Goal: Transaction & Acquisition: Obtain resource

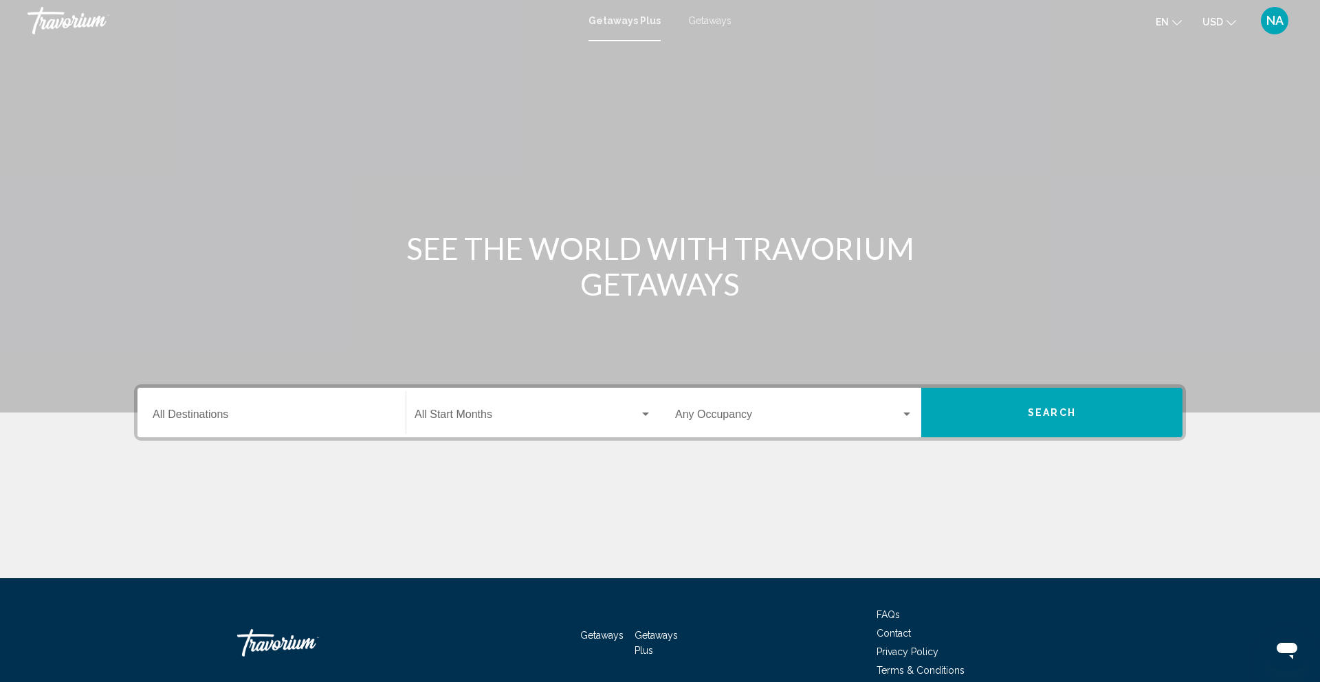
click at [266, 424] on div "Destination All Destinations" at bounding box center [272, 412] width 238 height 43
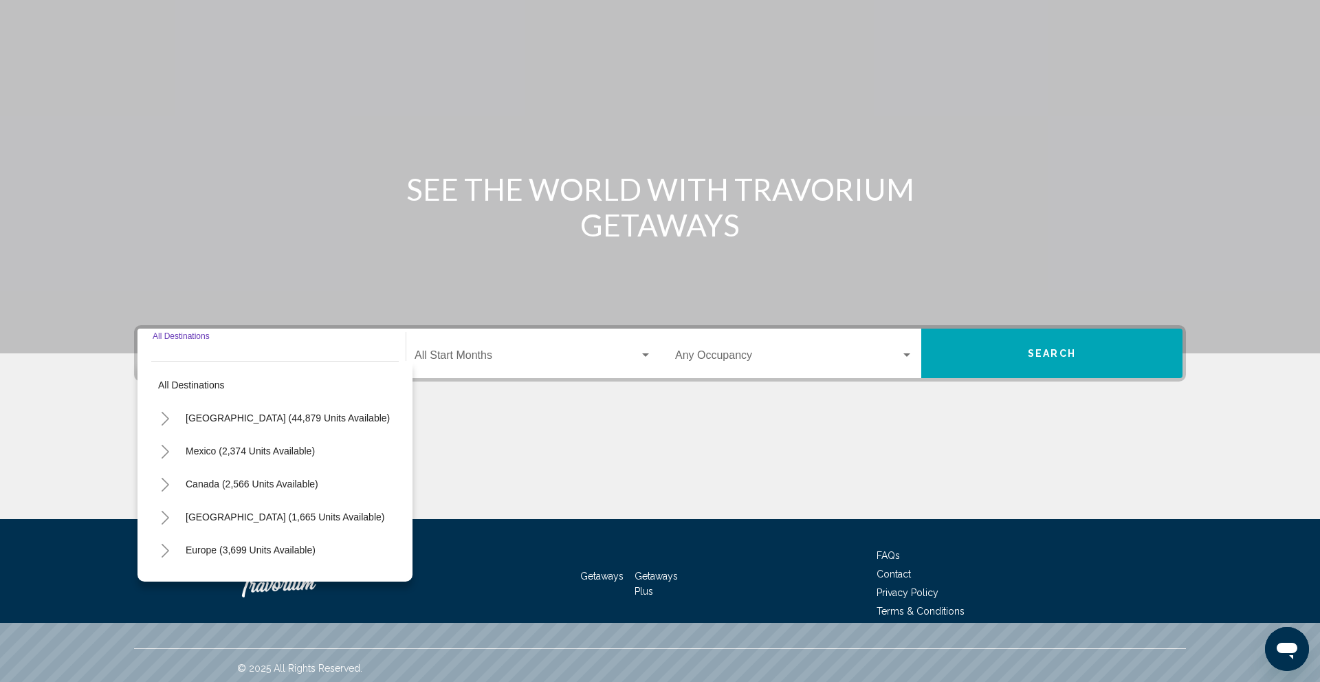
scroll to position [65, 0]
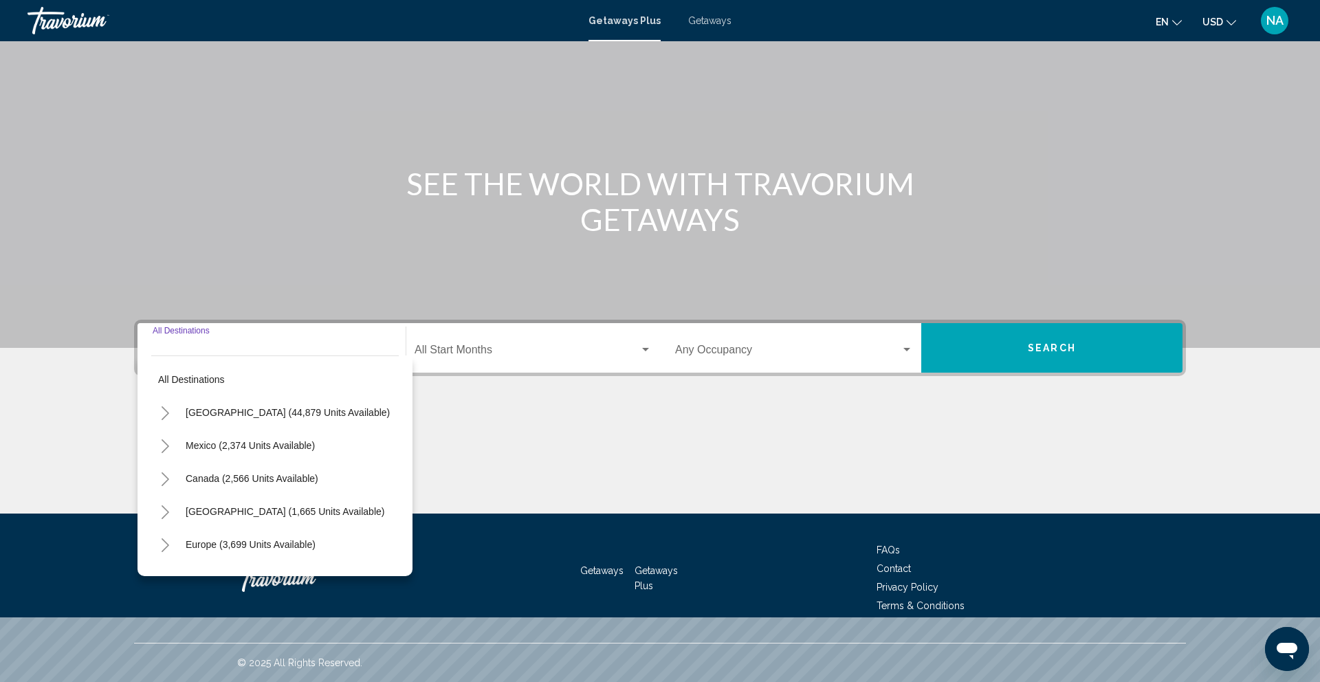
click at [327, 349] on input "Destination All Destinations" at bounding box center [272, 353] width 238 height 12
click at [254, 353] on input "Destination All Destinations" at bounding box center [272, 353] width 238 height 12
click at [529, 358] on div "Start Month All Start Months" at bounding box center [533, 348] width 237 height 43
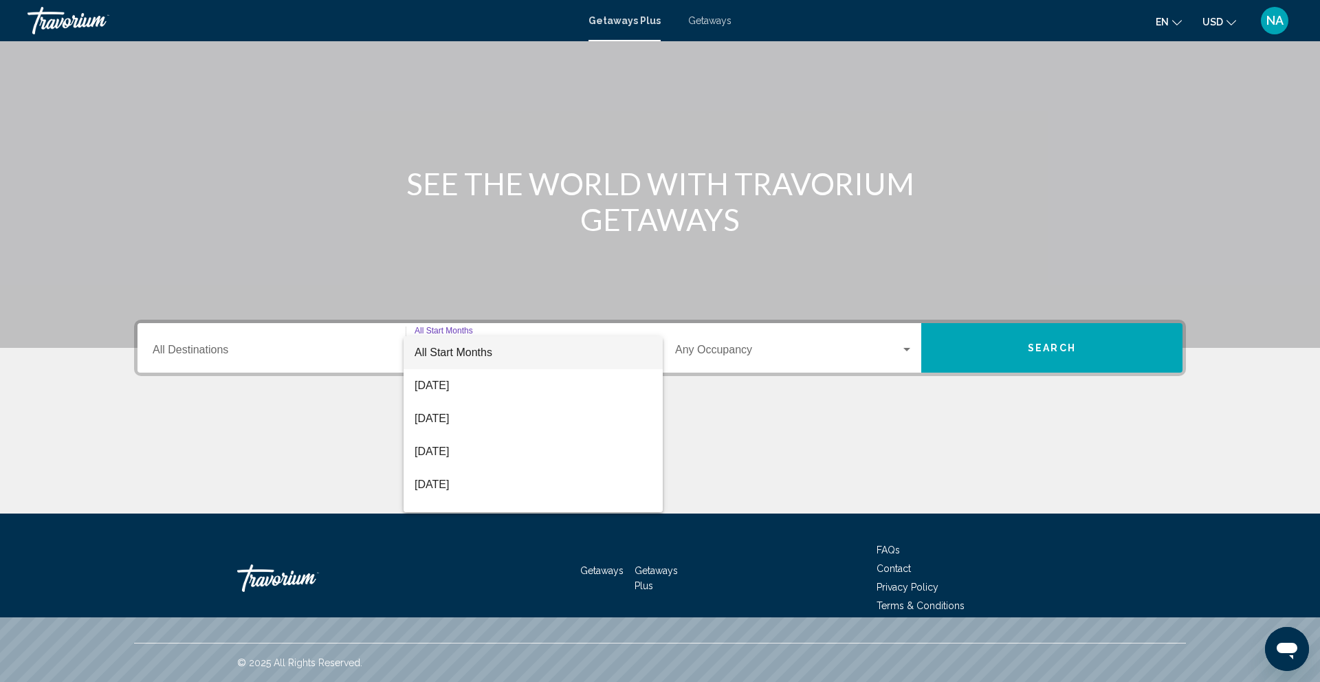
click at [752, 359] on div at bounding box center [660, 341] width 1320 height 682
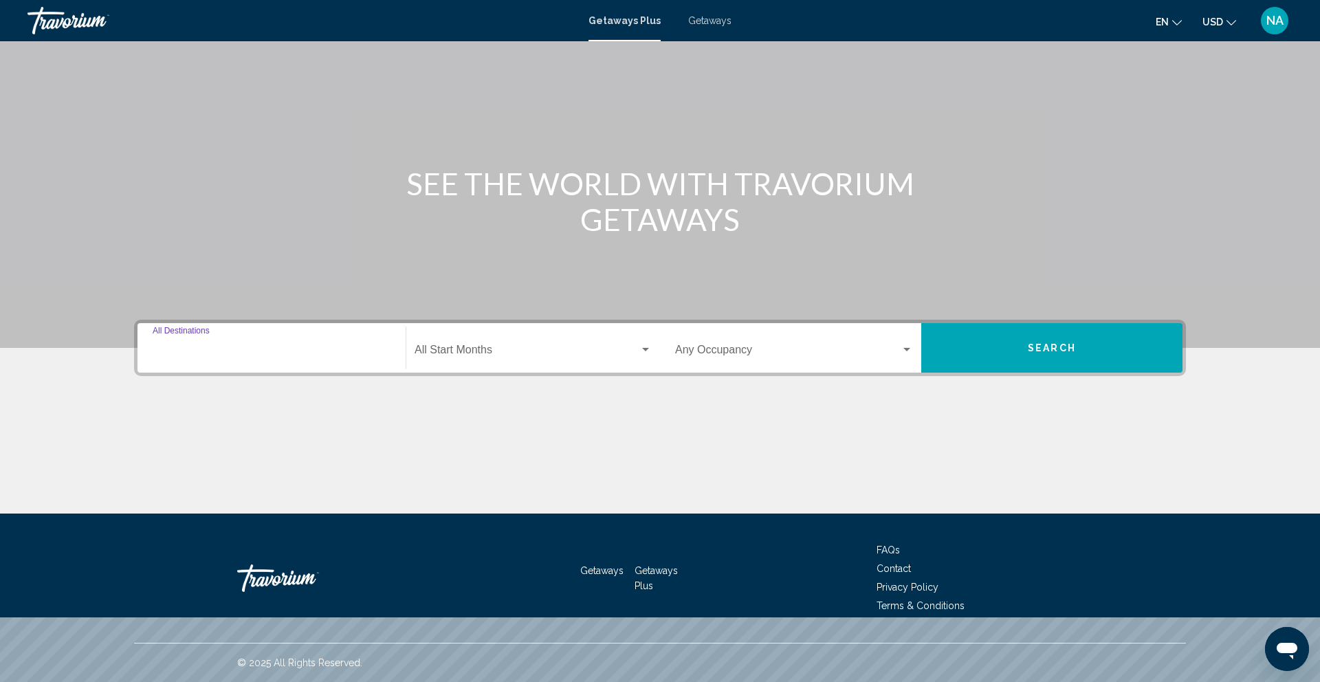
click at [222, 354] on input "Destination All Destinations" at bounding box center [272, 353] width 238 height 12
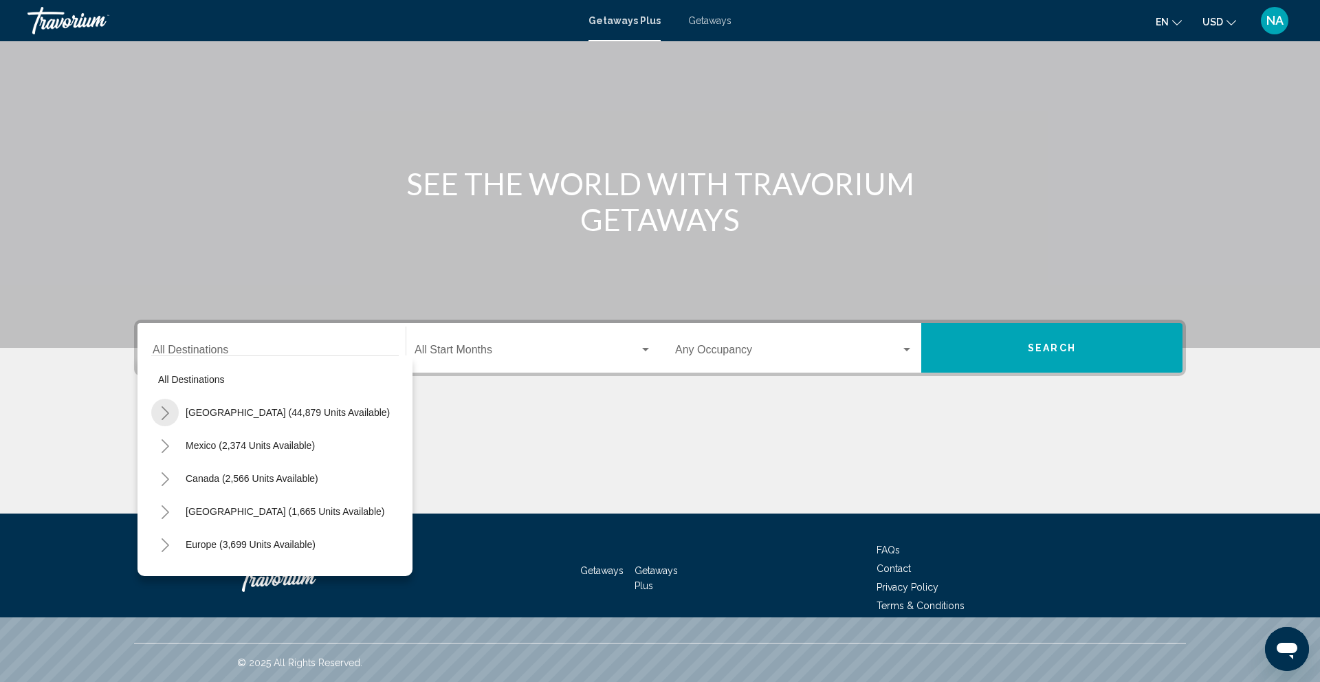
click at [171, 412] on button "Toggle United States (44,879 units available)" at bounding box center [165, 413] width 28 height 28
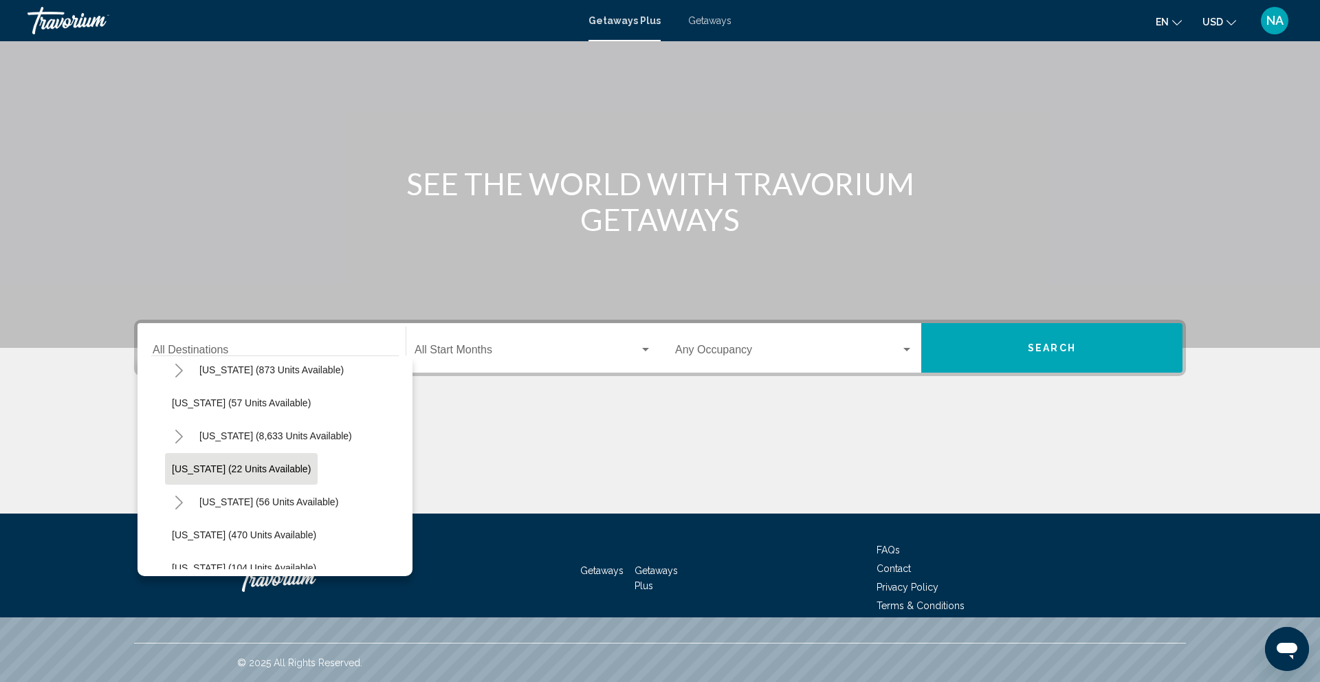
scroll to position [169, 0]
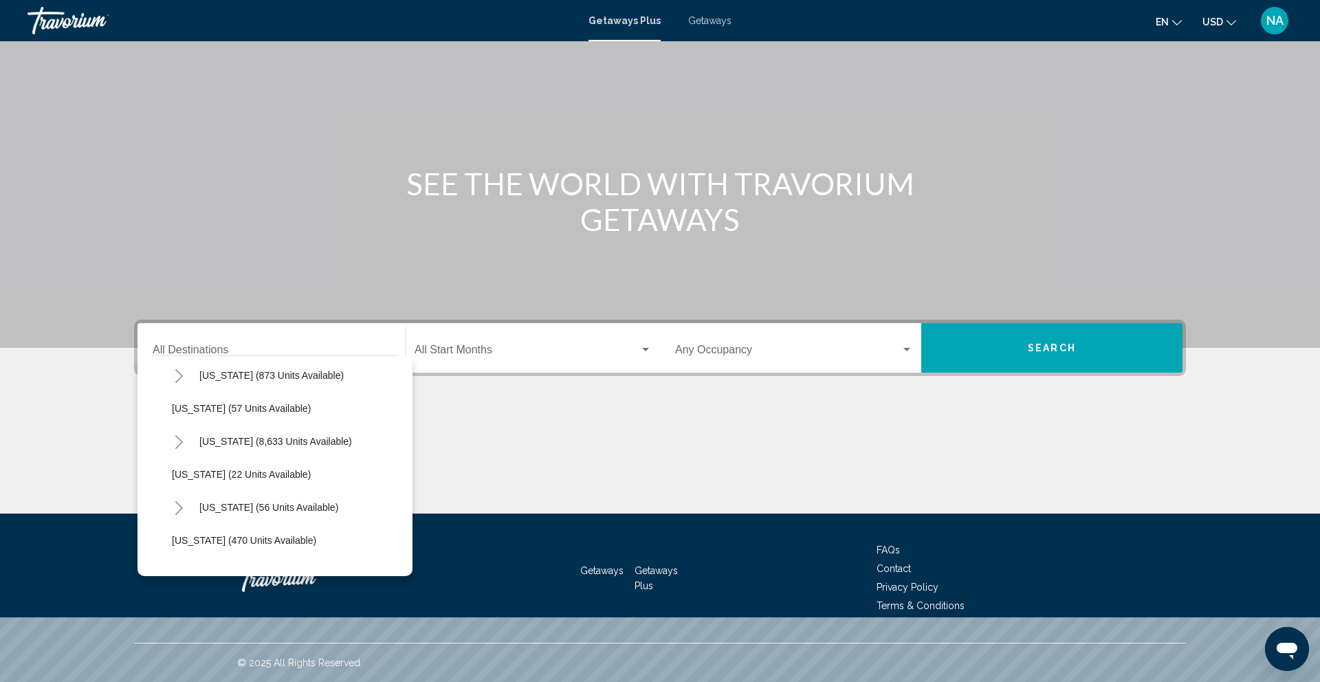
click at [179, 433] on button "Toggle Florida (8,633 units available)" at bounding box center [179, 442] width 28 height 28
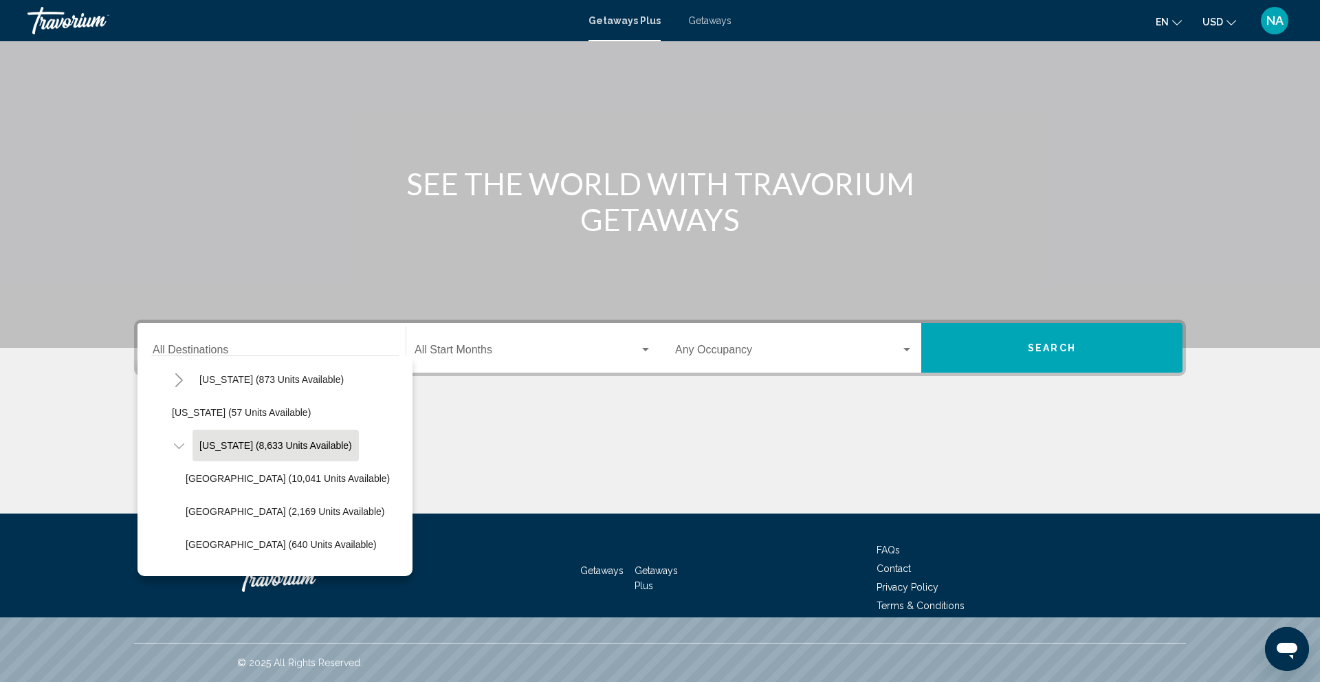
scroll to position [157, 0]
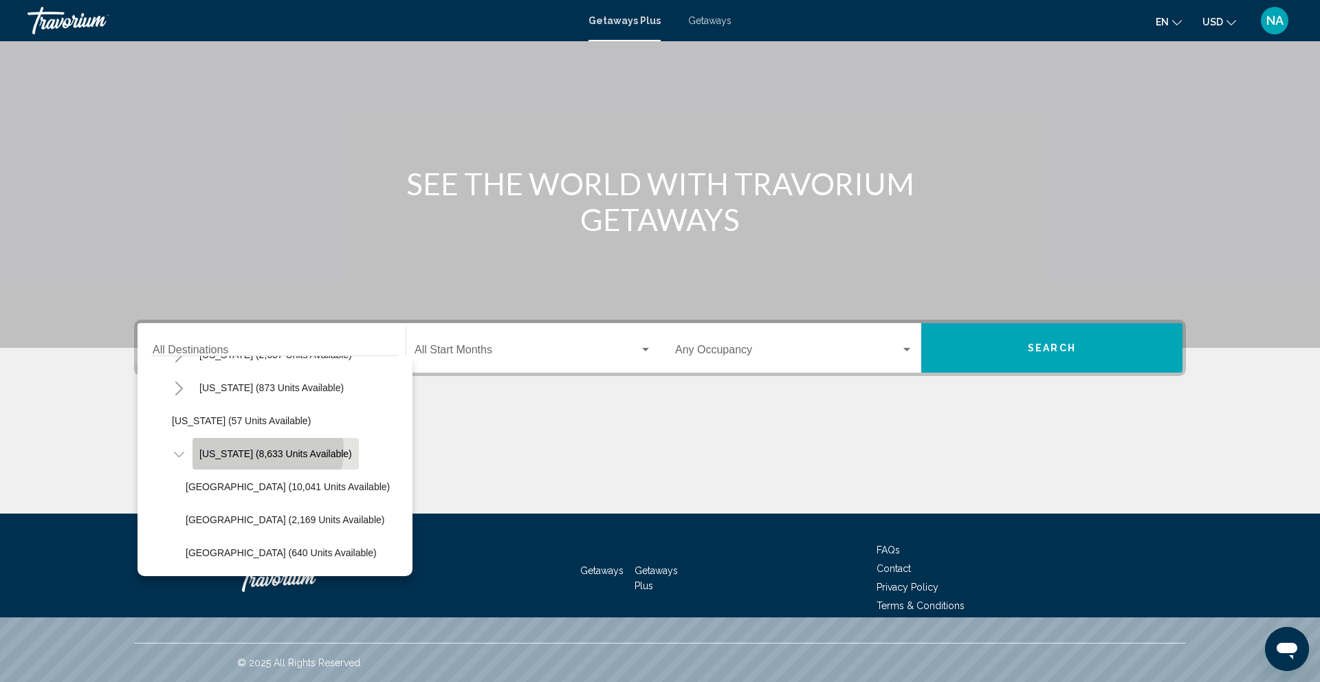
click at [267, 450] on span "[US_STATE] (8,633 units available)" at bounding box center [275, 453] width 153 height 11
type input "**********"
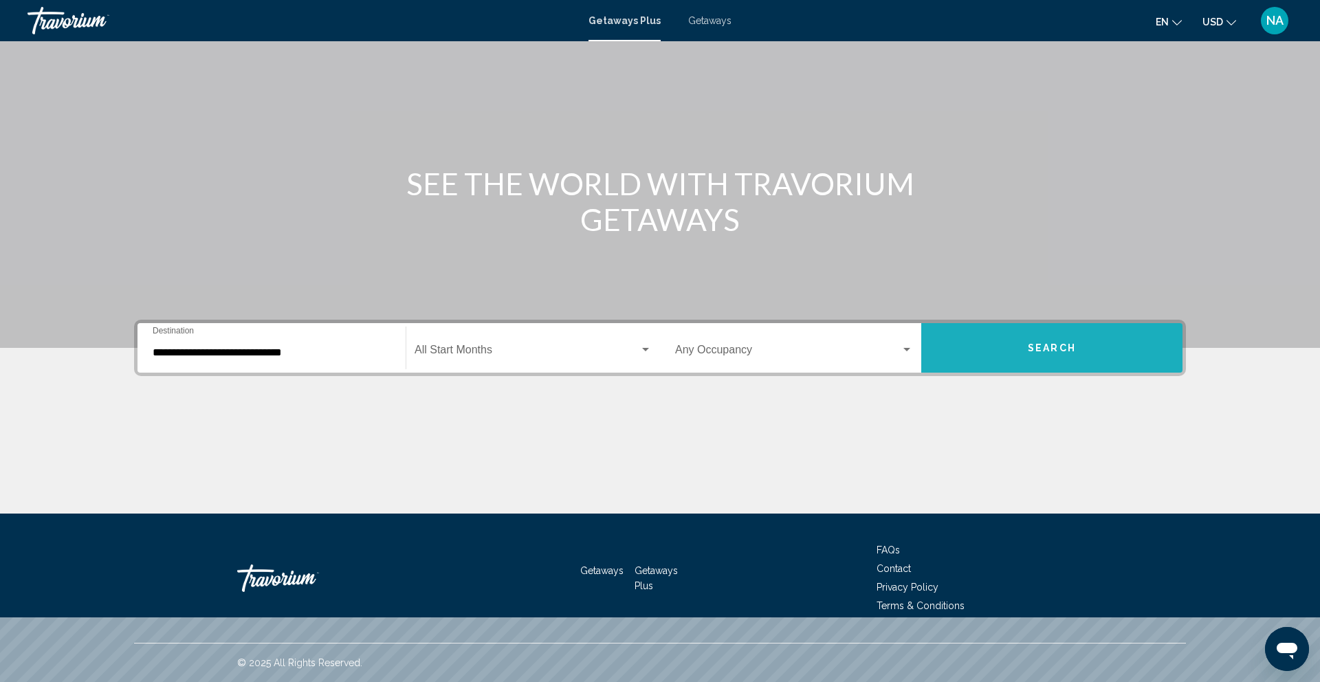
click at [1059, 364] on button "Search" at bounding box center [1051, 348] width 261 height 50
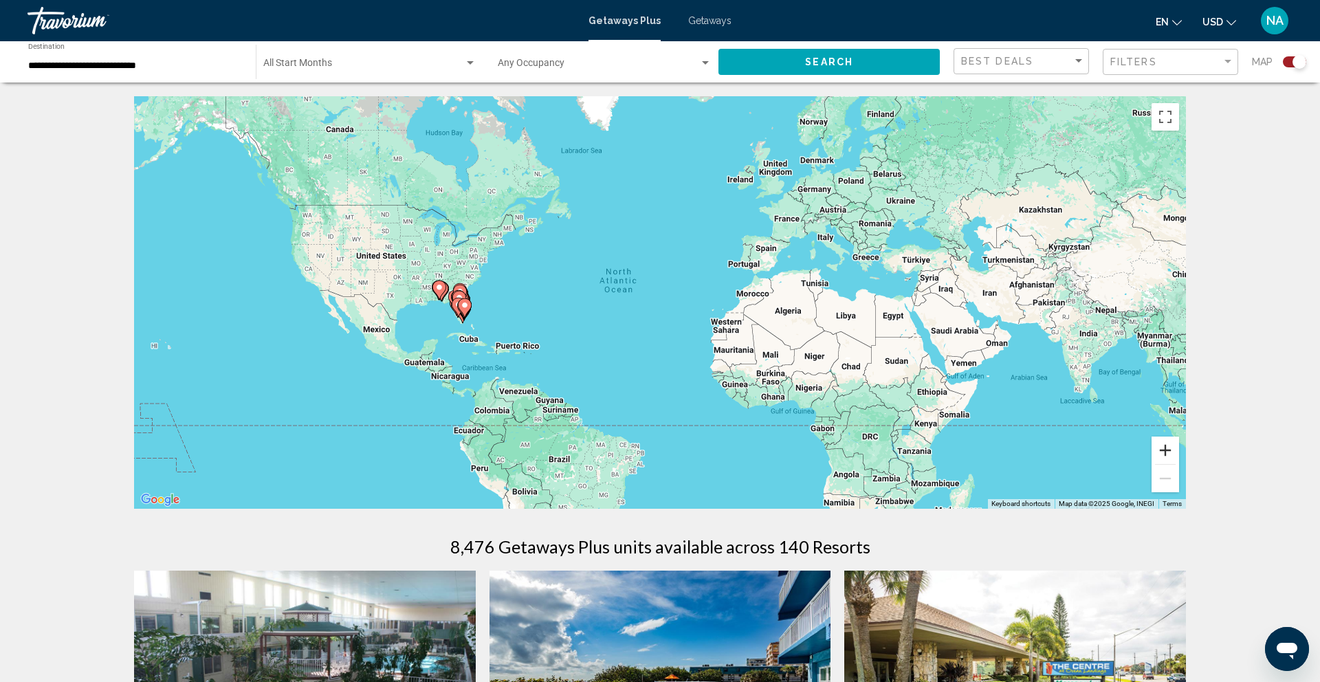
click at [1170, 451] on button "Zoom in" at bounding box center [1166, 451] width 28 height 28
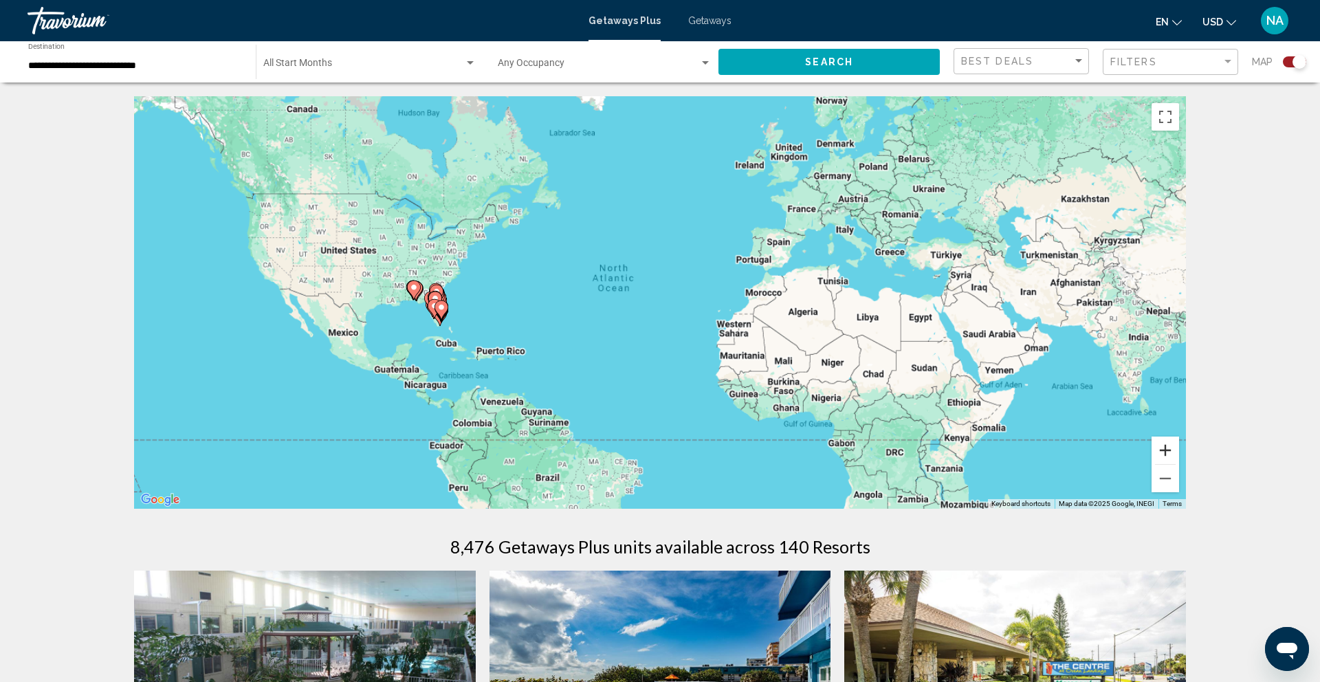
click at [1170, 451] on button "Zoom in" at bounding box center [1166, 451] width 28 height 28
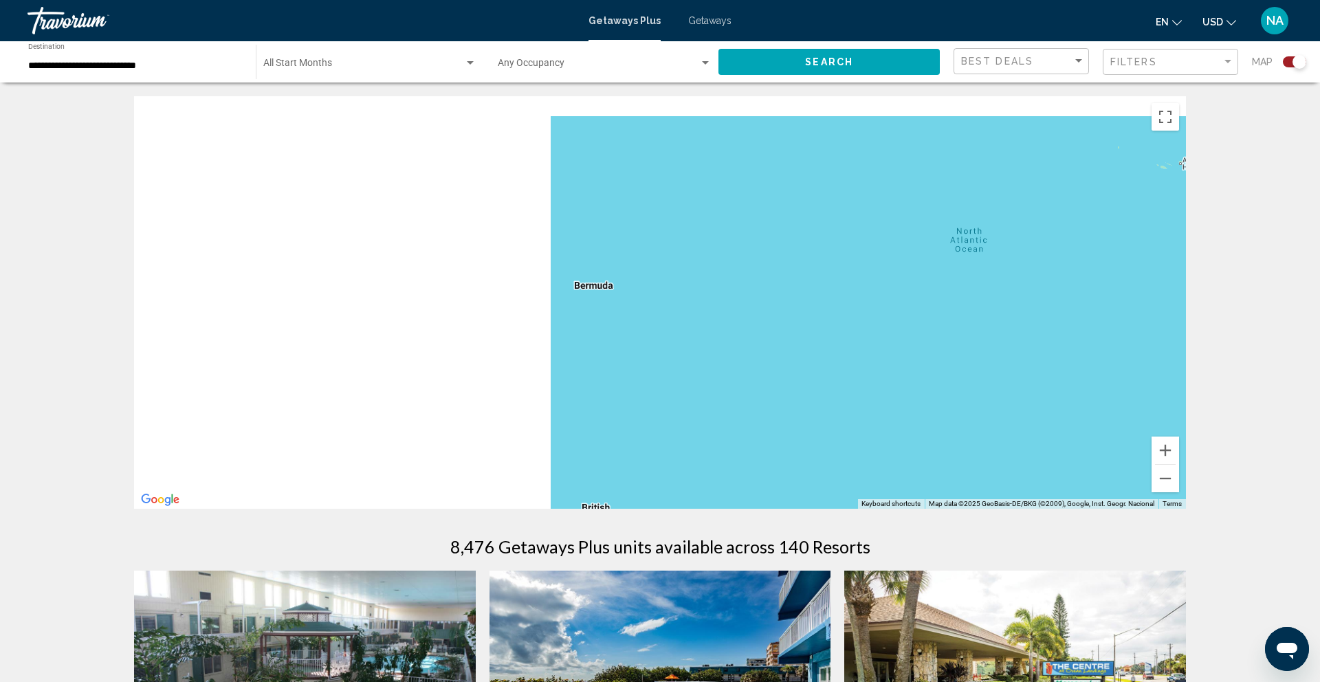
drag, startPoint x: 377, startPoint y: 281, endPoint x: 952, endPoint y: 309, distance: 576.2
click at [952, 309] on div "Main content" at bounding box center [660, 302] width 1052 height 413
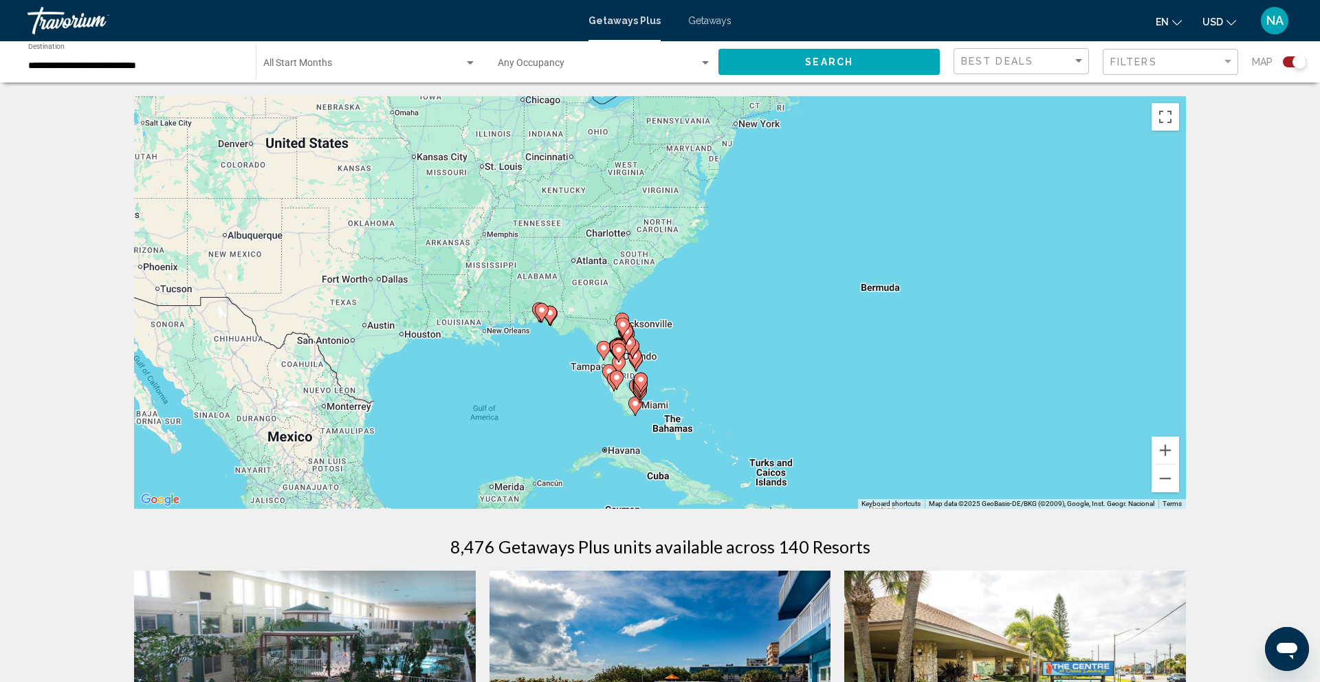
drag, startPoint x: 772, startPoint y: 312, endPoint x: 868, endPoint y: 311, distance: 96.3
click at [868, 311] on div "To activate drag with keyboard, press Alt + Enter. Once in keyboard drag state,…" at bounding box center [660, 302] width 1052 height 413
click at [1161, 452] on button "Zoom in" at bounding box center [1166, 451] width 28 height 28
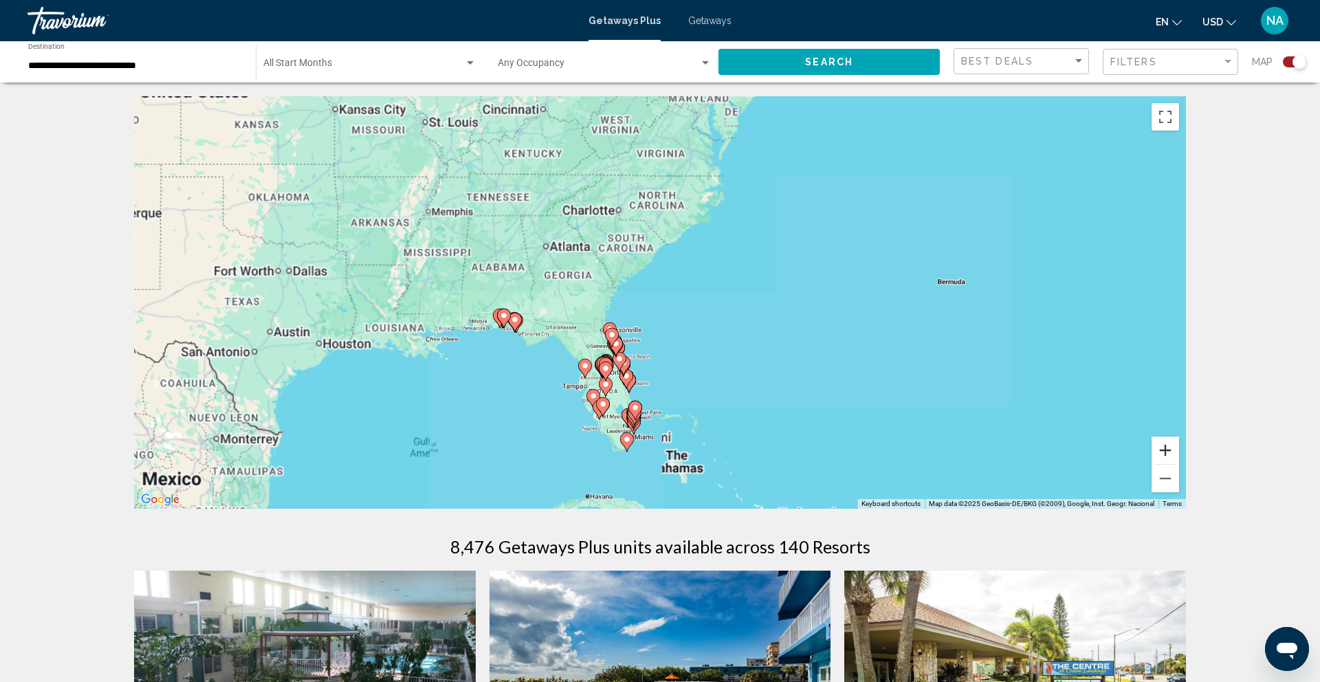
click at [1161, 452] on button "Zoom in" at bounding box center [1166, 451] width 28 height 28
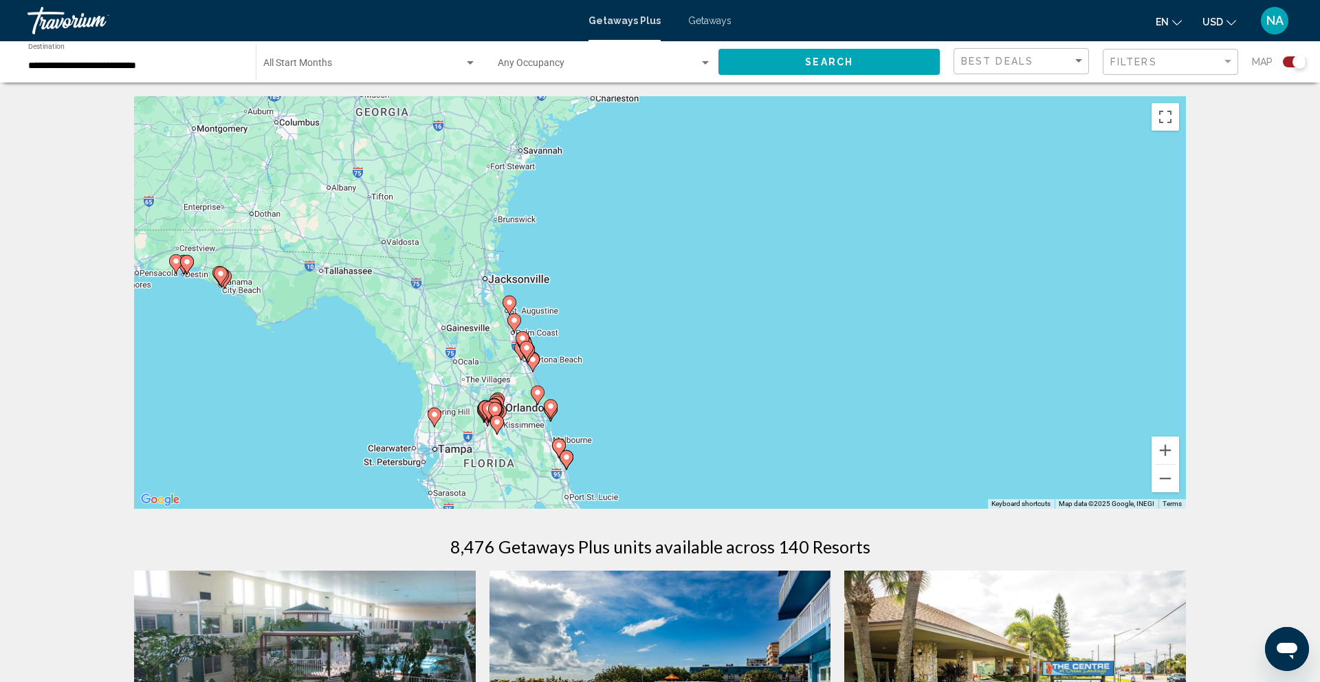
drag, startPoint x: 1131, startPoint y: 462, endPoint x: 1131, endPoint y: 352, distance: 110.0
click at [1131, 352] on div "To activate drag with keyboard, press Alt + Enter. Once in keyboard drag state,…" at bounding box center [660, 302] width 1052 height 413
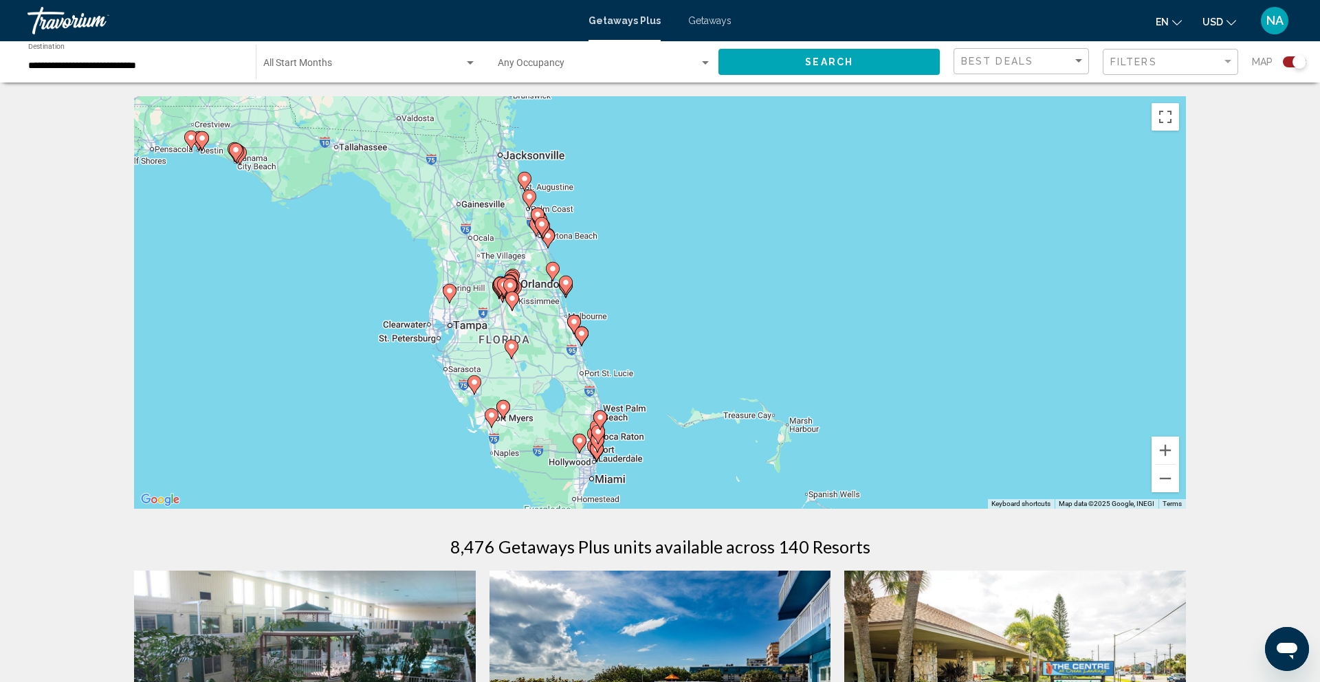
drag, startPoint x: 963, startPoint y: 378, endPoint x: 978, endPoint y: 255, distance: 124.0
click at [978, 255] on div "To activate drag with keyboard, press Alt + Enter. Once in keyboard drag state,…" at bounding box center [660, 302] width 1052 height 413
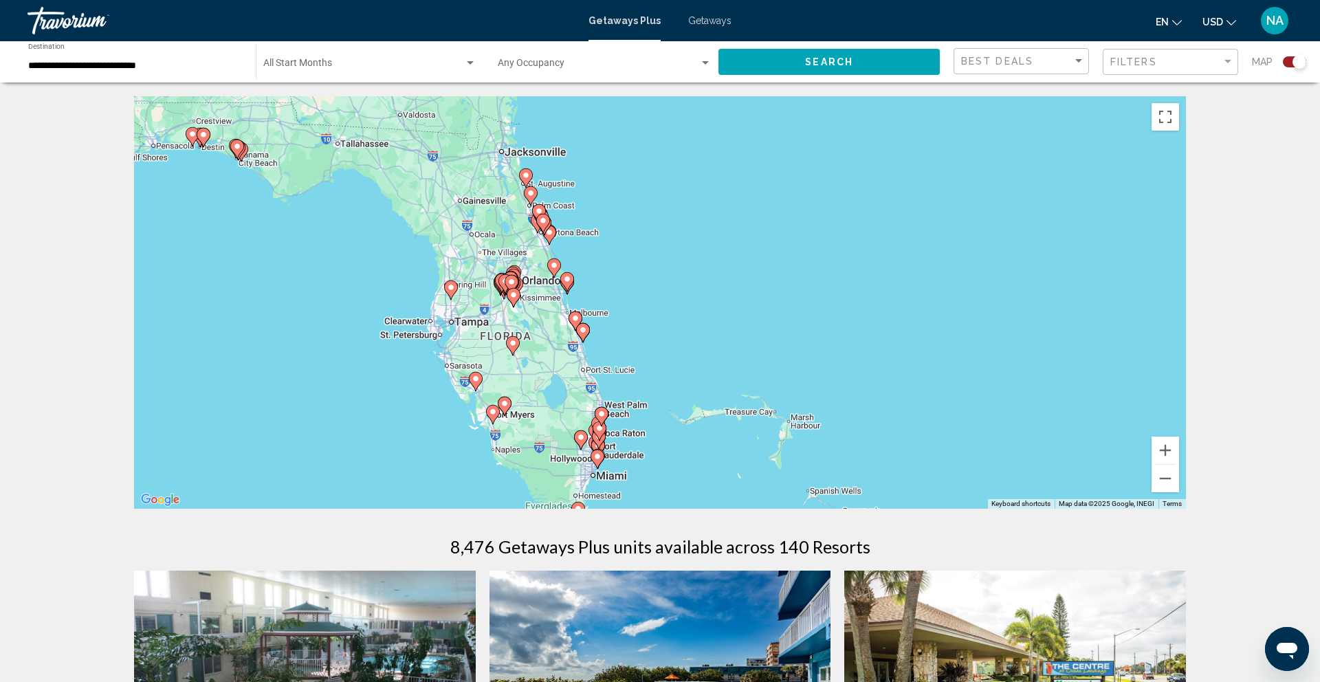
click at [514, 301] on icon "Main content" at bounding box center [513, 298] width 12 height 18
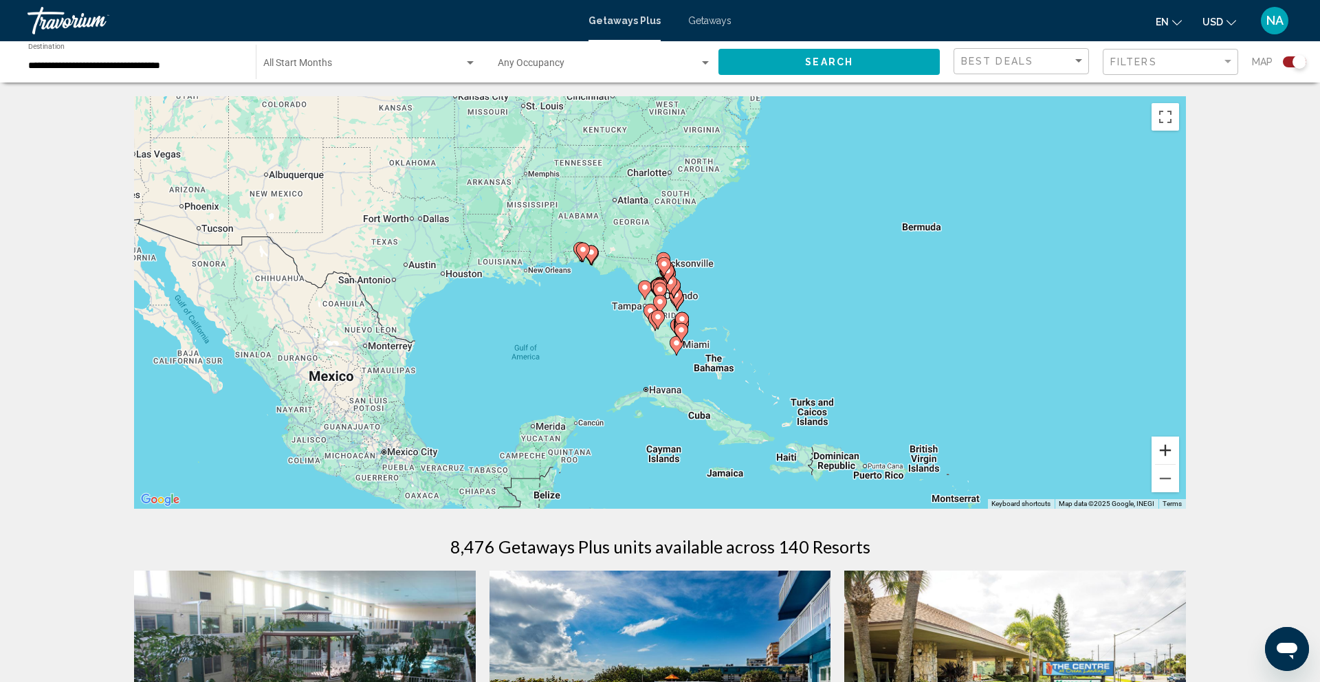
click at [1168, 446] on button "Zoom in" at bounding box center [1166, 451] width 28 height 28
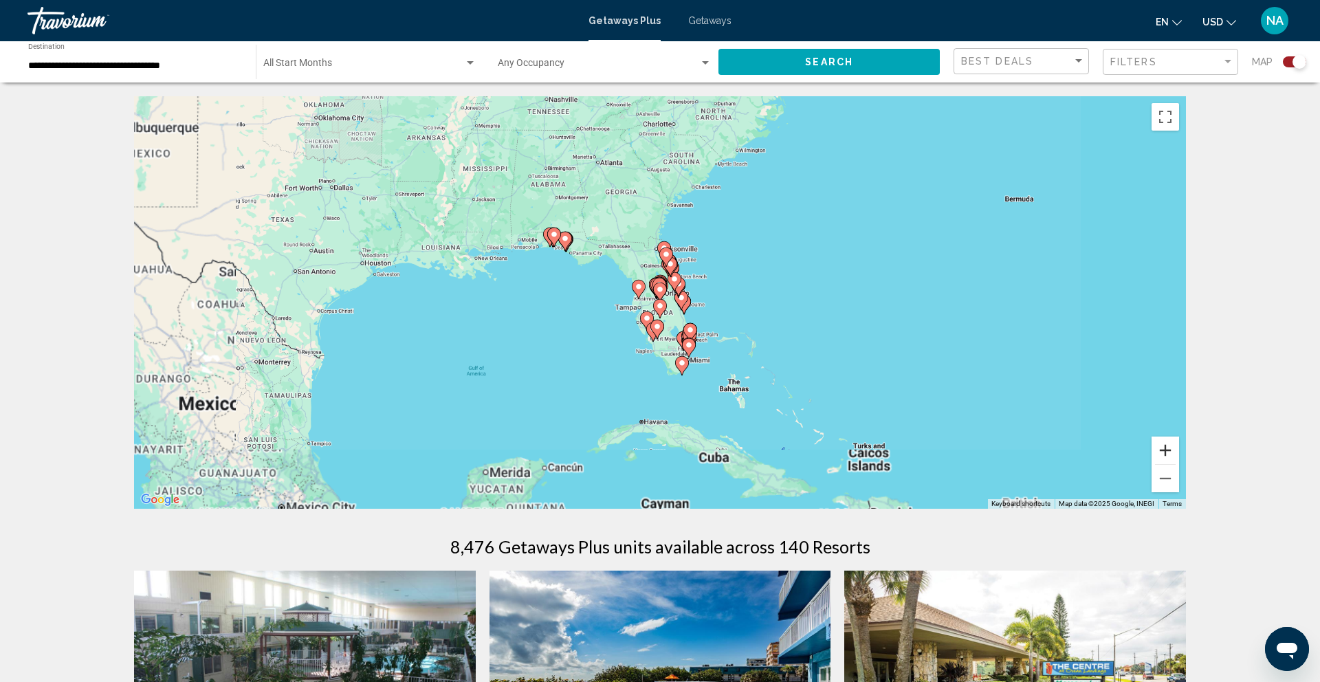
click at [1168, 446] on button "Zoom in" at bounding box center [1166, 451] width 28 height 28
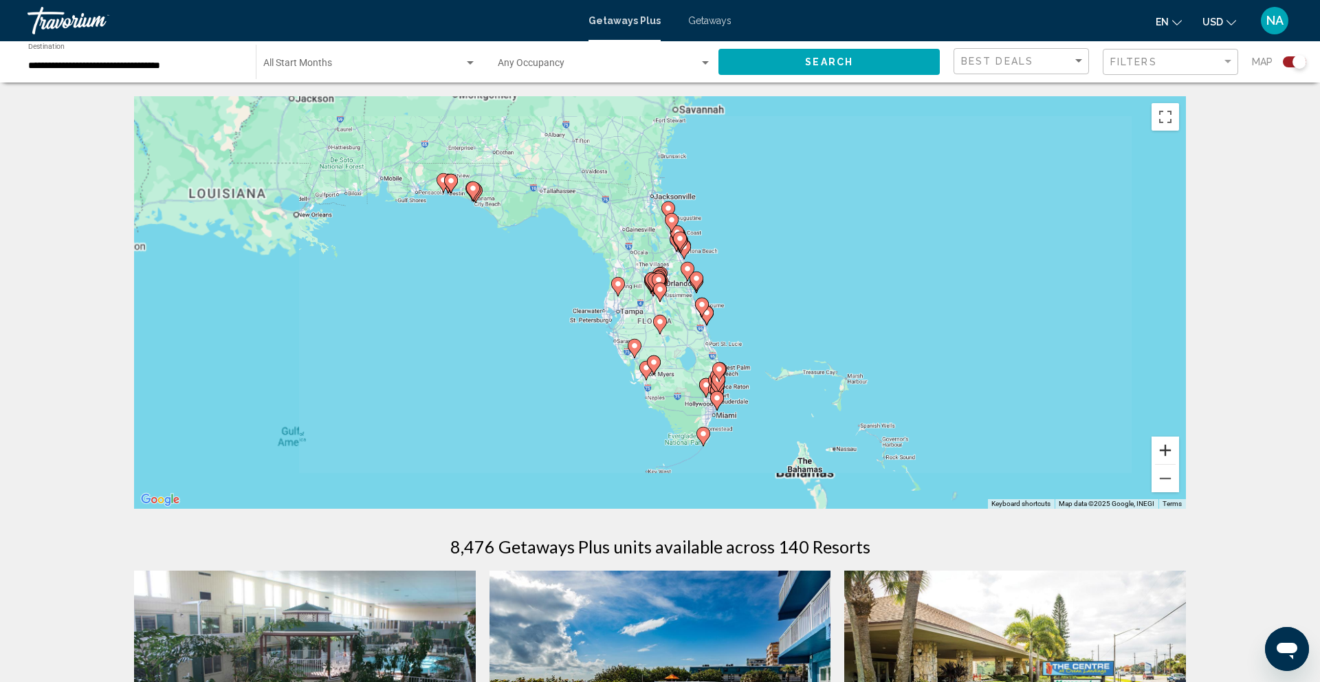
click at [1168, 446] on button "Zoom in" at bounding box center [1166, 451] width 28 height 28
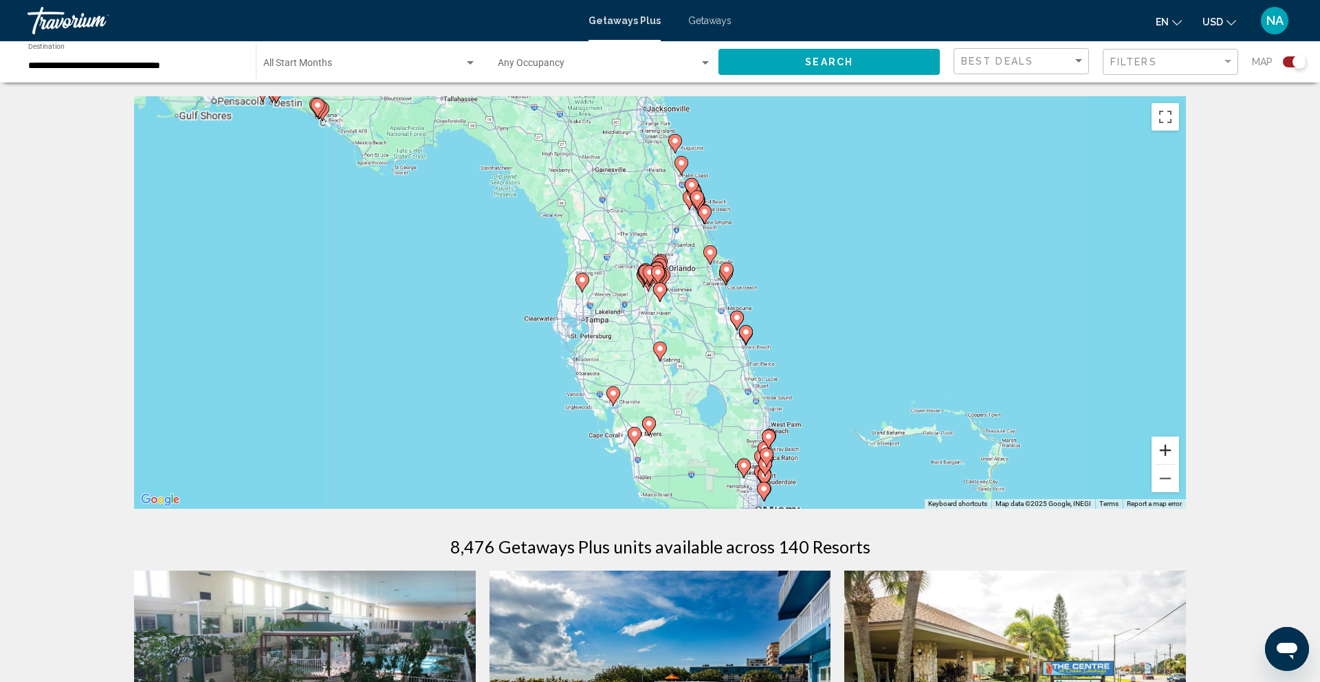
click at [1168, 446] on button "Zoom in" at bounding box center [1166, 451] width 28 height 28
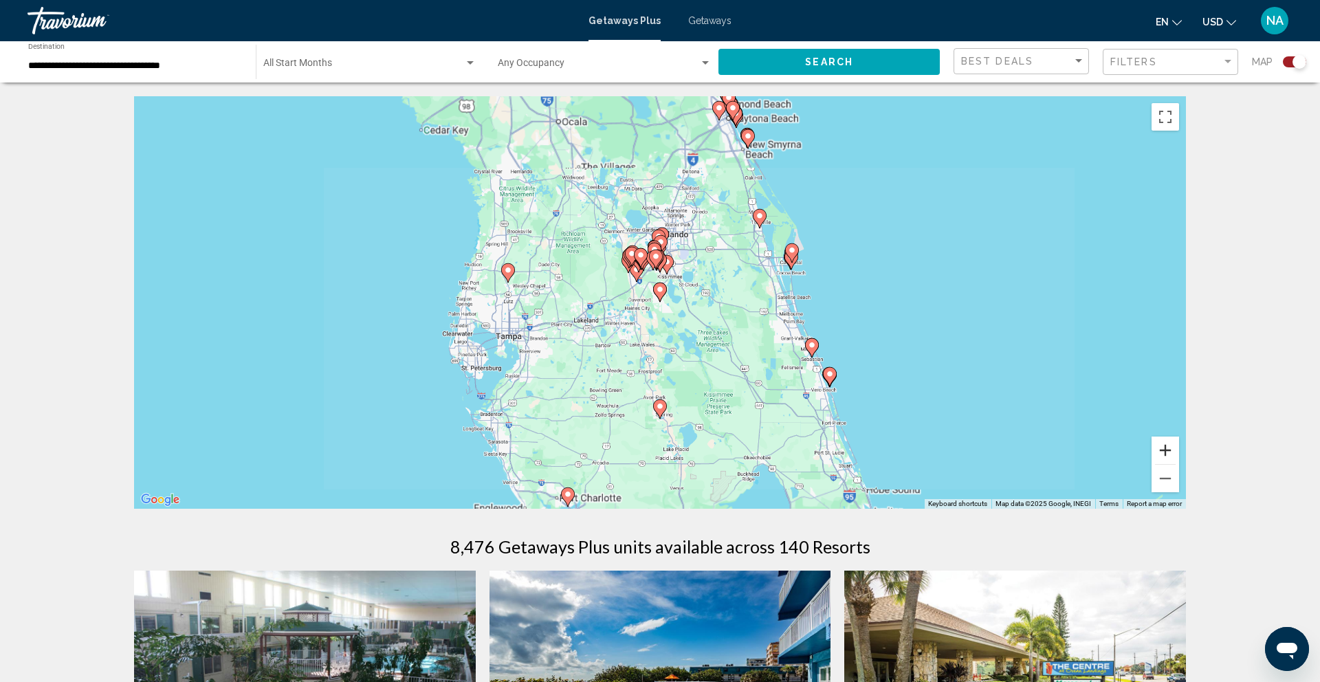
click at [1168, 446] on button "Zoom in" at bounding box center [1166, 451] width 28 height 28
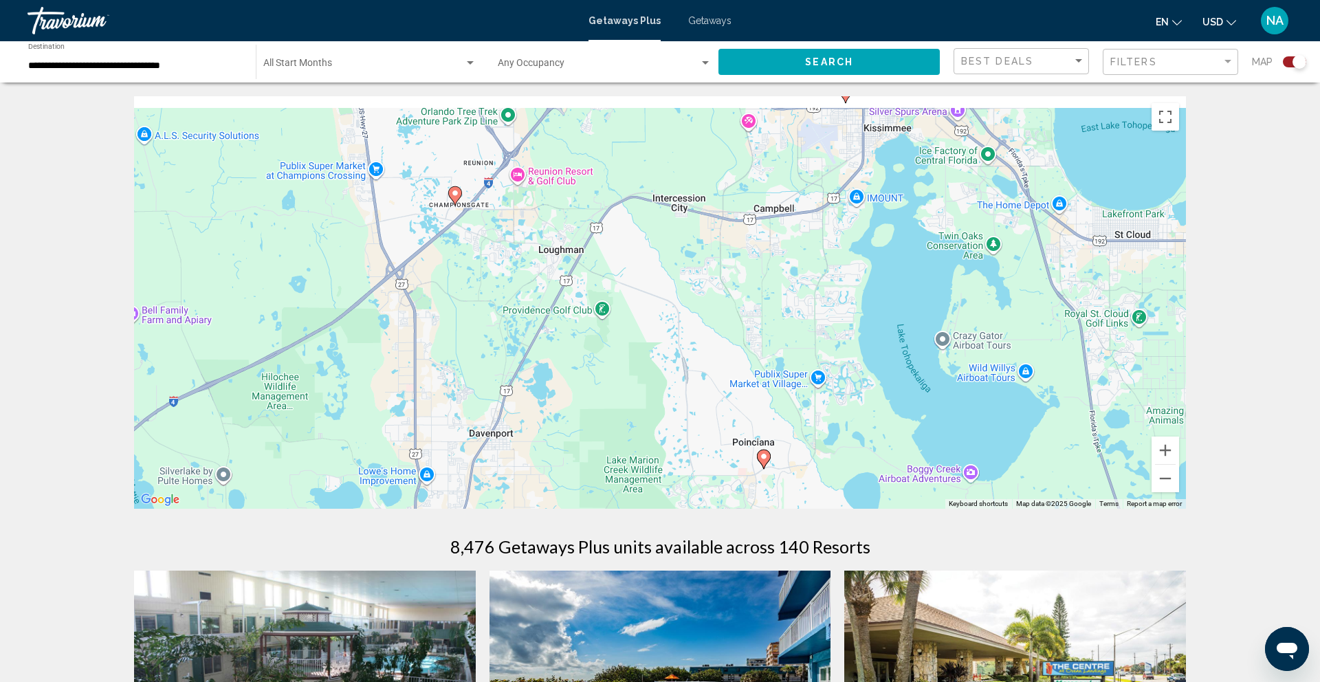
drag, startPoint x: 702, startPoint y: 251, endPoint x: 811, endPoint y: 437, distance: 215.5
click at [811, 437] on div "To activate drag with keyboard, press Alt + Enter. Once in keyboard drag state,…" at bounding box center [660, 302] width 1052 height 413
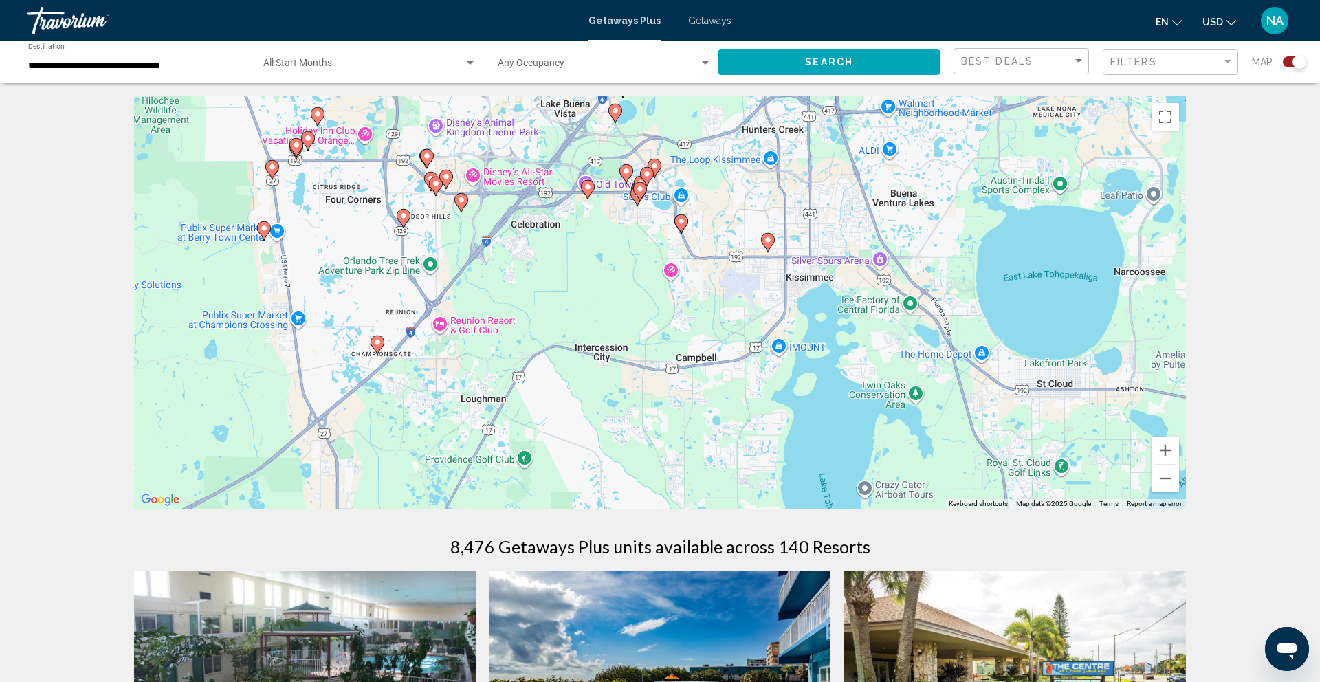
drag, startPoint x: 794, startPoint y: 367, endPoint x: 699, endPoint y: 506, distance: 167.8
click at [699, 506] on div "To activate drag with keyboard, press Alt + Enter. Once in keyboard drag state,…" at bounding box center [660, 302] width 1052 height 413
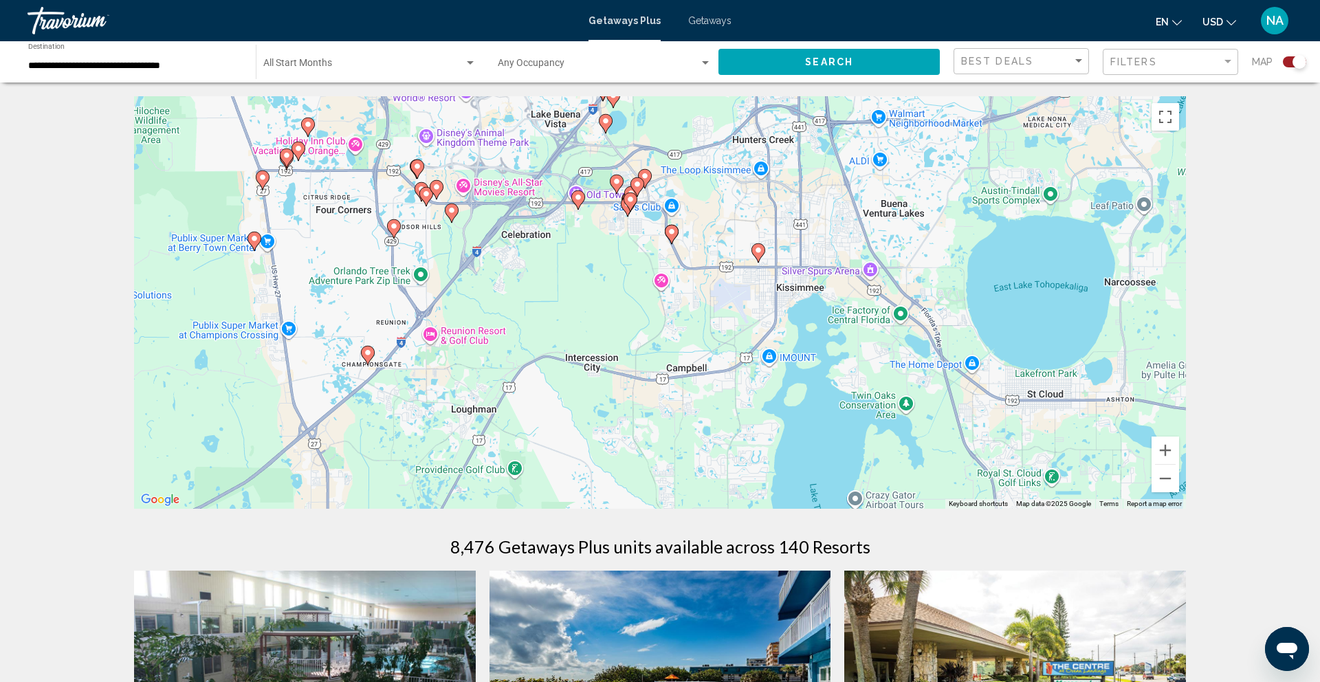
click at [764, 251] on icon "Main content" at bounding box center [758, 253] width 12 height 18
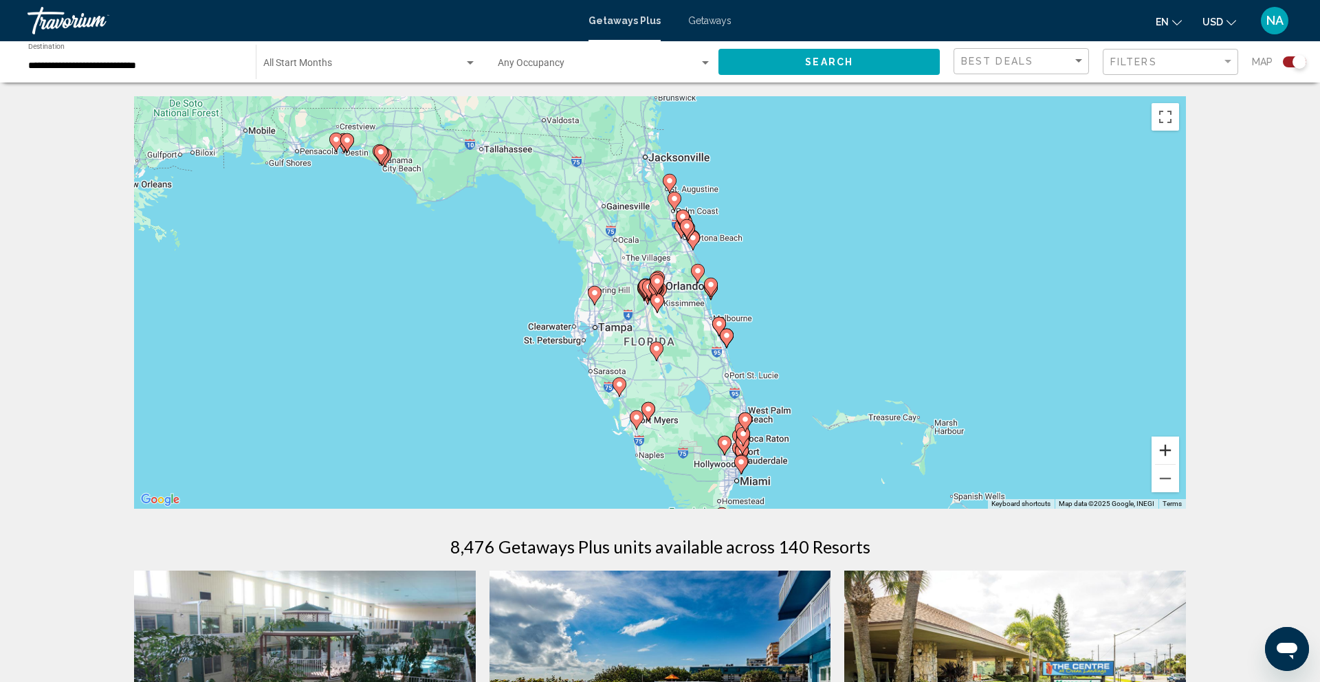
click at [1160, 451] on button "Zoom in" at bounding box center [1166, 451] width 28 height 28
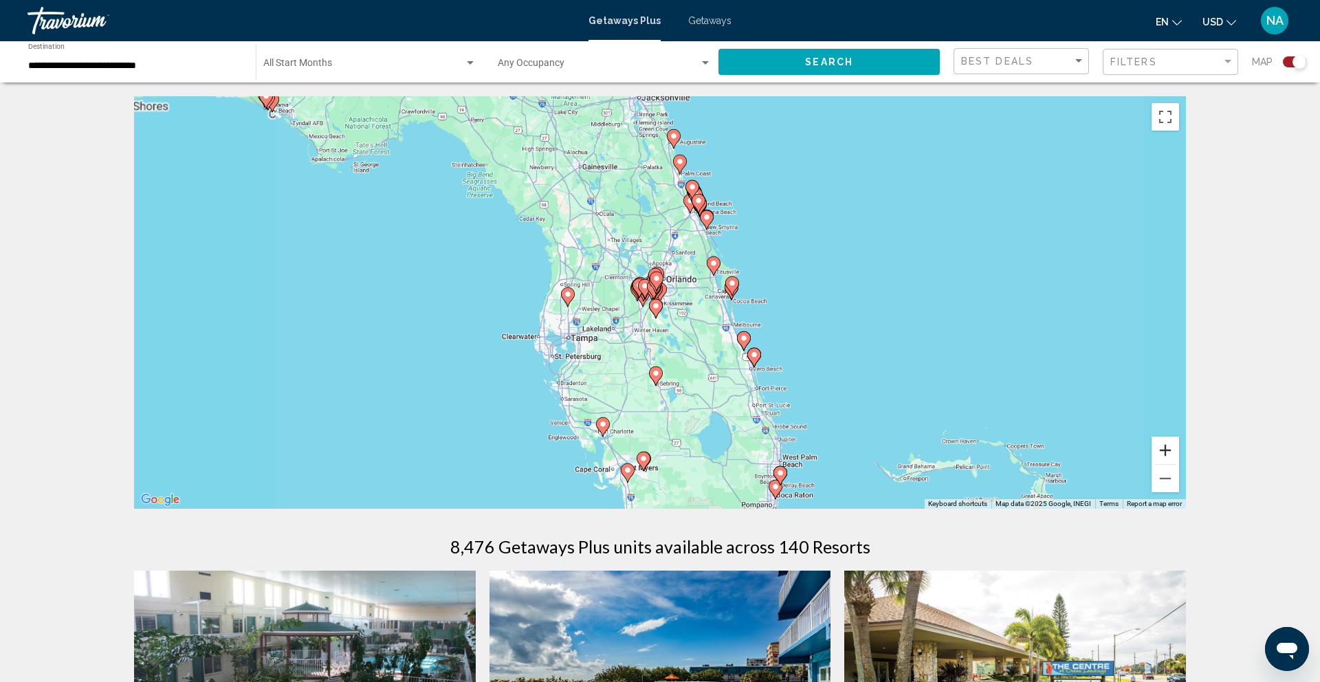
click at [1160, 451] on button "Zoom in" at bounding box center [1166, 451] width 28 height 28
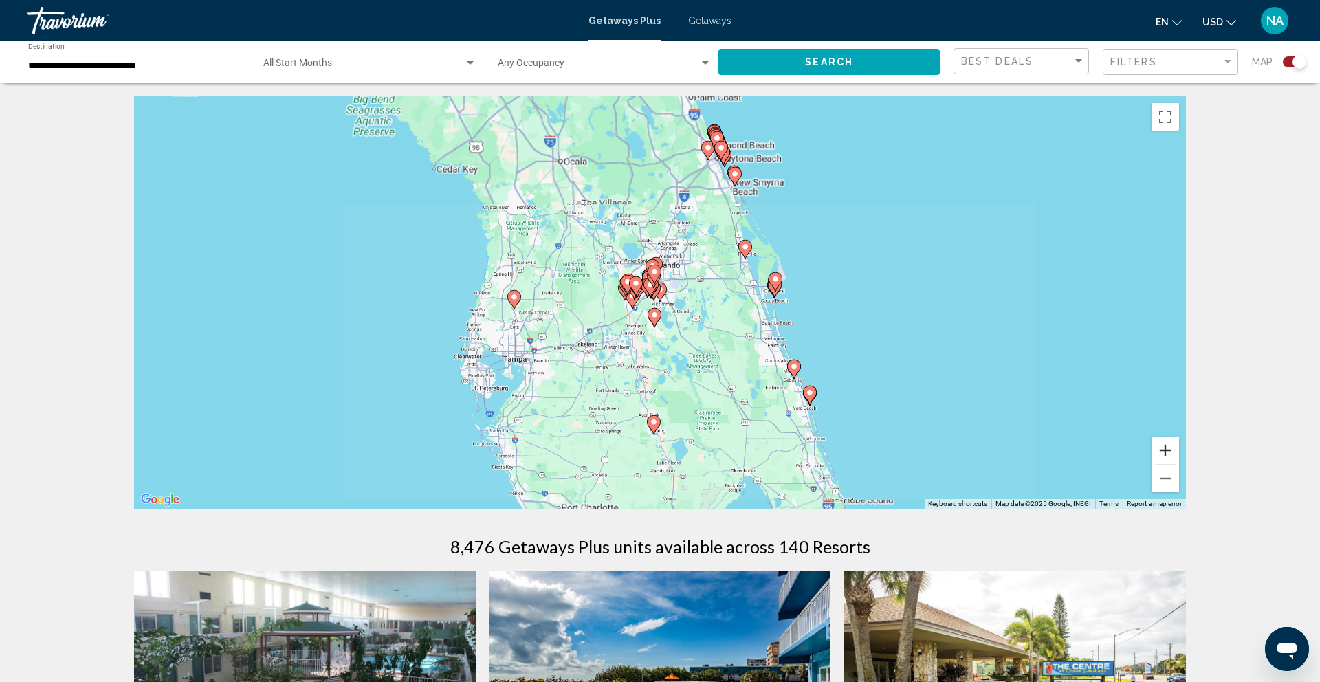
click at [1160, 451] on button "Zoom in" at bounding box center [1166, 451] width 28 height 28
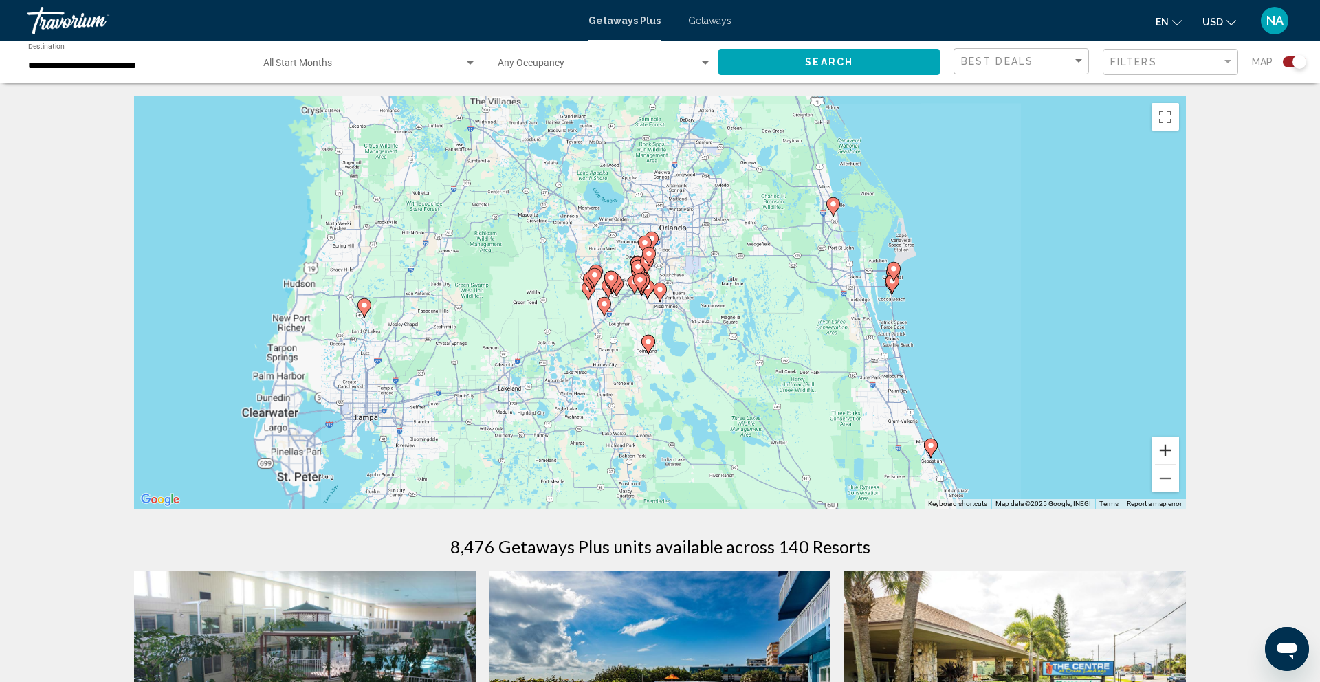
click at [1160, 451] on button "Zoom in" at bounding box center [1166, 451] width 28 height 28
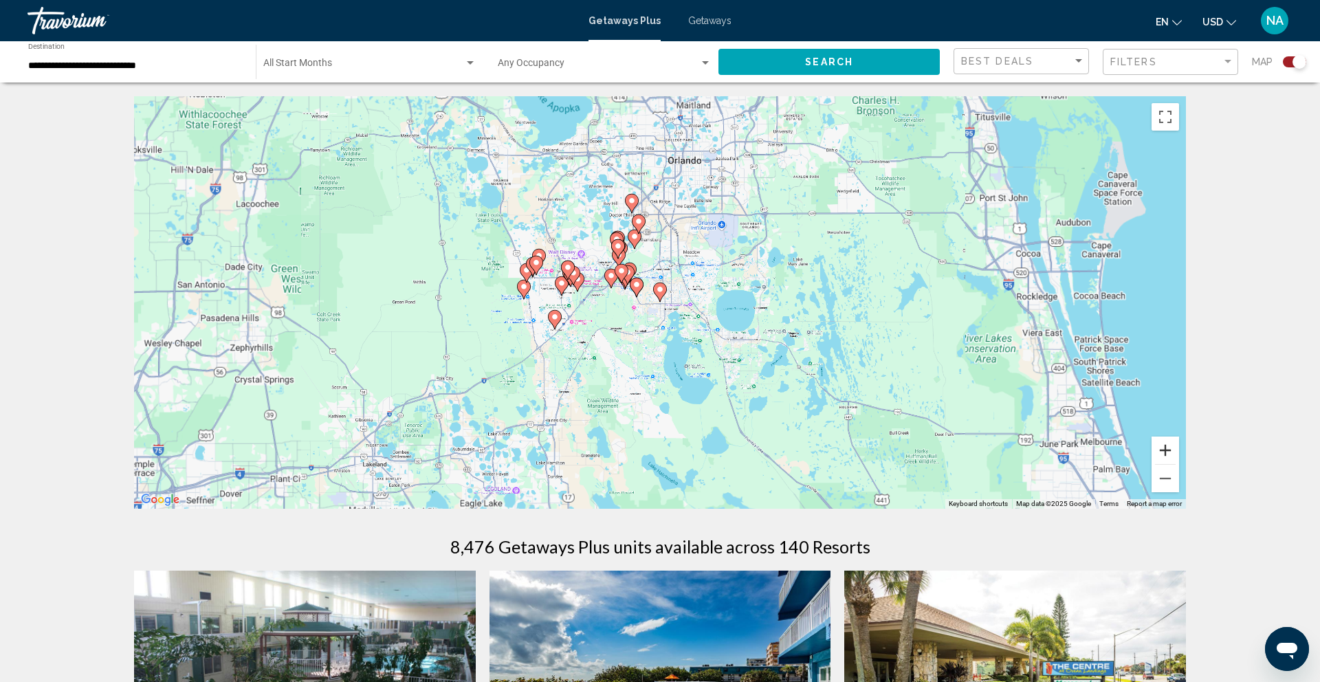
click at [1160, 451] on button "Zoom in" at bounding box center [1166, 451] width 28 height 28
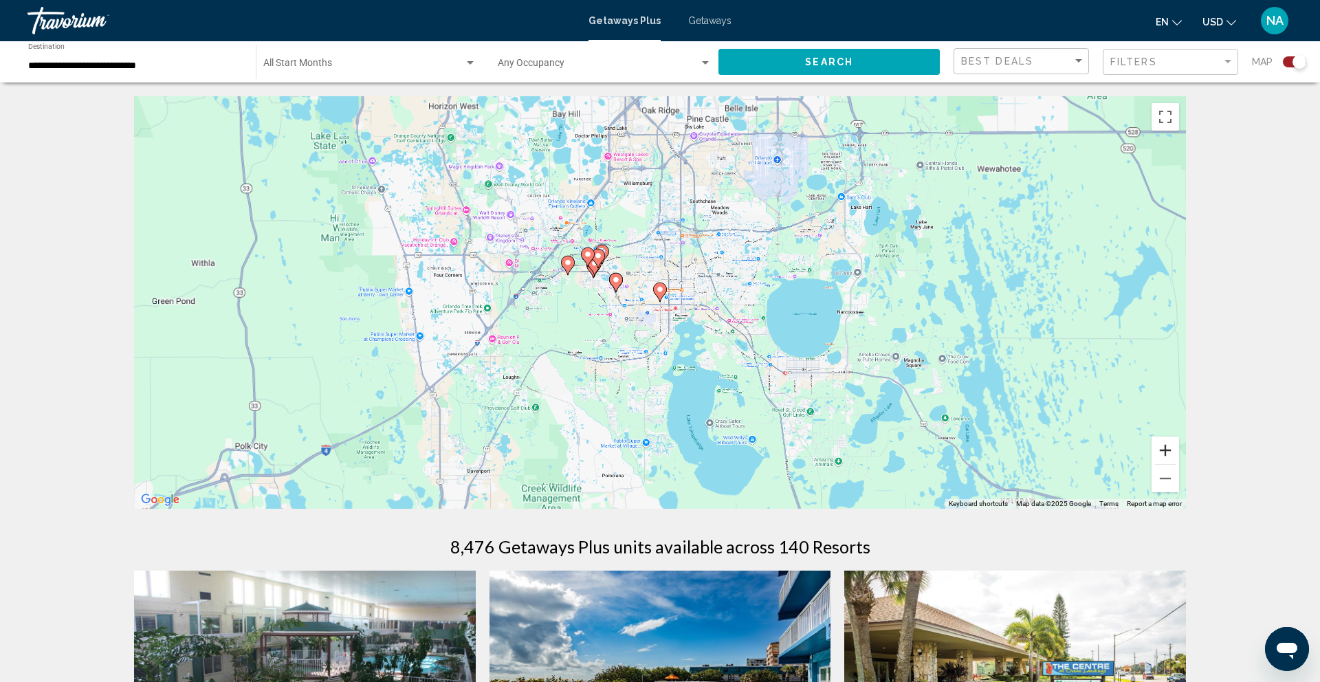
click at [1160, 451] on button "Zoom in" at bounding box center [1166, 451] width 28 height 28
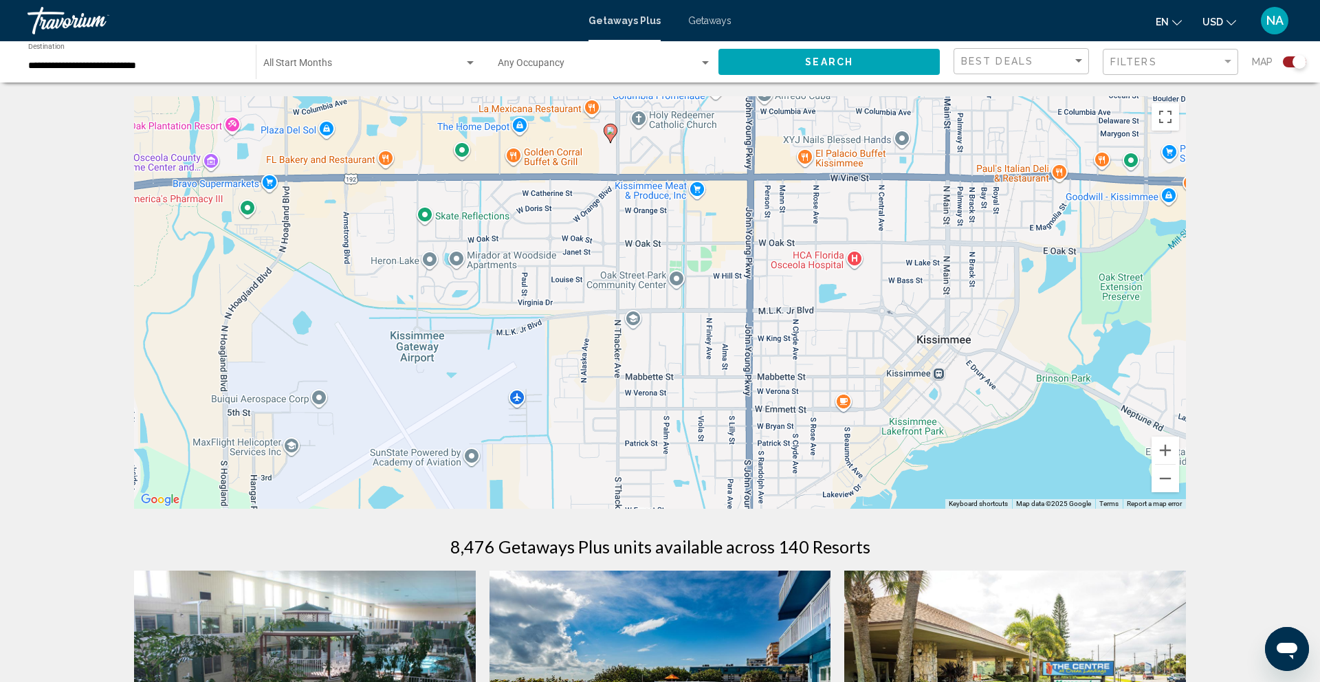
drag, startPoint x: 787, startPoint y: 358, endPoint x: 738, endPoint y: 210, distance: 155.7
click at [738, 210] on div "To activate drag with keyboard, press Alt + Enter. Once in keyboard drag state,…" at bounding box center [660, 302] width 1052 height 413
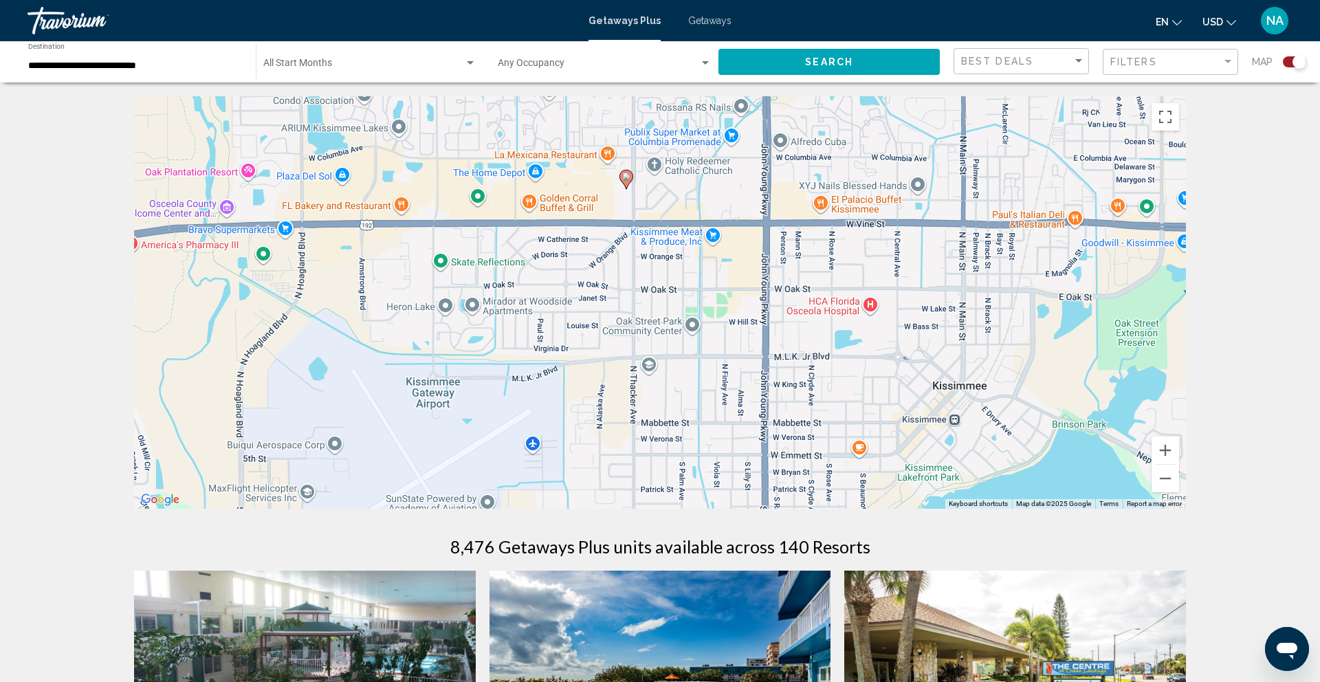
drag, startPoint x: 729, startPoint y: 273, endPoint x: 745, endPoint y: 340, distance: 69.2
click at [745, 340] on div "To activate drag with keyboard, press Alt + Enter. Once in keyboard drag state,…" at bounding box center [660, 302] width 1052 height 413
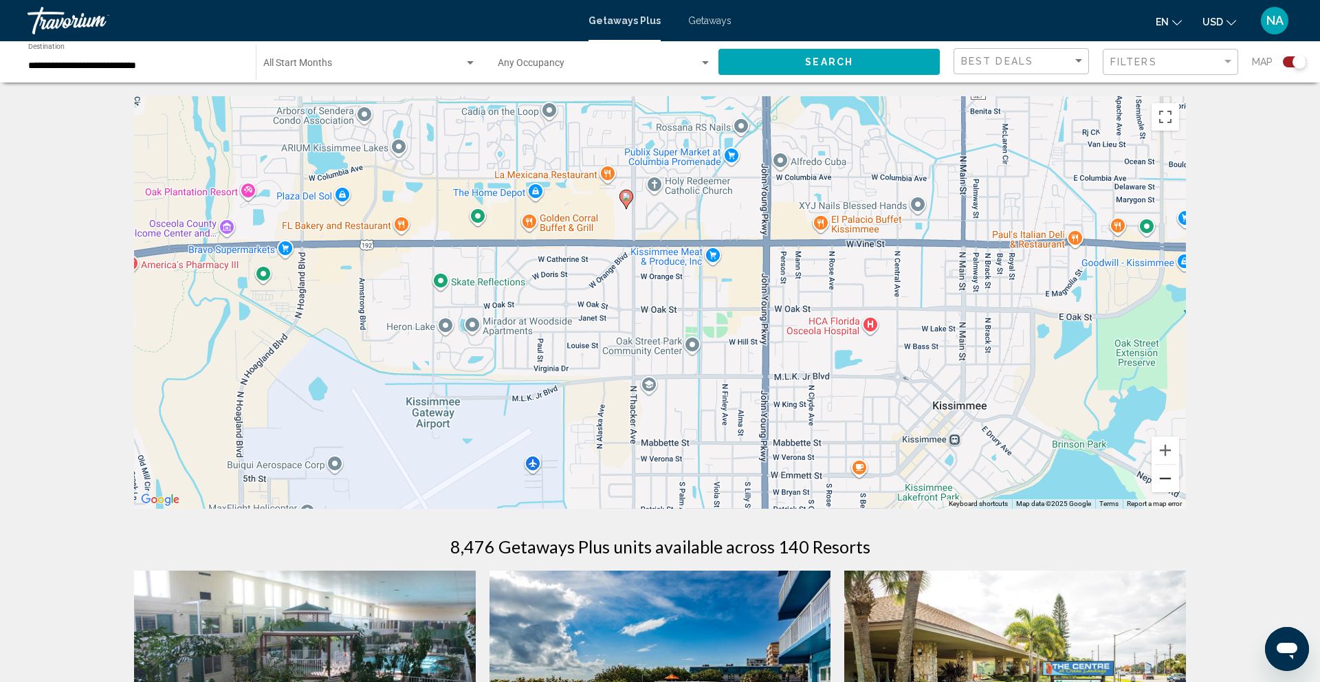
click at [1177, 479] on button "Zoom out" at bounding box center [1166, 479] width 28 height 28
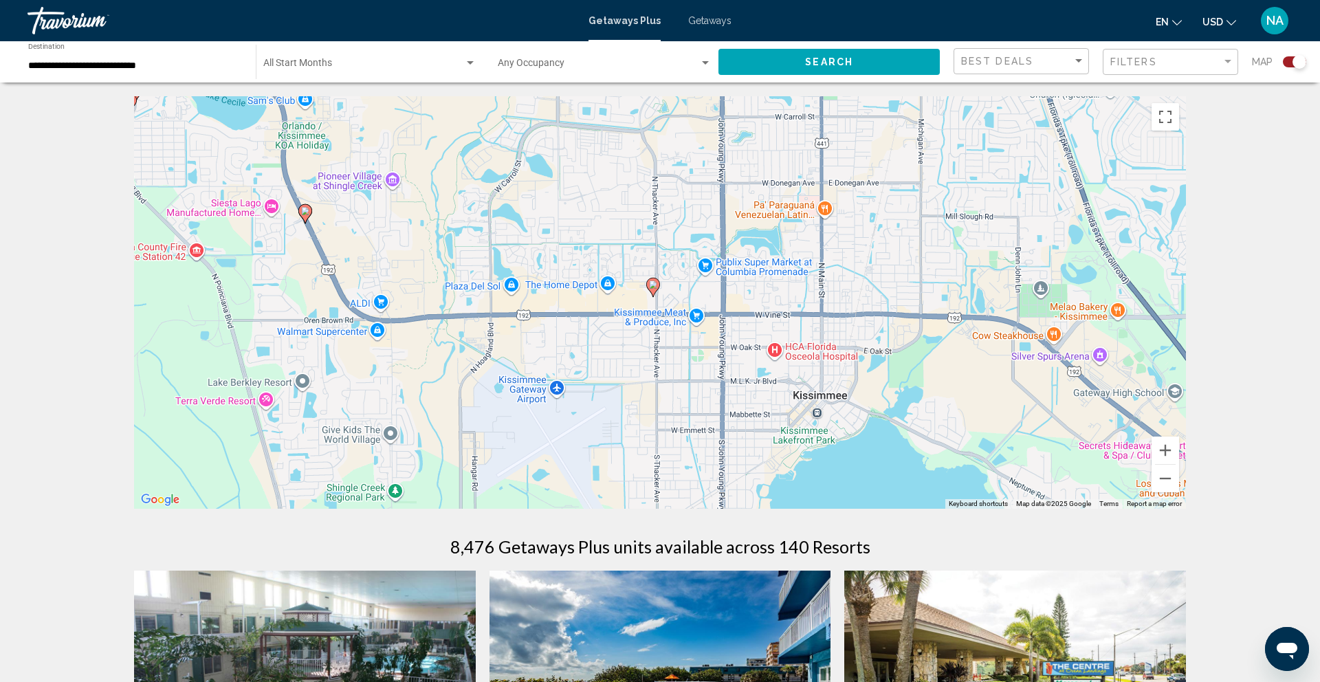
drag, startPoint x: 754, startPoint y: 253, endPoint x: 763, endPoint y: 296, distance: 43.7
click at [763, 296] on div "To activate drag with keyboard, press Alt + Enter. Once in keyboard drag state,…" at bounding box center [660, 302] width 1052 height 413
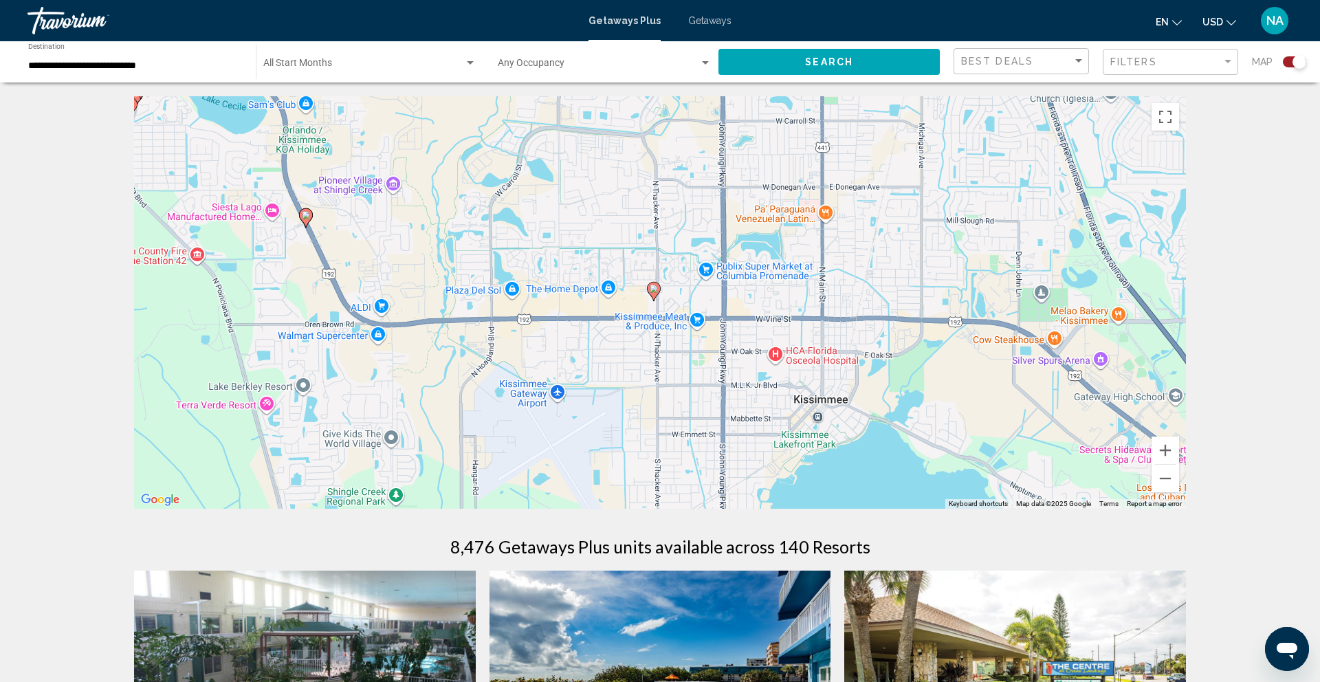
click at [655, 288] on image "Main content" at bounding box center [654, 289] width 8 height 8
type input "**********"
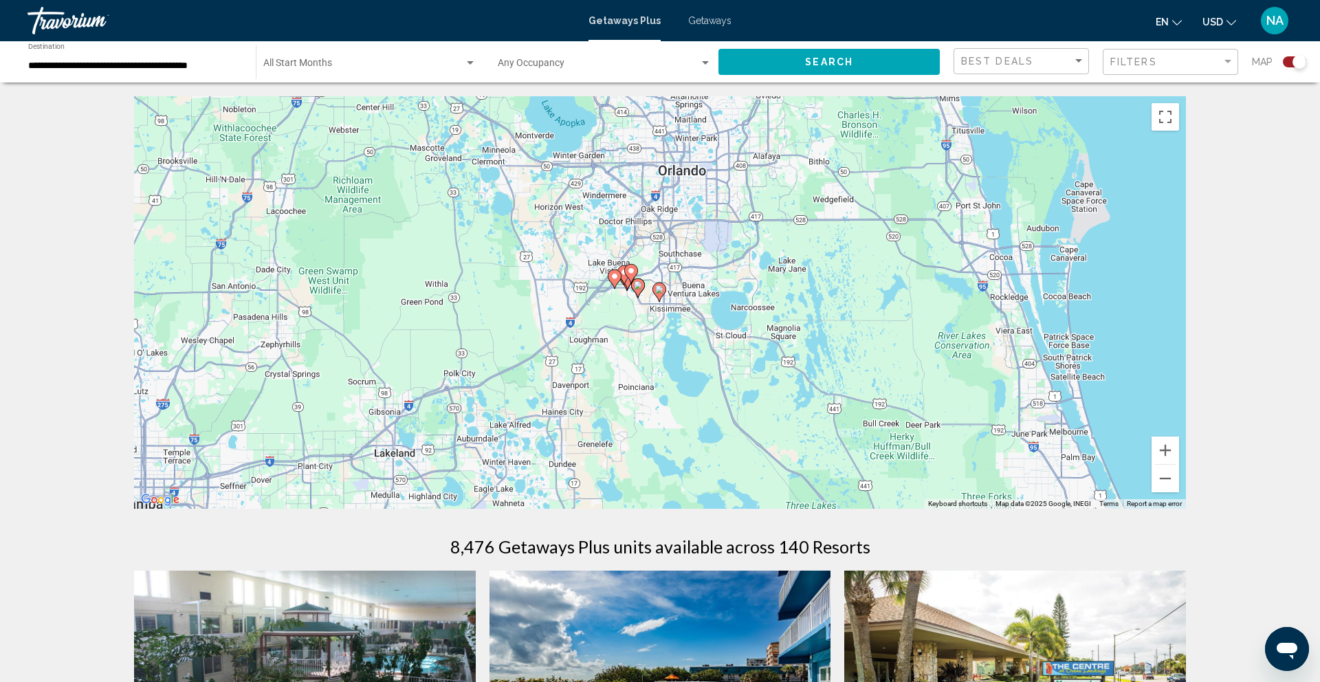
click at [661, 290] on image "Main content" at bounding box center [659, 289] width 8 height 8
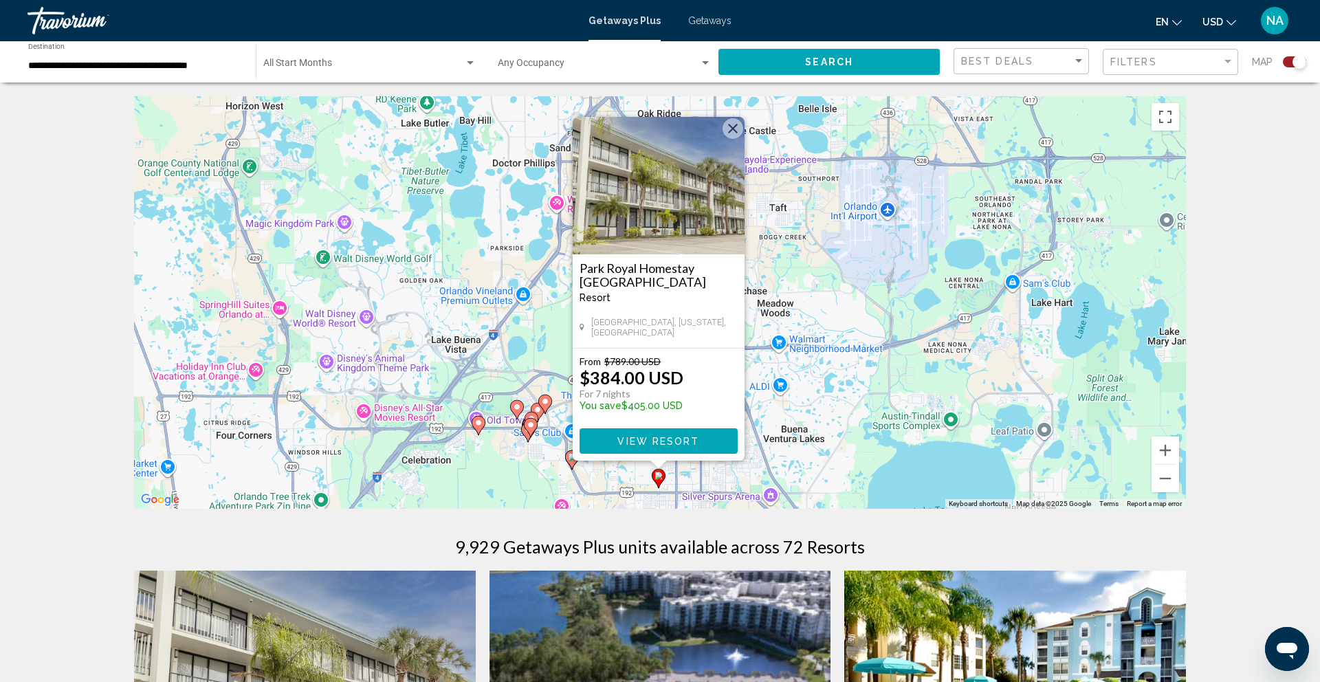
click at [631, 232] on img "Main content" at bounding box center [659, 186] width 172 height 138
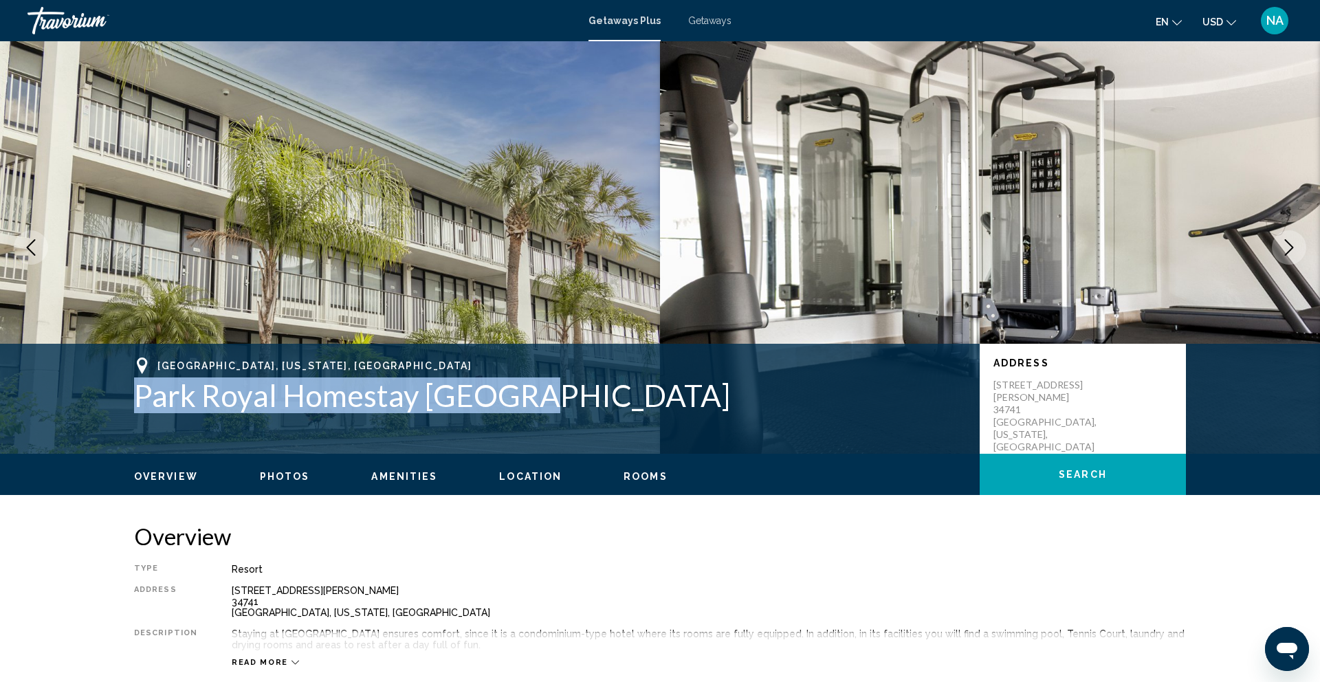
drag, startPoint x: 538, startPoint y: 392, endPoint x: 111, endPoint y: 406, distance: 427.2
click at [111, 406] on div "Kissimme, Florida, USA Park Royal Homestay Orlando Address 1500 Thacker Ave 347…" at bounding box center [660, 399] width 1107 height 83
copy h1 "Park Royal Homestay Orlando"
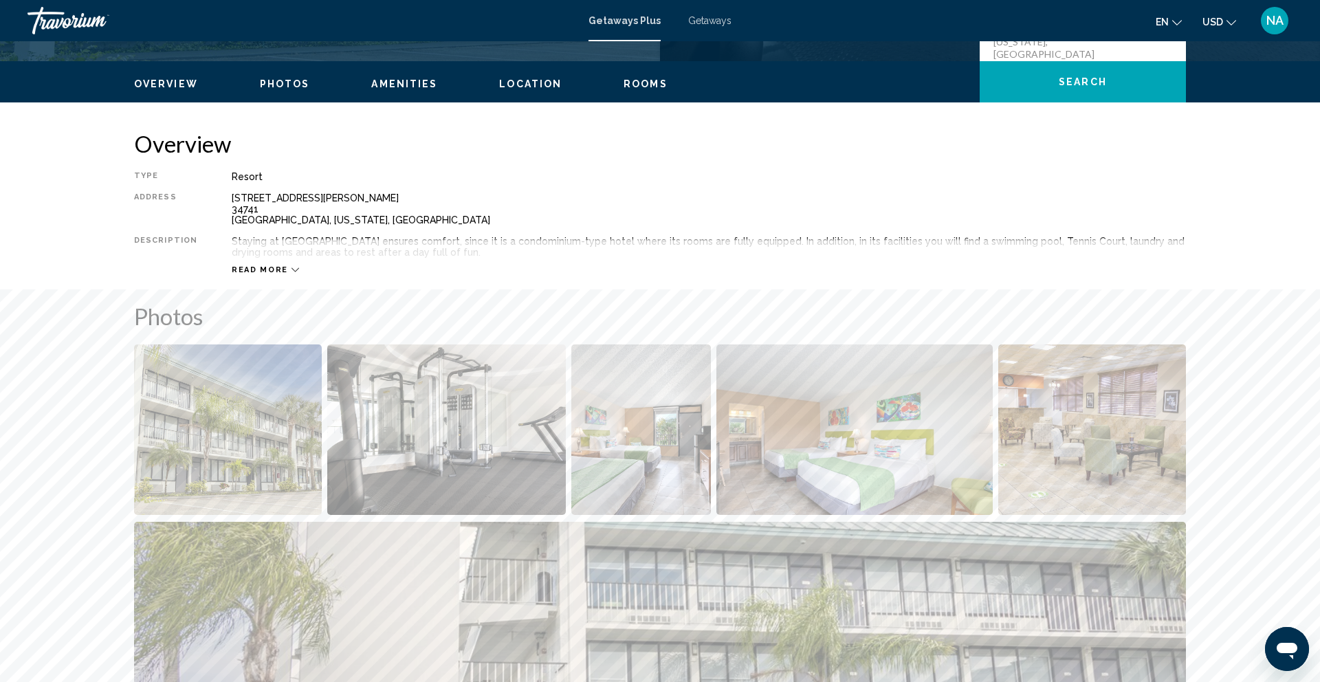
scroll to position [395, 0]
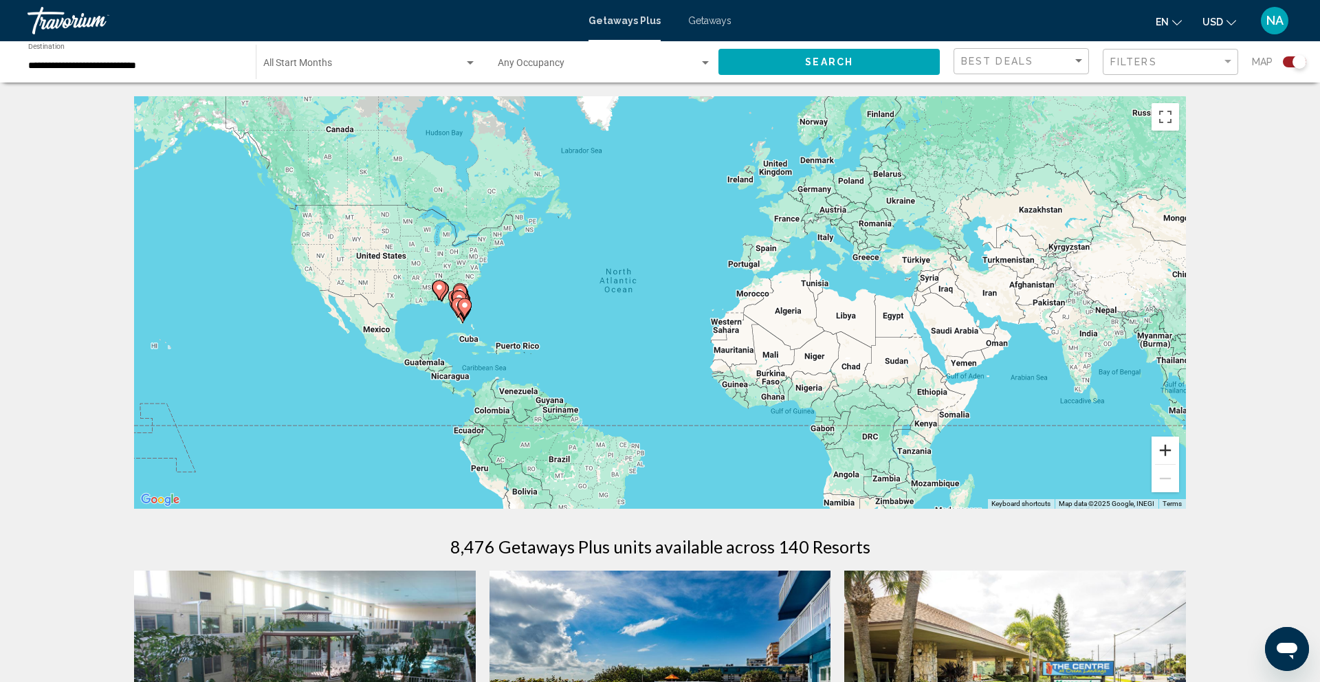
click at [1179, 455] on div "To activate drag with keyboard, press Alt + Enter. Once in keyboard drag state,…" at bounding box center [660, 302] width 1052 height 413
click at [1174, 453] on button "Zoom in" at bounding box center [1166, 451] width 28 height 28
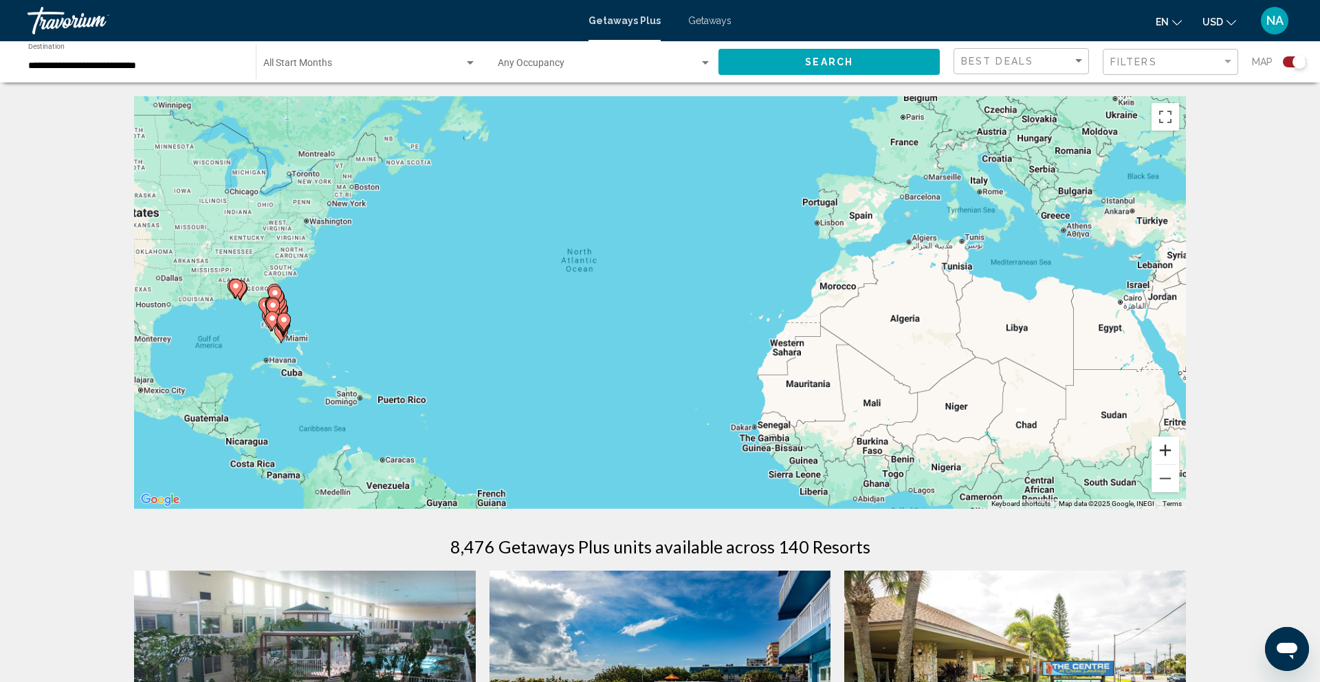
click at [1174, 453] on button "Zoom in" at bounding box center [1166, 451] width 28 height 28
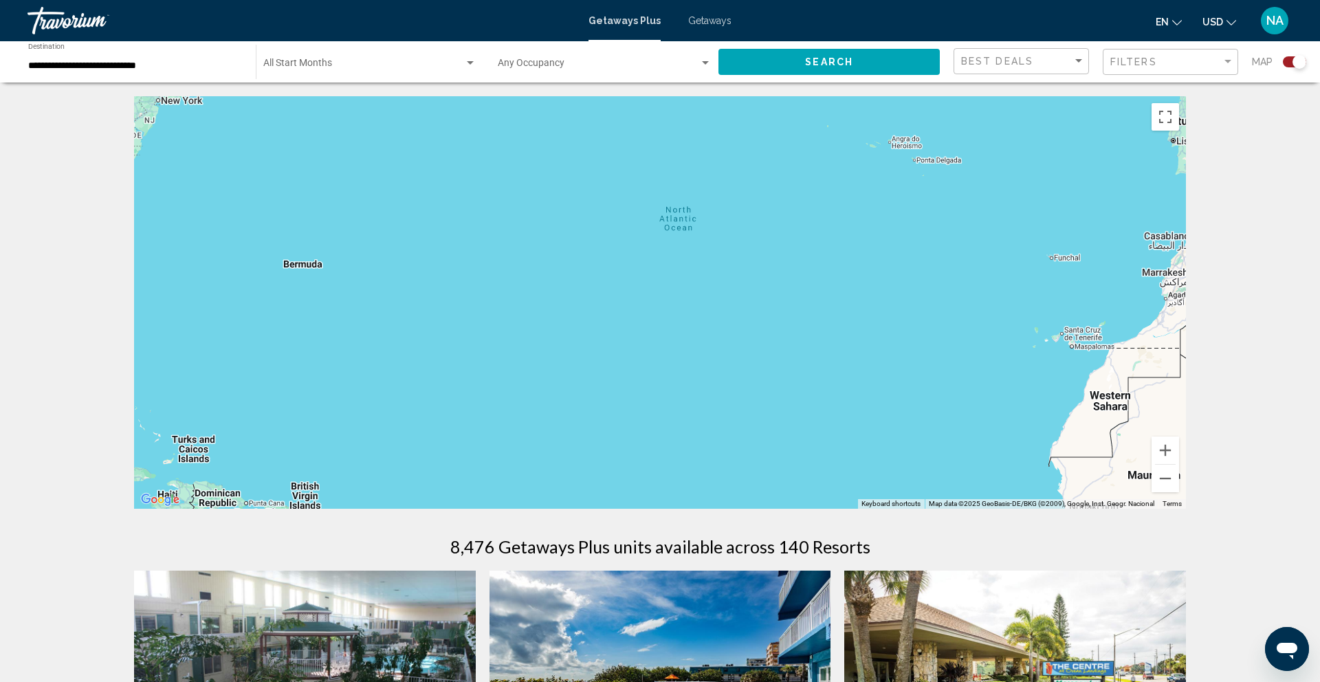
drag, startPoint x: 1130, startPoint y: 437, endPoint x: 1320, endPoint y: 441, distance: 189.1
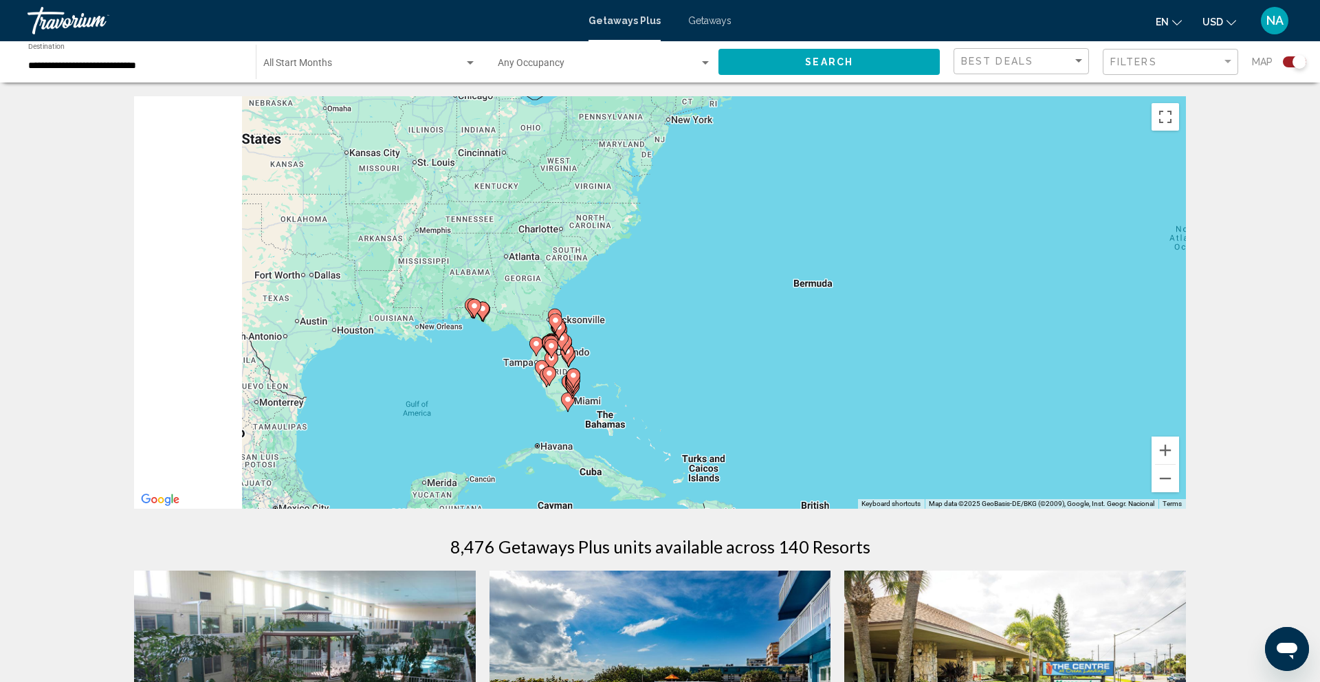
drag, startPoint x: 578, startPoint y: 294, endPoint x: 1170, endPoint y: 311, distance: 593.0
click at [1170, 311] on div "To activate drag with keyboard, press Alt + Enter. Once in keyboard drag state,…" at bounding box center [660, 302] width 1052 height 413
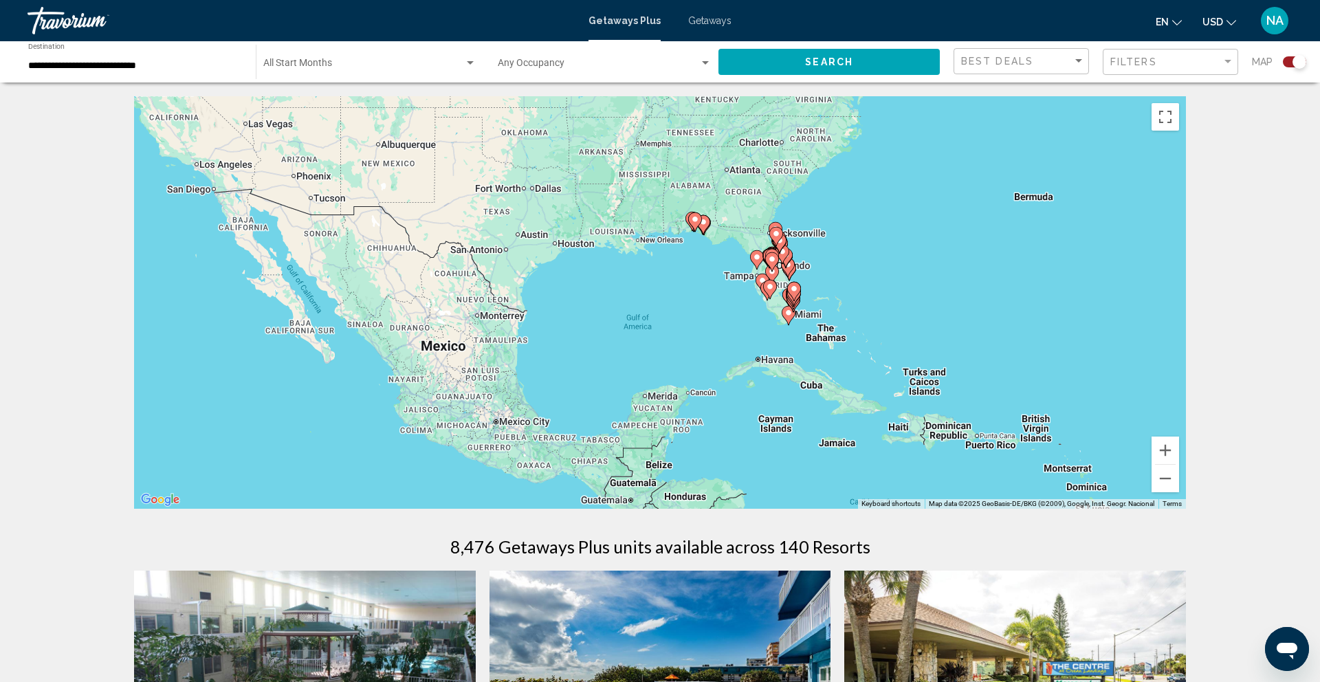
drag, startPoint x: 752, startPoint y: 386, endPoint x: 863, endPoint y: 297, distance: 141.9
click at [863, 297] on div "To activate drag with keyboard, press Alt + Enter. Once in keyboard drag state,…" at bounding box center [660, 302] width 1052 height 413
click at [1169, 461] on button "Zoom in" at bounding box center [1166, 451] width 28 height 28
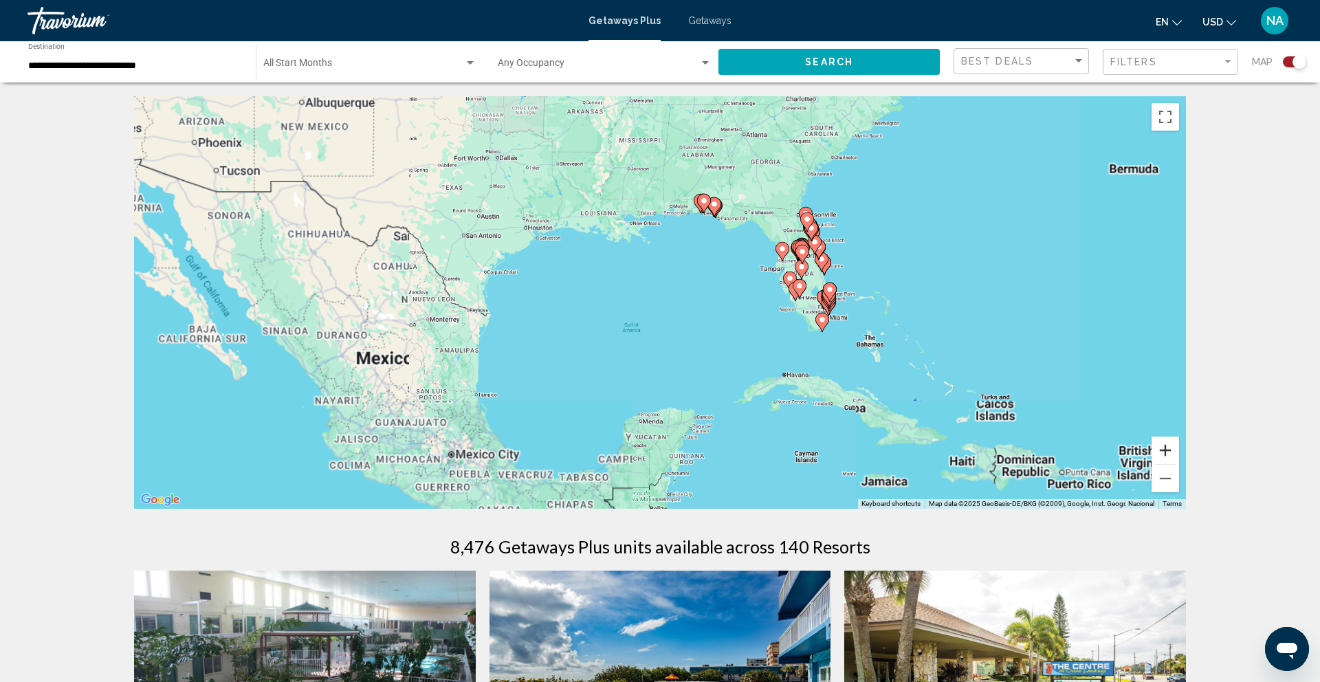
click at [1169, 461] on button "Zoom in" at bounding box center [1166, 451] width 28 height 28
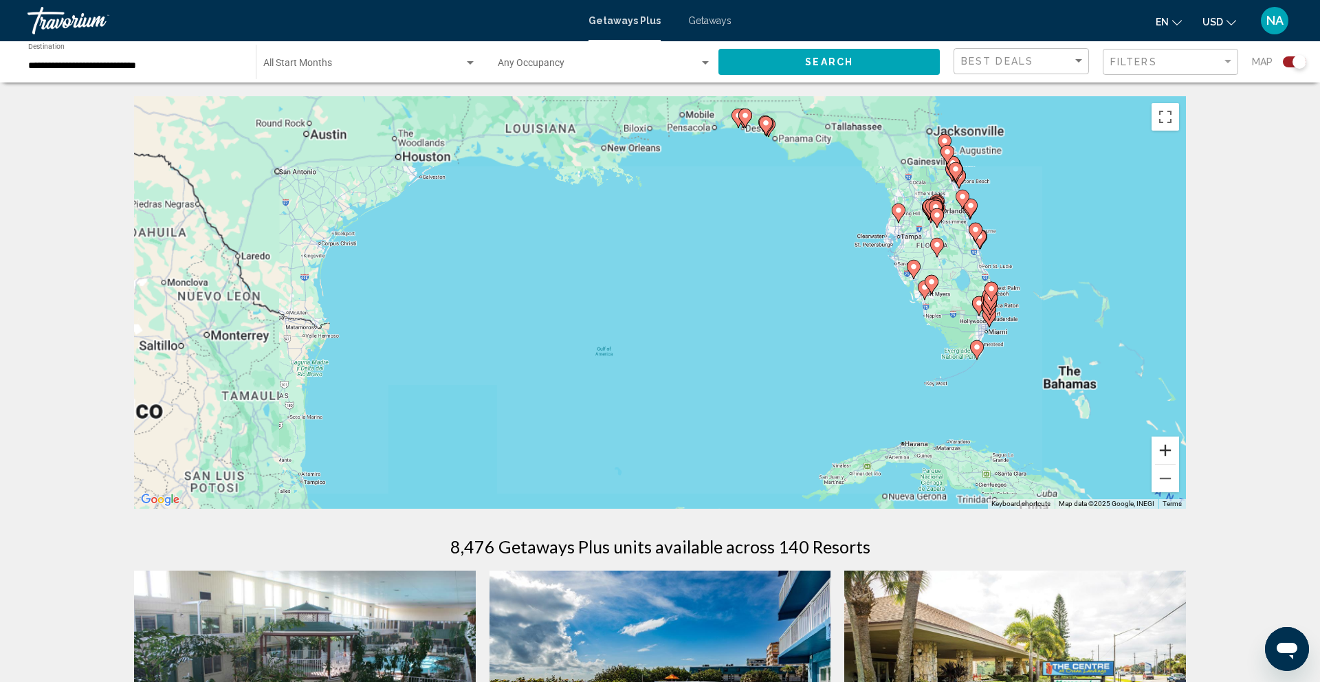
click at [1169, 461] on button "Zoom in" at bounding box center [1166, 451] width 28 height 28
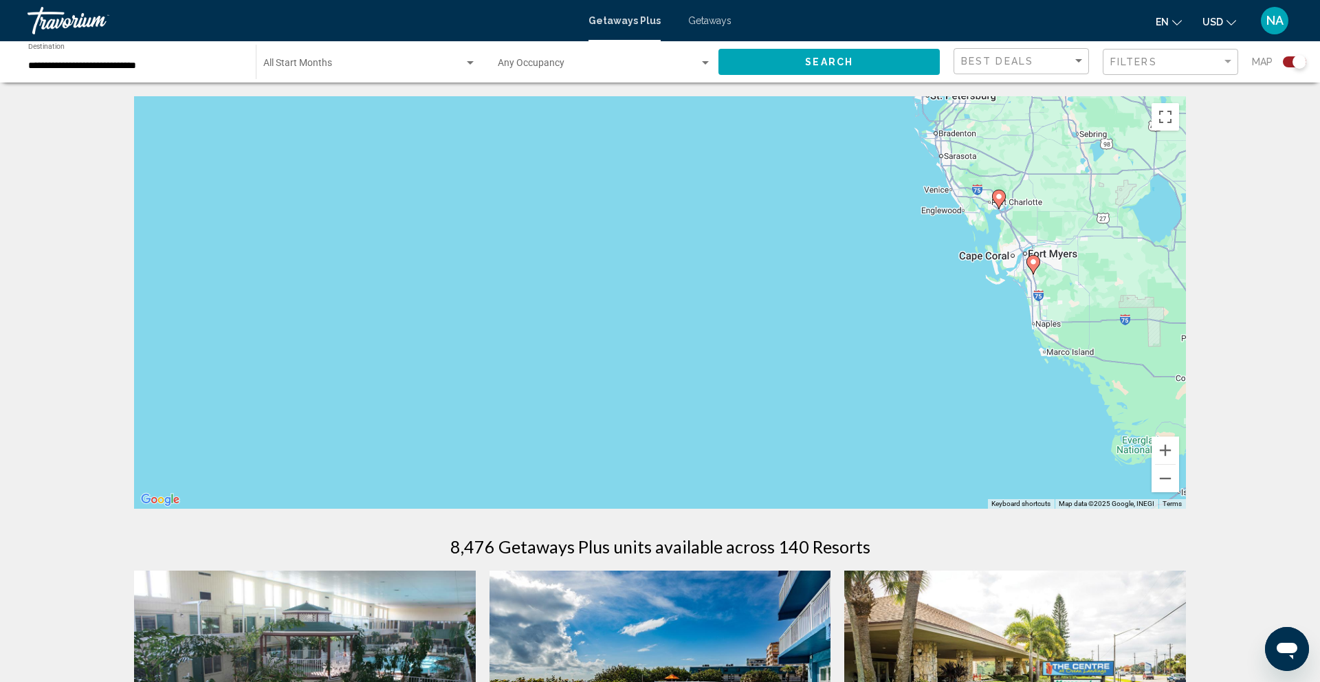
drag, startPoint x: 1062, startPoint y: 387, endPoint x: 571, endPoint y: 366, distance: 490.7
click at [575, 366] on div "To activate drag with keyboard, press Alt + Enter. Once in keyboard drag state,…" at bounding box center [660, 302] width 1052 height 413
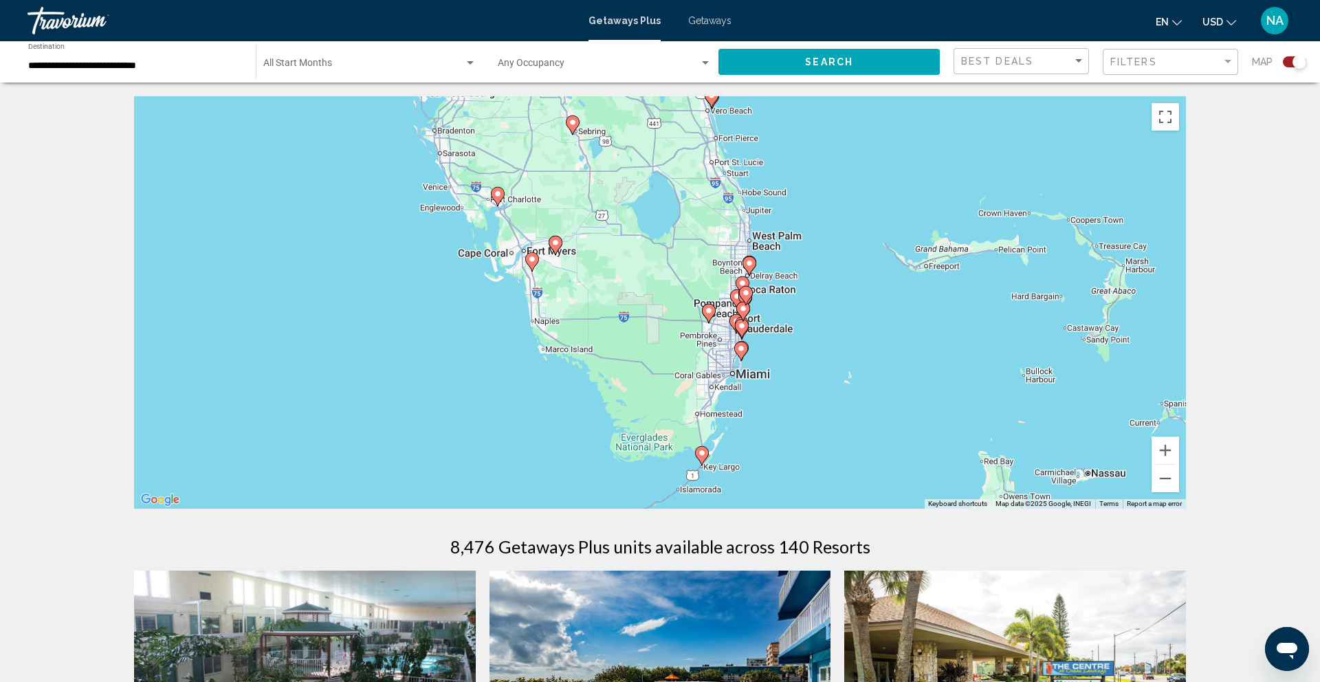
drag, startPoint x: 769, startPoint y: 352, endPoint x: 547, endPoint y: 452, distance: 243.1
click at [547, 452] on div "To activate drag with keyboard, press Alt + Enter. Once in keyboard drag state,…" at bounding box center [660, 302] width 1052 height 413
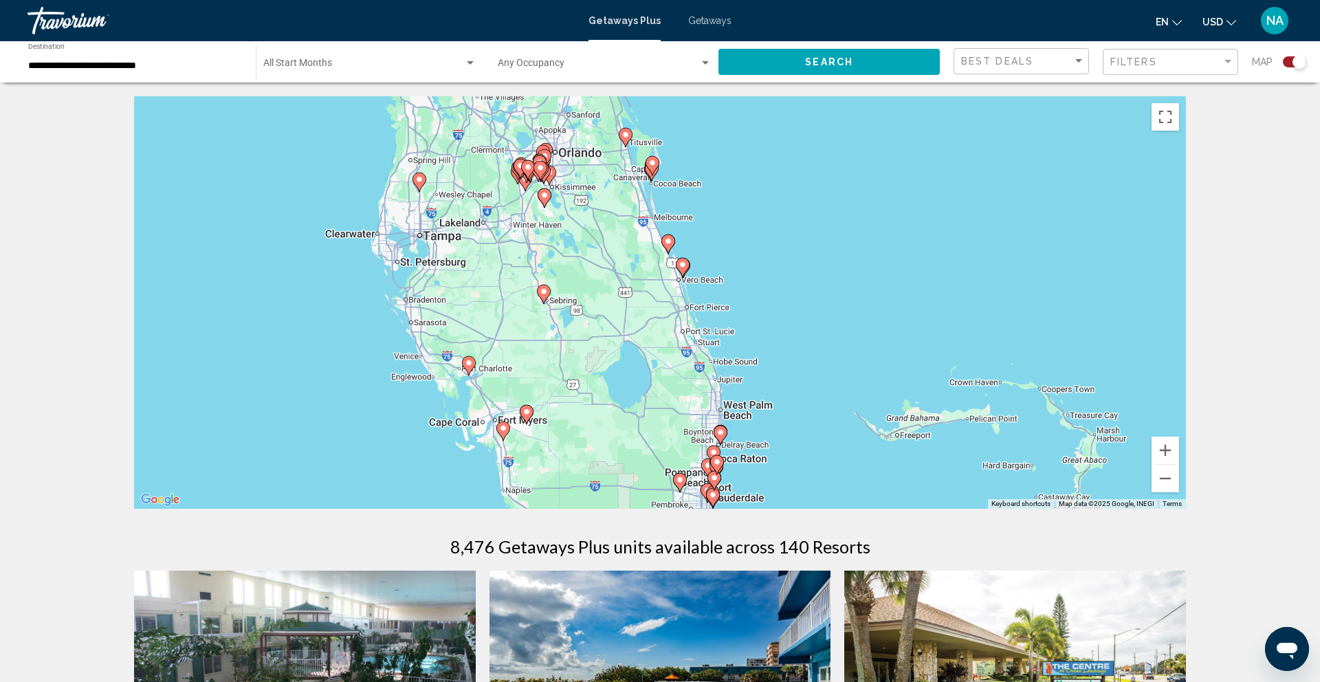
drag, startPoint x: 562, startPoint y: 355, endPoint x: 562, endPoint y: 429, distance: 74.3
click at [562, 429] on div "To activate drag with keyboard, press Alt + Enter. Once in keyboard drag state,…" at bounding box center [660, 302] width 1052 height 413
click at [527, 413] on image "Main content" at bounding box center [527, 414] width 8 height 8
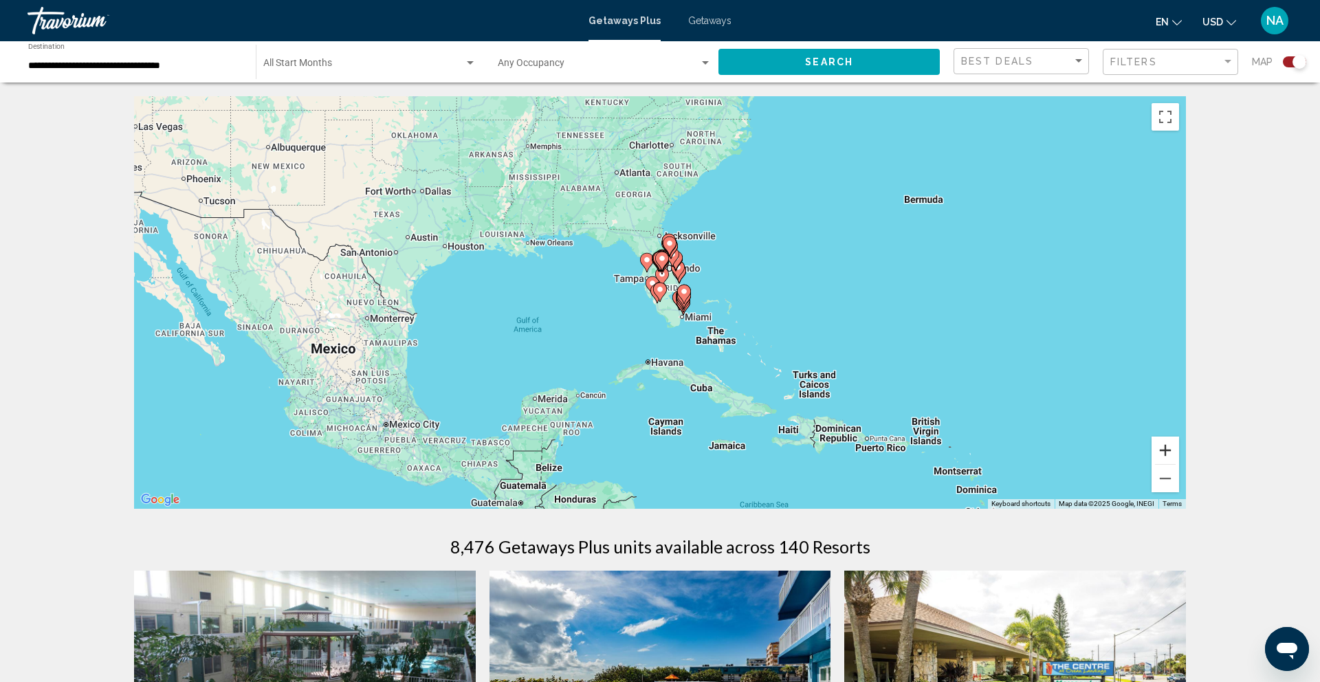
click at [1160, 451] on button "Zoom in" at bounding box center [1166, 451] width 28 height 28
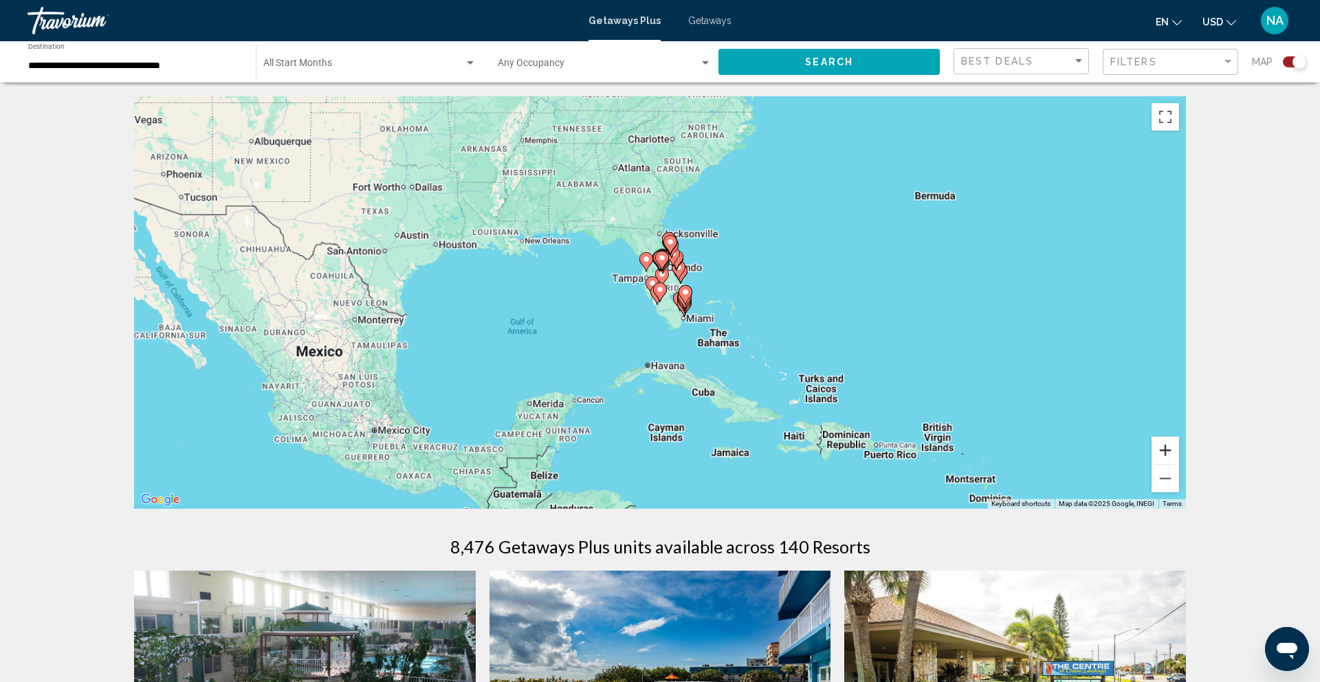
click at [1160, 451] on button "Zoom in" at bounding box center [1166, 451] width 28 height 28
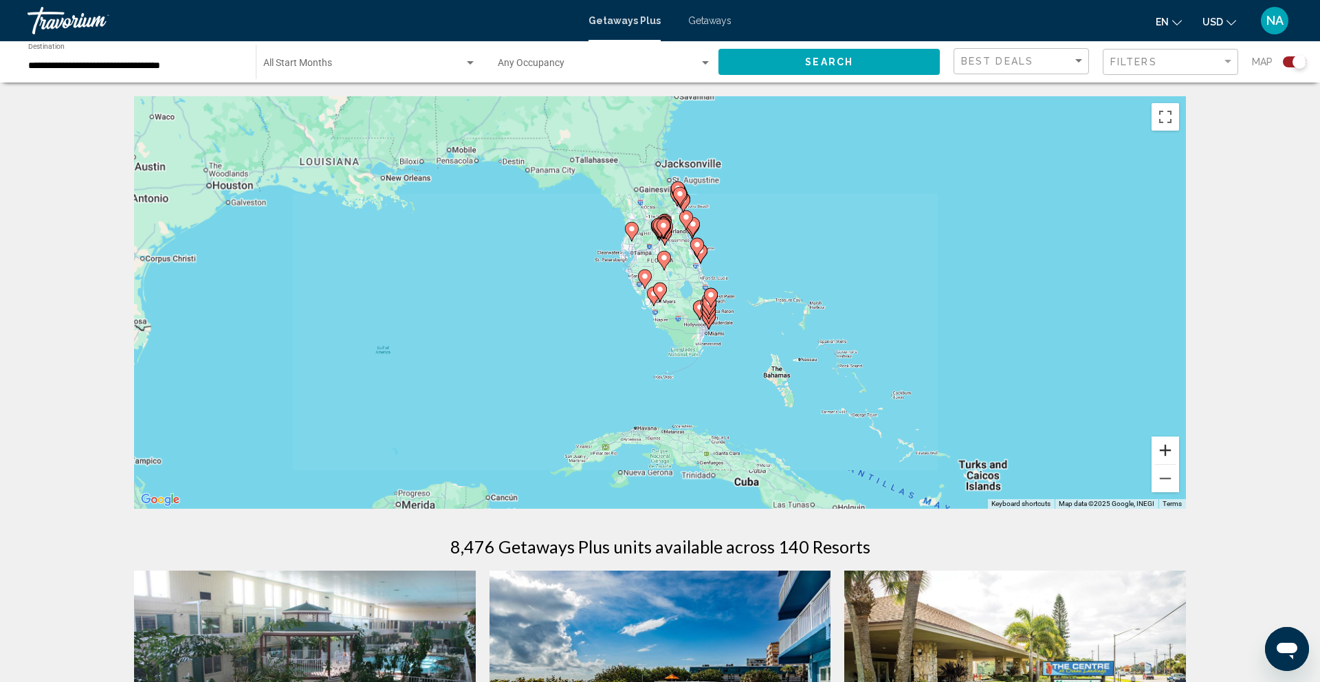
click at [1160, 451] on button "Zoom in" at bounding box center [1166, 451] width 28 height 28
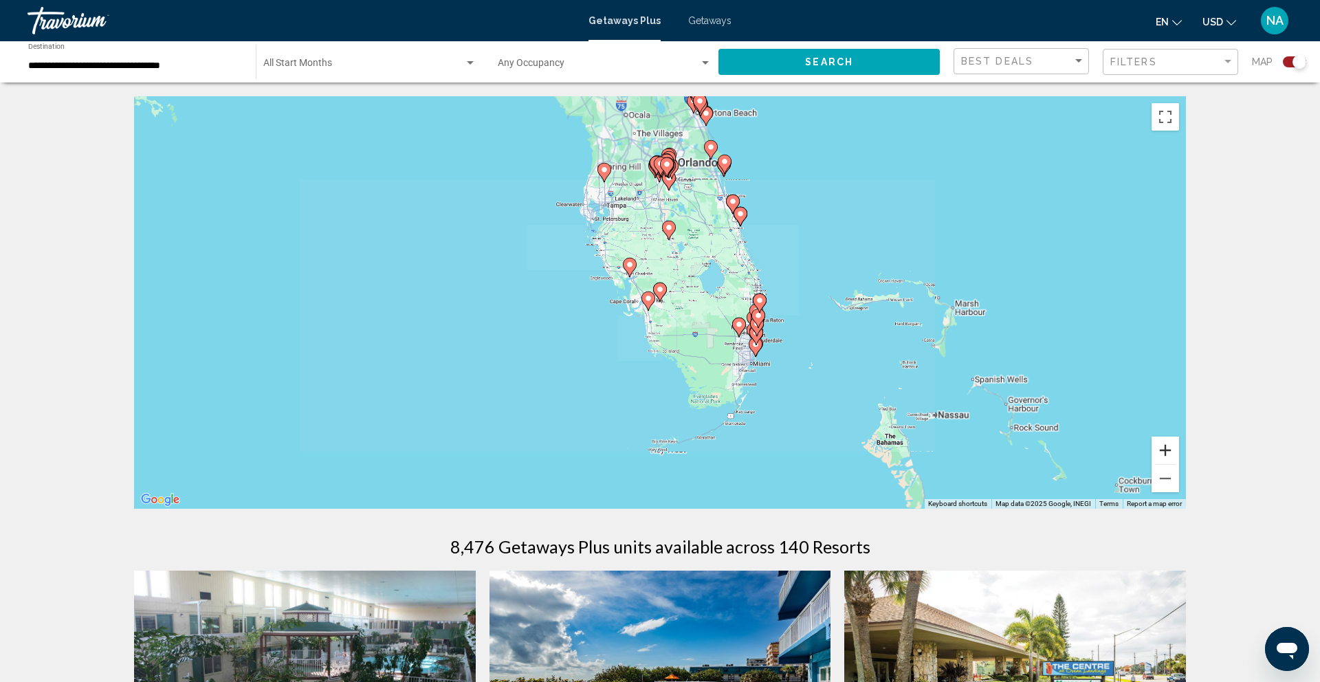
click at [1160, 451] on button "Zoom in" at bounding box center [1166, 451] width 28 height 28
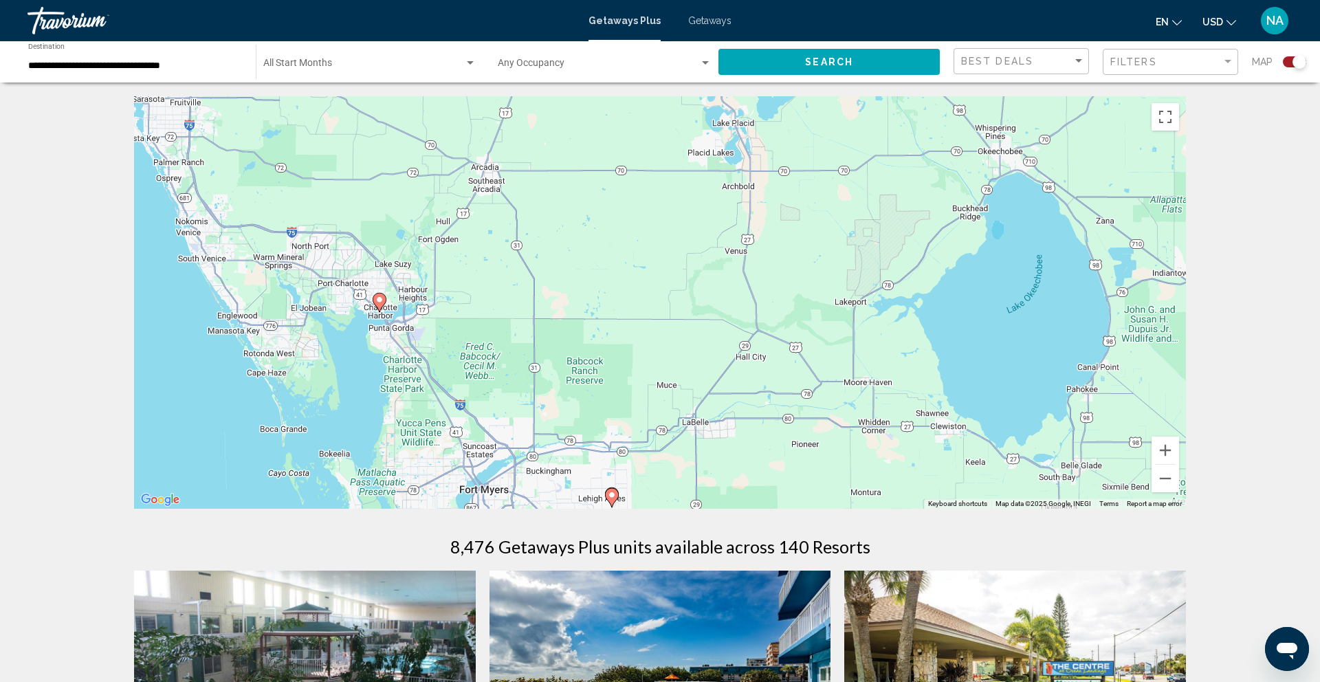
drag, startPoint x: 910, startPoint y: 232, endPoint x: 862, endPoint y: 439, distance: 213.3
click at [862, 439] on div "To activate drag with keyboard, press Alt + Enter. Once in keyboard drag state,…" at bounding box center [660, 302] width 1052 height 413
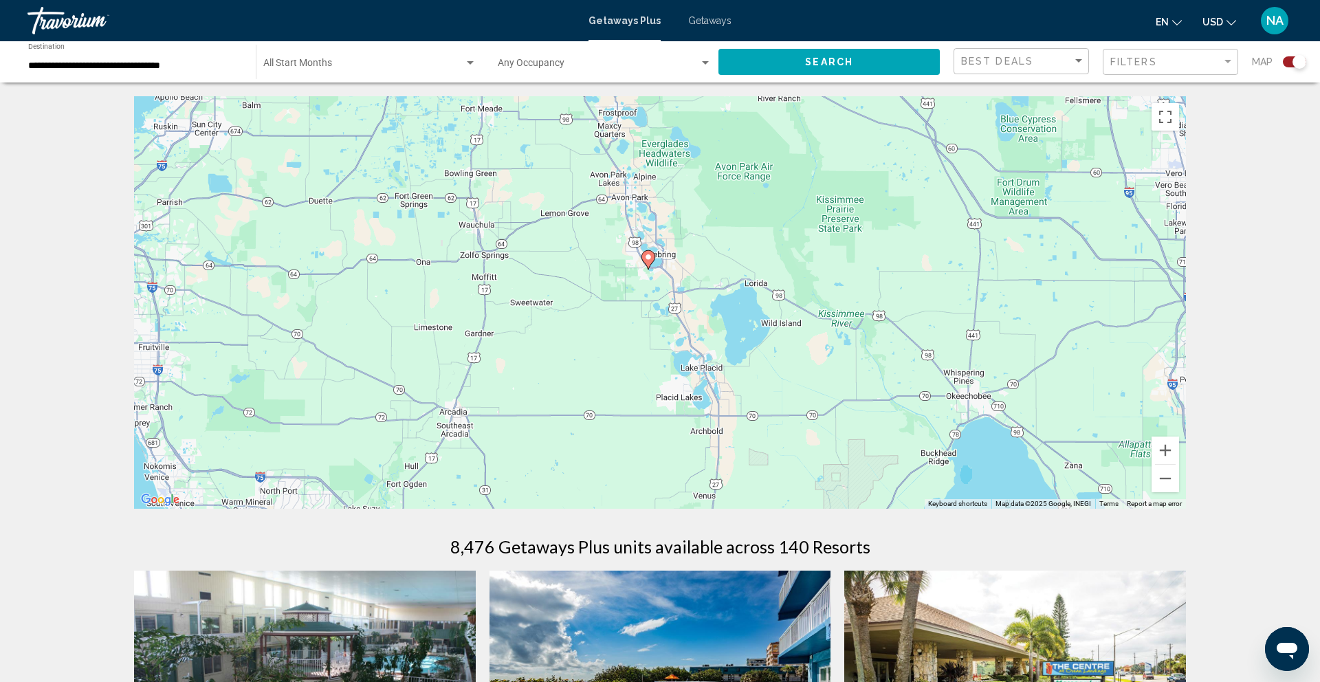
drag, startPoint x: 863, startPoint y: 327, endPoint x: 846, endPoint y: 549, distance: 222.1
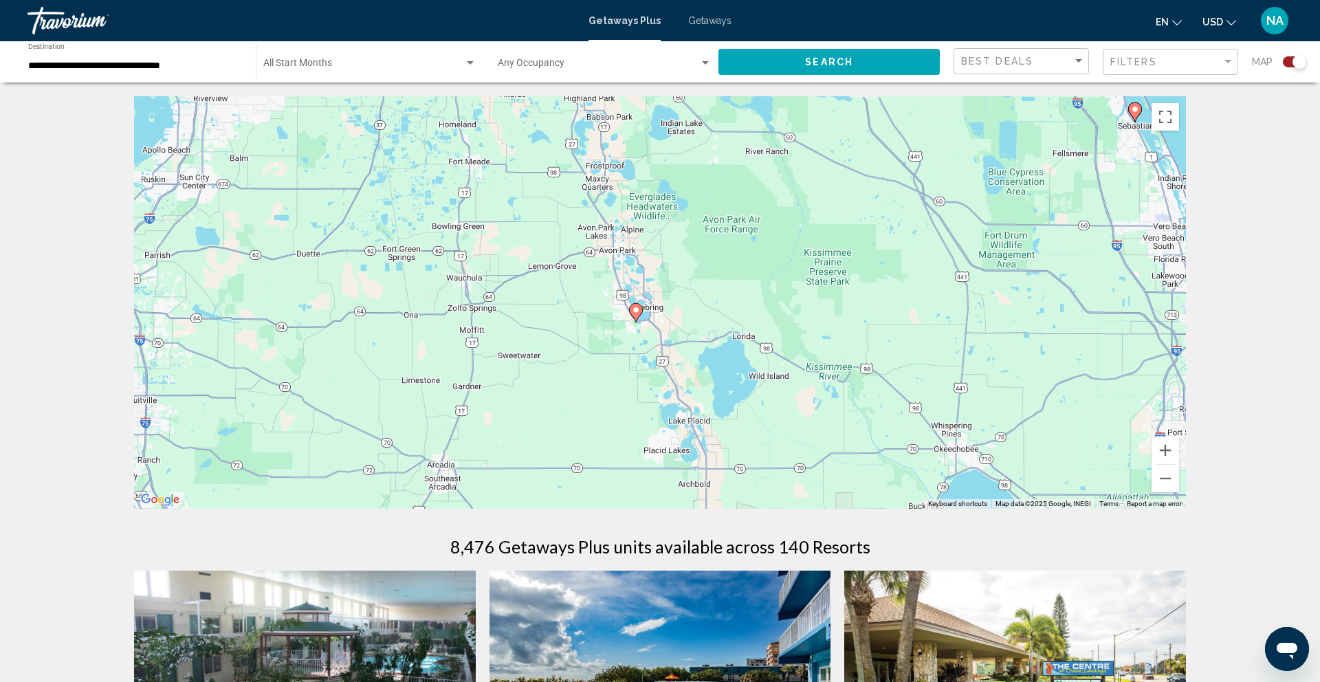
drag, startPoint x: 794, startPoint y: 430, endPoint x: 806, endPoint y: 494, distance: 64.3
click at [806, 494] on div "To activate drag with keyboard, press Alt + Enter. Once in keyboard drag state,…" at bounding box center [660, 302] width 1052 height 413
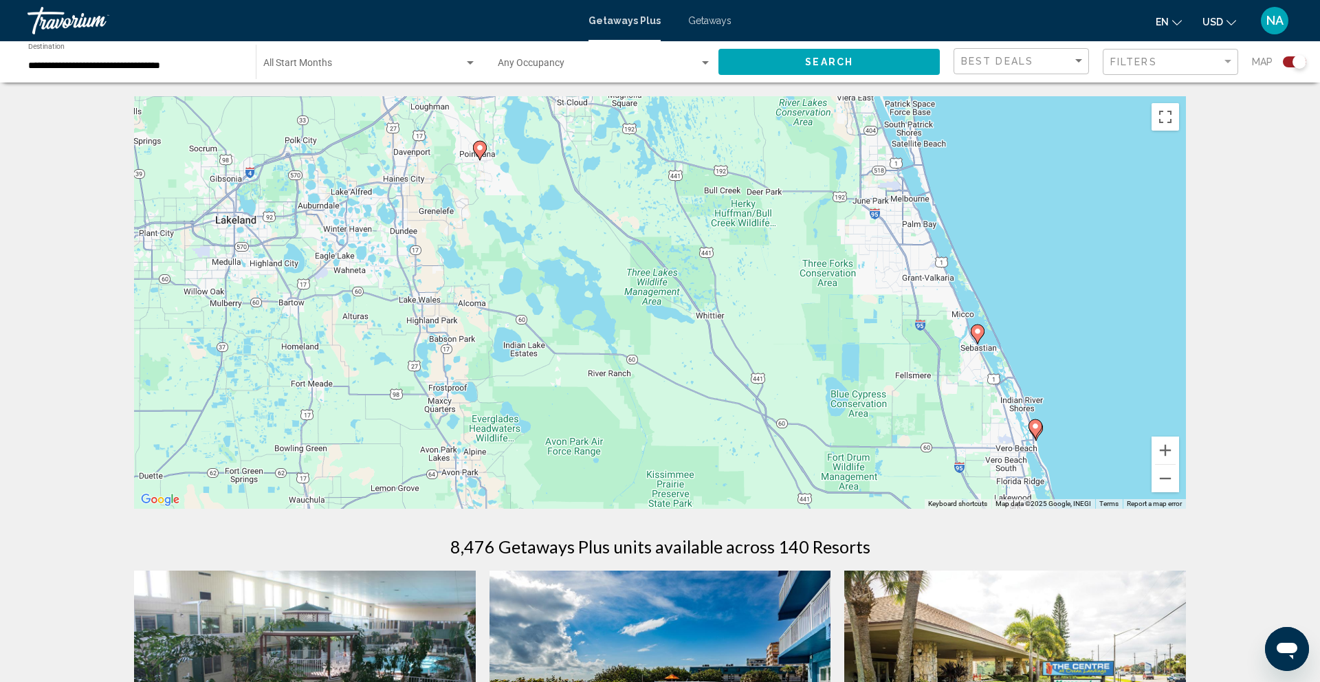
drag, startPoint x: 686, startPoint y: 307, endPoint x: 510, endPoint y: 469, distance: 238.9
click at [510, 469] on div "To activate drag with keyboard, press Alt + Enter. Once in keyboard drag state,…" at bounding box center [660, 302] width 1052 height 413
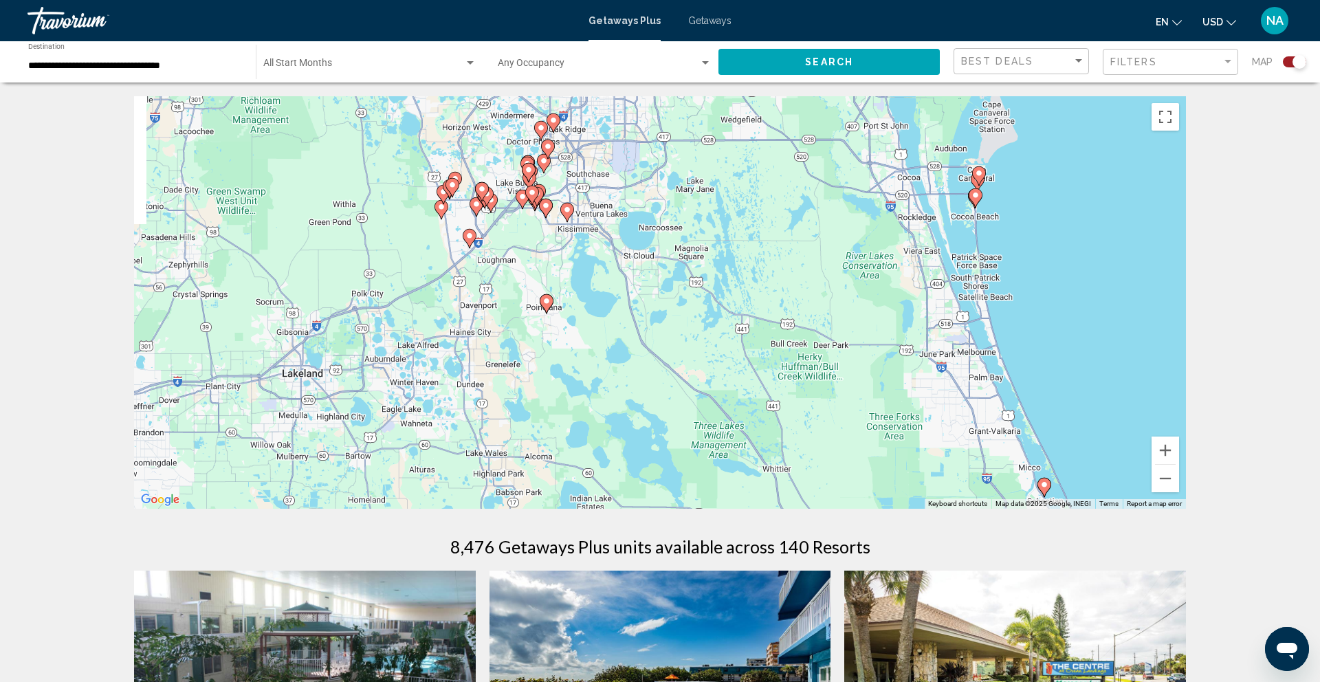
drag, startPoint x: 531, startPoint y: 298, endPoint x: 635, endPoint y: 452, distance: 186.1
click at [635, 452] on div "To activate drag with keyboard, press Alt + Enter. Once in keyboard drag state,…" at bounding box center [660, 302] width 1052 height 413
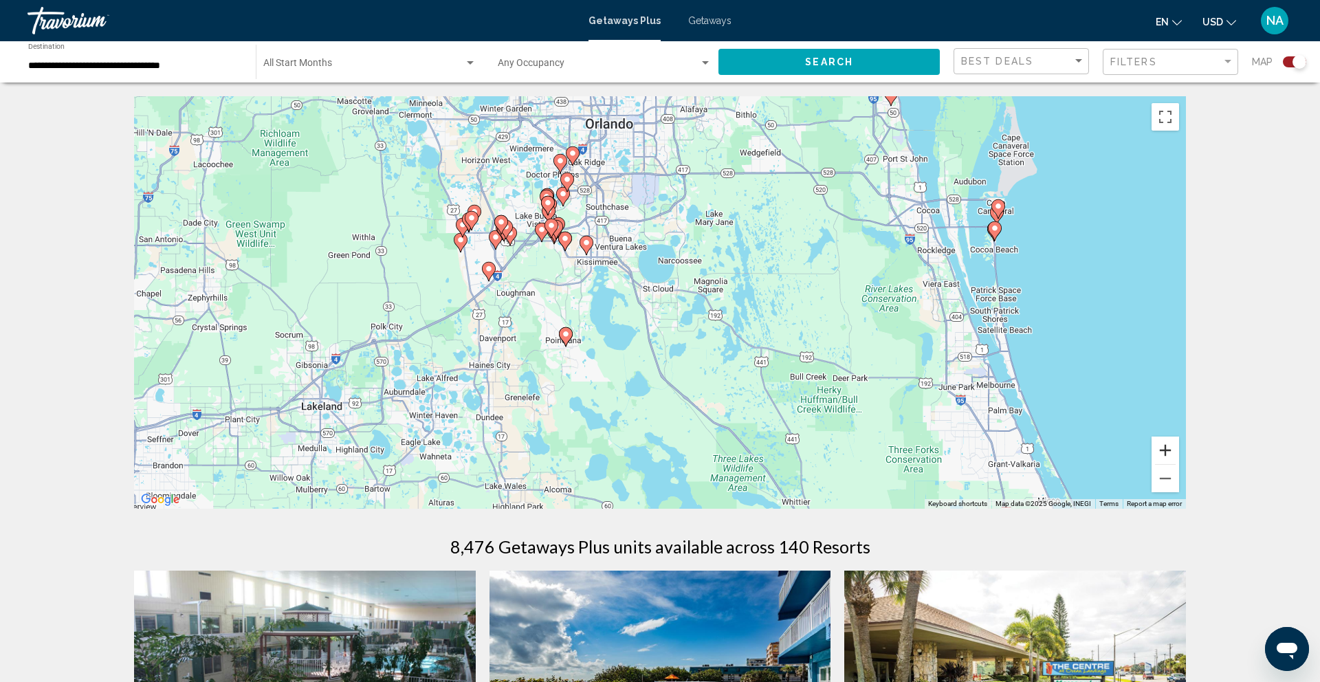
click at [1168, 444] on button "Zoom in" at bounding box center [1166, 451] width 28 height 28
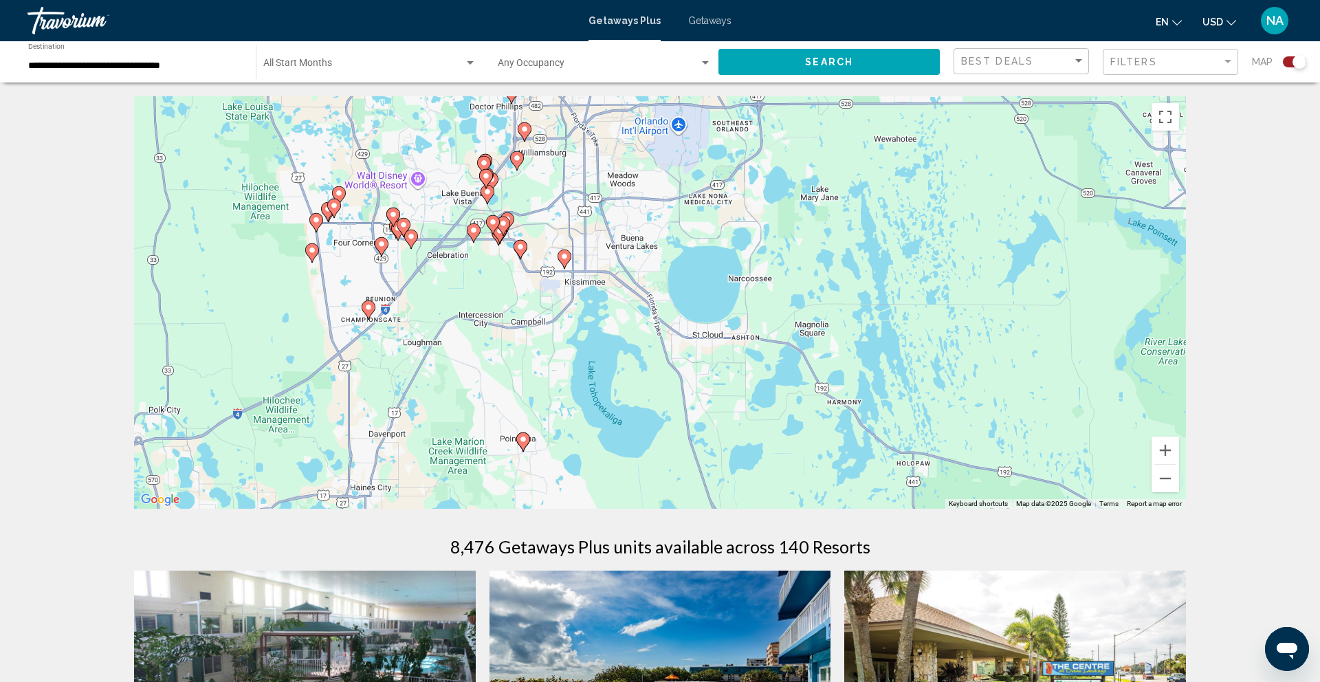
drag, startPoint x: 712, startPoint y: 266, endPoint x: 767, endPoint y: 327, distance: 82.3
click at [767, 329] on div "To activate drag with keyboard, press Alt + Enter. Once in keyboard drag state,…" at bounding box center [660, 302] width 1052 height 413
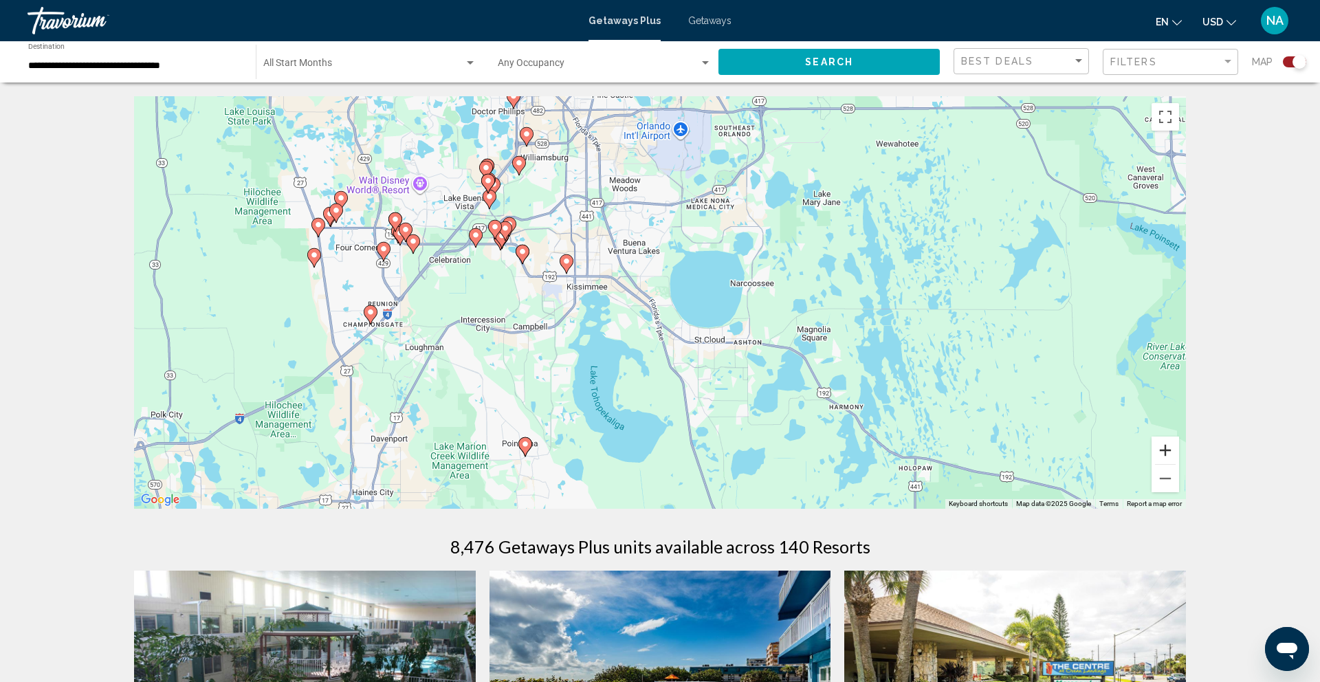
click at [1163, 445] on button "Zoom in" at bounding box center [1166, 451] width 28 height 28
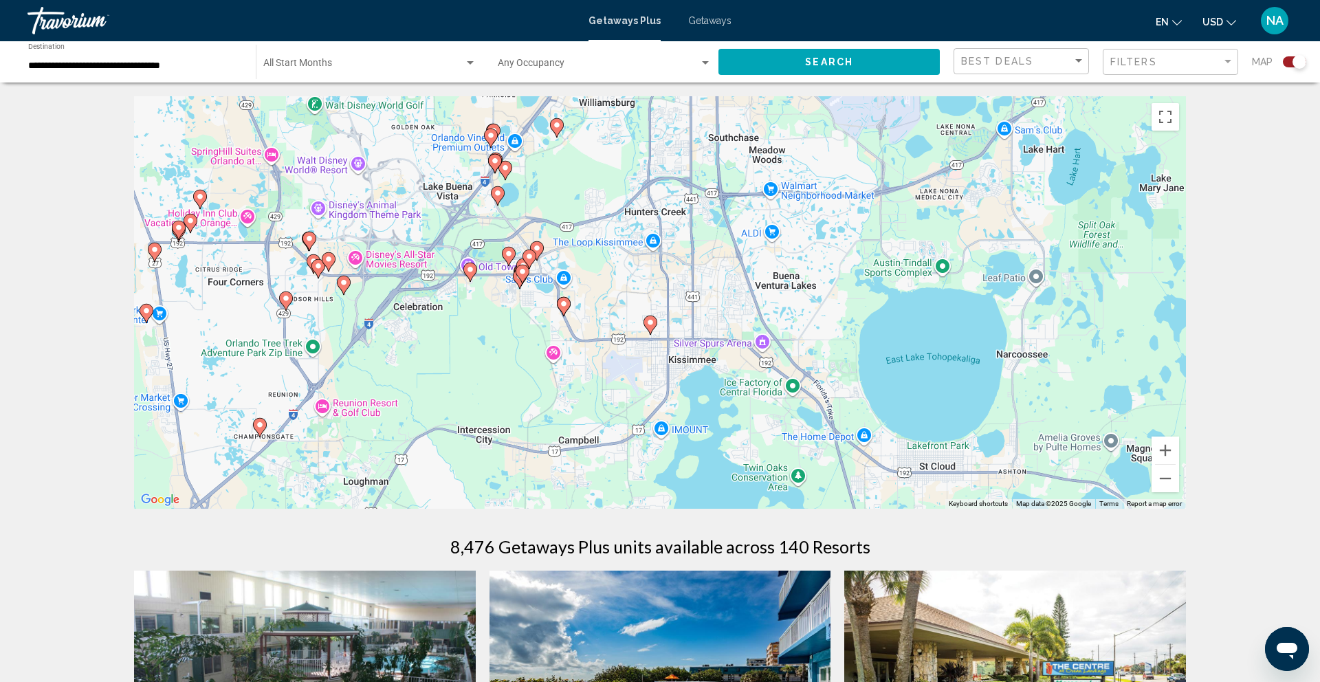
drag, startPoint x: 692, startPoint y: 264, endPoint x: 873, endPoint y: 354, distance: 201.4
click at [873, 354] on div "To activate drag with keyboard, press Alt + Enter. Once in keyboard drag state,…" at bounding box center [660, 302] width 1052 height 413
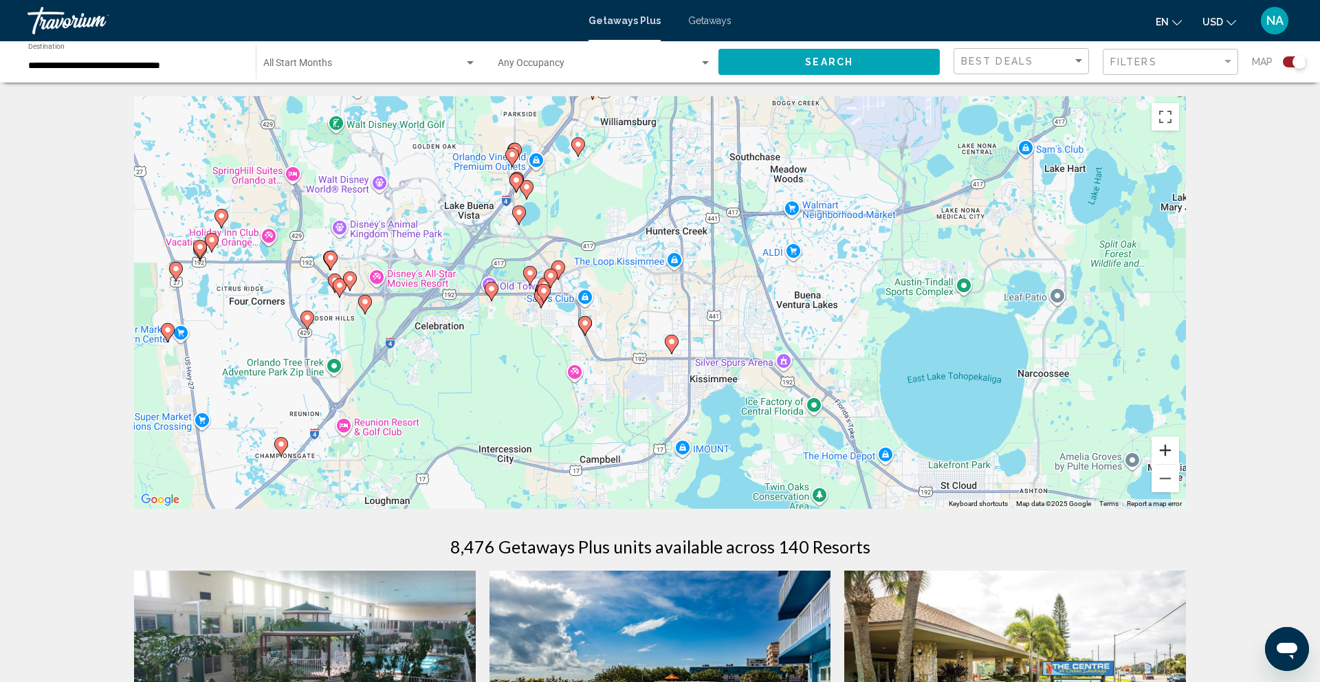
click at [1165, 446] on button "Zoom in" at bounding box center [1166, 451] width 28 height 28
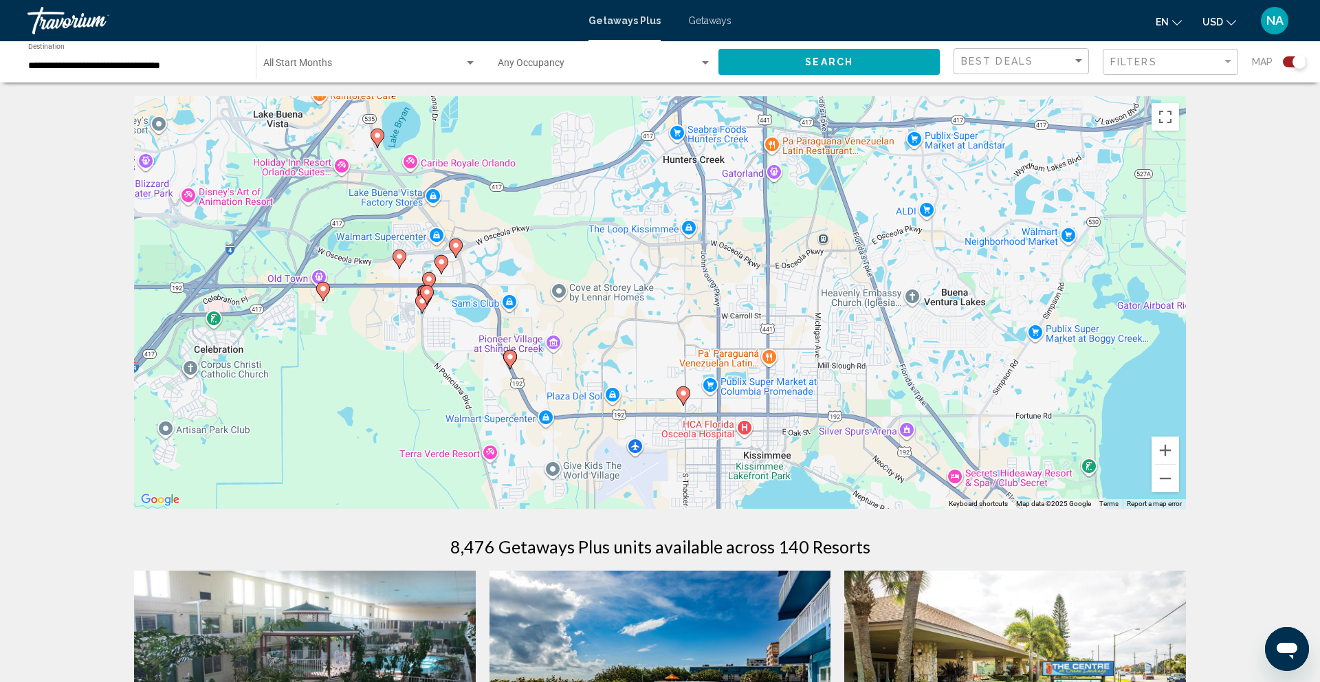
click at [508, 358] on image "Main content" at bounding box center [510, 357] width 8 height 8
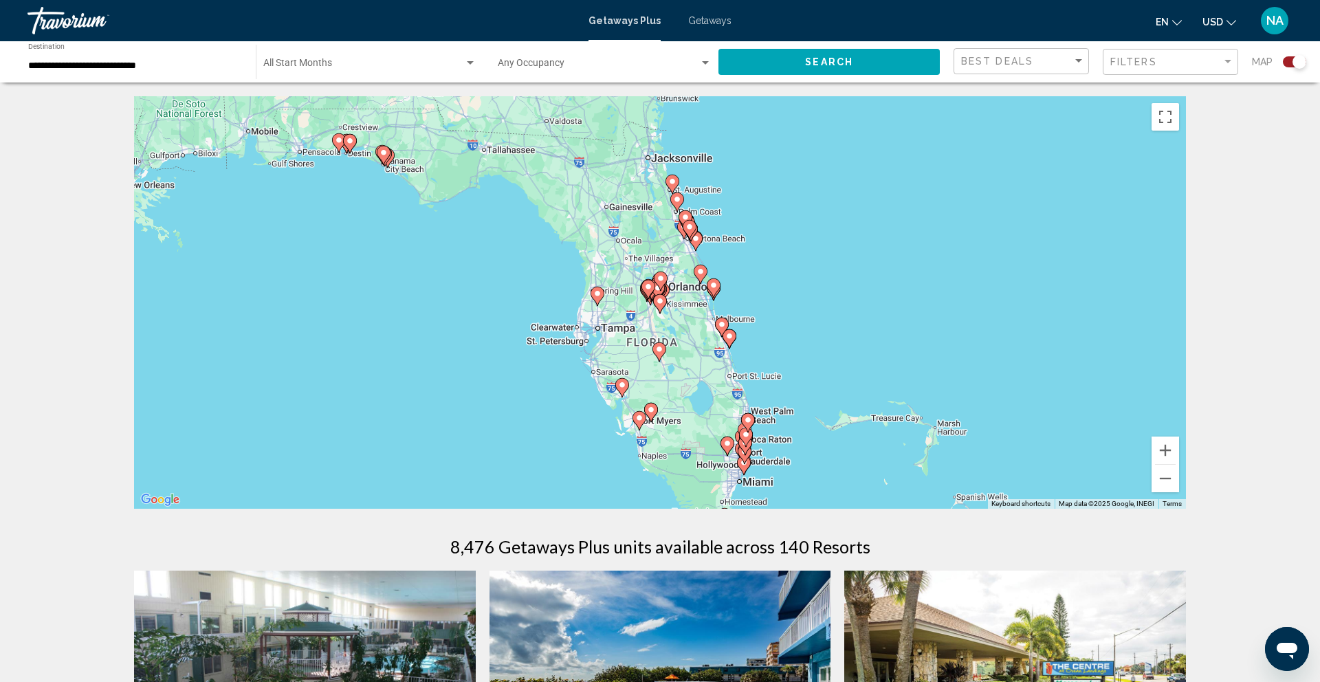
click at [660, 350] on image "Main content" at bounding box center [659, 349] width 8 height 8
type input "**********"
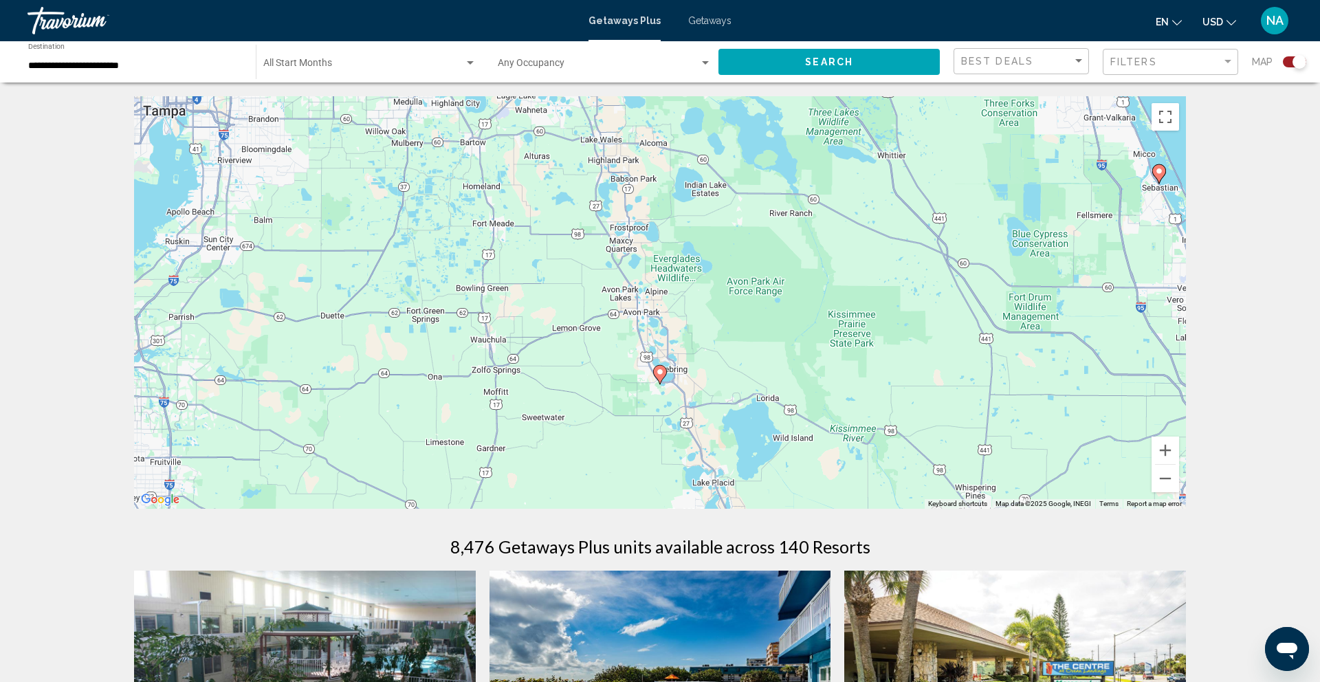
drag, startPoint x: 683, startPoint y: 296, endPoint x: 682, endPoint y: 447, distance: 151.3
click at [682, 447] on div "To activate drag with keyboard, press Alt + Enter. Once in keyboard drag state,…" at bounding box center [660, 302] width 1052 height 413
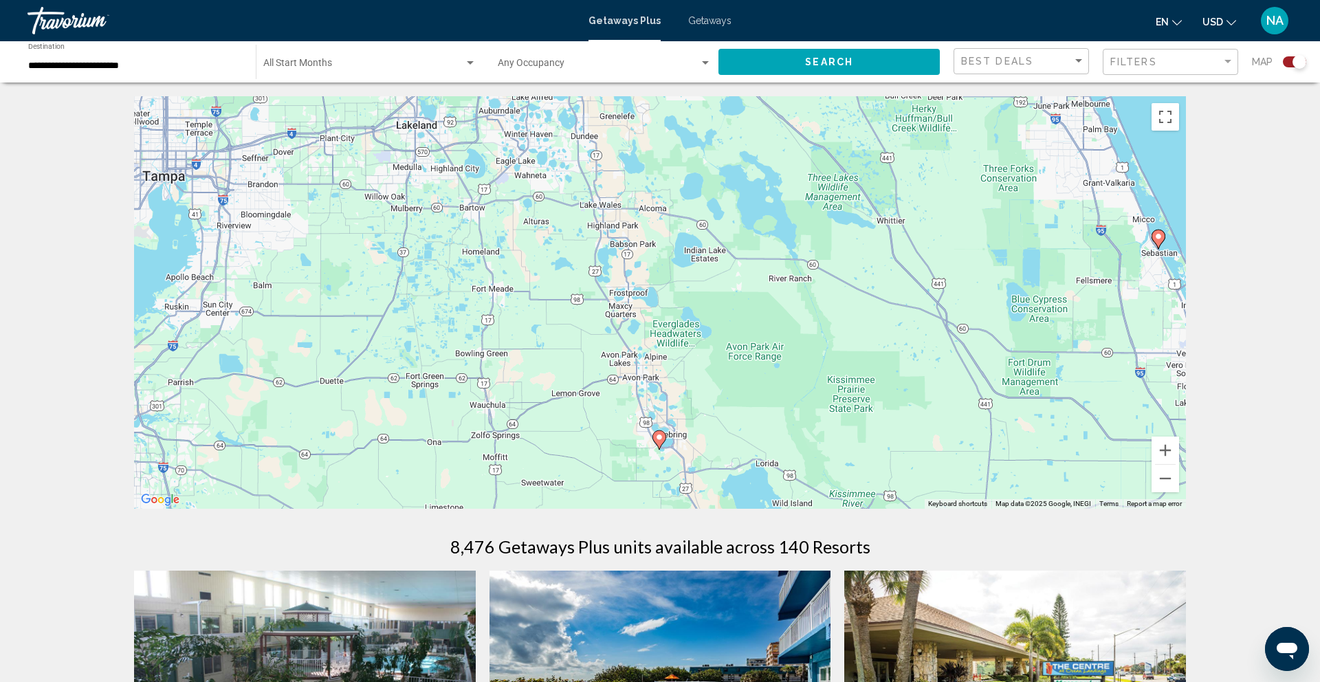
click at [661, 439] on image "Main content" at bounding box center [659, 437] width 8 height 8
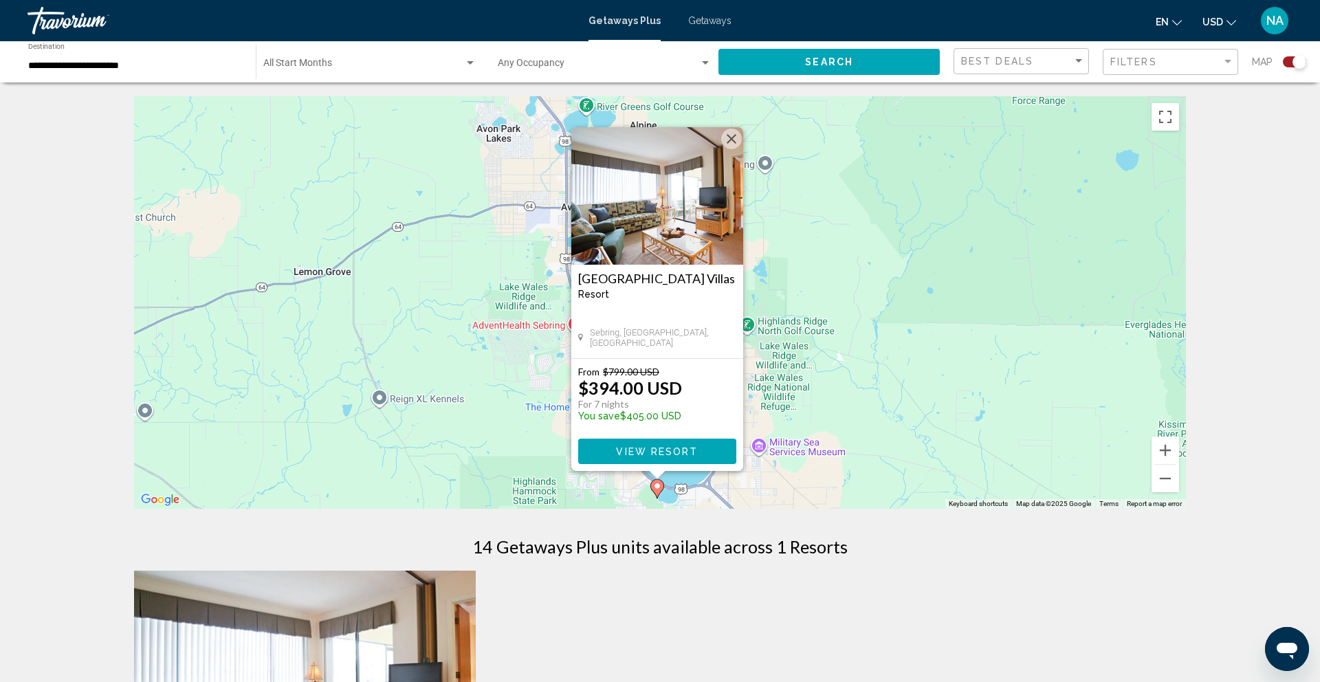
drag, startPoint x: 831, startPoint y: 292, endPoint x: 828, endPoint y: 404, distance: 112.8
click at [828, 404] on div "To activate drag with keyboard, press Alt + Enter. Once in keyboard drag state,…" at bounding box center [660, 302] width 1052 height 413
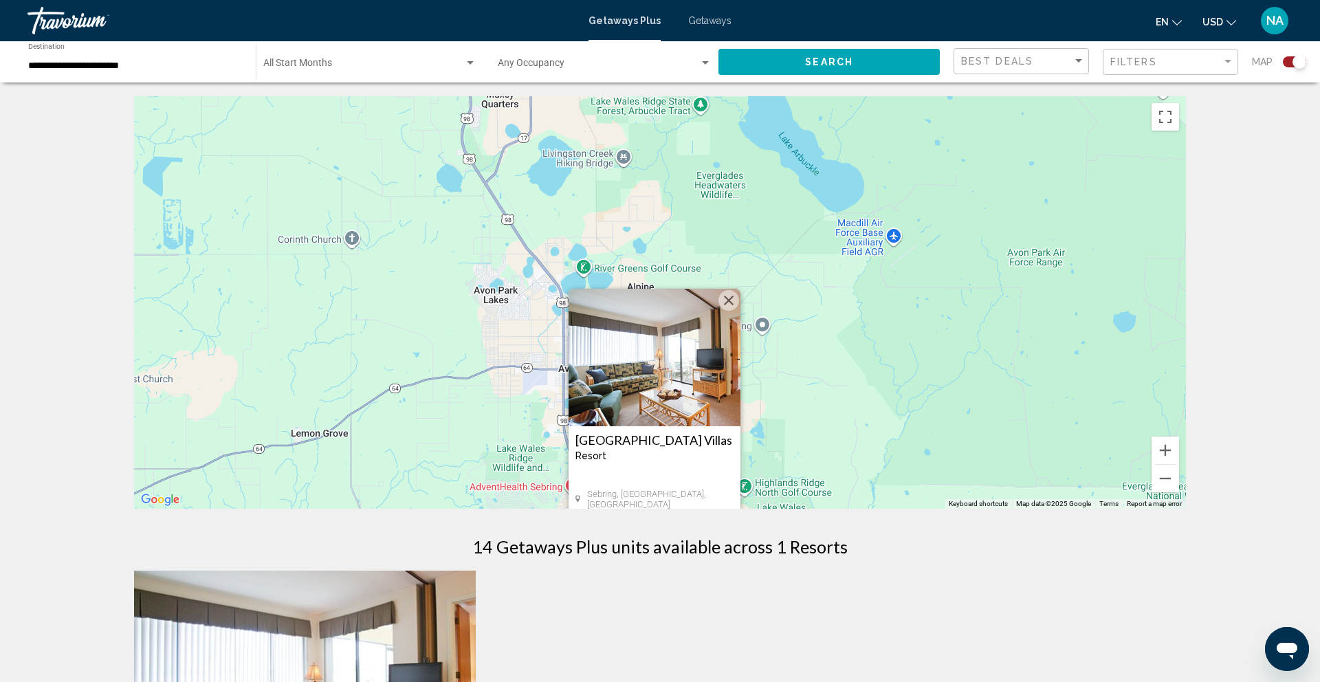
drag, startPoint x: 824, startPoint y: 341, endPoint x: 825, endPoint y: 532, distance: 190.5
click at [825, 532] on div "← Move left → Move right ↑ Move up ↓ Move down + Zoom in - Zoom out Home Jump l…" at bounding box center [660, 588] width 1107 height 985
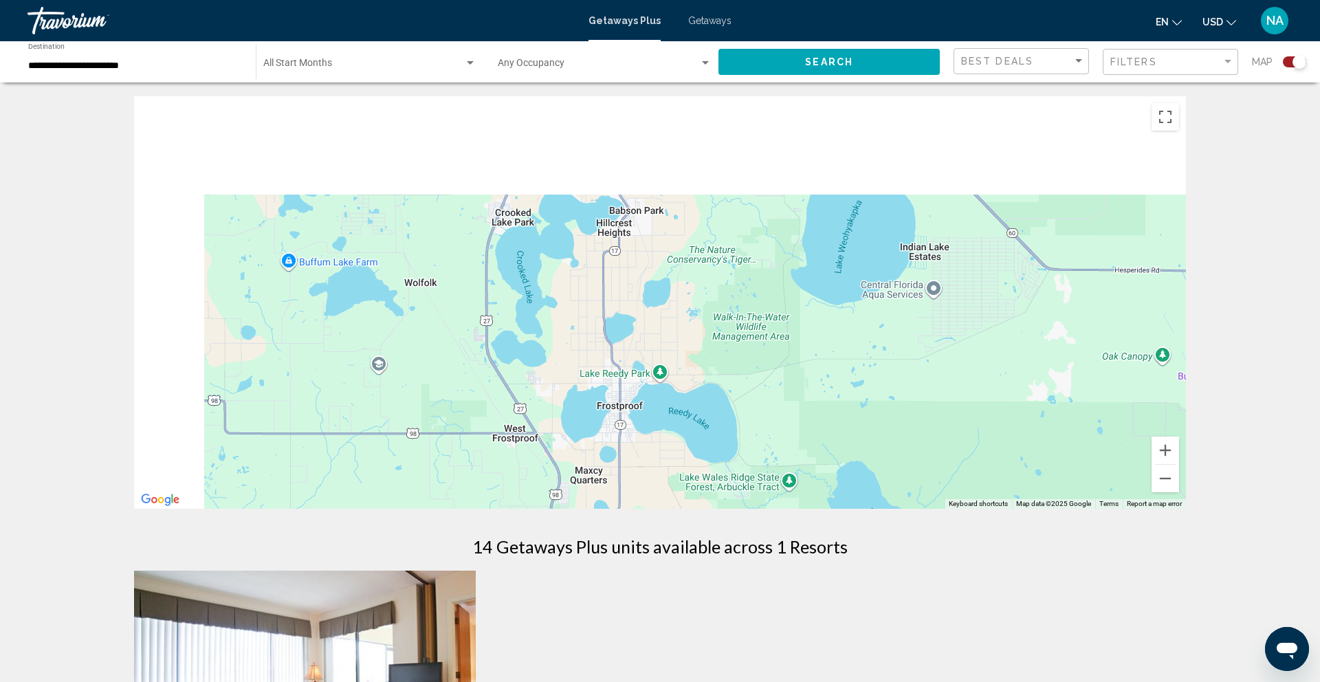
drag, startPoint x: 735, startPoint y: 355, endPoint x: 826, endPoint y: 506, distance: 176.4
click at [826, 506] on div "Harder Hall Lakeside Villas Resort - This is an adults only resort Sebring, FL,…" at bounding box center [660, 302] width 1052 height 413
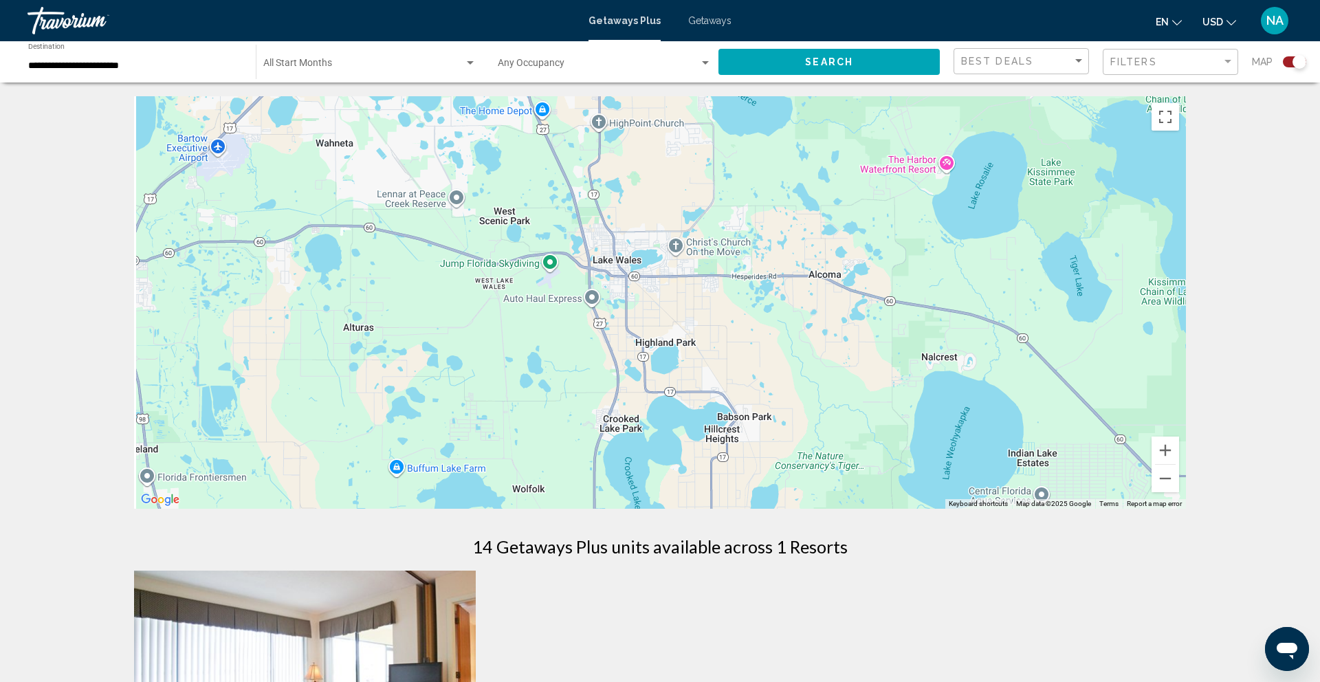
drag, startPoint x: 785, startPoint y: 405, endPoint x: 855, endPoint y: 545, distance: 156.2
click at [855, 545] on div "← Move left → Move right ↑ Move up ↓ Move down + Zoom in - Zoom out Home Jump l…" at bounding box center [660, 588] width 1107 height 985
click at [1170, 474] on button "Zoom out" at bounding box center [1166, 479] width 28 height 28
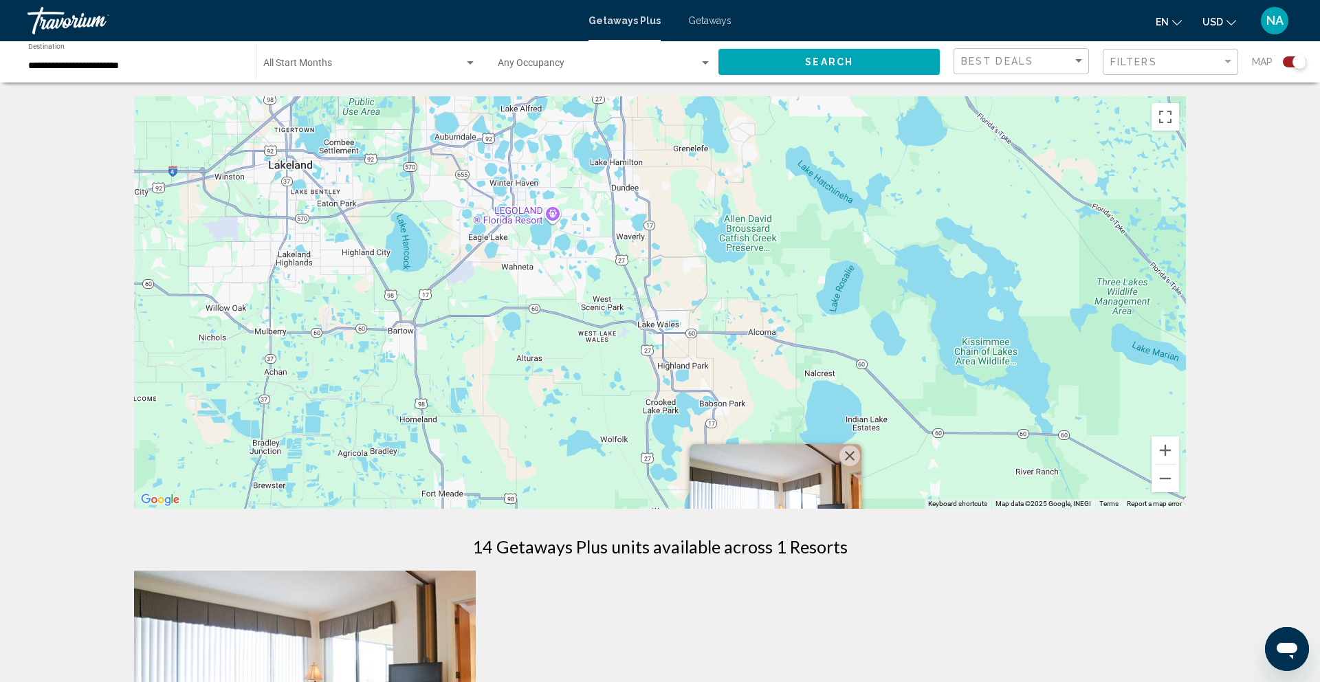
drag, startPoint x: 800, startPoint y: 278, endPoint x: 875, endPoint y: 470, distance: 206.2
click at [875, 470] on div "Harder Hall Lakeside Villas Resort - This is an adults only resort Sebring, FL,…" at bounding box center [660, 302] width 1052 height 413
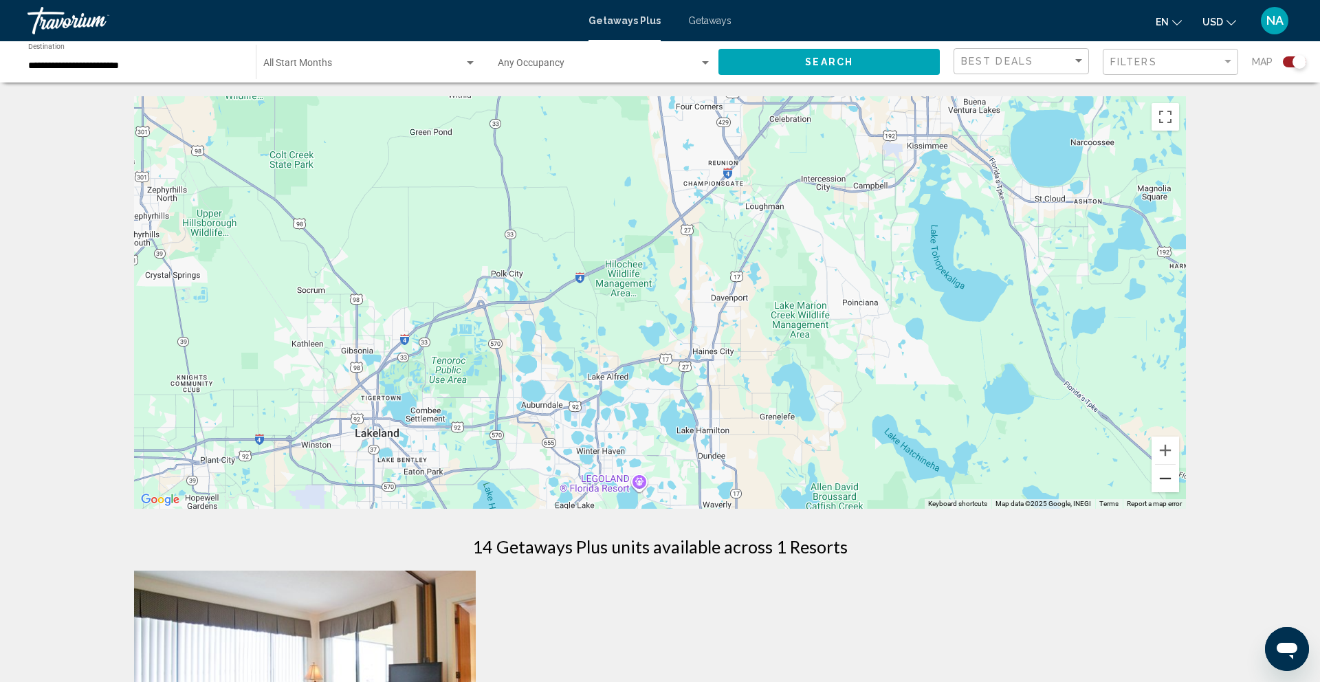
click at [1161, 466] on button "Zoom out" at bounding box center [1166, 479] width 28 height 28
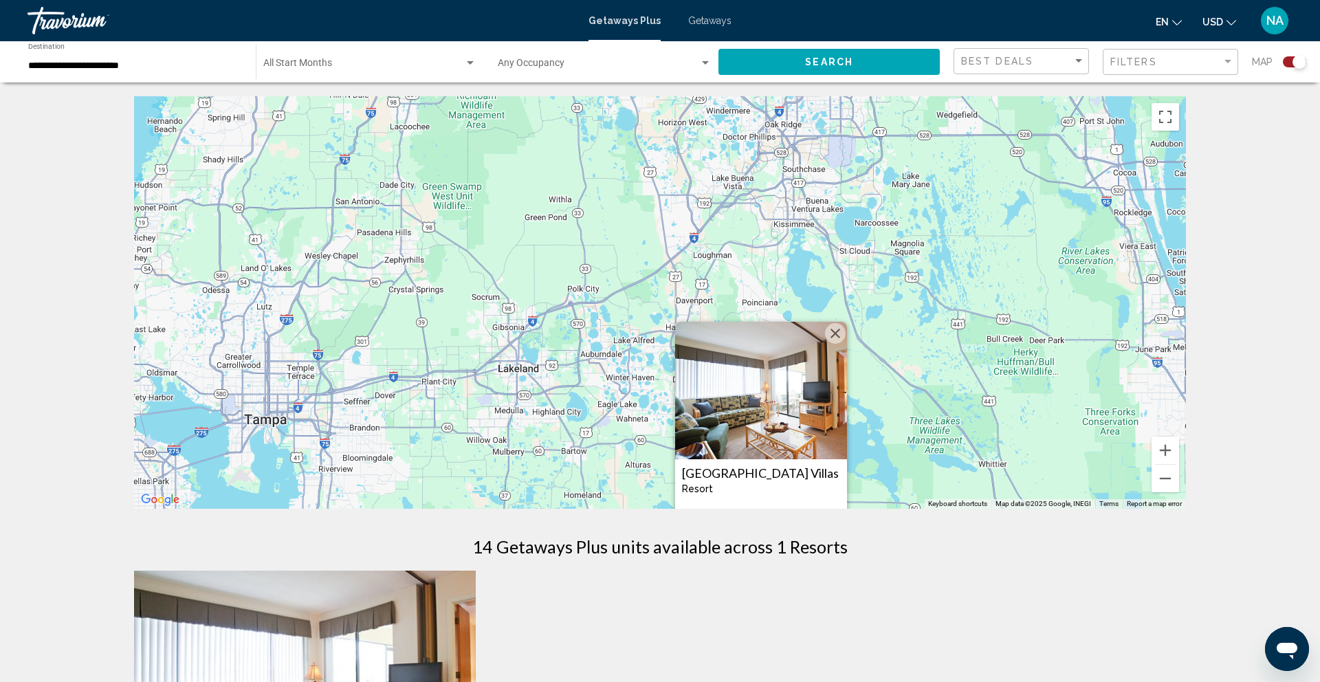
click at [838, 338] on button "Close" at bounding box center [835, 333] width 21 height 21
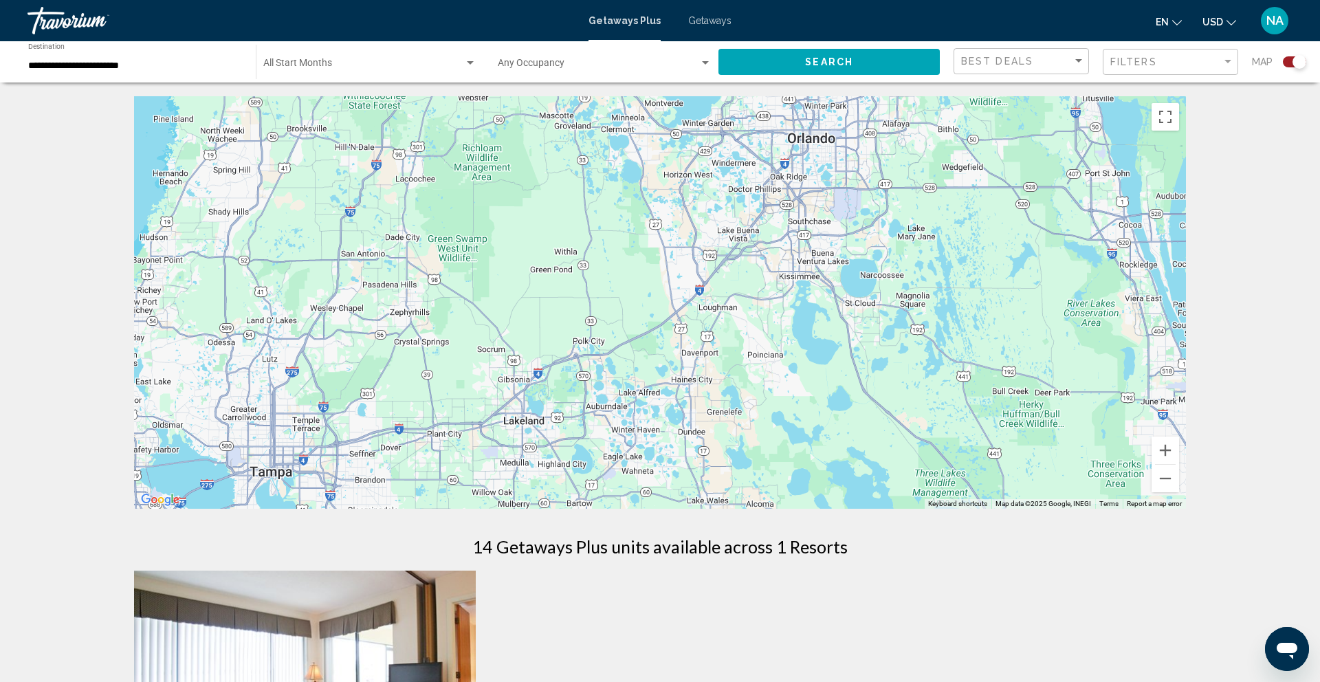
drag, startPoint x: 716, startPoint y: 285, endPoint x: 746, endPoint y: 471, distance: 188.1
click at [746, 471] on div "Main content" at bounding box center [660, 302] width 1052 height 413
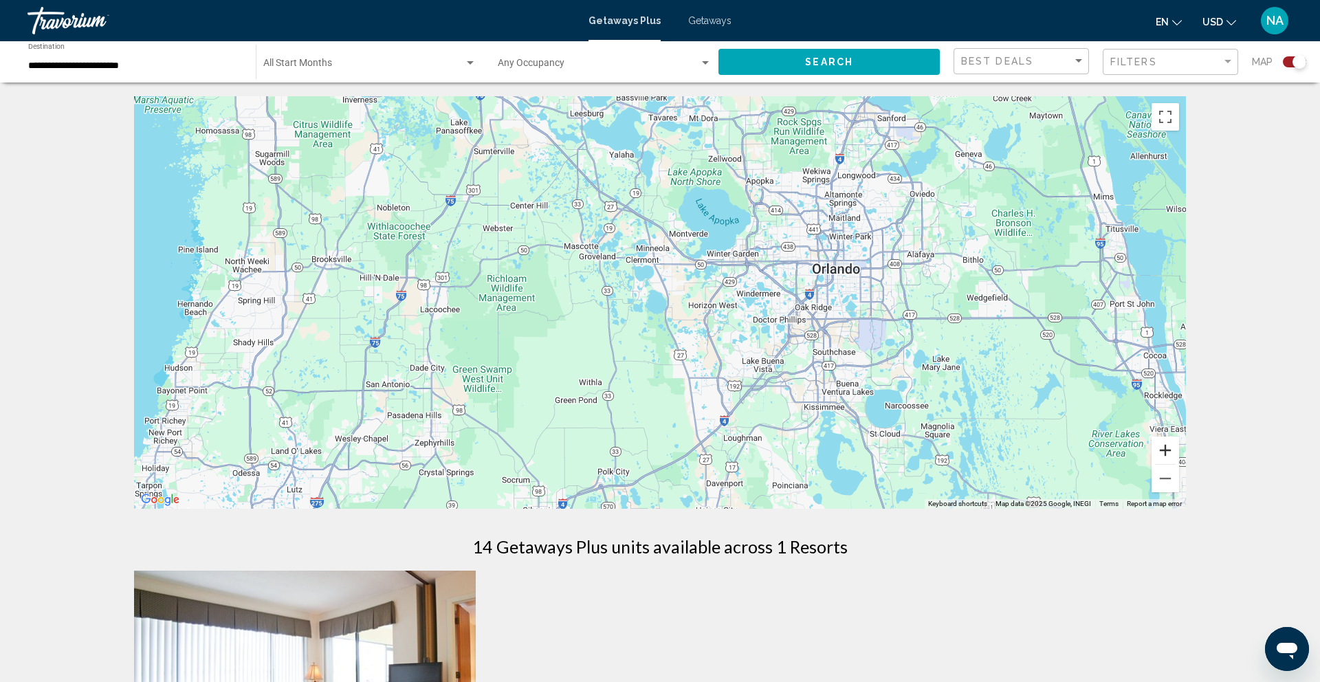
click at [1168, 452] on button "Zoom in" at bounding box center [1166, 451] width 28 height 28
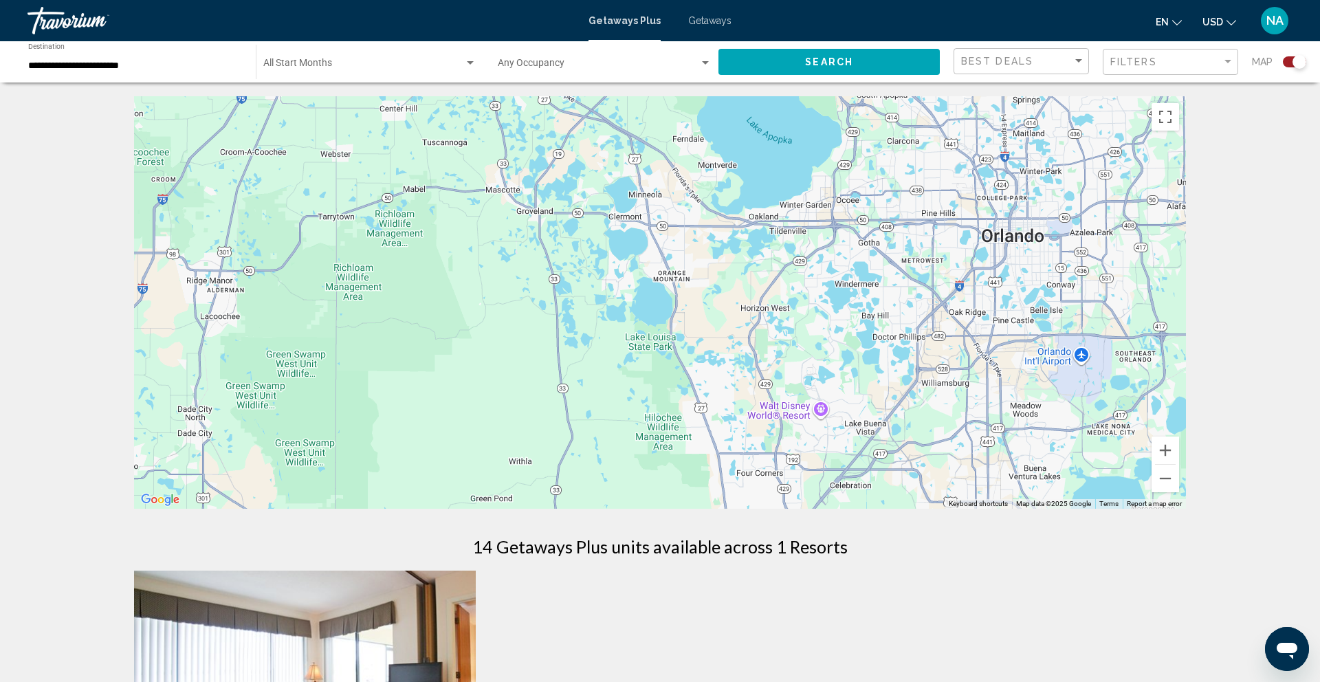
drag, startPoint x: 866, startPoint y: 364, endPoint x: 633, endPoint y: 380, distance: 232.9
click at [633, 380] on div "Main content" at bounding box center [660, 302] width 1052 height 413
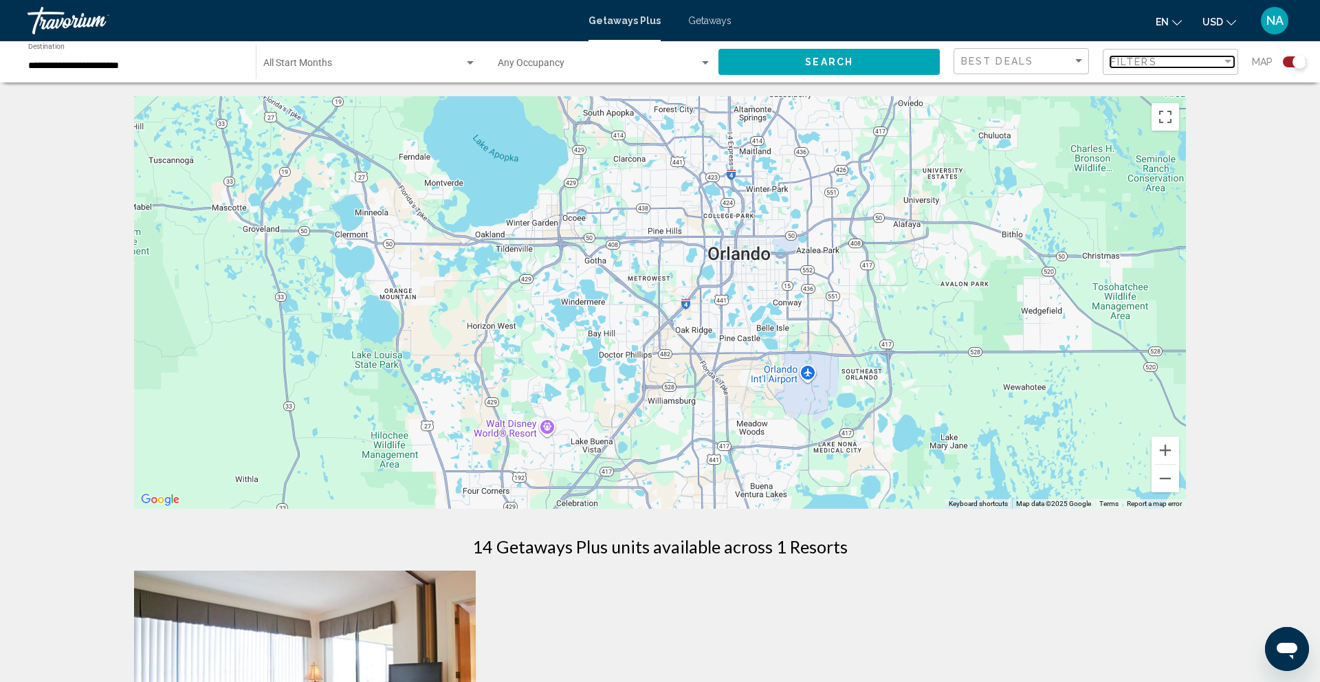
click at [1158, 66] on div "Filters" at bounding box center [1166, 61] width 111 height 11
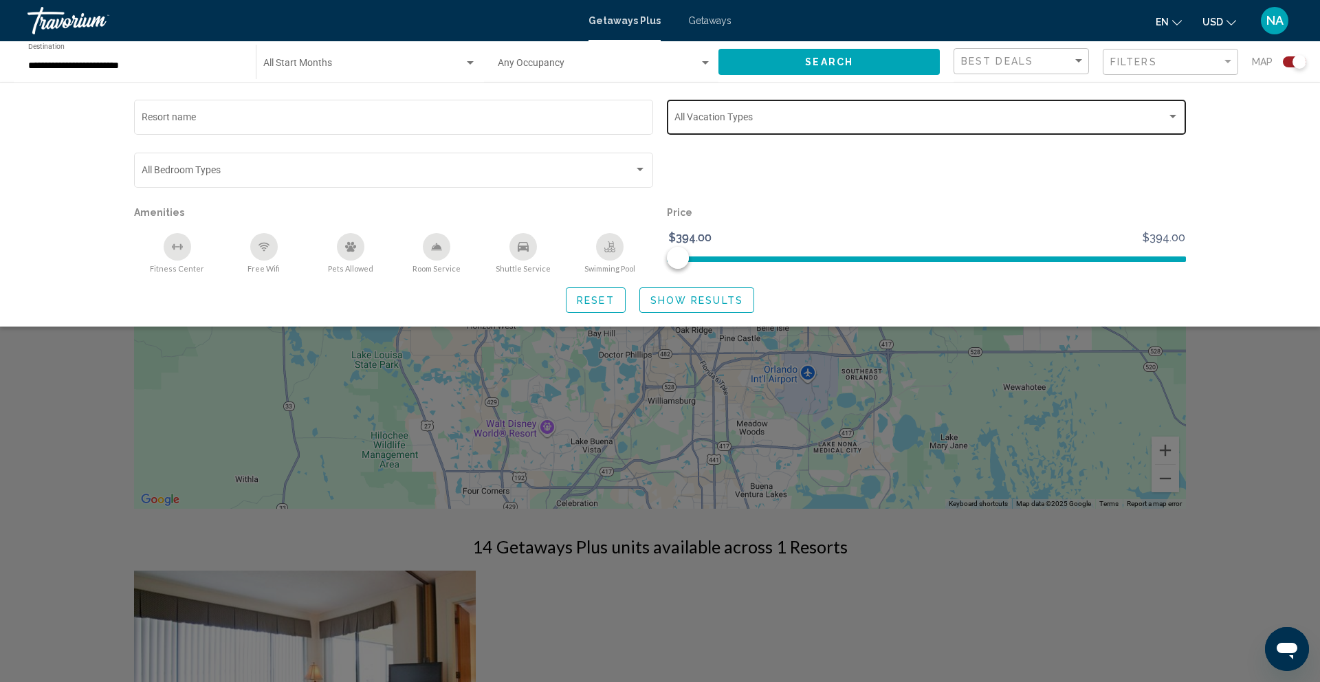
click at [787, 132] on div "Vacation Types All Vacation Types" at bounding box center [927, 116] width 505 height 38
click at [455, 180] on div at bounding box center [660, 341] width 1320 height 682
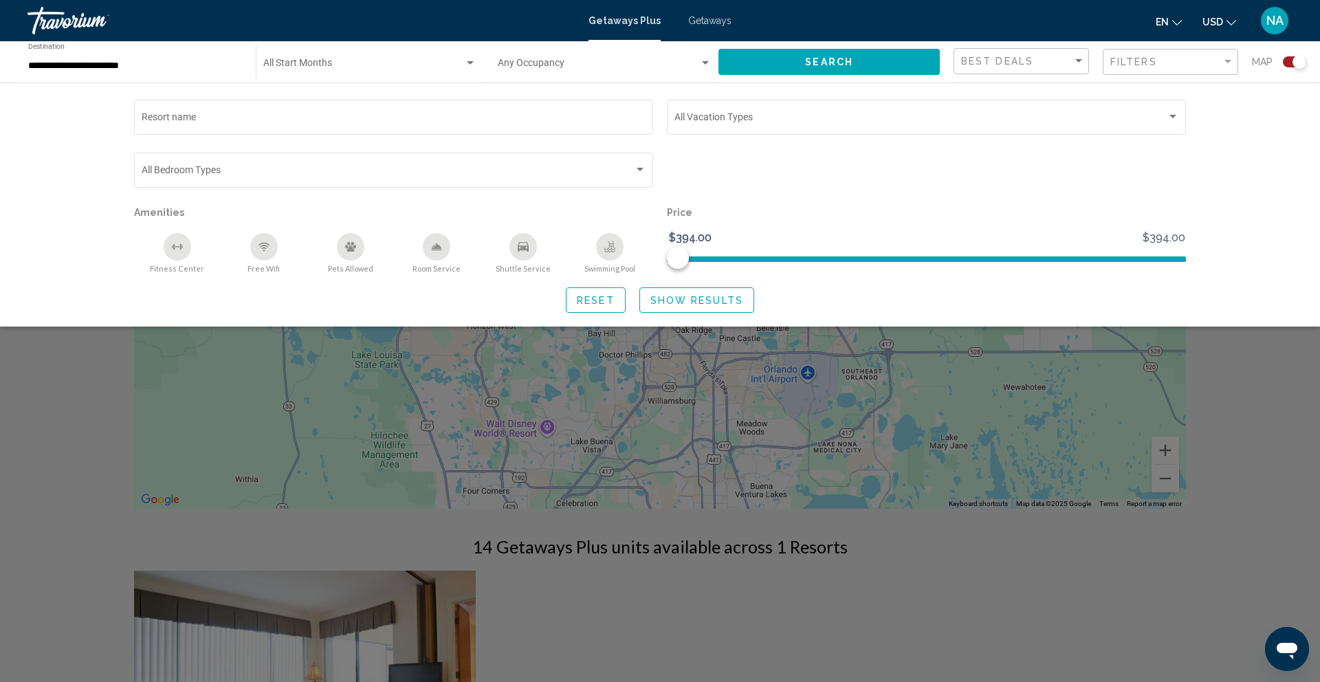
click at [455, 180] on div "Bedroom Types All Bedroom Types" at bounding box center [394, 169] width 505 height 38
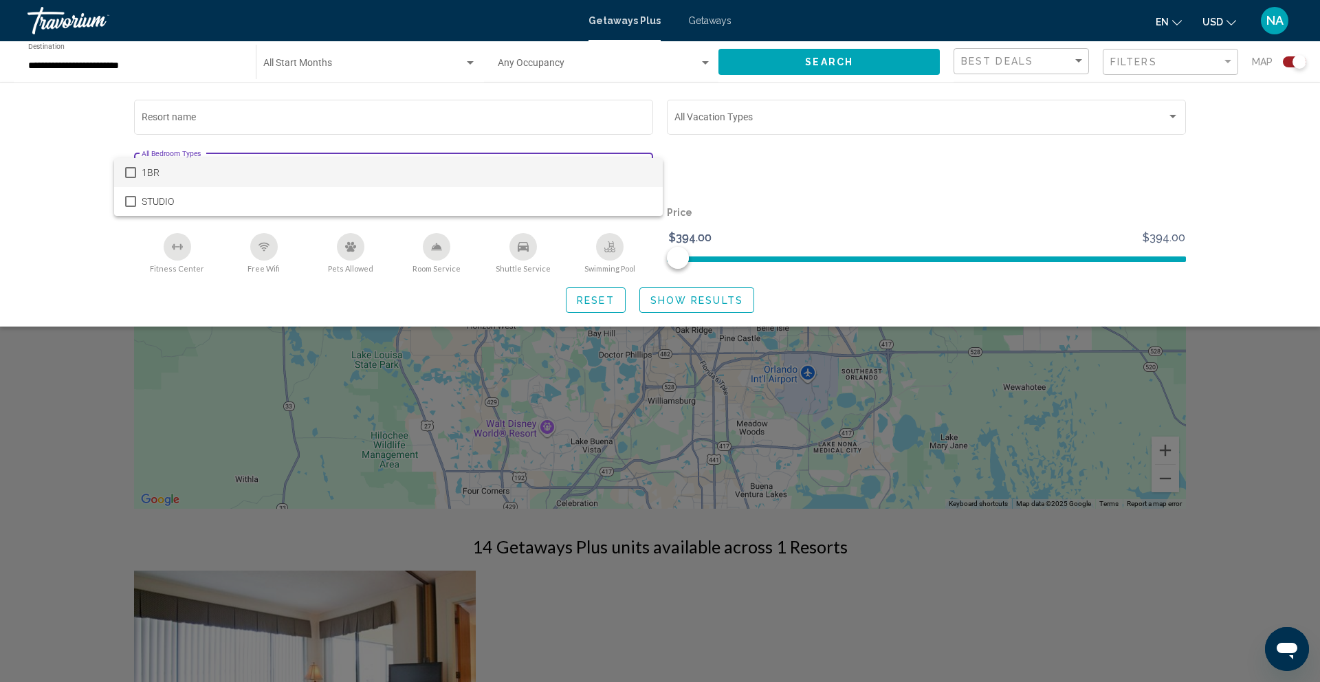
click at [728, 188] on div at bounding box center [660, 341] width 1320 height 682
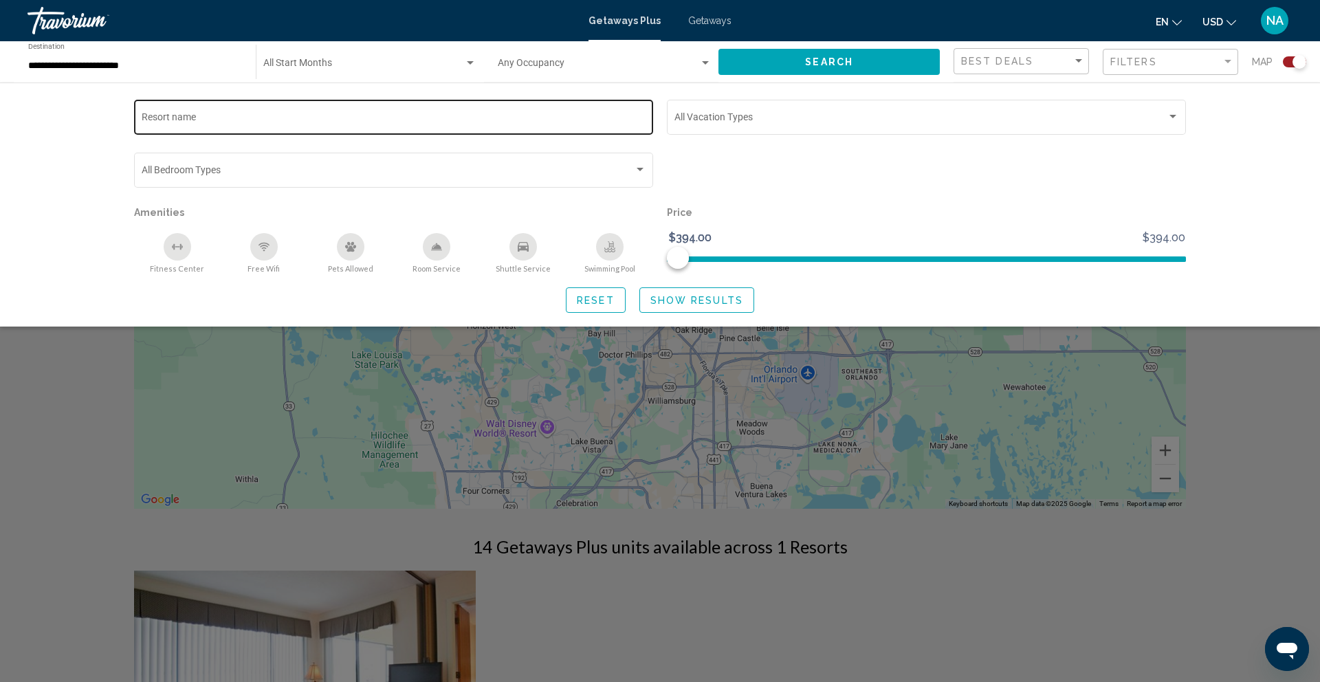
click at [575, 127] on div "Resort name" at bounding box center [394, 116] width 505 height 38
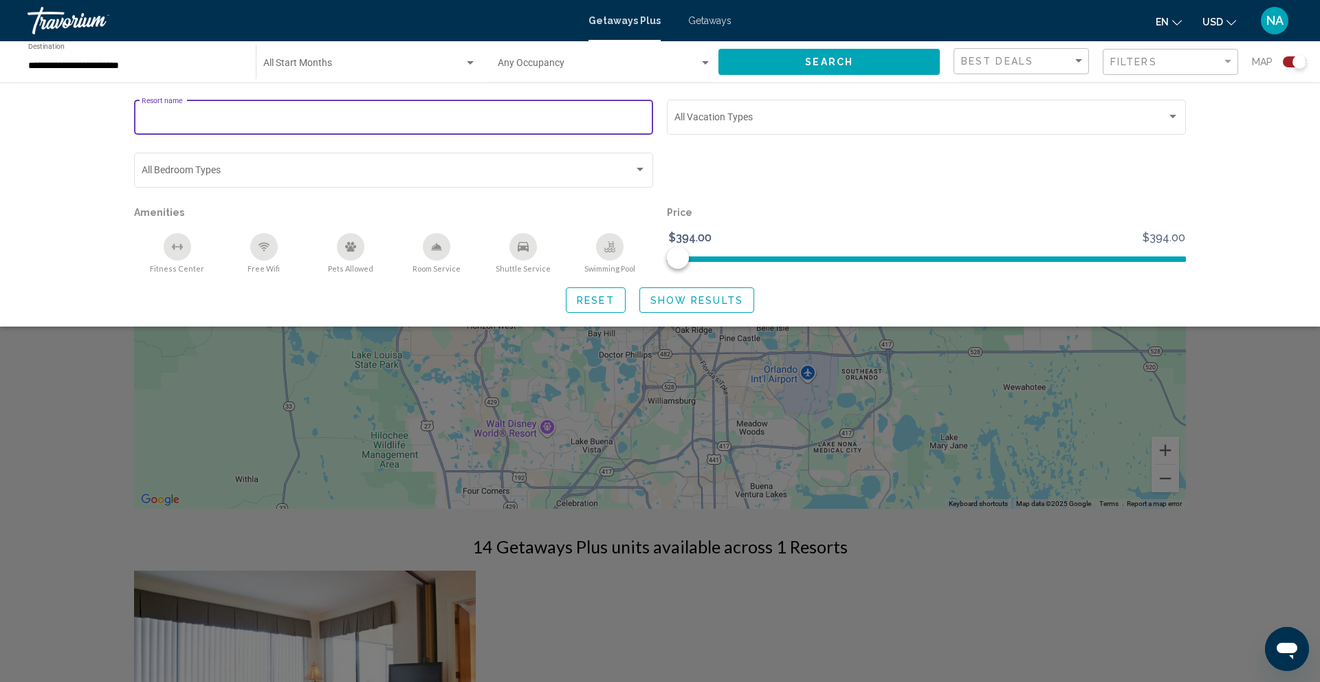
paste input "**********"
click at [222, 111] on div "**********" at bounding box center [394, 116] width 505 height 38
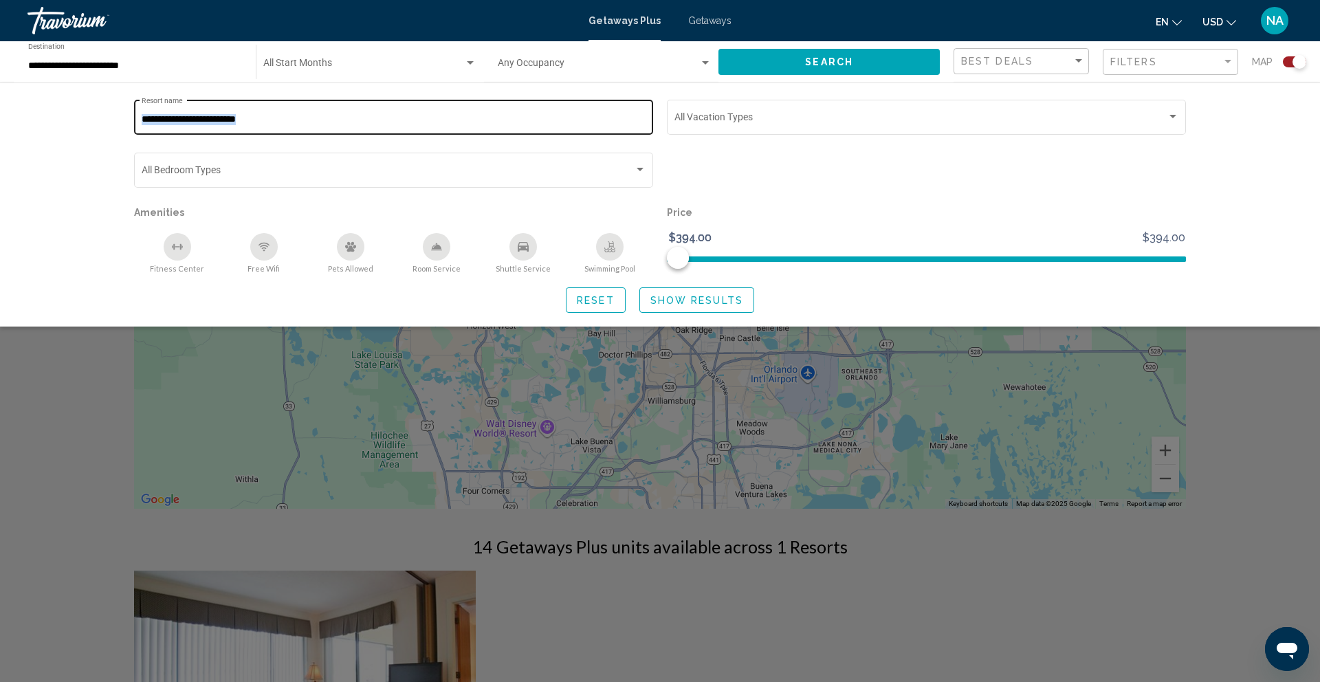
click at [222, 111] on div "**********" at bounding box center [394, 116] width 505 height 38
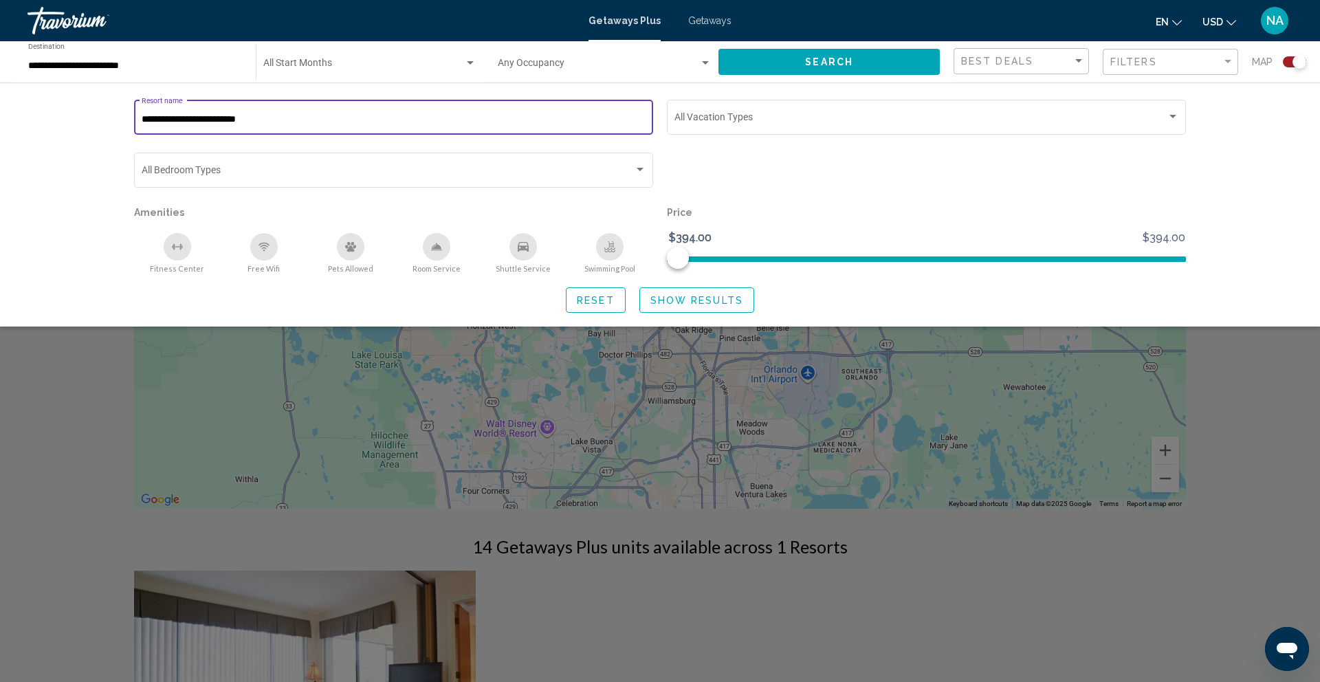
click at [206, 123] on input "**********" at bounding box center [394, 119] width 505 height 11
type input "*"
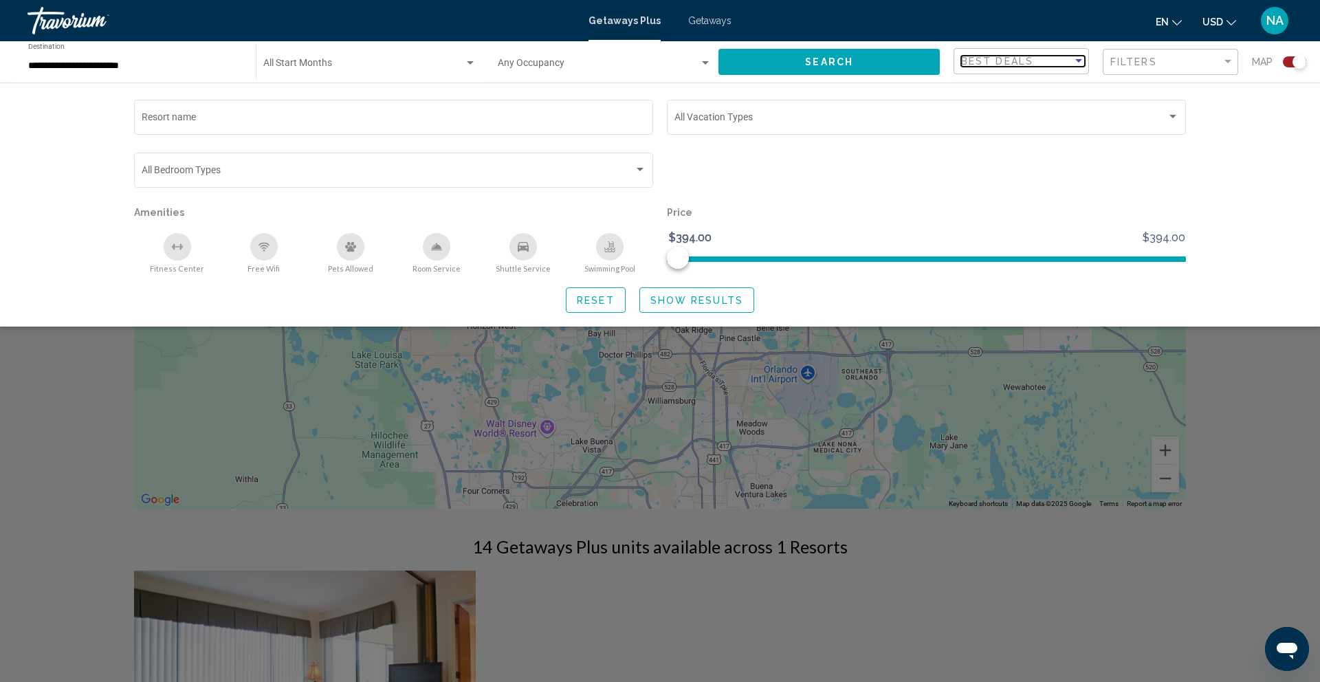
click at [986, 64] on span "Best Deals" at bounding box center [997, 61] width 72 height 11
click at [948, 153] on div at bounding box center [660, 341] width 1320 height 682
click at [741, 136] on div "Vacation Types All Vacation Types" at bounding box center [926, 124] width 519 height 48
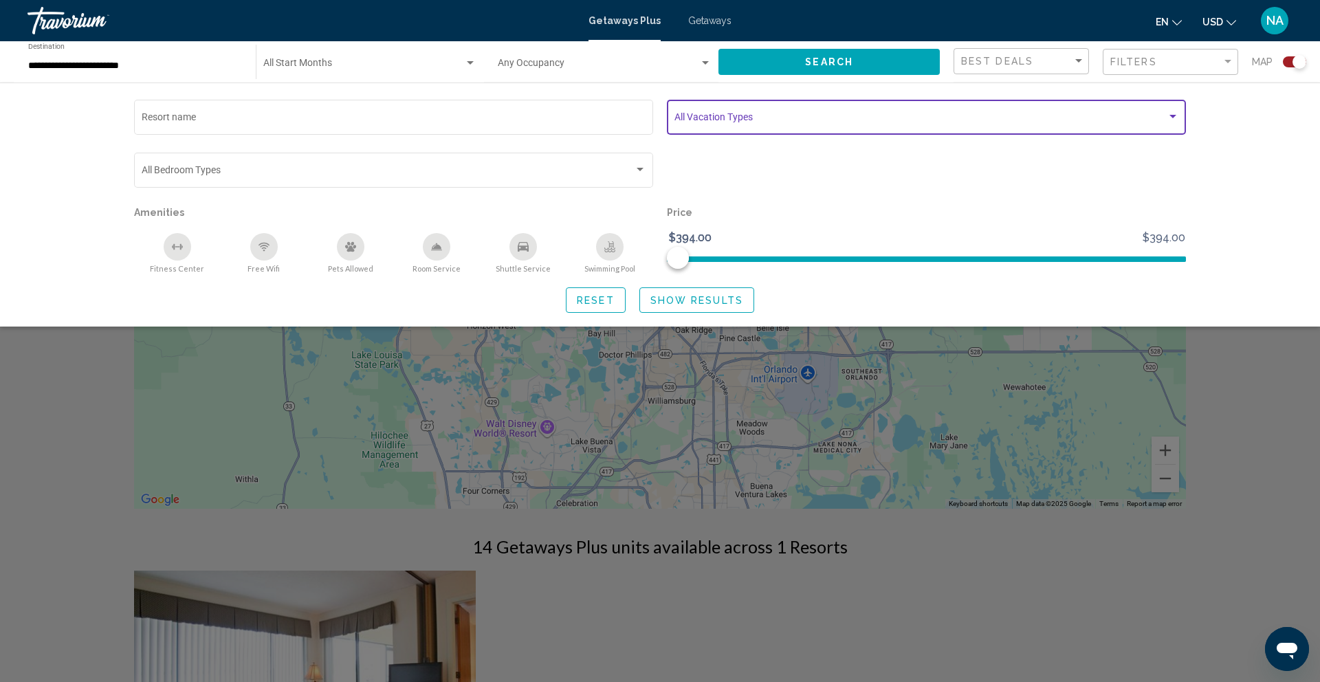
click at [739, 119] on span "Search widget" at bounding box center [921, 119] width 492 height 11
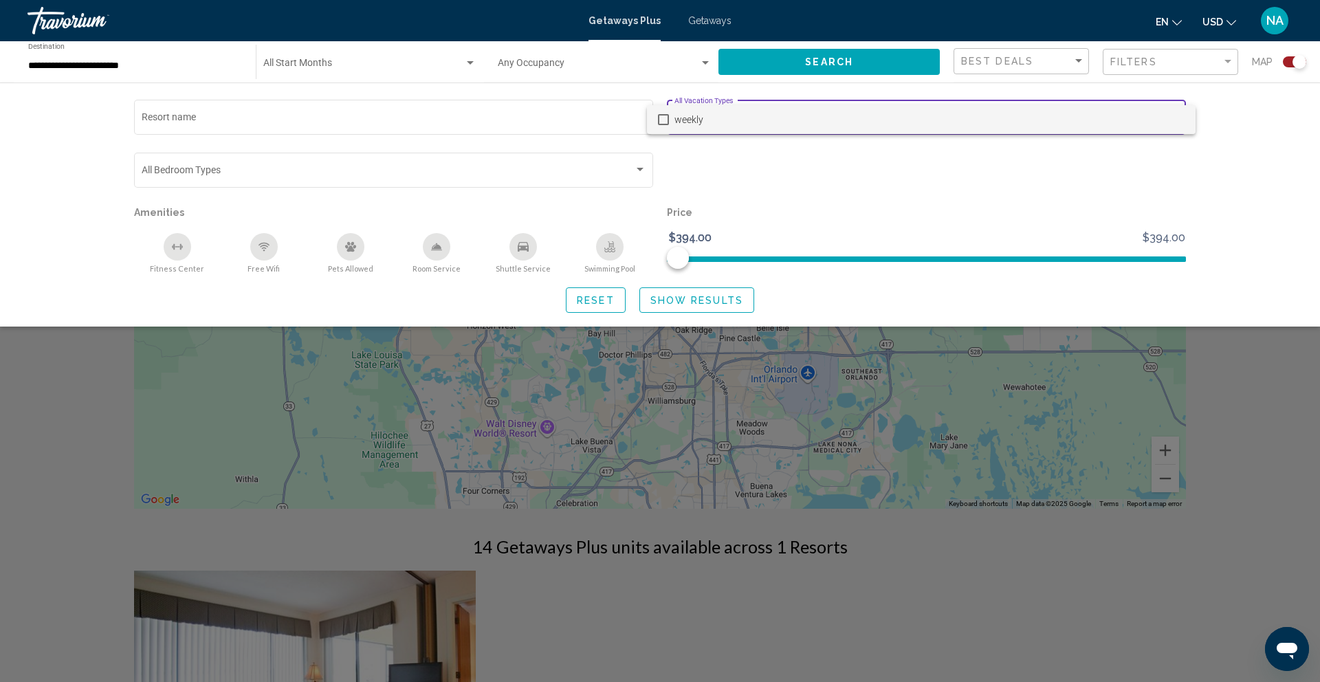
click at [585, 173] on div at bounding box center [660, 341] width 1320 height 682
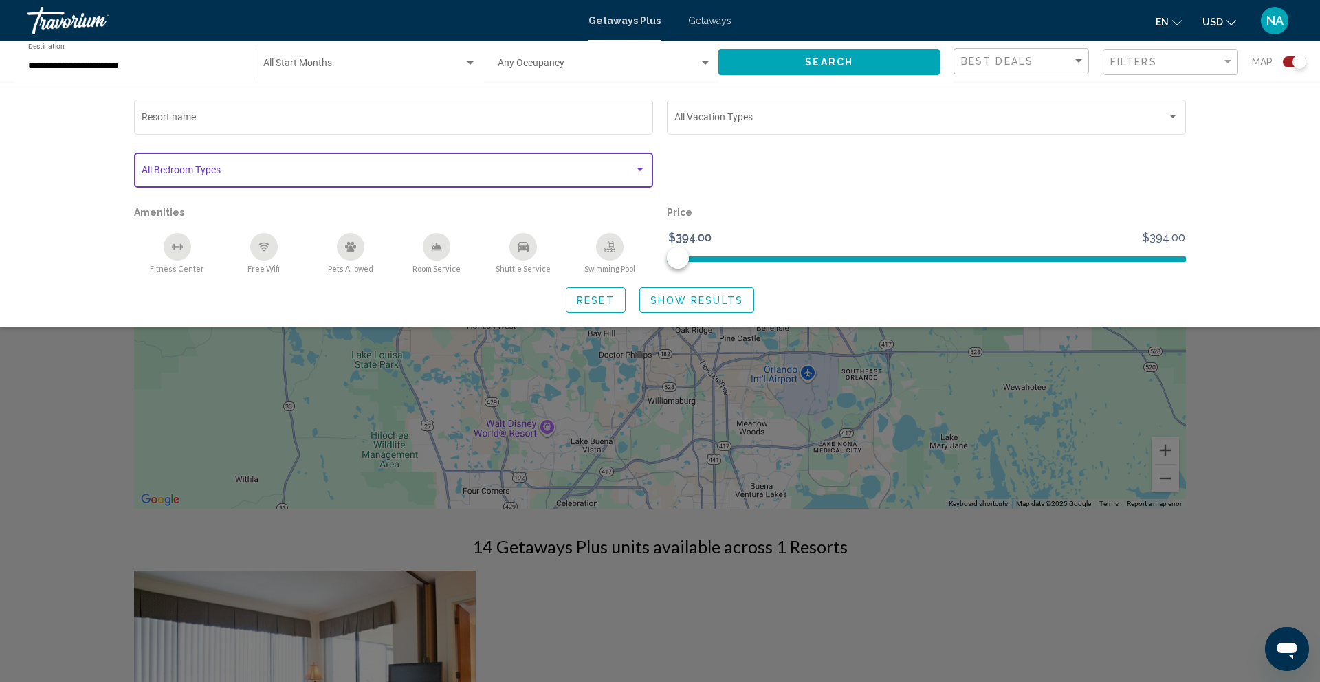
click at [585, 173] on span "Search widget" at bounding box center [388, 172] width 492 height 11
click at [727, 175] on div at bounding box center [660, 341] width 1320 height 682
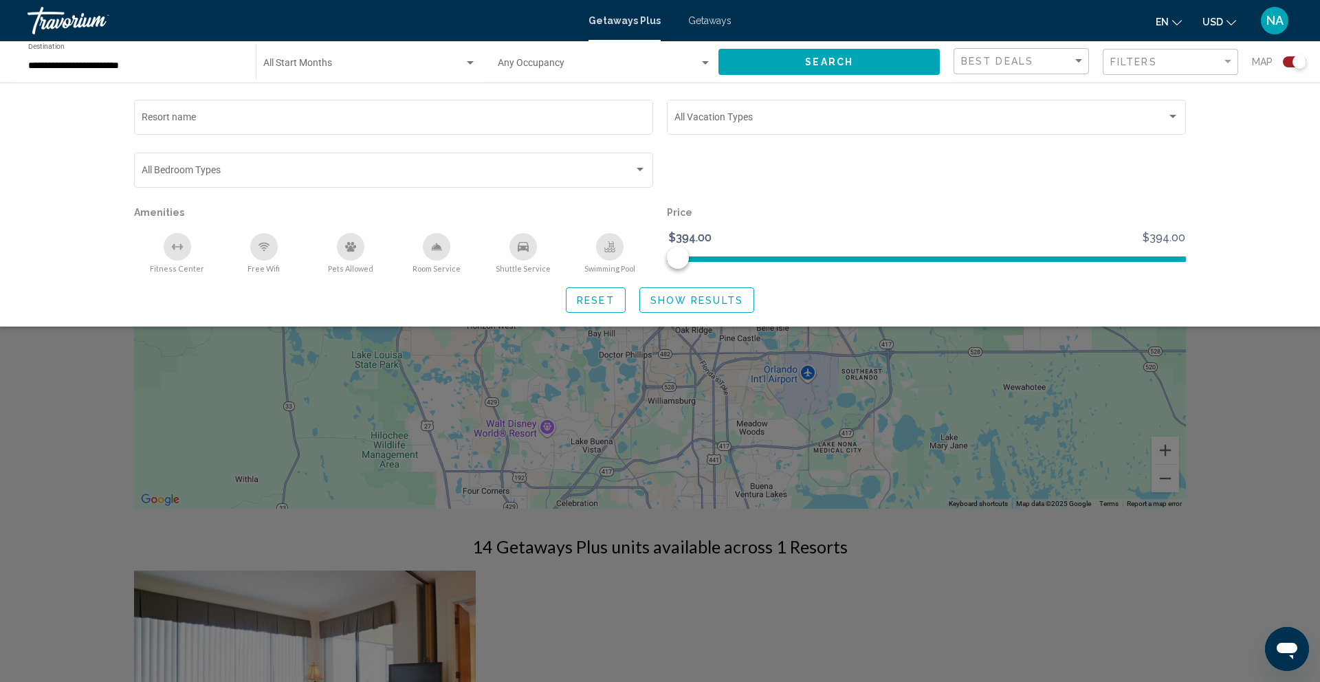
click at [41, 414] on div "Search widget" at bounding box center [660, 444] width 1320 height 476
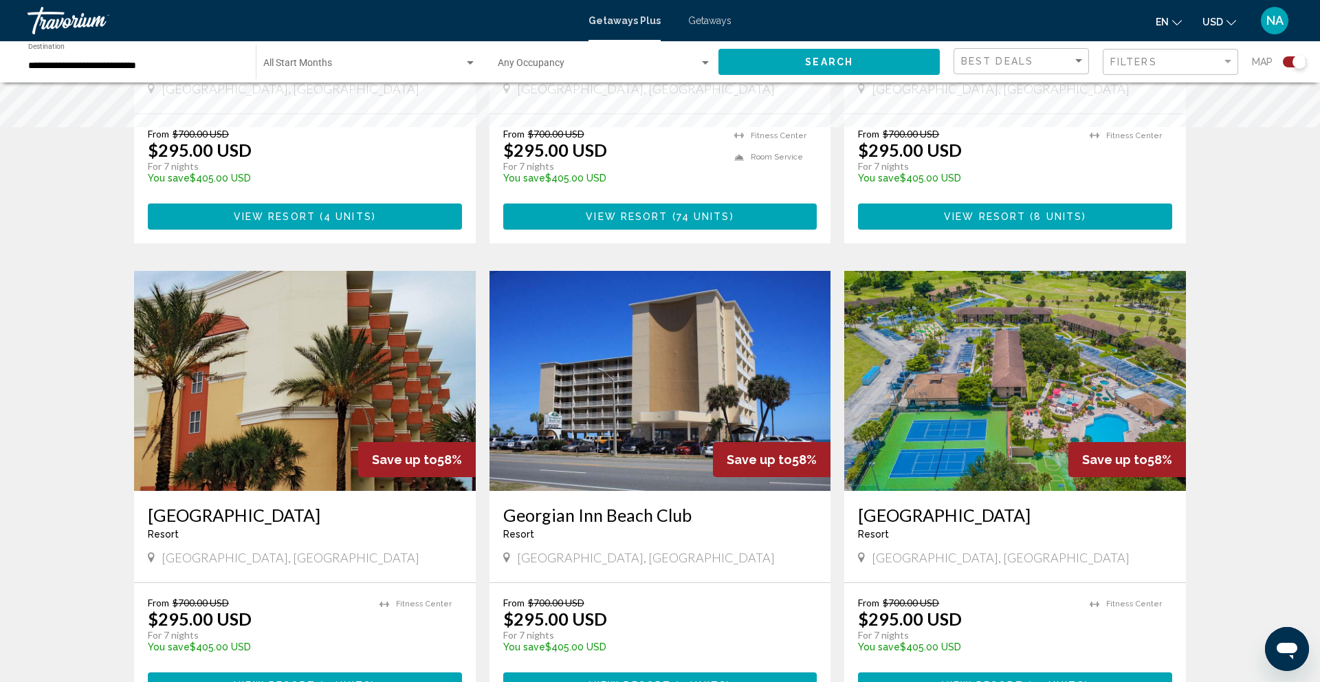
scroll to position [2006, 0]
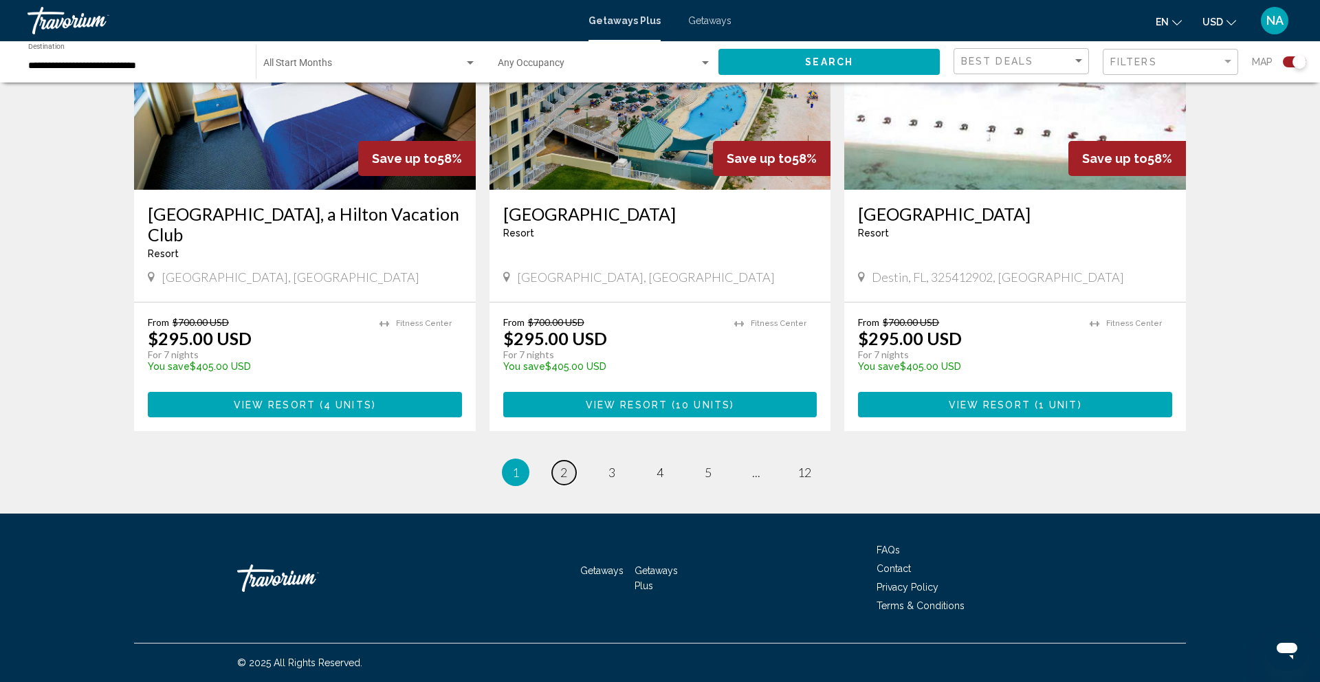
click at [566, 472] on span "2" at bounding box center [563, 472] width 7 height 15
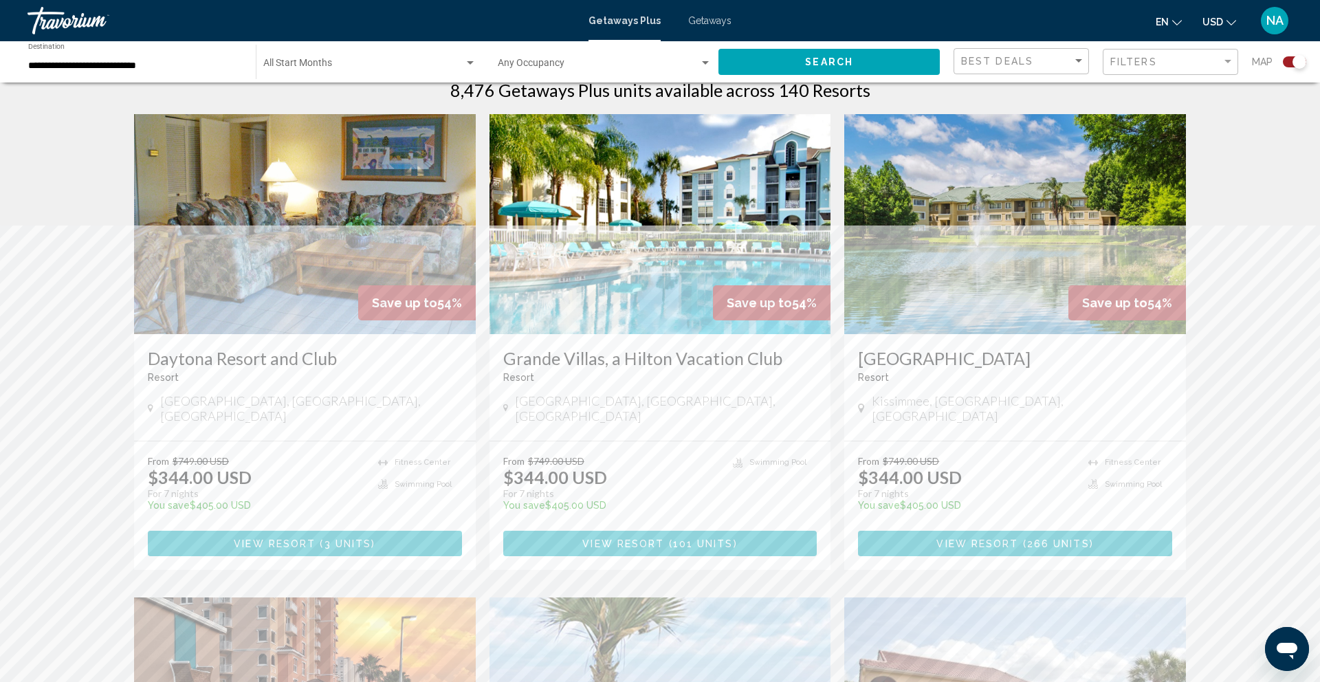
scroll to position [466, 0]
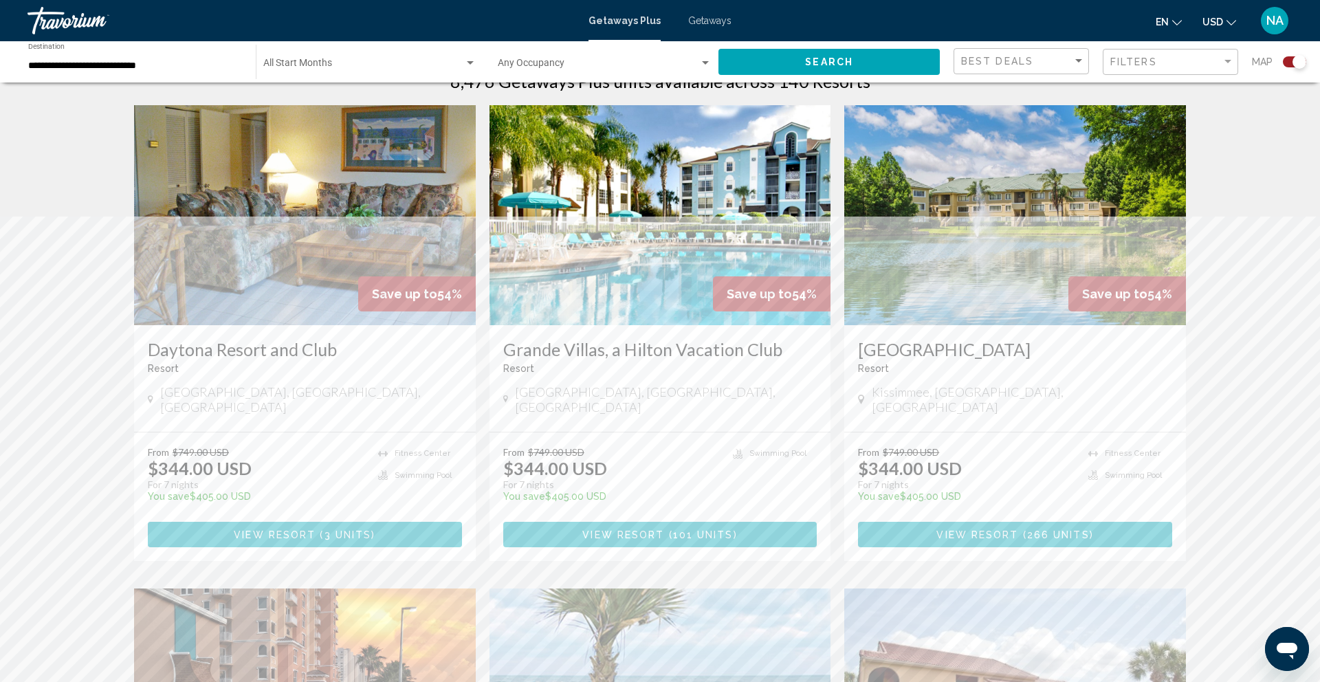
click at [679, 234] on img "Main content" at bounding box center [661, 215] width 342 height 220
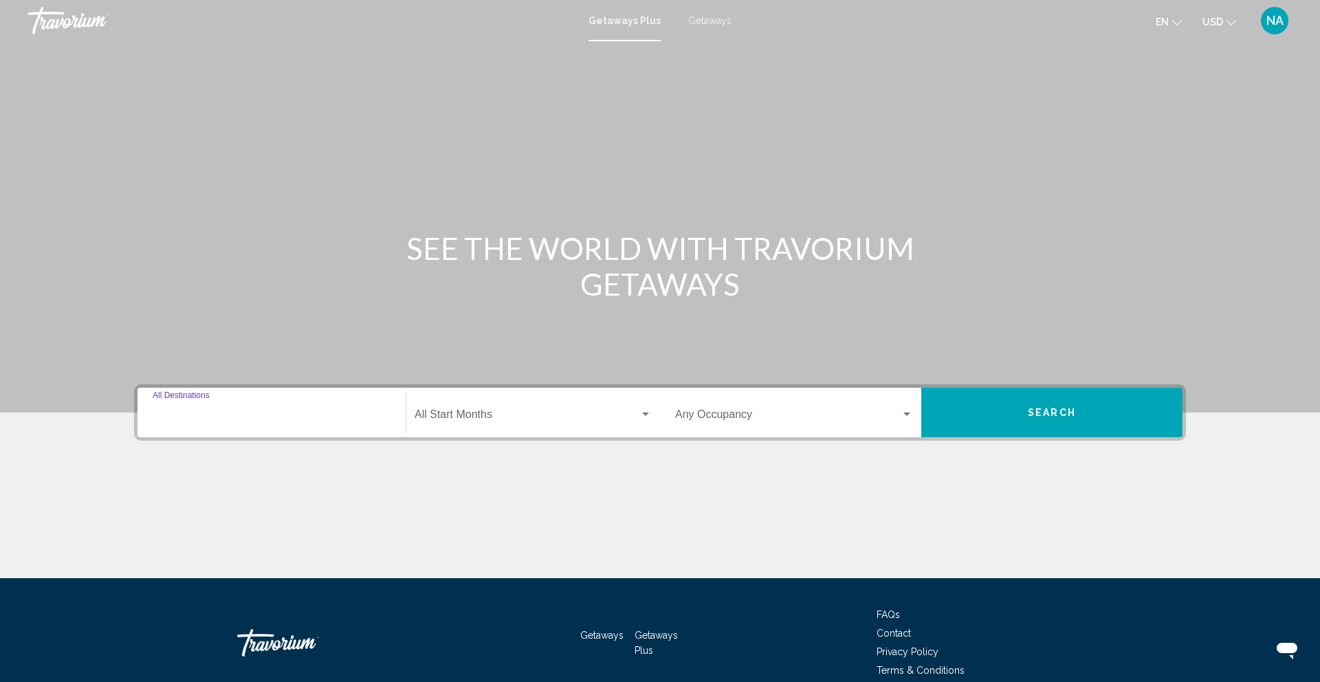
click at [214, 416] on input "Destination All Destinations" at bounding box center [272, 417] width 238 height 12
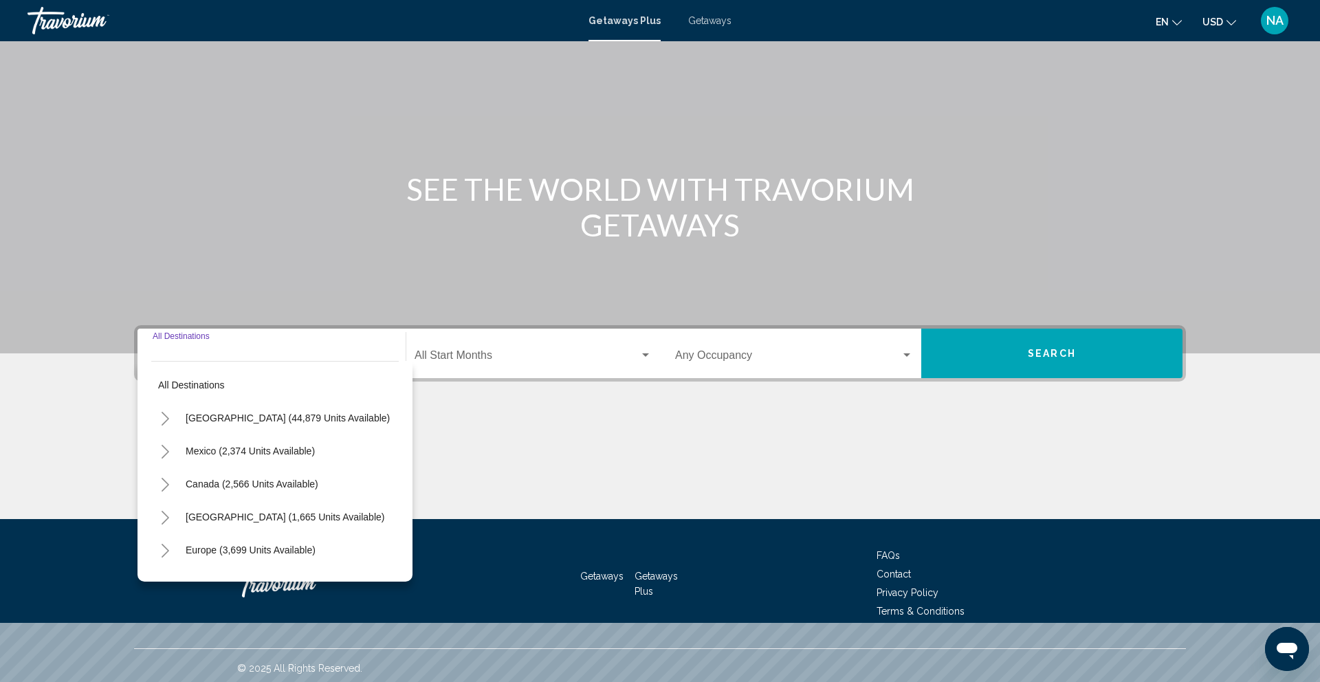
scroll to position [65, 0]
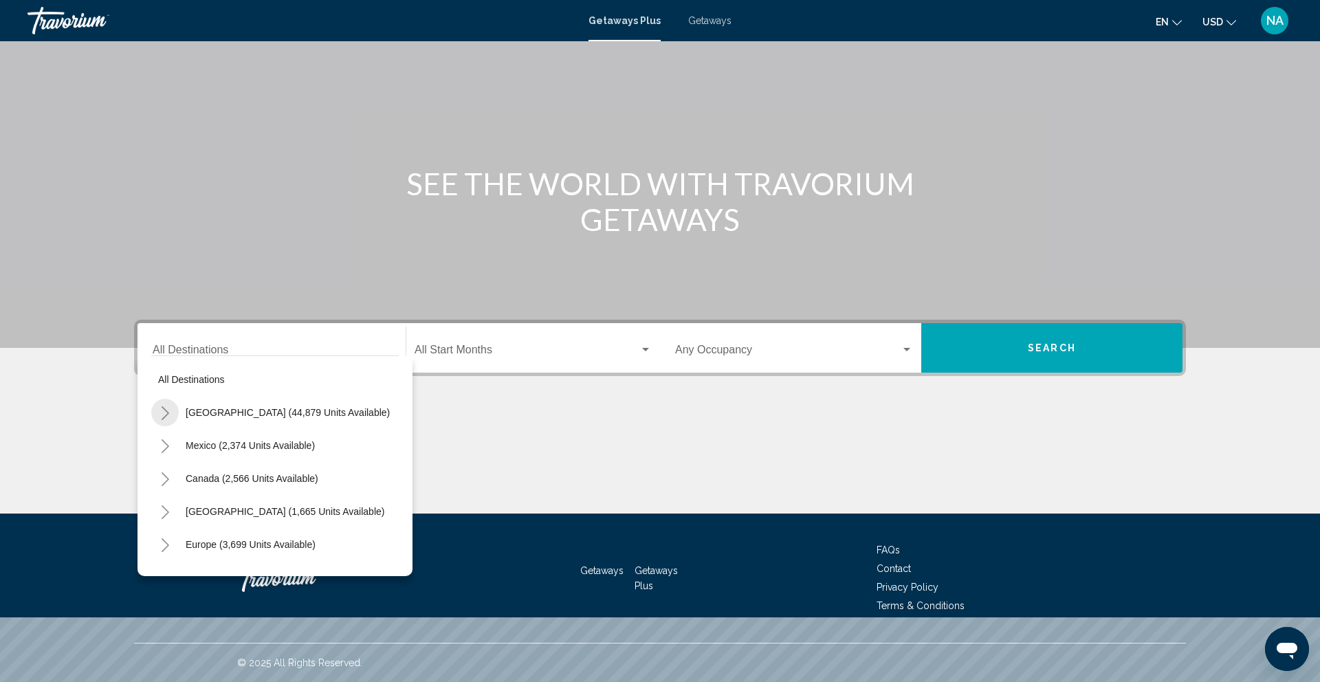
click at [164, 406] on icon "Toggle United States (44,879 units available)" at bounding box center [165, 413] width 10 height 14
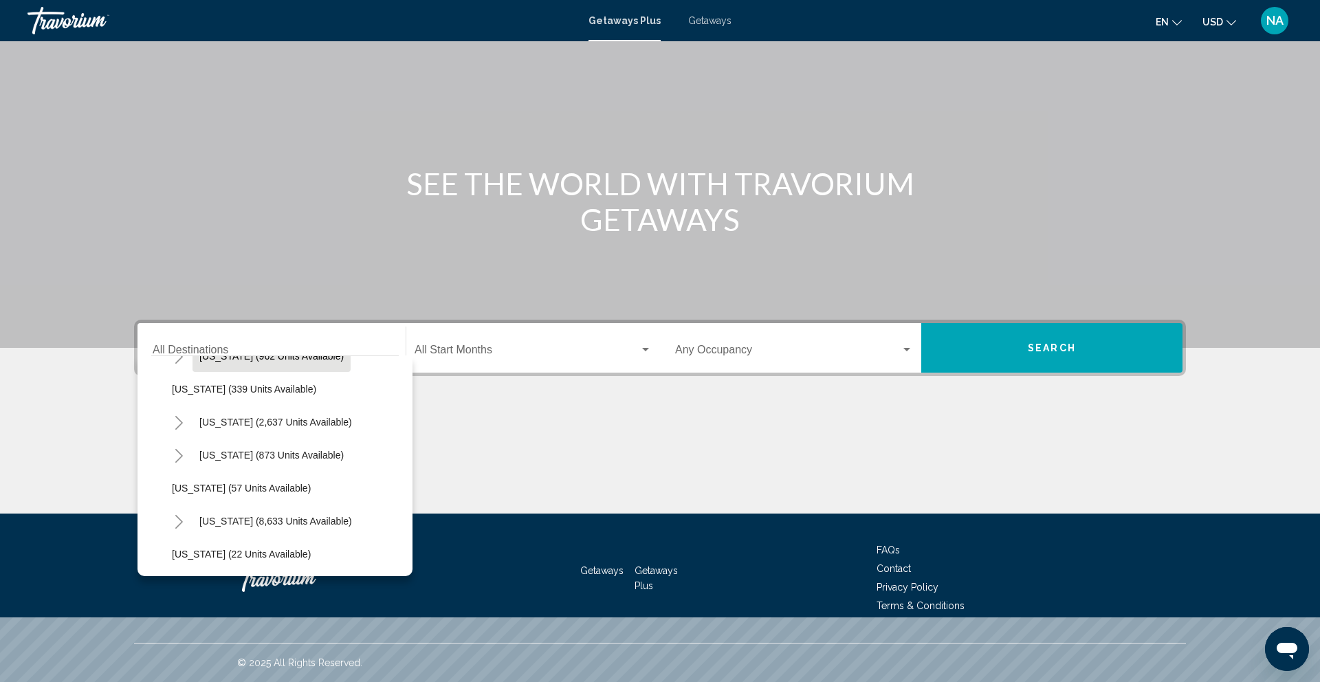
scroll to position [91, 0]
click at [228, 523] on span "[US_STATE] (8,633 units available)" at bounding box center [275, 519] width 153 height 11
type input "**********"
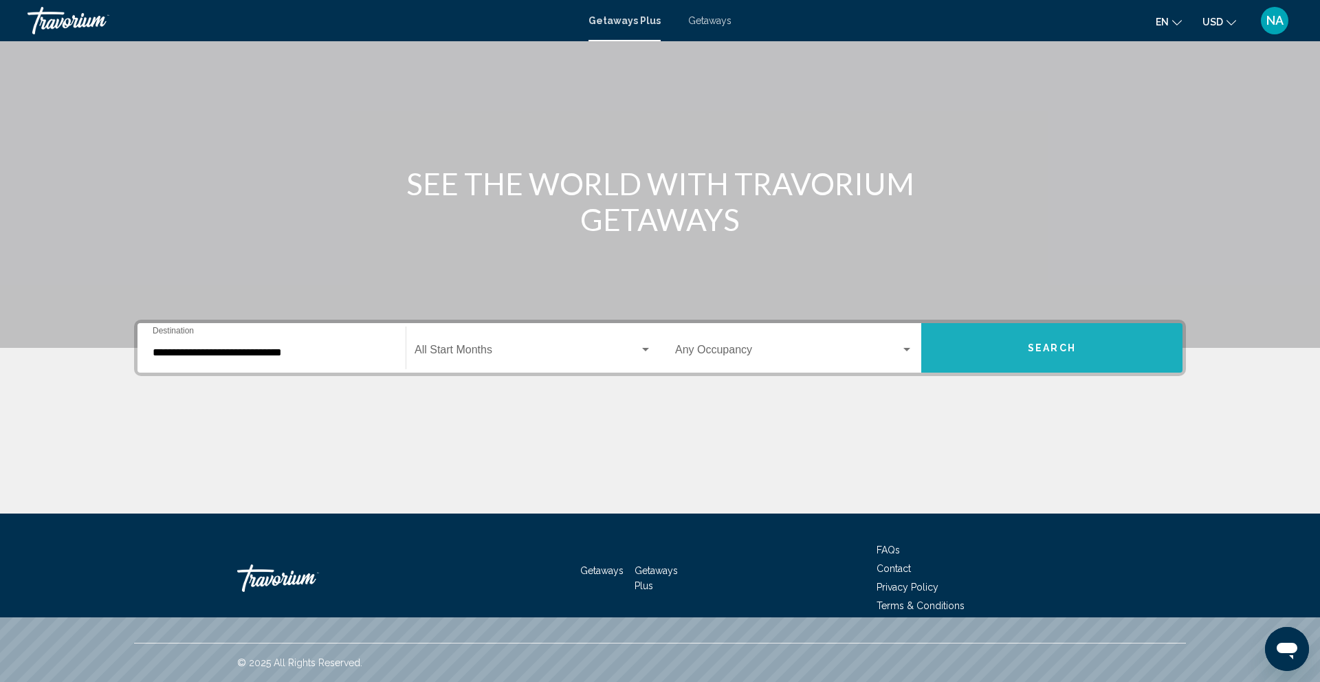
click at [987, 356] on button "Search" at bounding box center [1051, 348] width 261 height 50
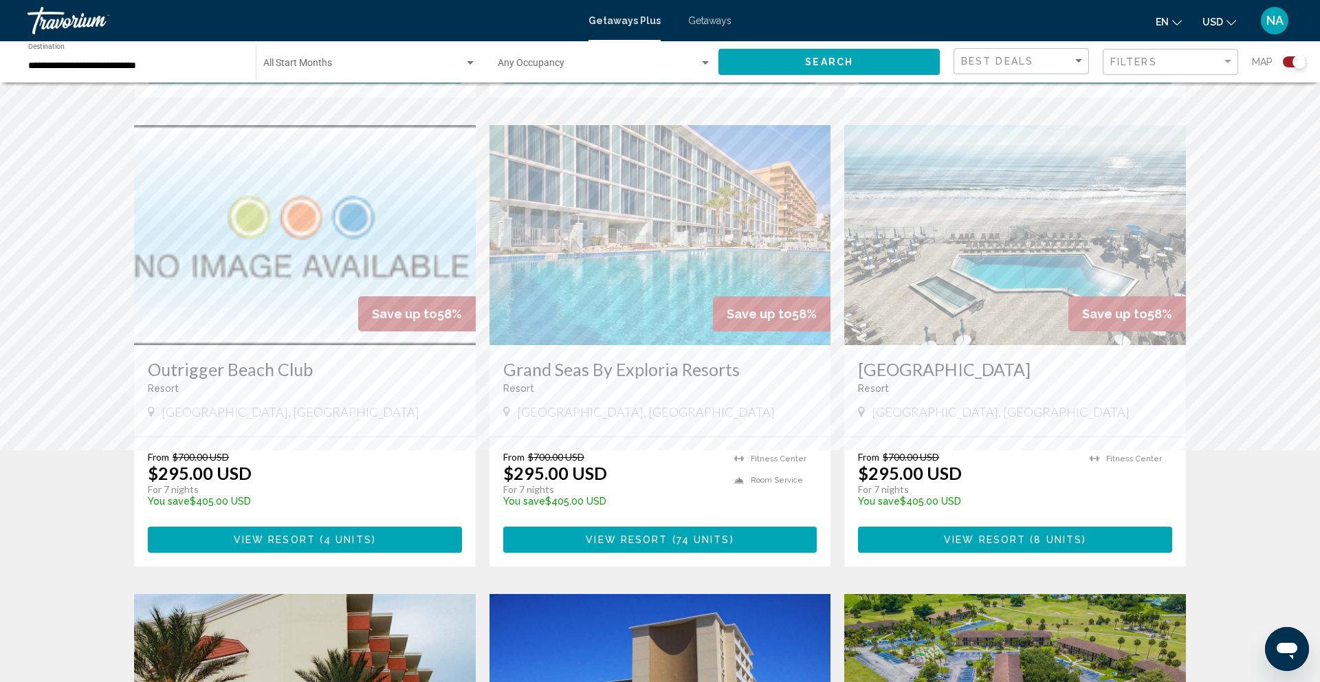
scroll to position [920, 0]
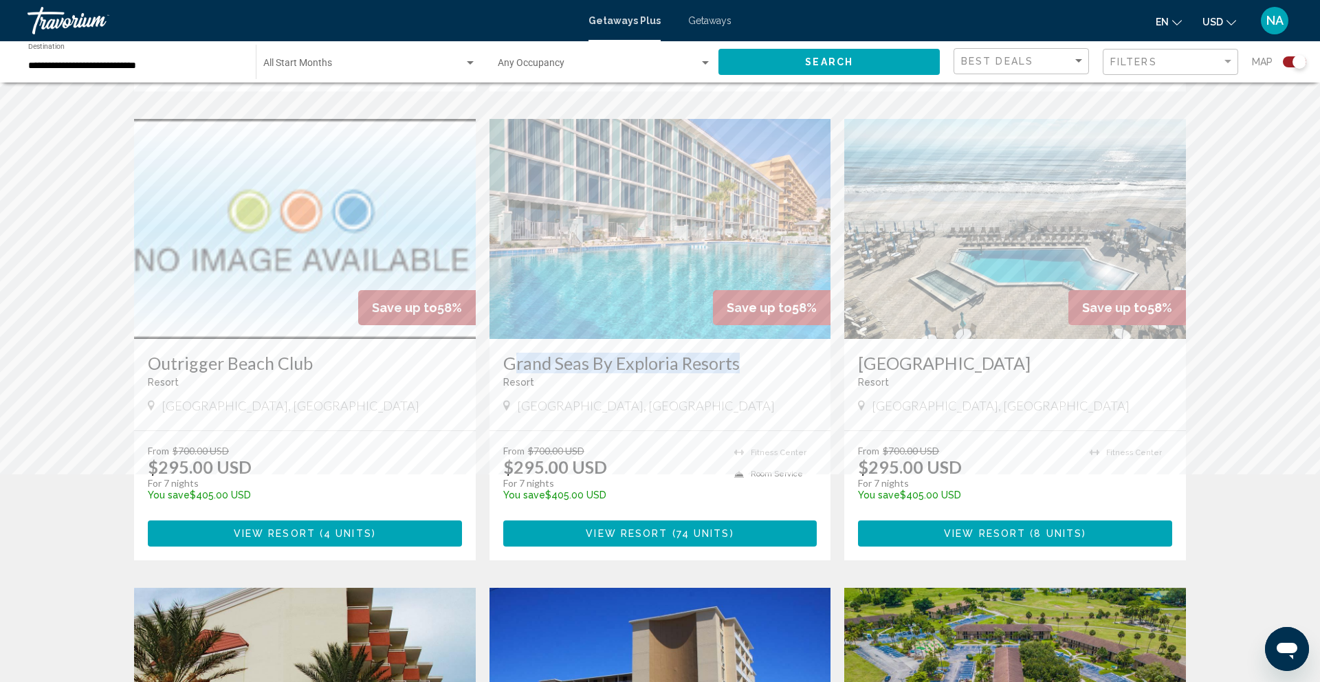
copy h3 "Grand Seas By Exploria Resorts"
drag, startPoint x: 498, startPoint y: 361, endPoint x: 739, endPoint y: 377, distance: 241.2
click at [739, 377] on div "Grand Seas By Exploria Resorts Resort - This is an adults only resort [GEOGRAPH…" at bounding box center [661, 384] width 342 height 91
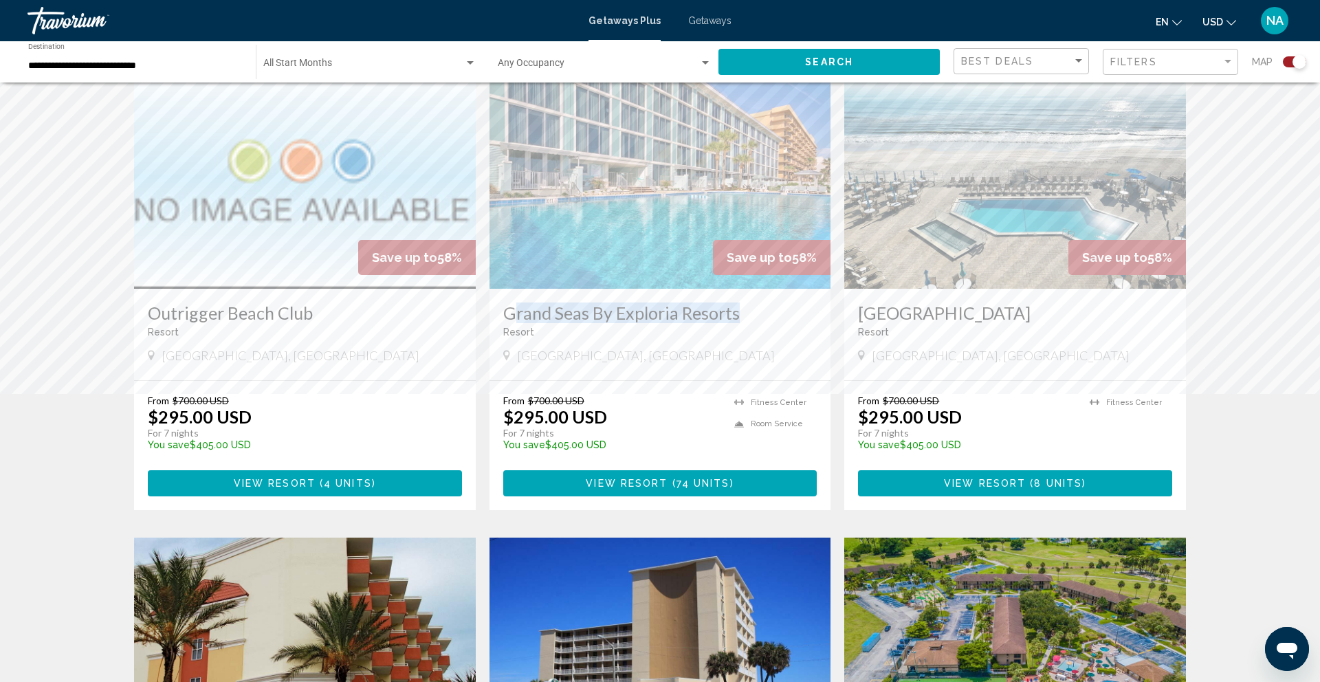
scroll to position [943, 0]
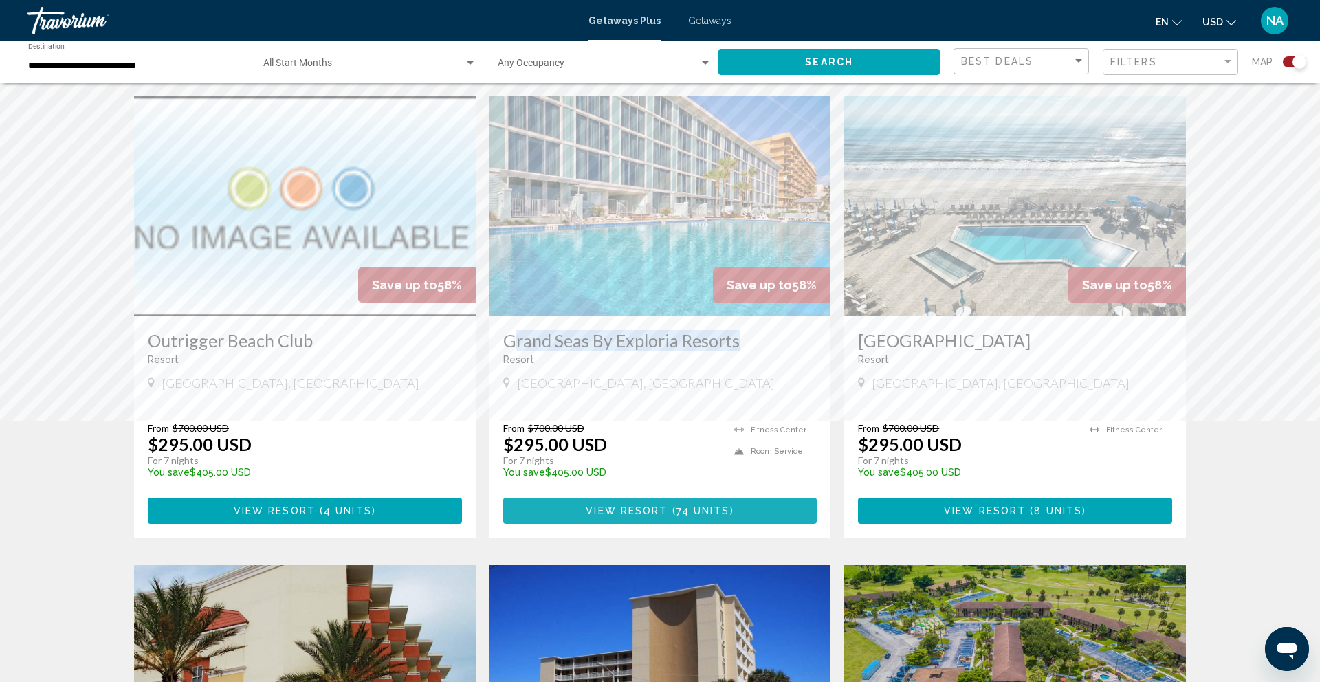
click at [648, 505] on span "View Resort ( 74 units )" at bounding box center [660, 510] width 148 height 11
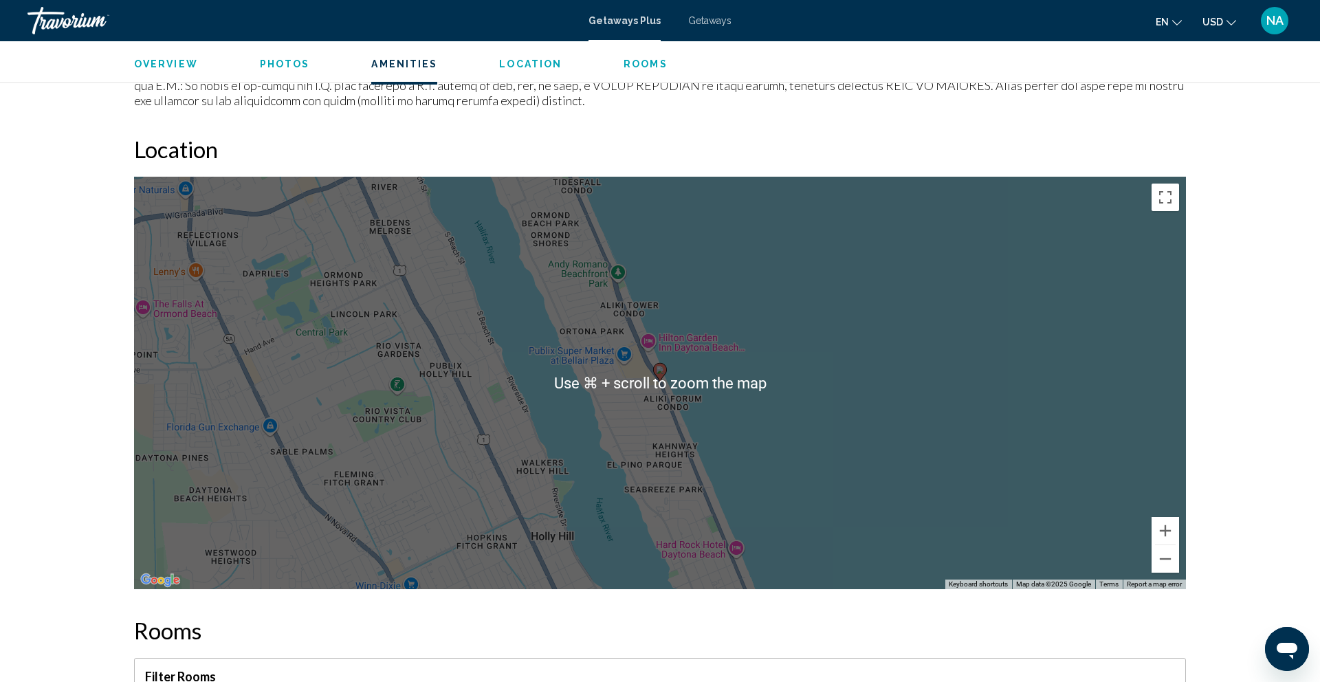
scroll to position [1731, 0]
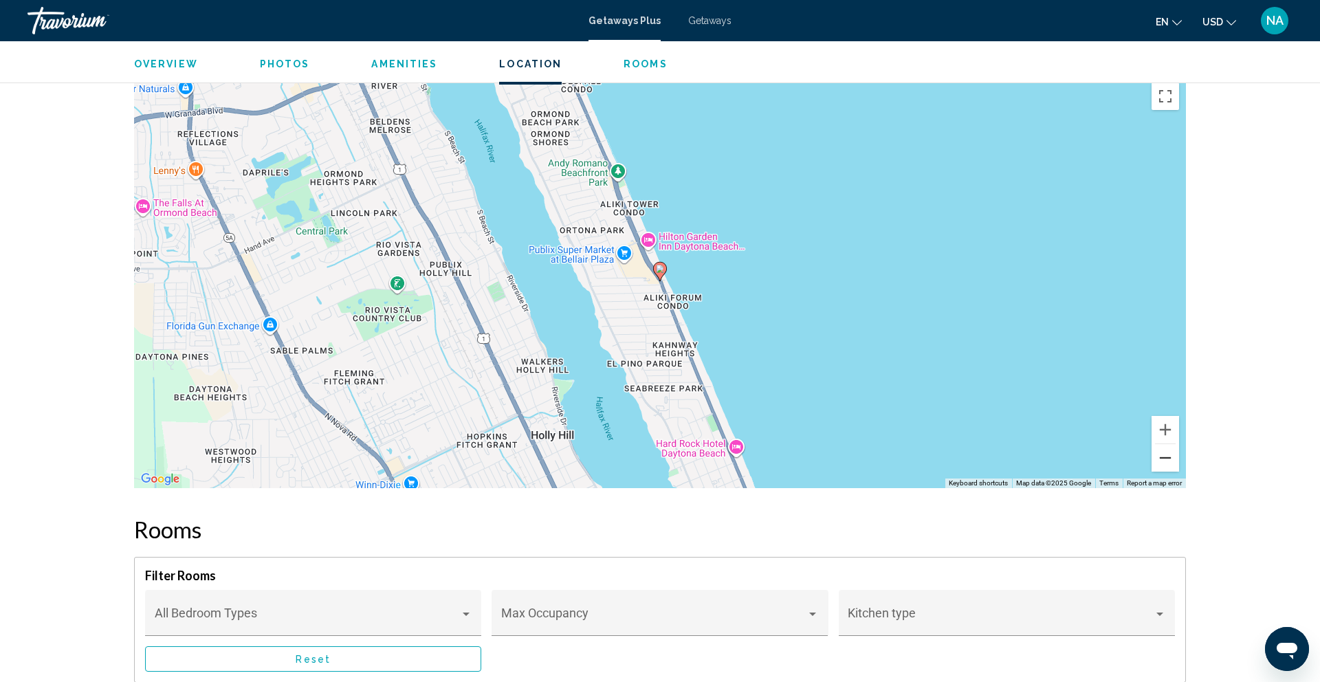
click at [1170, 455] on button "Zoom out" at bounding box center [1166, 458] width 28 height 28
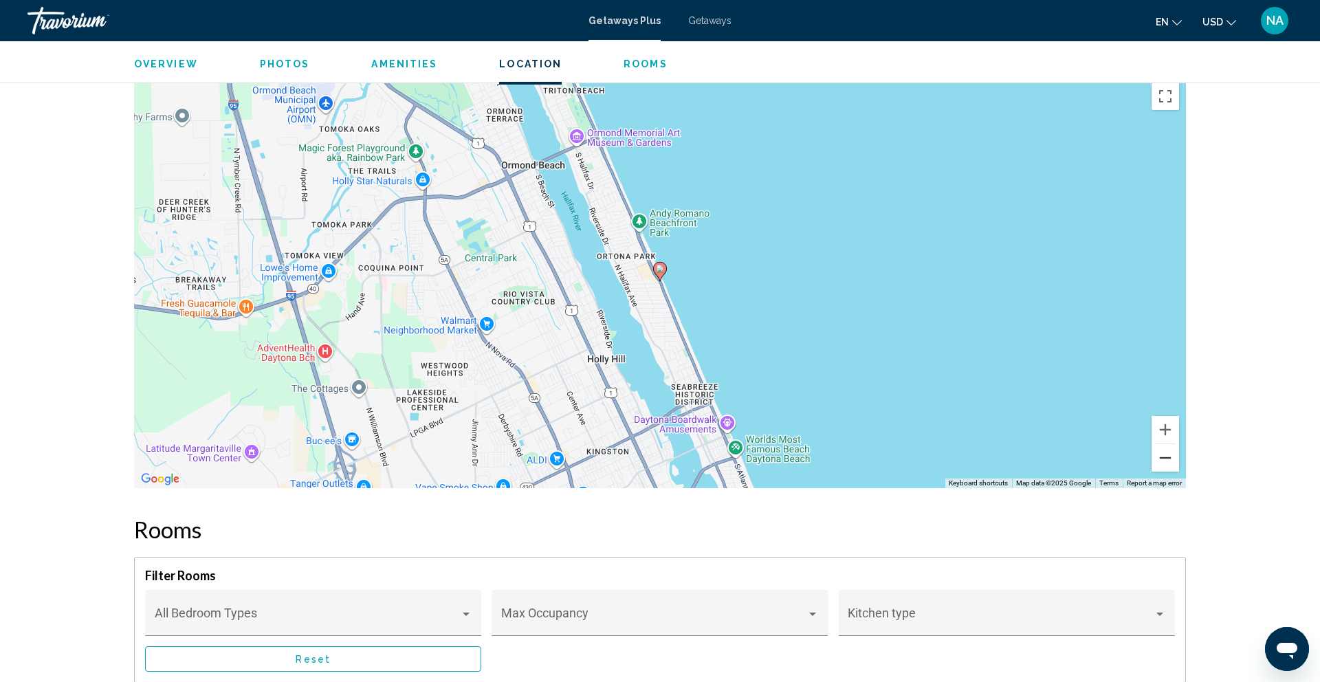
click at [1170, 455] on button "Zoom out" at bounding box center [1166, 458] width 28 height 28
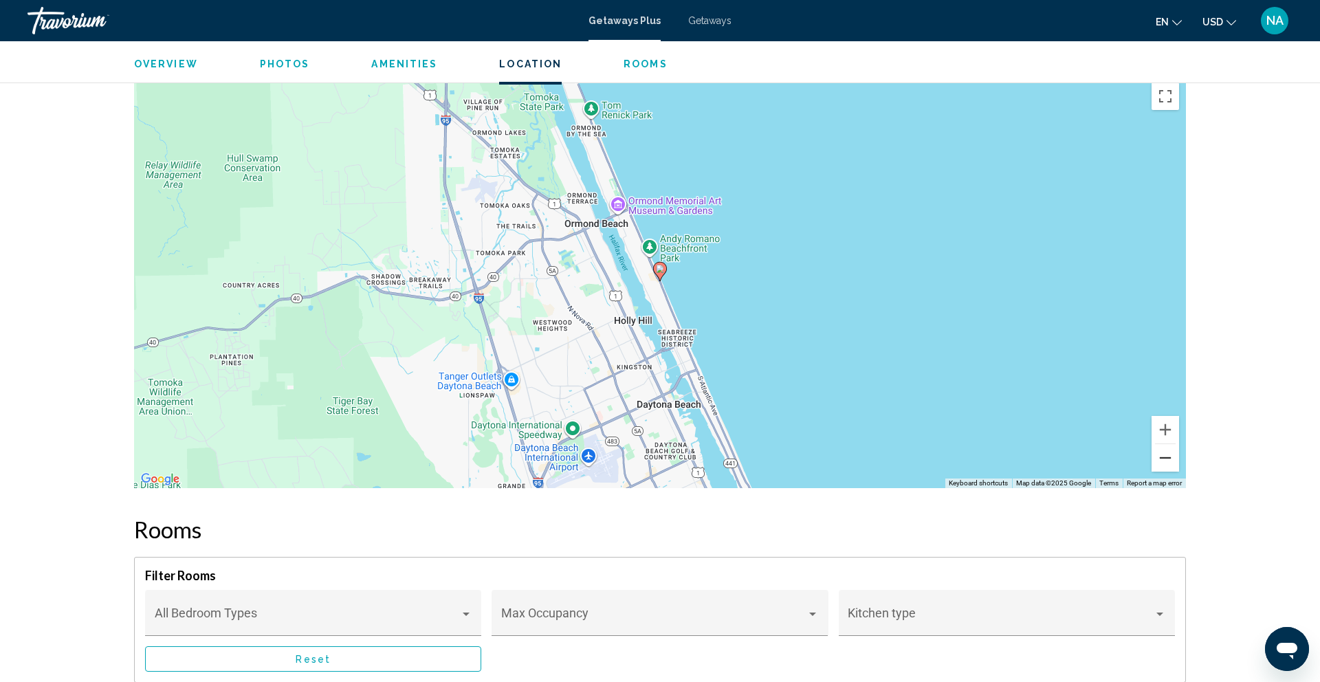
click at [1170, 455] on button "Zoom out" at bounding box center [1166, 458] width 28 height 28
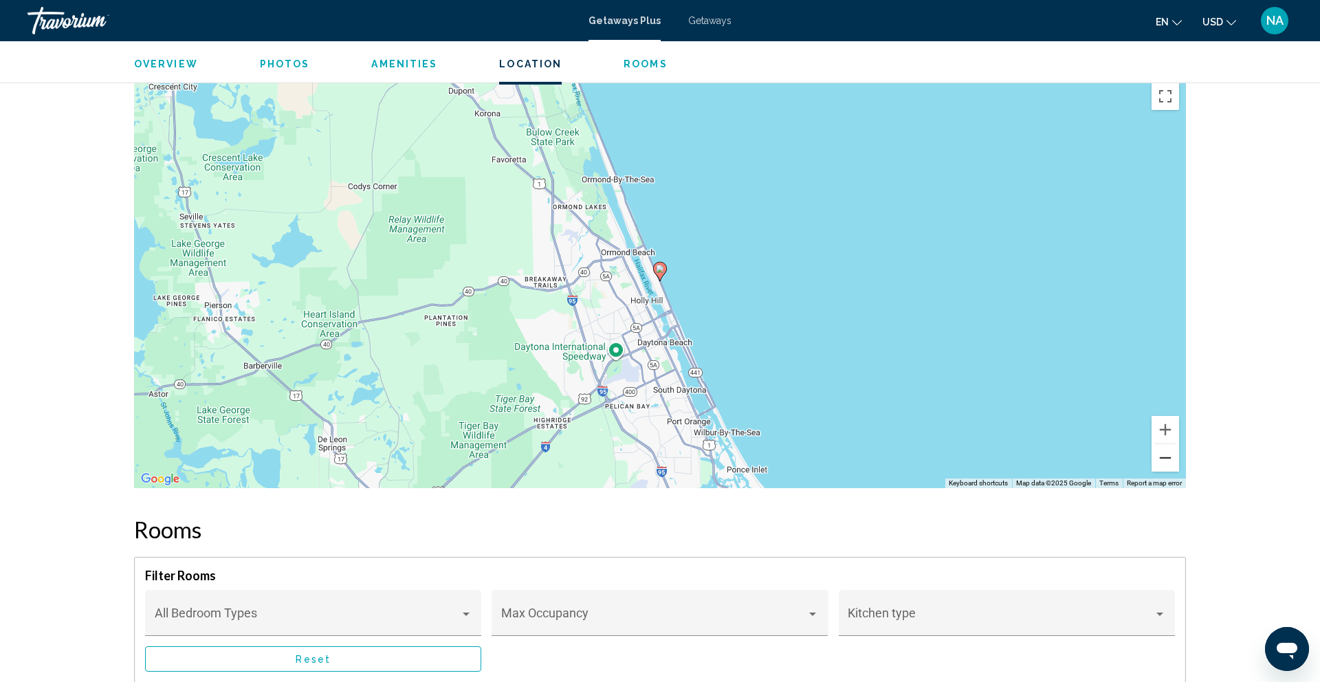
click at [1170, 455] on button "Zoom out" at bounding box center [1166, 458] width 28 height 28
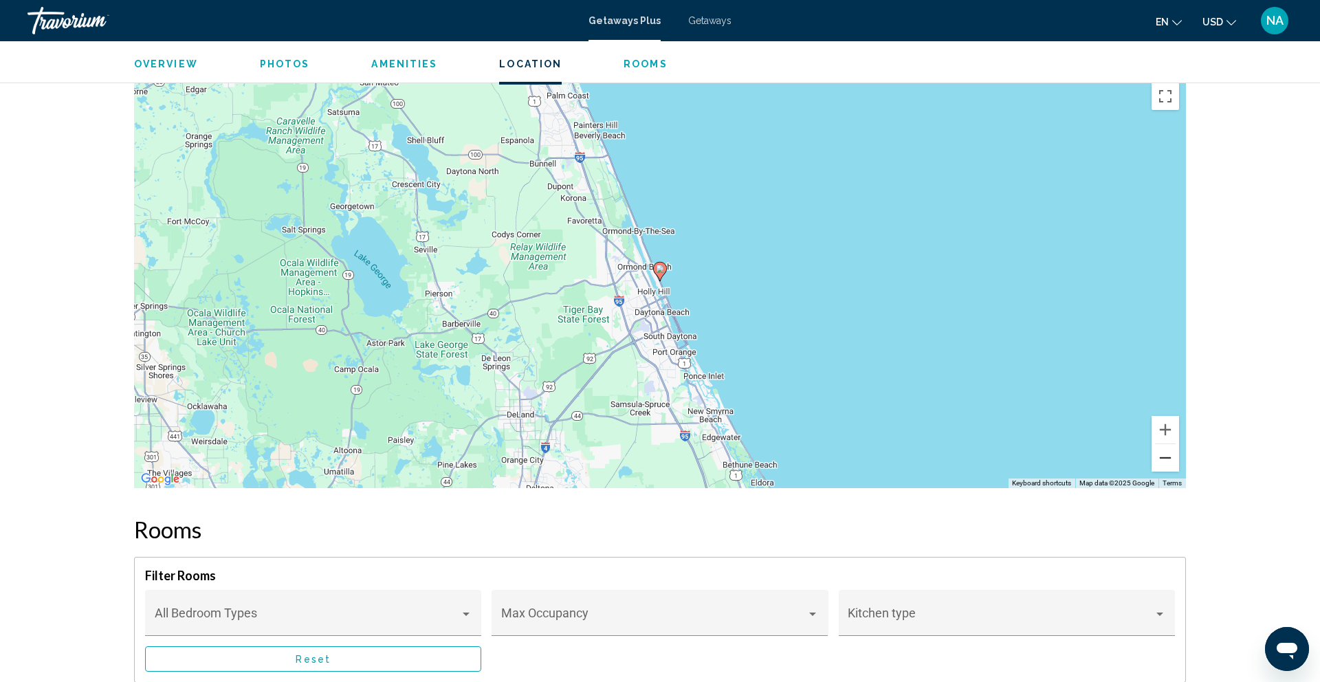
click at [1170, 455] on button "Zoom out" at bounding box center [1166, 458] width 28 height 28
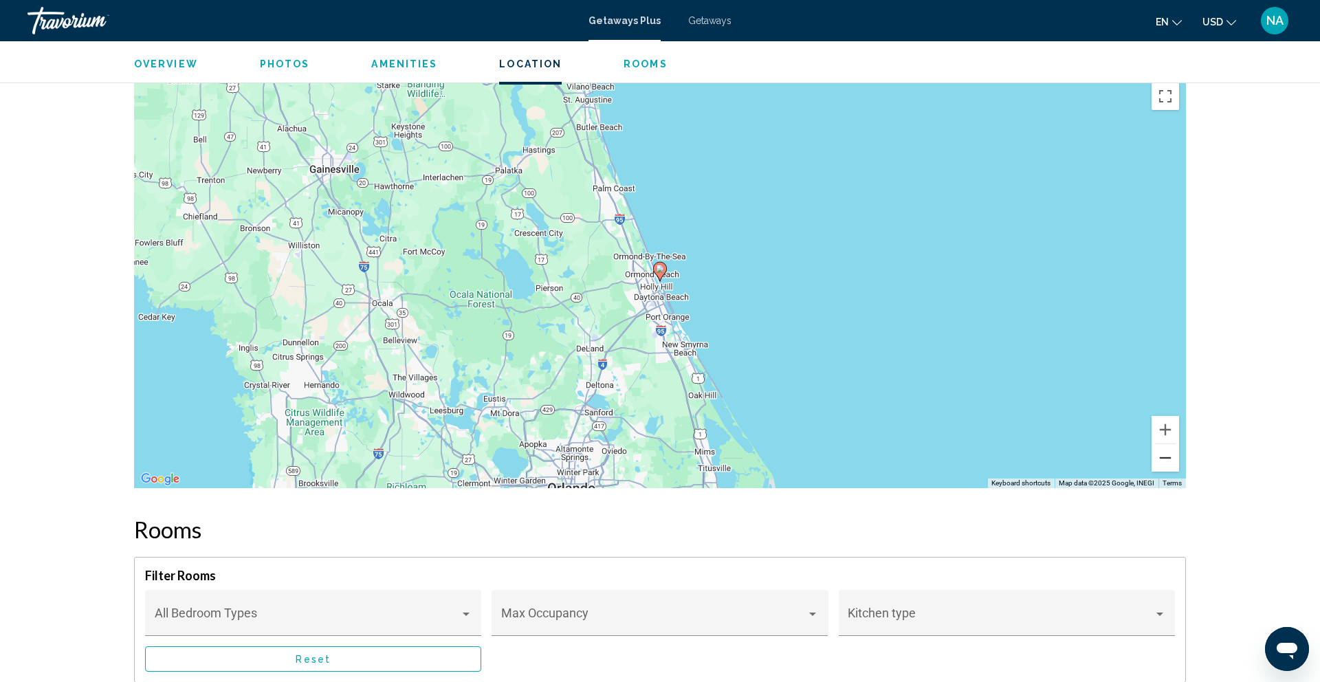
click at [1170, 455] on button "Zoom out" at bounding box center [1166, 458] width 28 height 28
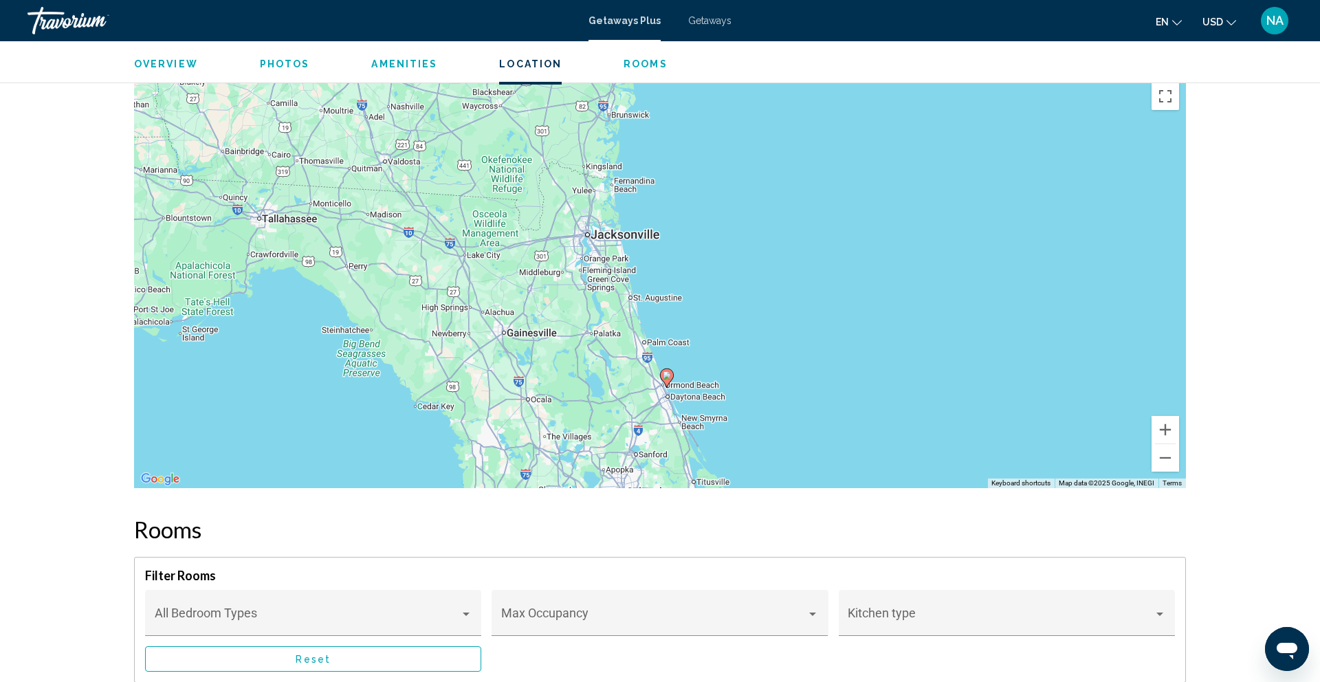
drag, startPoint x: 778, startPoint y: 254, endPoint x: 704, endPoint y: 122, distance: 150.9
click at [704, 122] on div "To activate drag with keyboard, press Alt + Enter. Once in keyboard drag state,…" at bounding box center [660, 282] width 1052 height 413
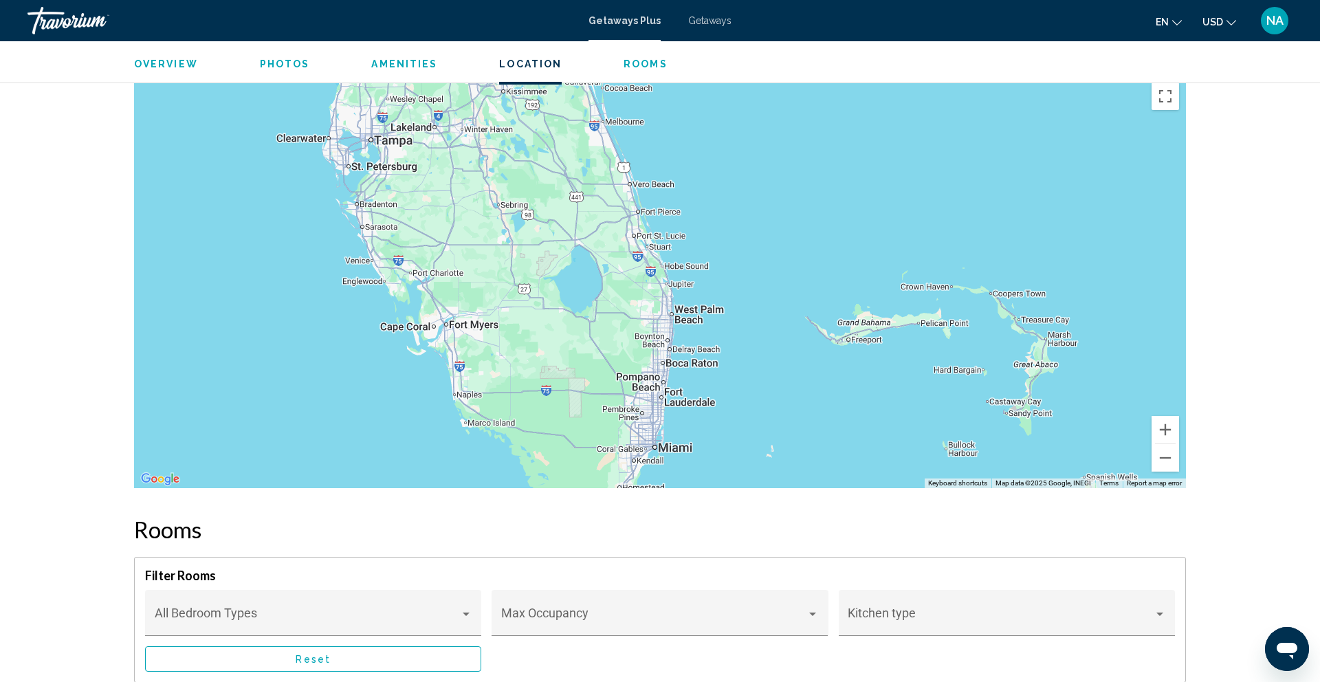
drag, startPoint x: 767, startPoint y: 329, endPoint x: 739, endPoint y: 111, distance: 220.5
click at [739, 111] on div "To activate drag with keyboard, press Alt + Enter. Once in keyboard drag state,…" at bounding box center [660, 282] width 1052 height 413
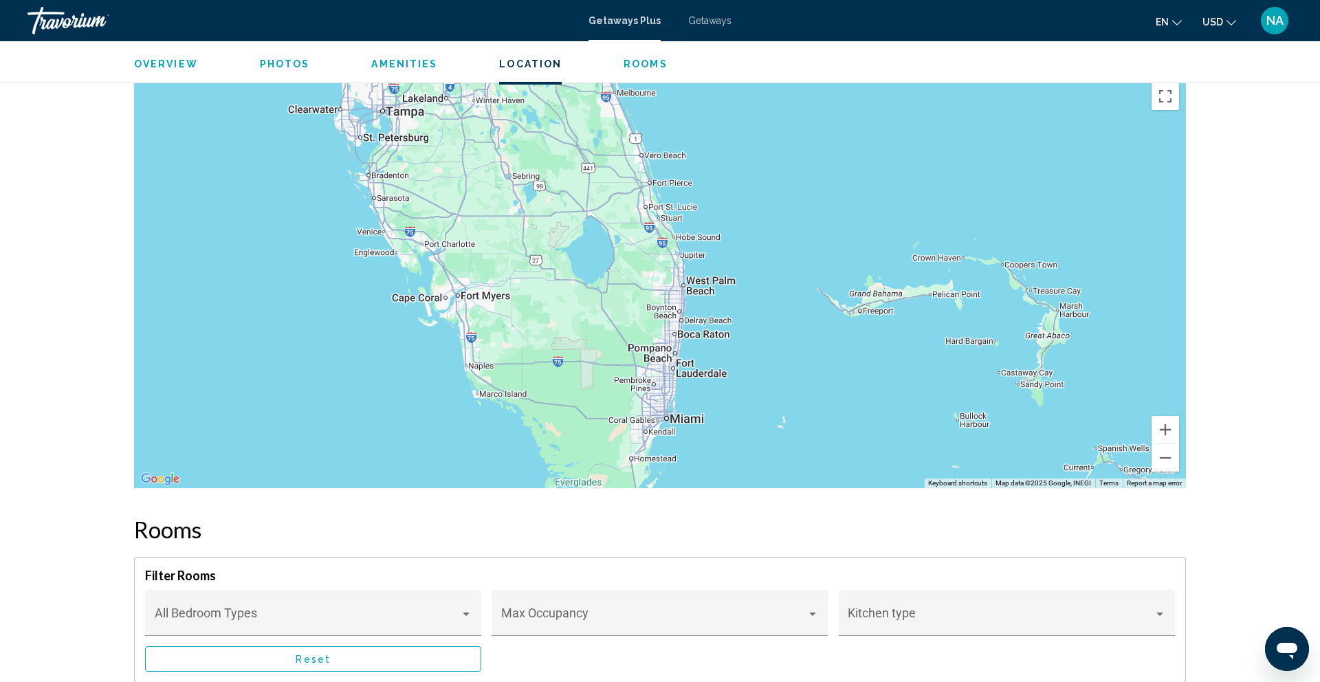
drag, startPoint x: 758, startPoint y: 185, endPoint x: 833, endPoint y: 474, distance: 298.4
click at [833, 474] on div "Main content" at bounding box center [660, 282] width 1052 height 413
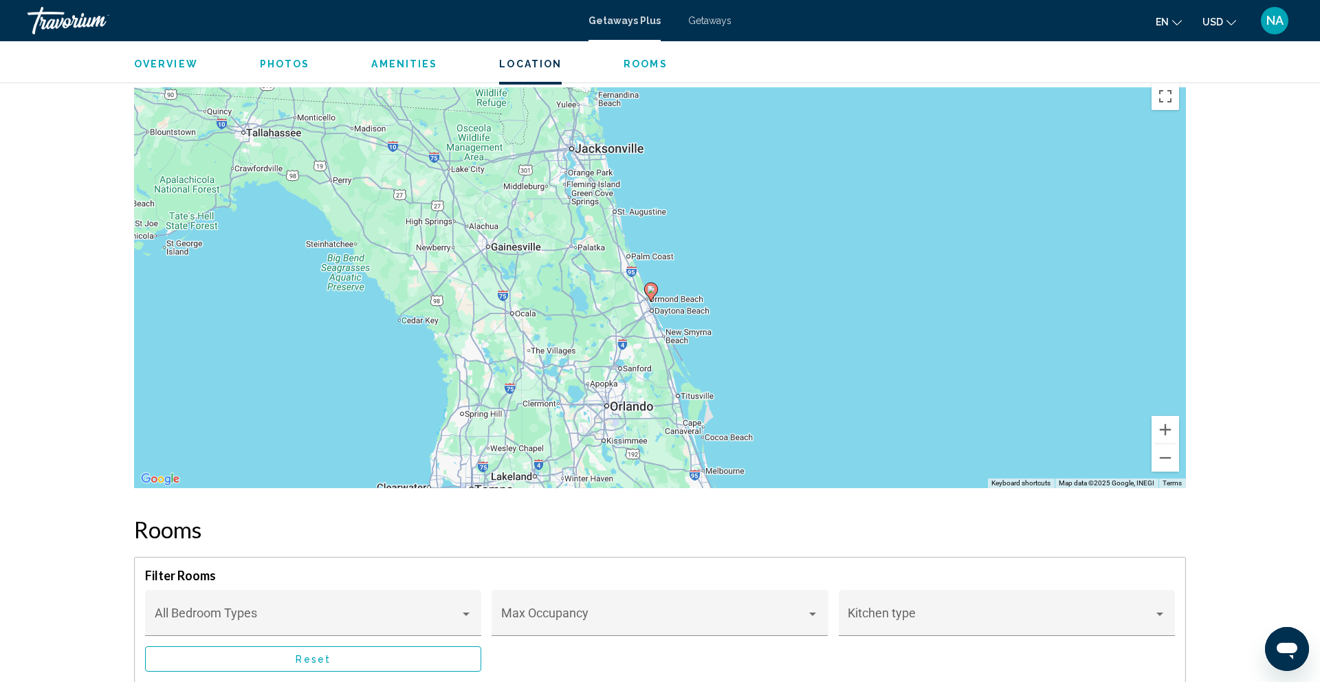
drag, startPoint x: 809, startPoint y: 366, endPoint x: 822, endPoint y: 413, distance: 49.2
click at [822, 413] on div "To activate drag with keyboard, press Alt + Enter. Once in keyboard drag state,…" at bounding box center [660, 282] width 1052 height 413
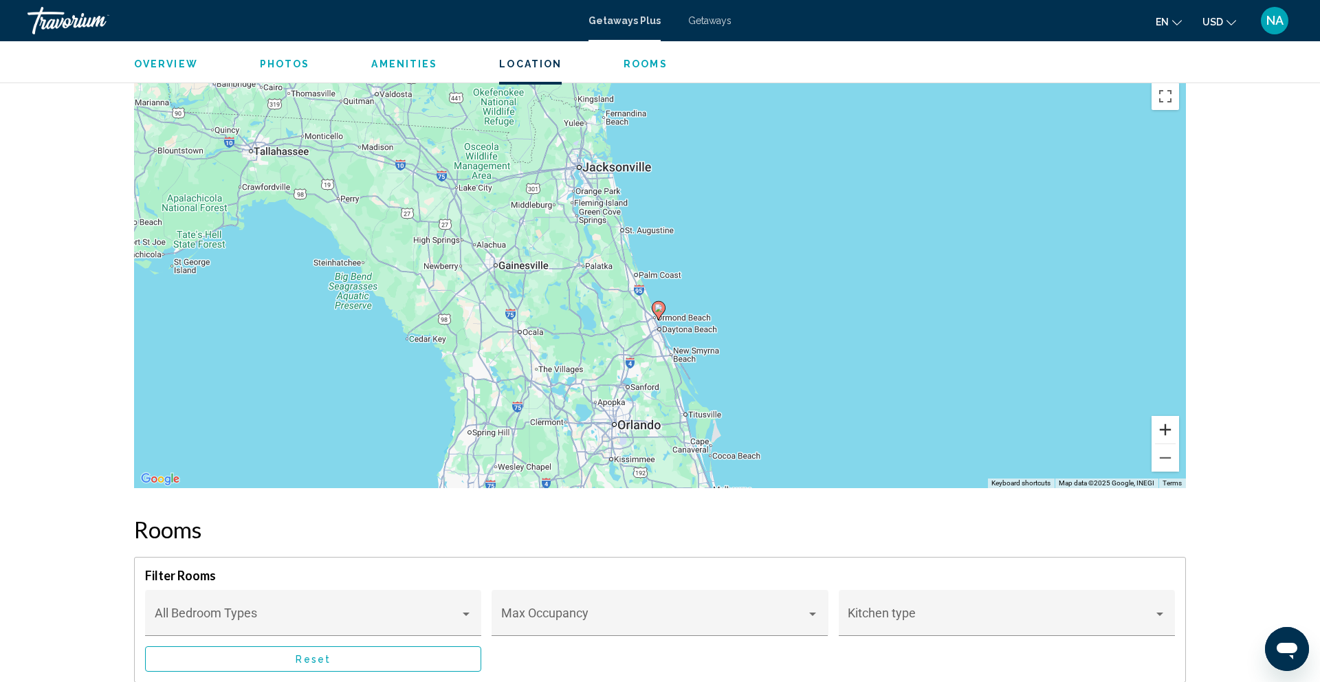
click at [1170, 433] on button "Zoom in" at bounding box center [1166, 430] width 28 height 28
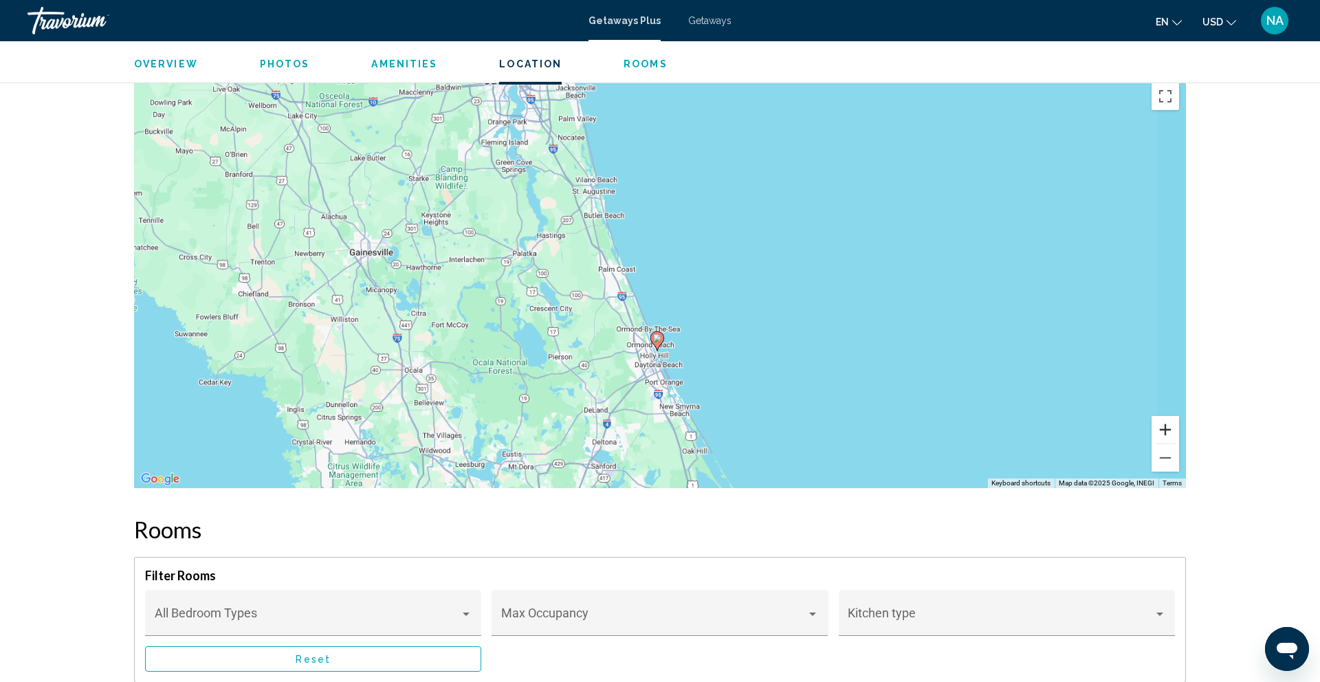
click at [1170, 433] on button "Zoom in" at bounding box center [1166, 430] width 28 height 28
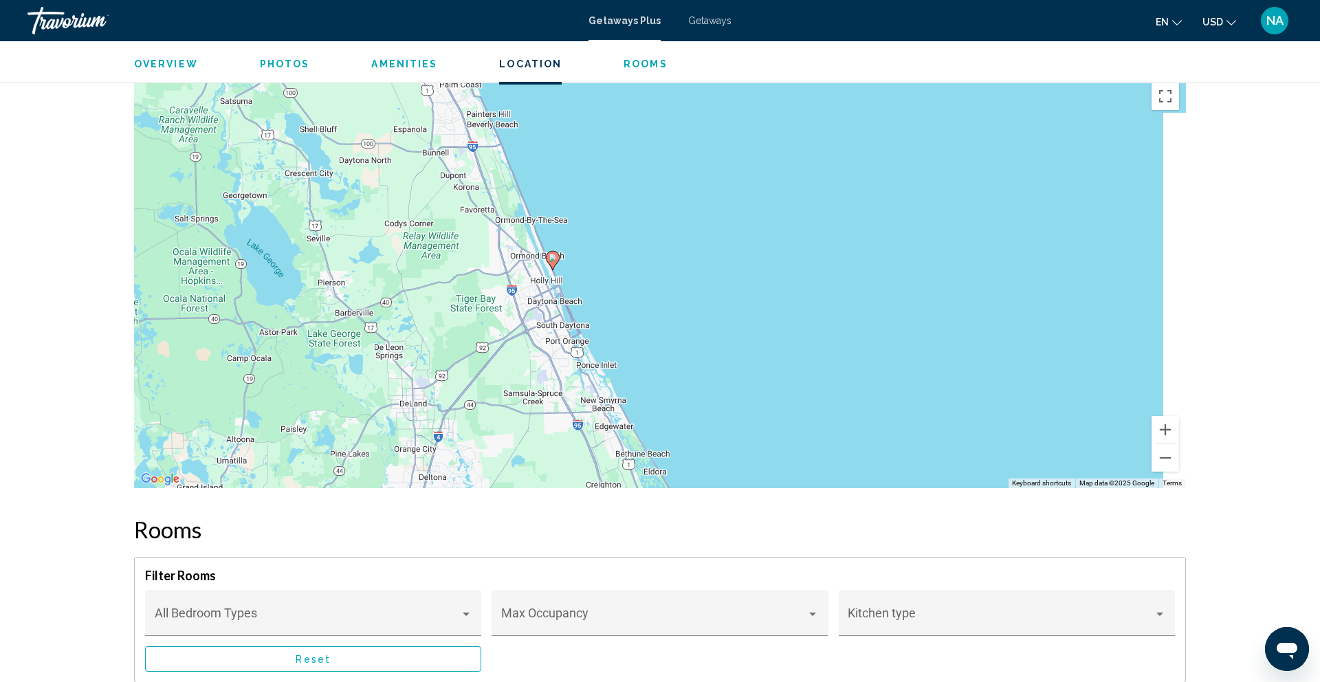
drag, startPoint x: 849, startPoint y: 360, endPoint x: 746, endPoint y: 186, distance: 201.7
click at [746, 186] on div "To activate drag with keyboard, press Alt + Enter. Once in keyboard drag state,…" at bounding box center [660, 282] width 1052 height 413
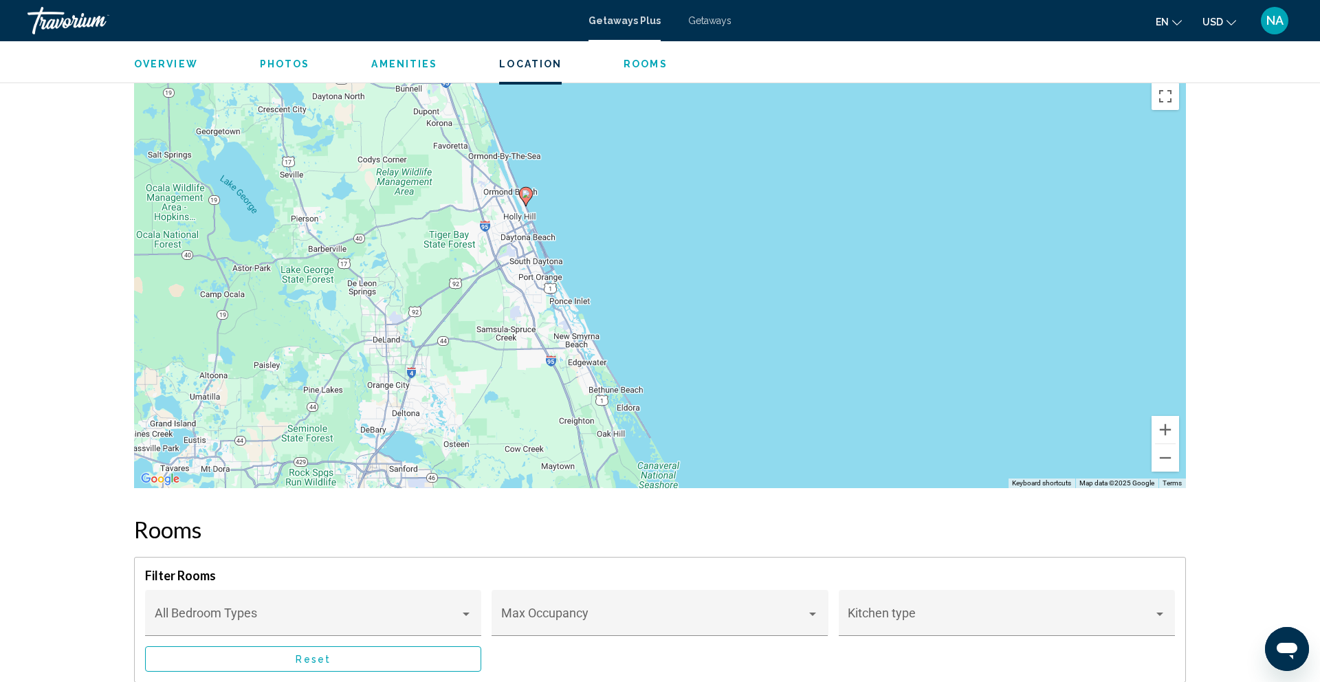
drag, startPoint x: 738, startPoint y: 285, endPoint x: 773, endPoint y: 267, distance: 39.4
click at [773, 267] on div "To activate drag with keyboard, press Alt + Enter. Once in keyboard drag state,…" at bounding box center [660, 282] width 1052 height 413
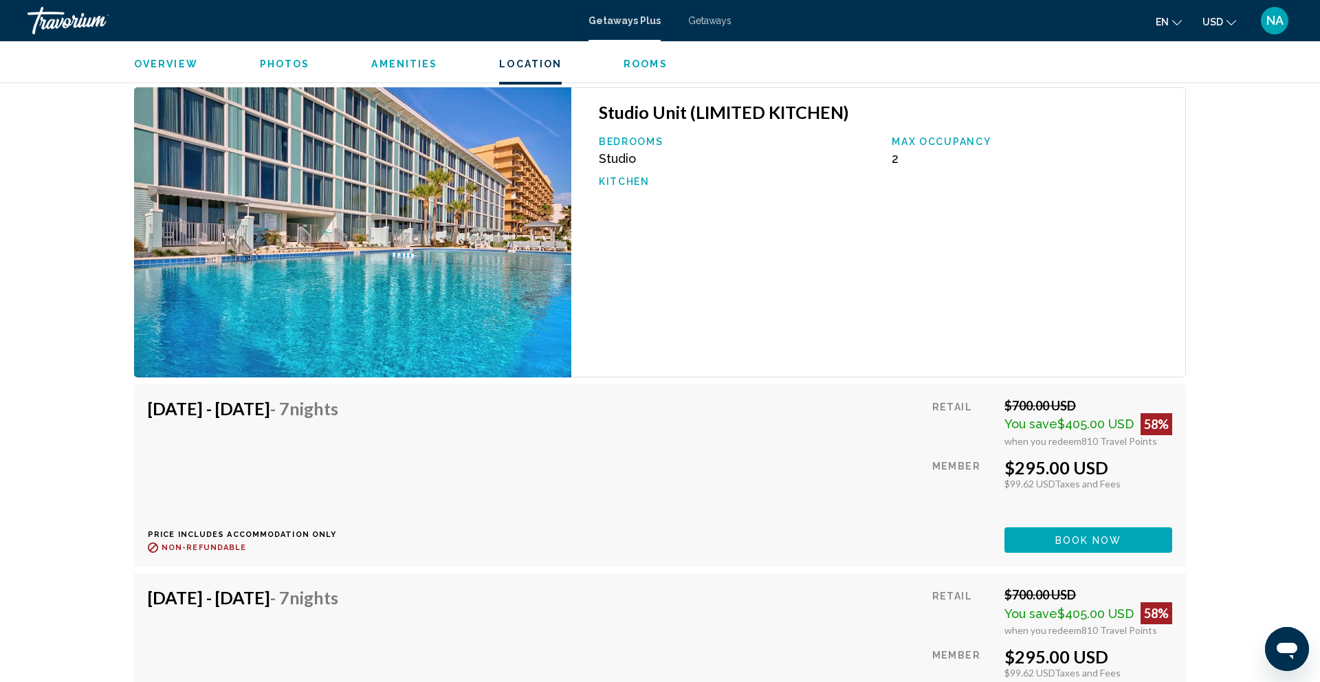
scroll to position [2315, 0]
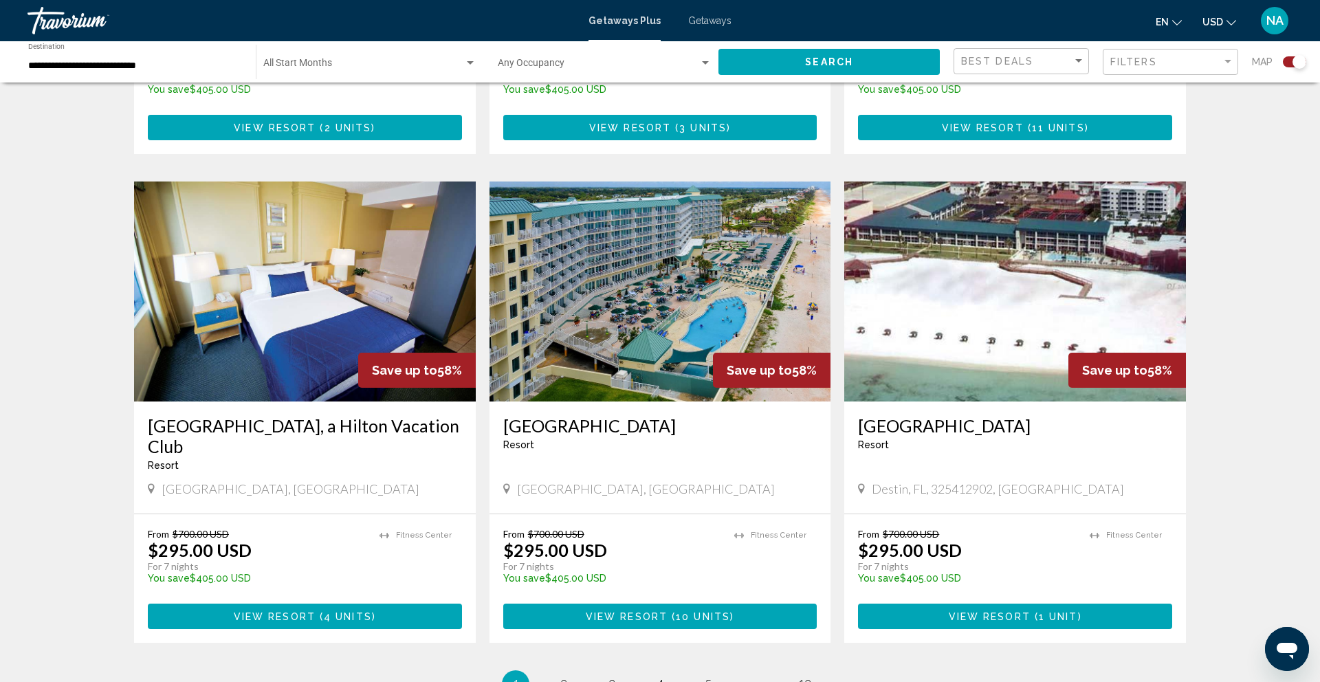
scroll to position [1820, 0]
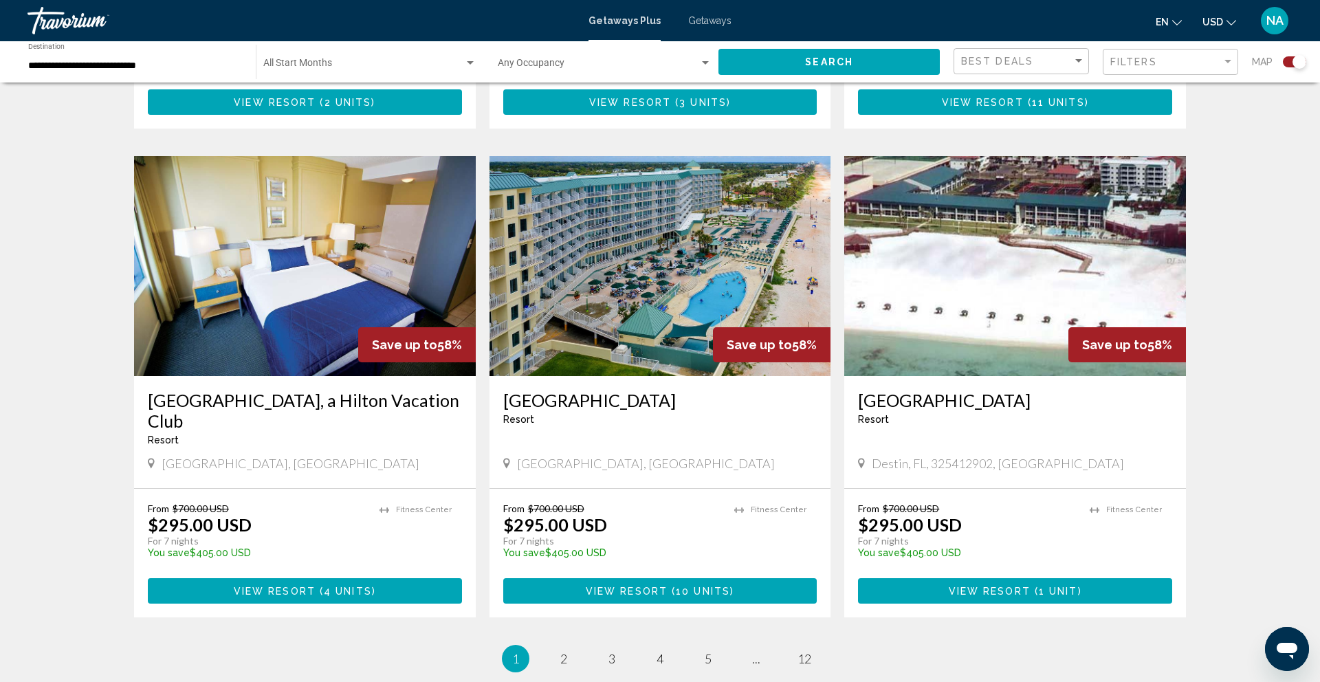
copy h3 "[GEOGRAPHIC_DATA]"
drag, startPoint x: 496, startPoint y: 400, endPoint x: 676, endPoint y: 404, distance: 179.5
click at [676, 404] on div "[GEOGRAPHIC_DATA] - This is an adults only resort [GEOGRAPHIC_DATA], [GEOGRAPHI…" at bounding box center [661, 432] width 342 height 112
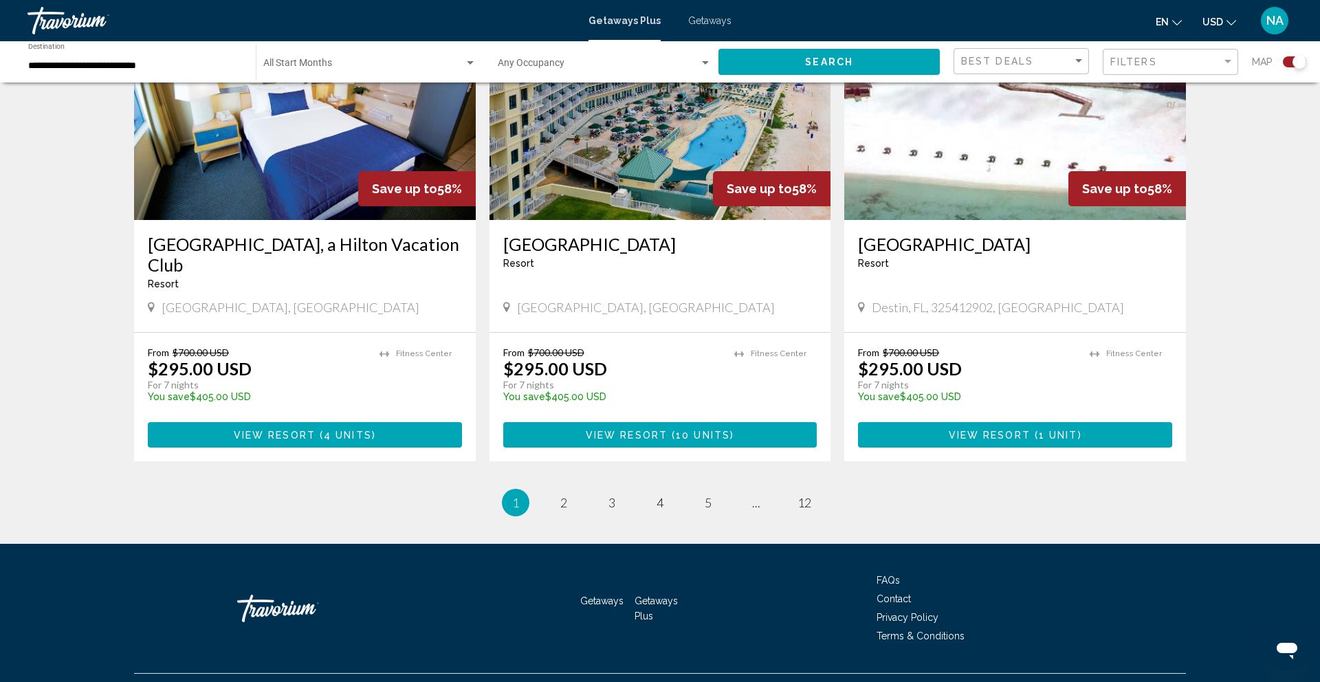
scroll to position [2006, 0]
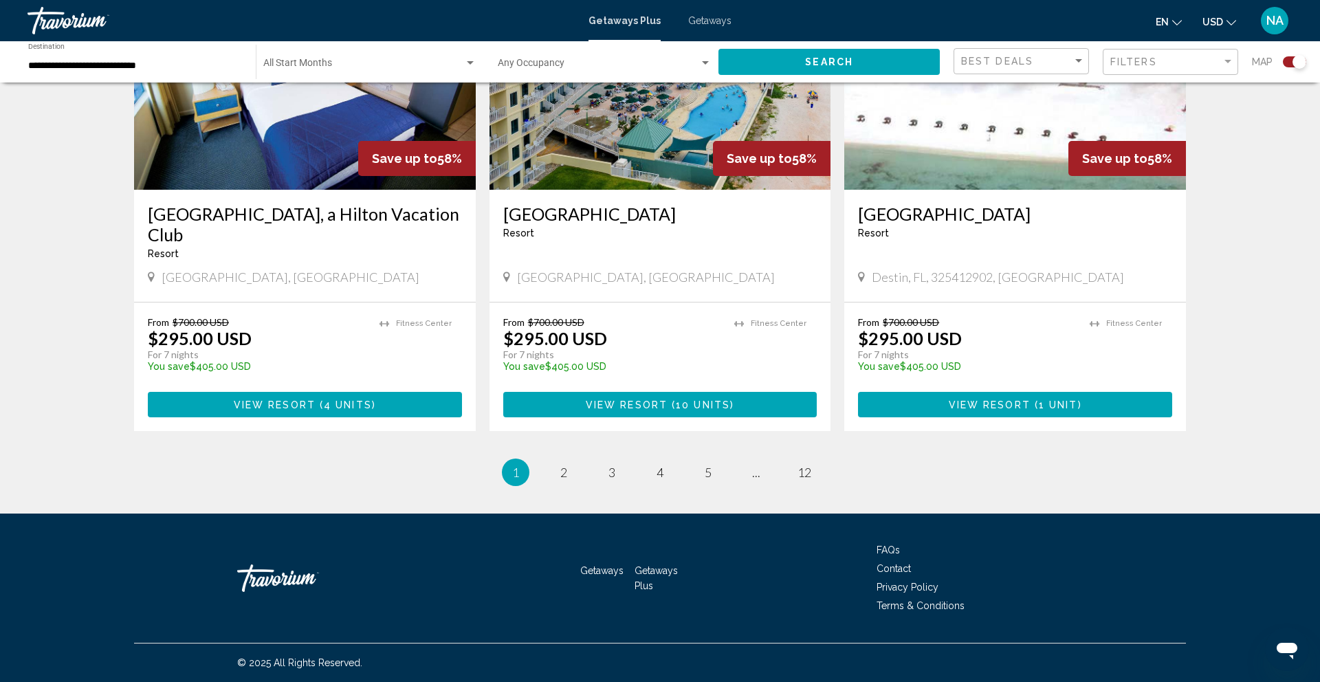
click at [554, 481] on li "page 2" at bounding box center [564, 473] width 28 height 28
click at [558, 477] on link "page 2" at bounding box center [564, 473] width 24 height 24
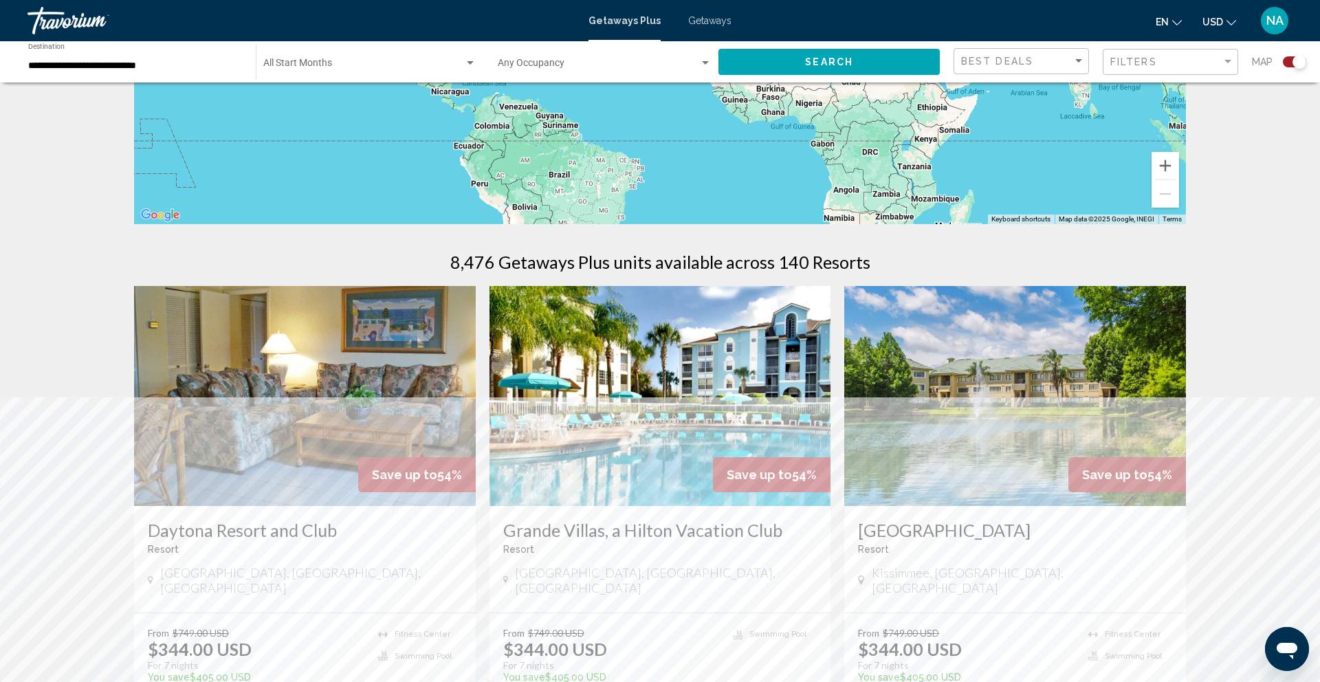
scroll to position [371, 0]
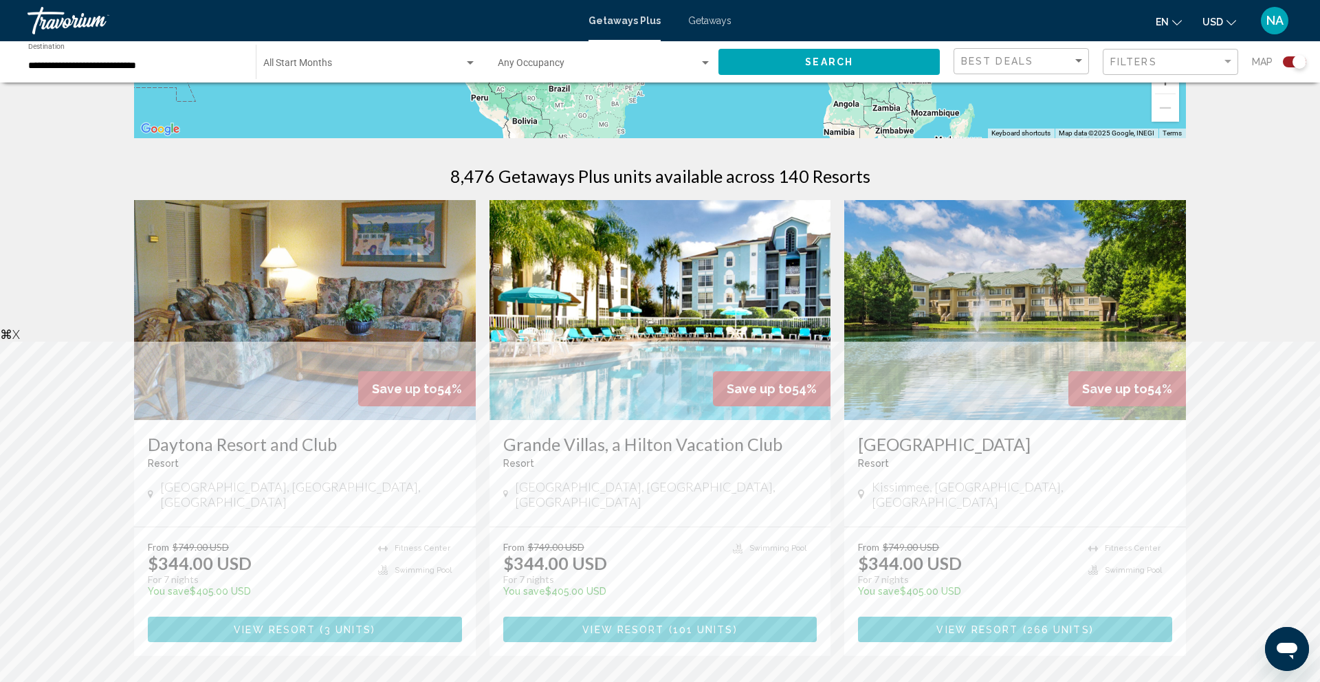
copy h3 "Grande Villas, a Hilton Vacation Club"
drag, startPoint x: 489, startPoint y: 449, endPoint x: 781, endPoint y: 454, distance: 292.3
click at [781, 454] on div "Grande Villas, a Hilton Vacation Club Resort - This is an adults only resort [G…" at bounding box center [661, 473] width 342 height 107
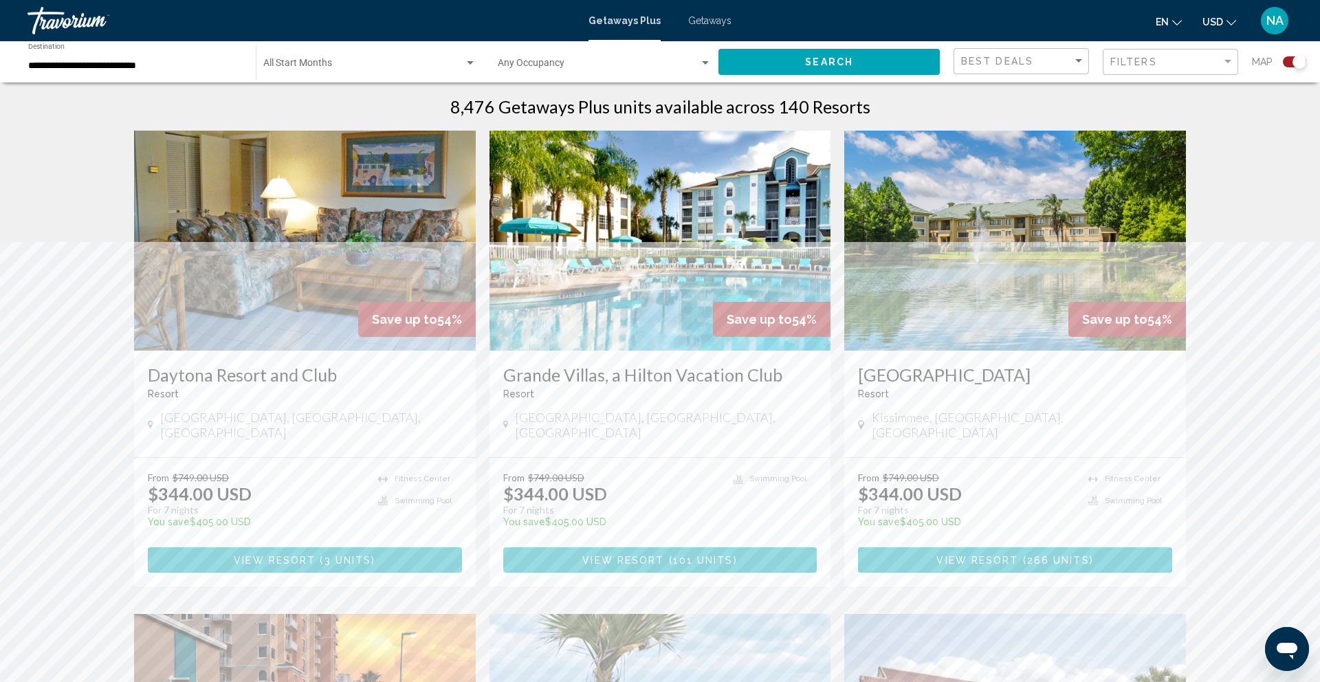
scroll to position [454, 0]
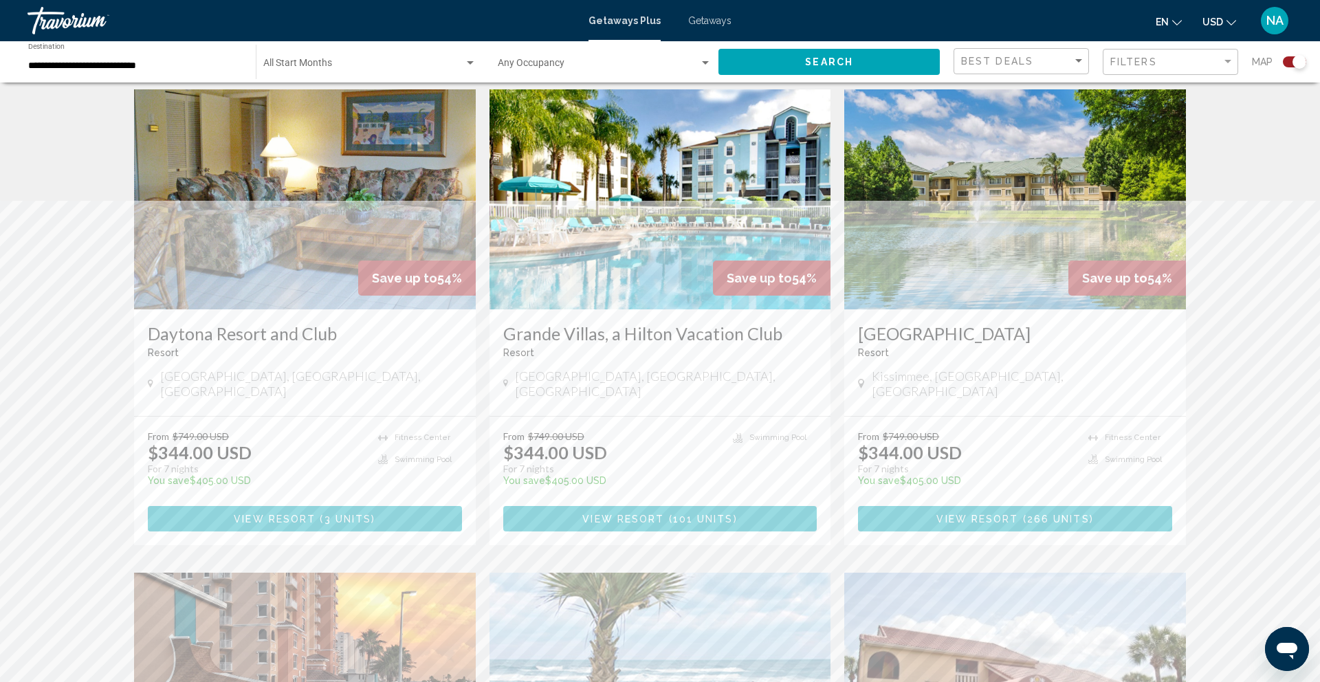
scroll to position [481, 0]
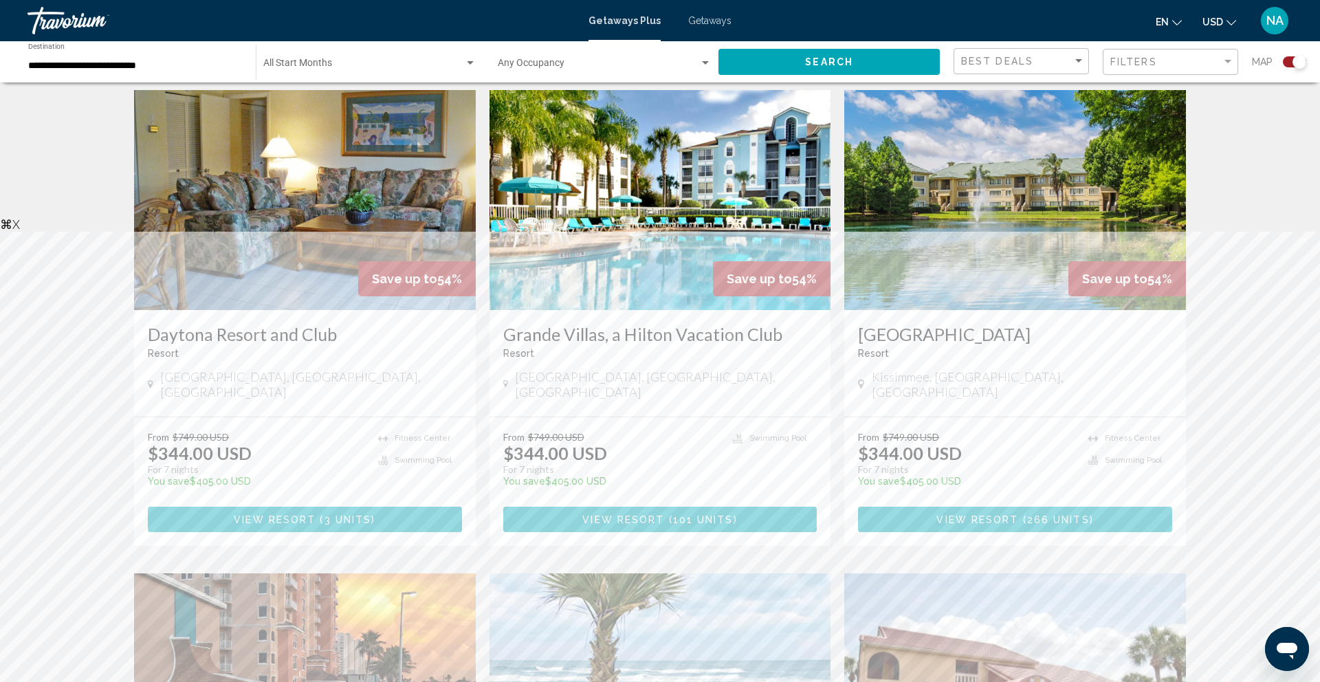
copy h3 "[GEOGRAPHIC_DATA]"
drag, startPoint x: 855, startPoint y: 335, endPoint x: 1015, endPoint y: 338, distance: 159.6
click at [1015, 338] on div "[GEOGRAPHIC_DATA] - This is an adults only resort [GEOGRAPHIC_DATA], [GEOGRAPHI…" at bounding box center [1015, 363] width 342 height 107
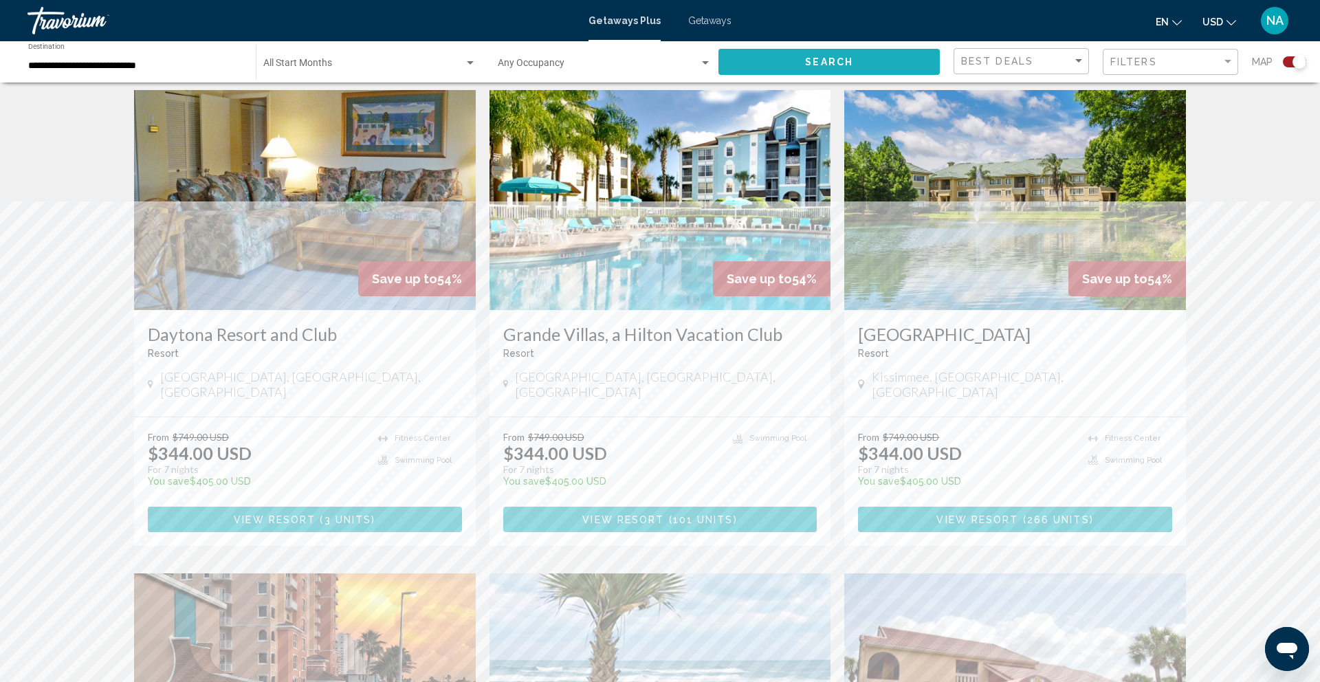
click at [781, 72] on button "Search" at bounding box center [829, 61] width 221 height 25
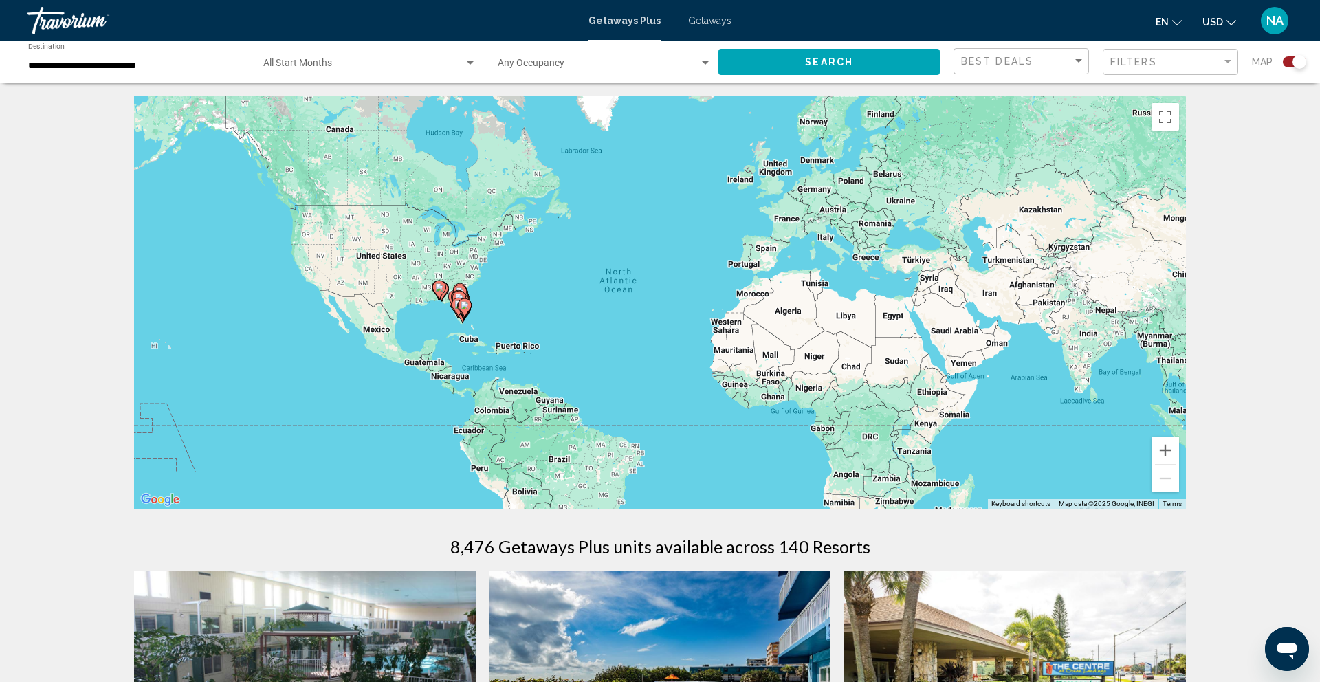
click at [786, 55] on button "Search" at bounding box center [829, 61] width 221 height 25
click at [620, 61] on span "Search widget" at bounding box center [598, 66] width 201 height 11
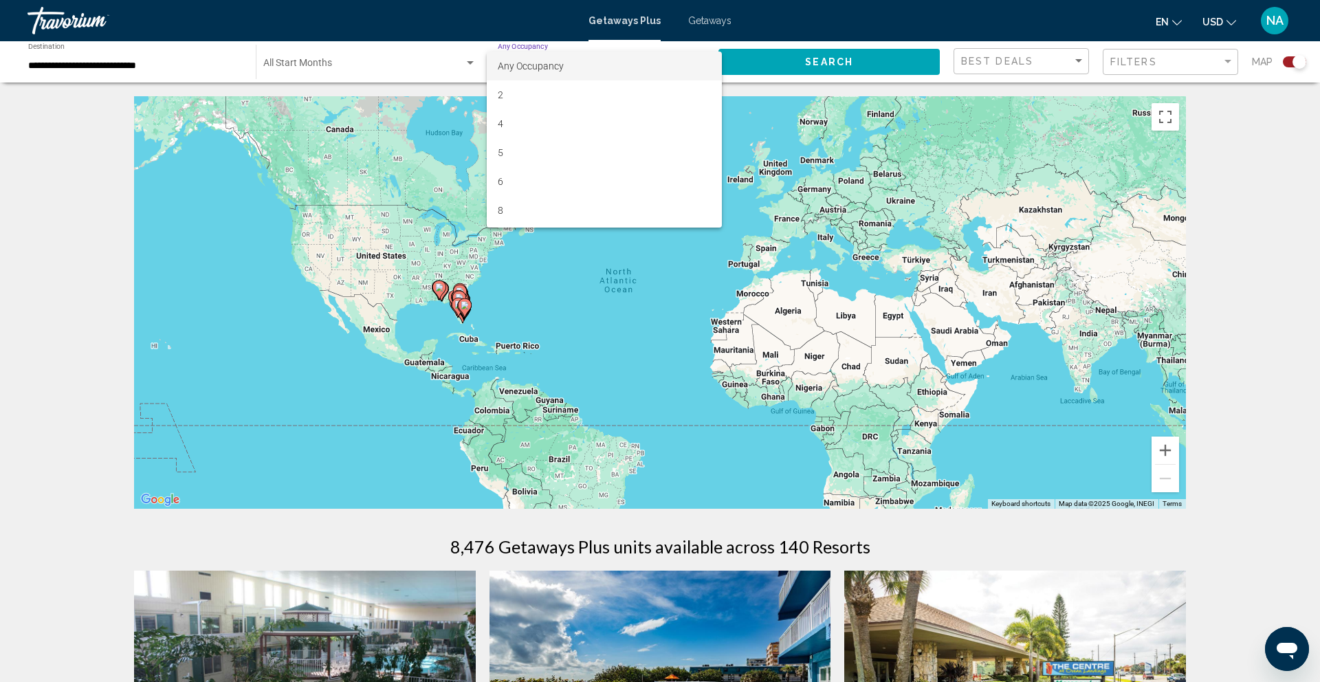
click at [374, 56] on div at bounding box center [660, 341] width 1320 height 682
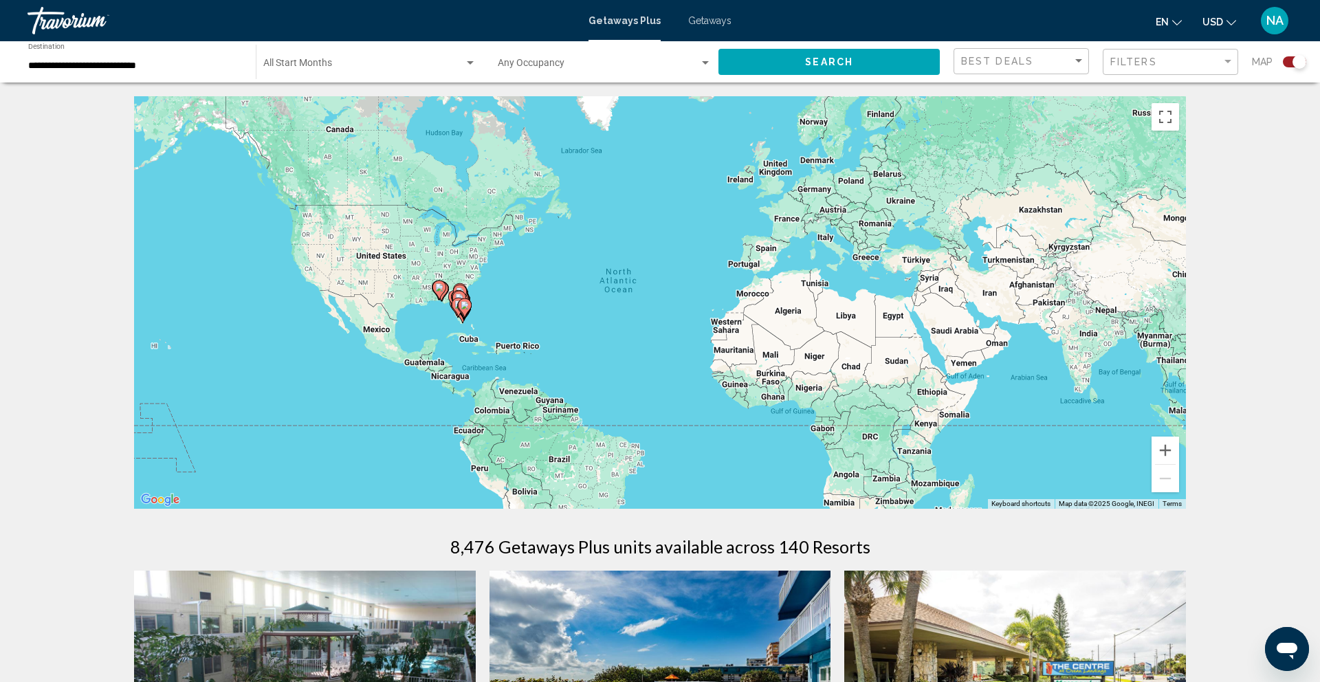
click at [1135, 50] on div "Filters" at bounding box center [1173, 62] width 124 height 25
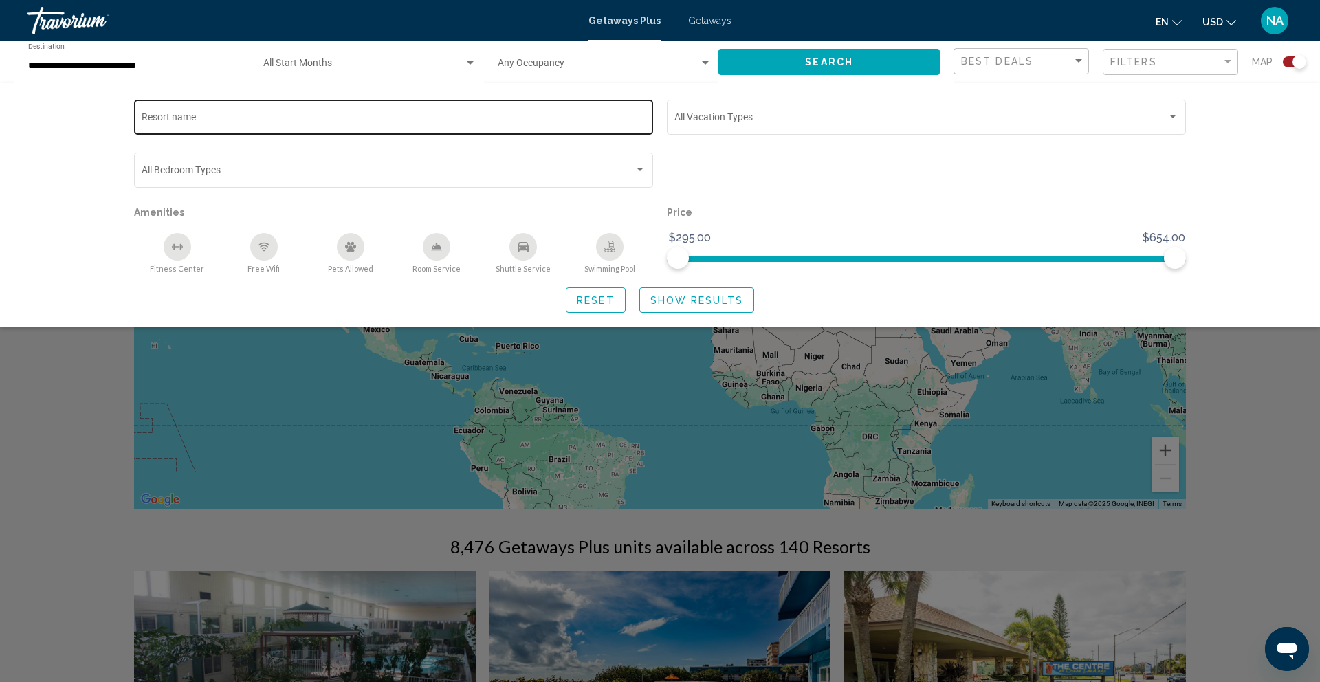
click at [353, 119] on input "Resort name" at bounding box center [394, 119] width 505 height 11
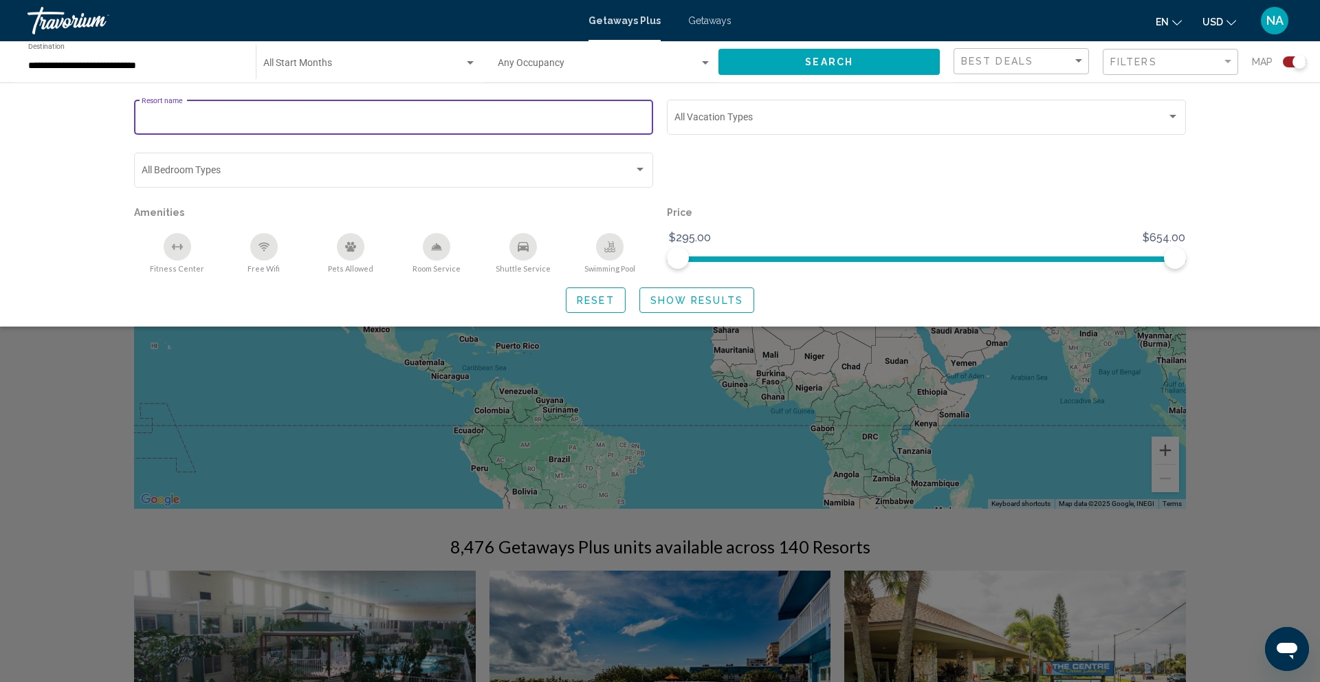
click at [353, 119] on input "Resort name" at bounding box center [394, 119] width 505 height 11
paste input "**********"
click at [809, 57] on span "Search" at bounding box center [829, 62] width 48 height 11
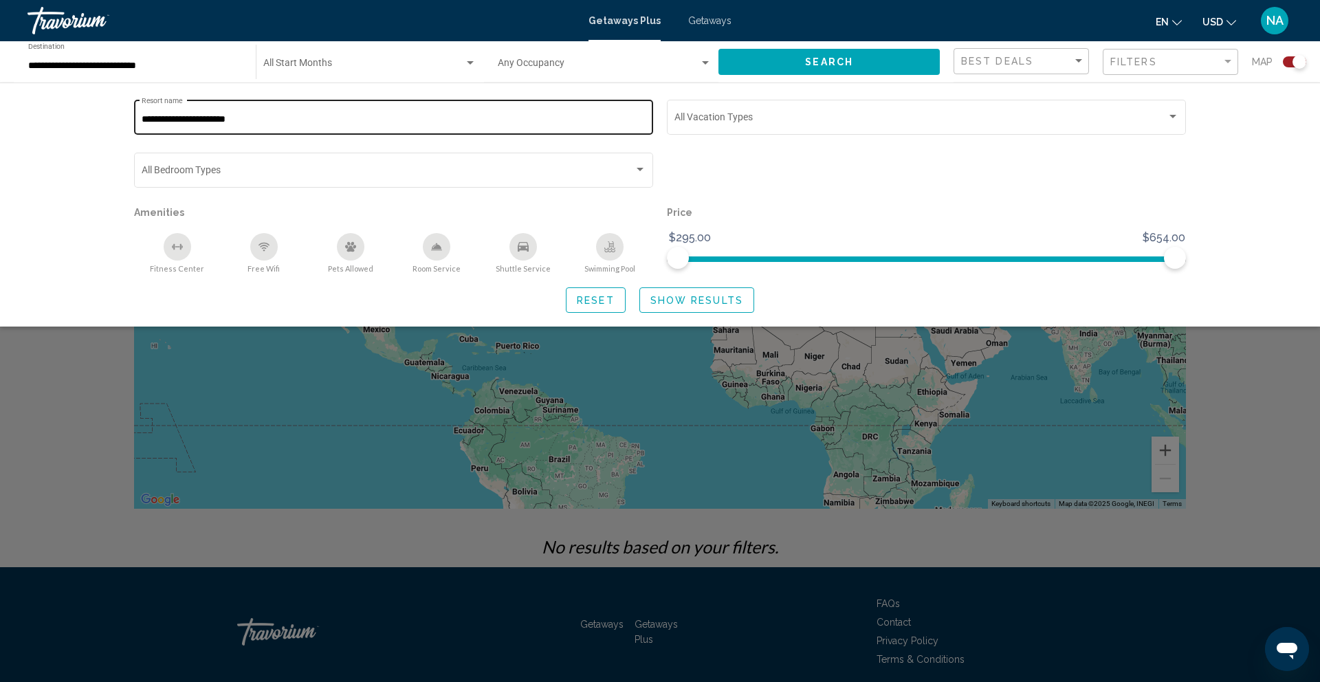
click at [210, 118] on input "**********" at bounding box center [394, 119] width 505 height 11
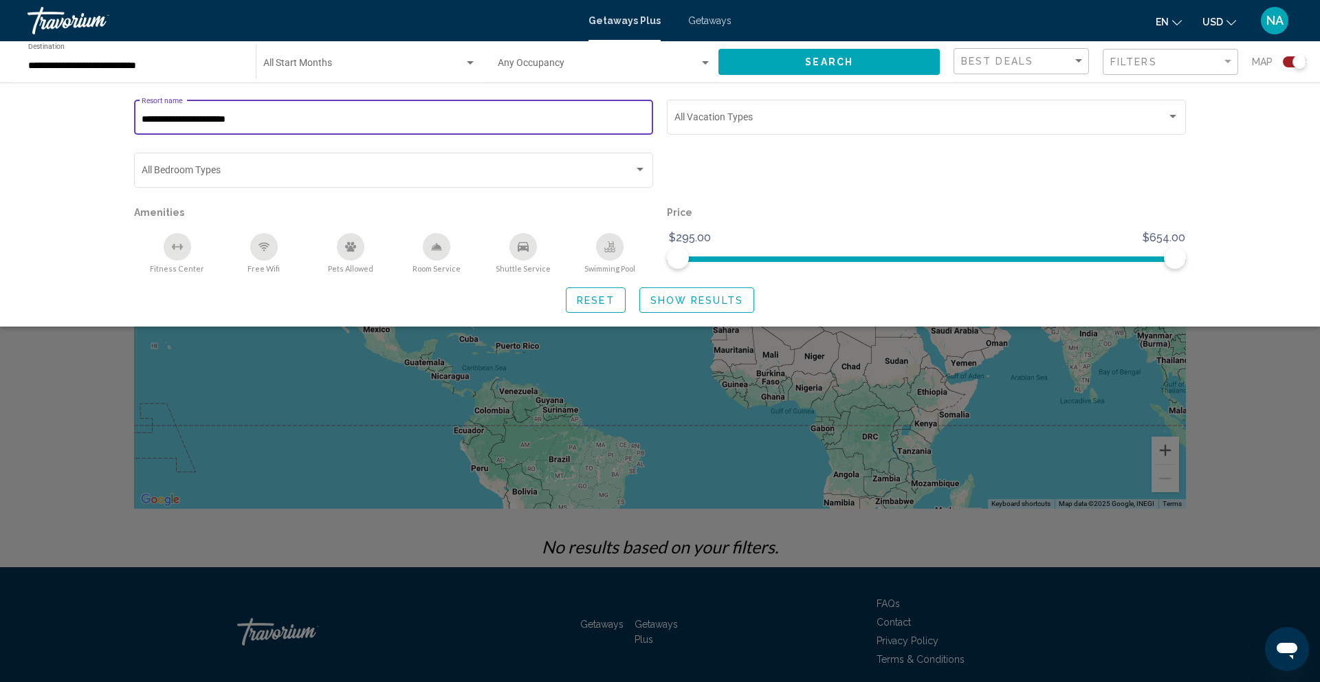
click at [210, 118] on input "**********" at bounding box center [394, 119] width 505 height 11
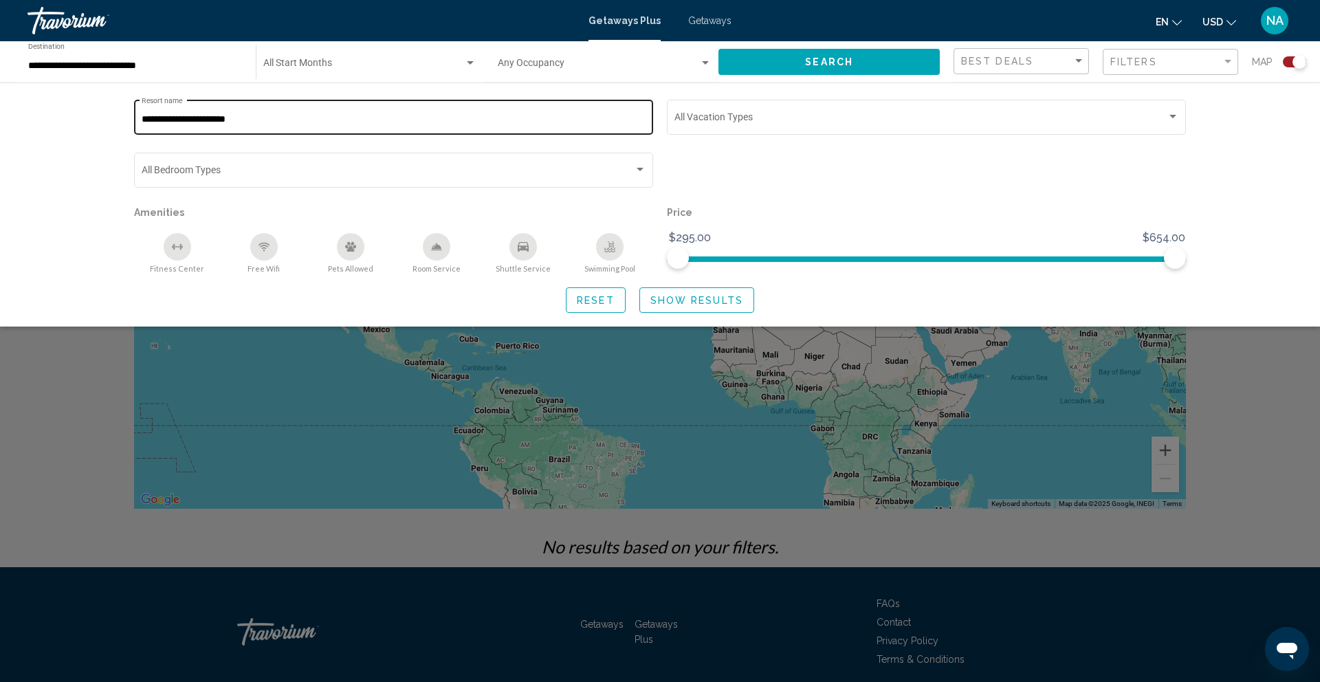
click at [277, 127] on div "**********" at bounding box center [394, 116] width 505 height 38
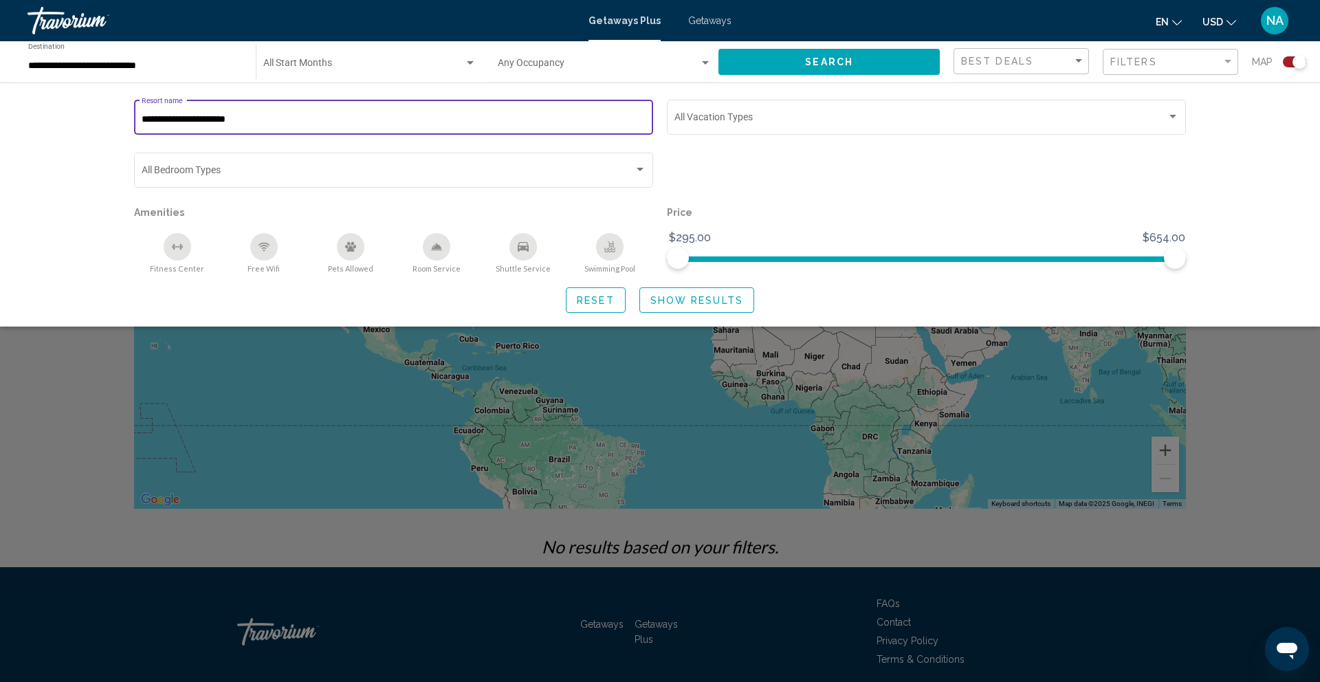
drag, startPoint x: 281, startPoint y: 122, endPoint x: 188, endPoint y: 119, distance: 92.2
click at [188, 119] on input "**********" at bounding box center [394, 119] width 505 height 11
type input "*******"
click at [745, 58] on button "Search" at bounding box center [829, 61] width 221 height 25
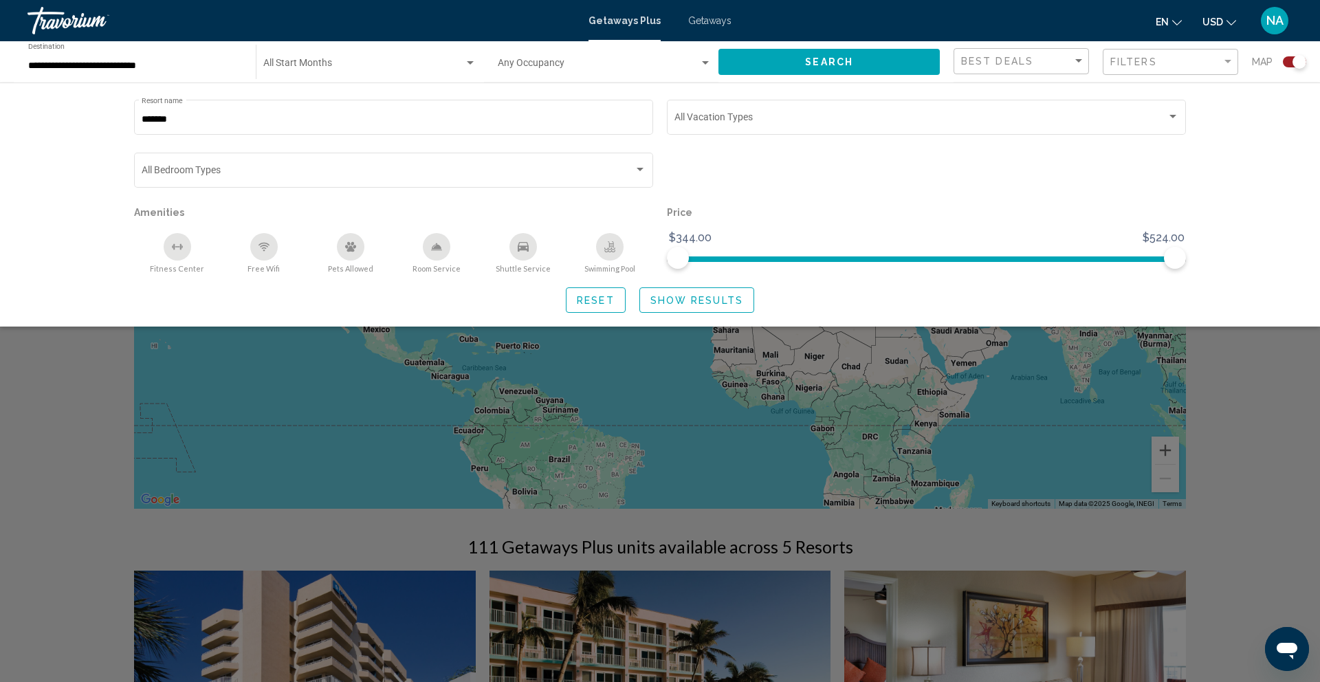
click at [62, 535] on div "Search widget" at bounding box center [660, 444] width 1320 height 476
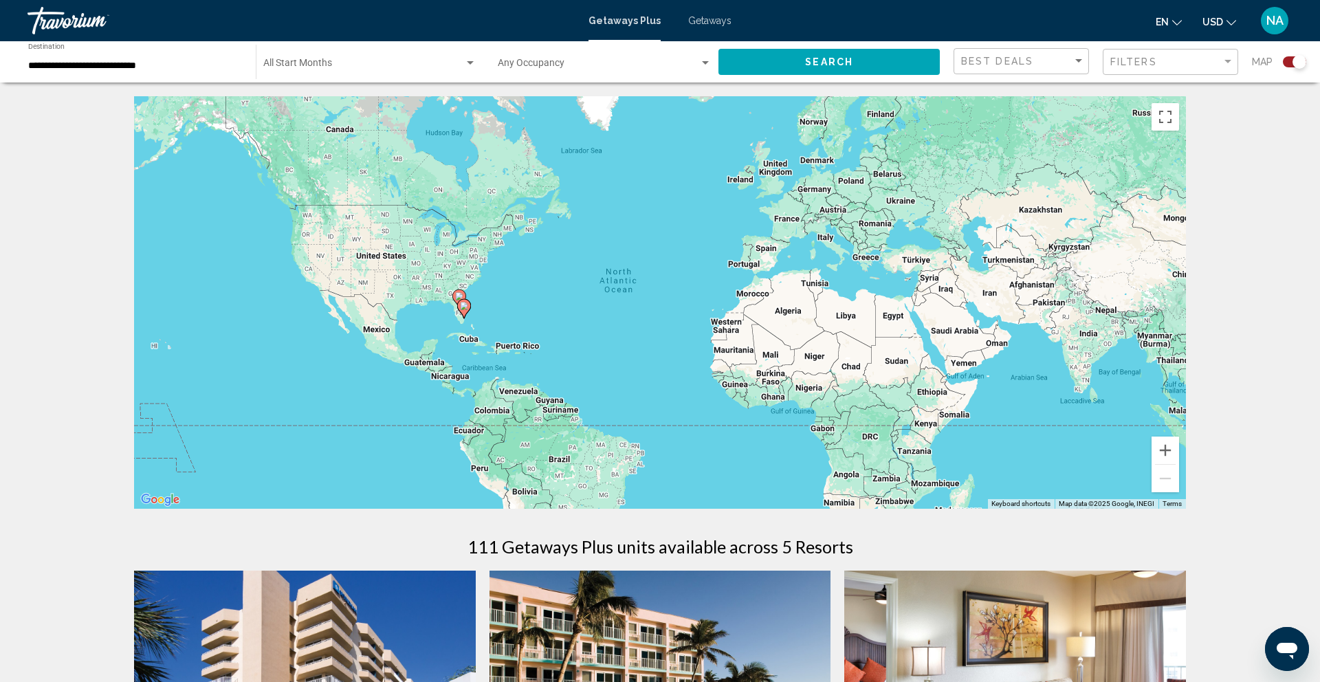
click at [763, 48] on div "Search" at bounding box center [836, 61] width 235 height 41
click at [761, 57] on button "Search" at bounding box center [829, 61] width 221 height 25
click at [591, 69] on span "Search widget" at bounding box center [598, 66] width 201 height 11
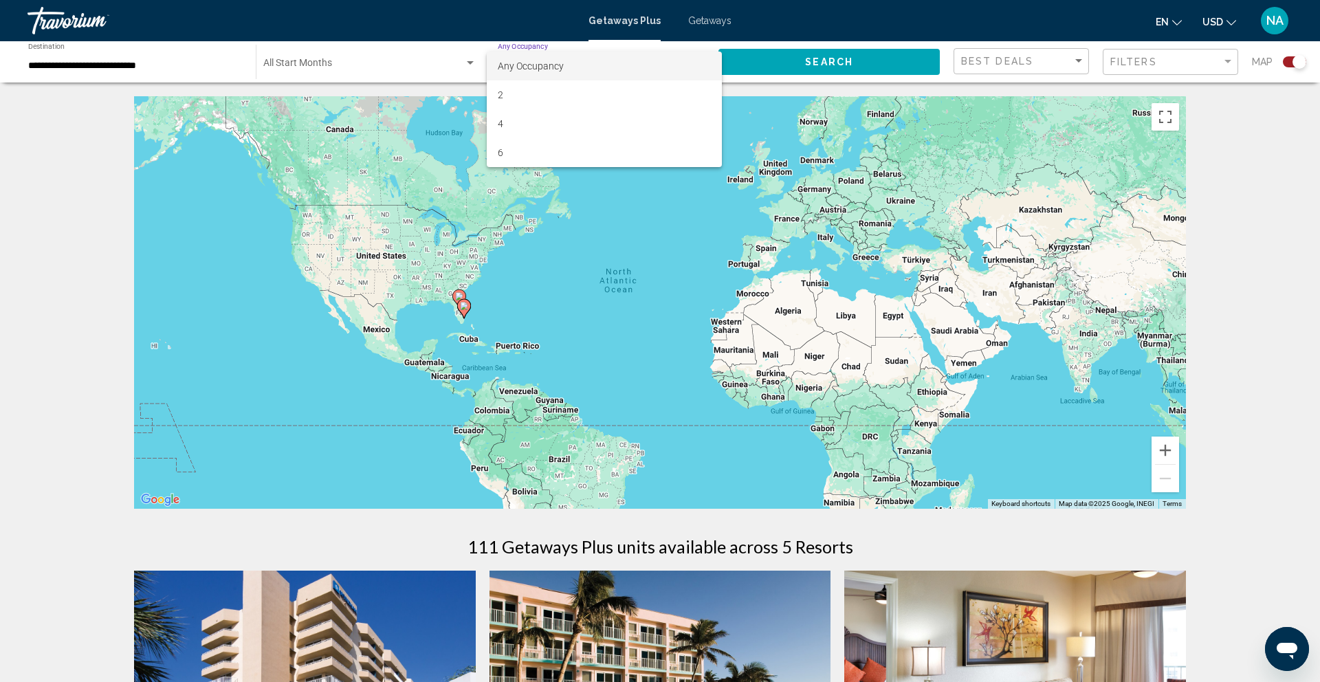
click at [397, 67] on div at bounding box center [660, 341] width 1320 height 682
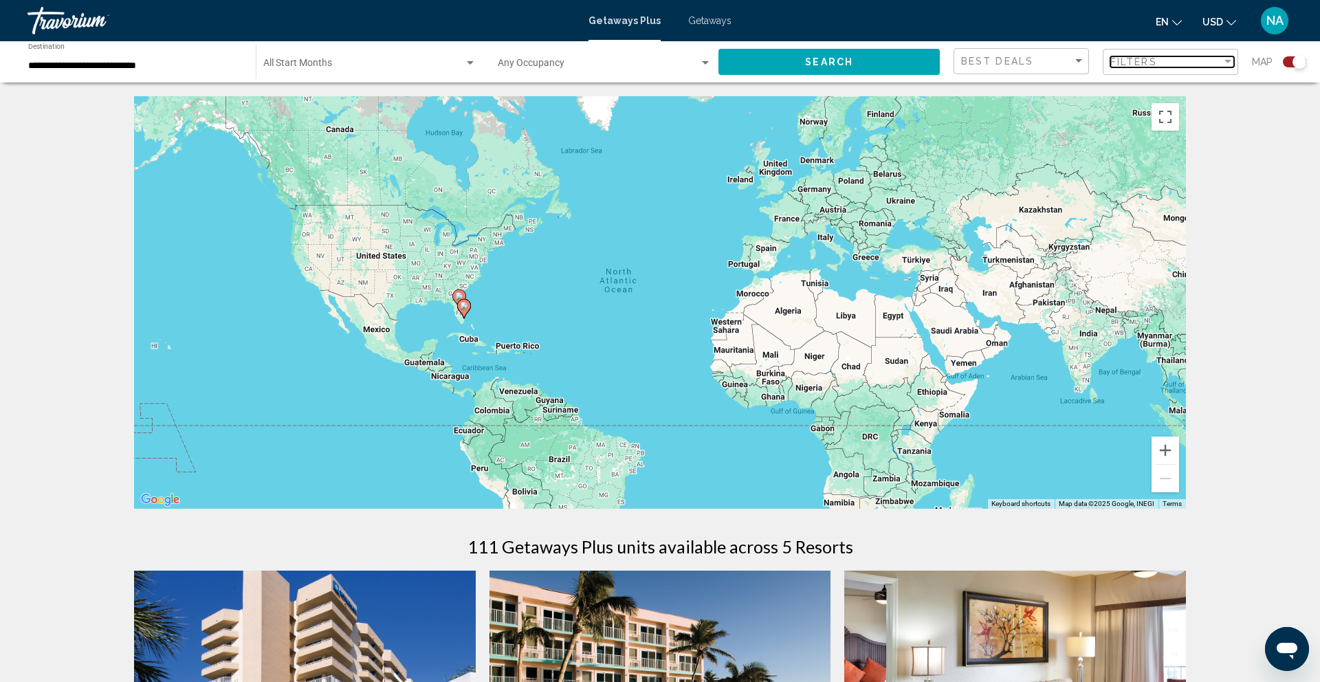
click at [1174, 57] on div "Filters" at bounding box center [1166, 61] width 111 height 11
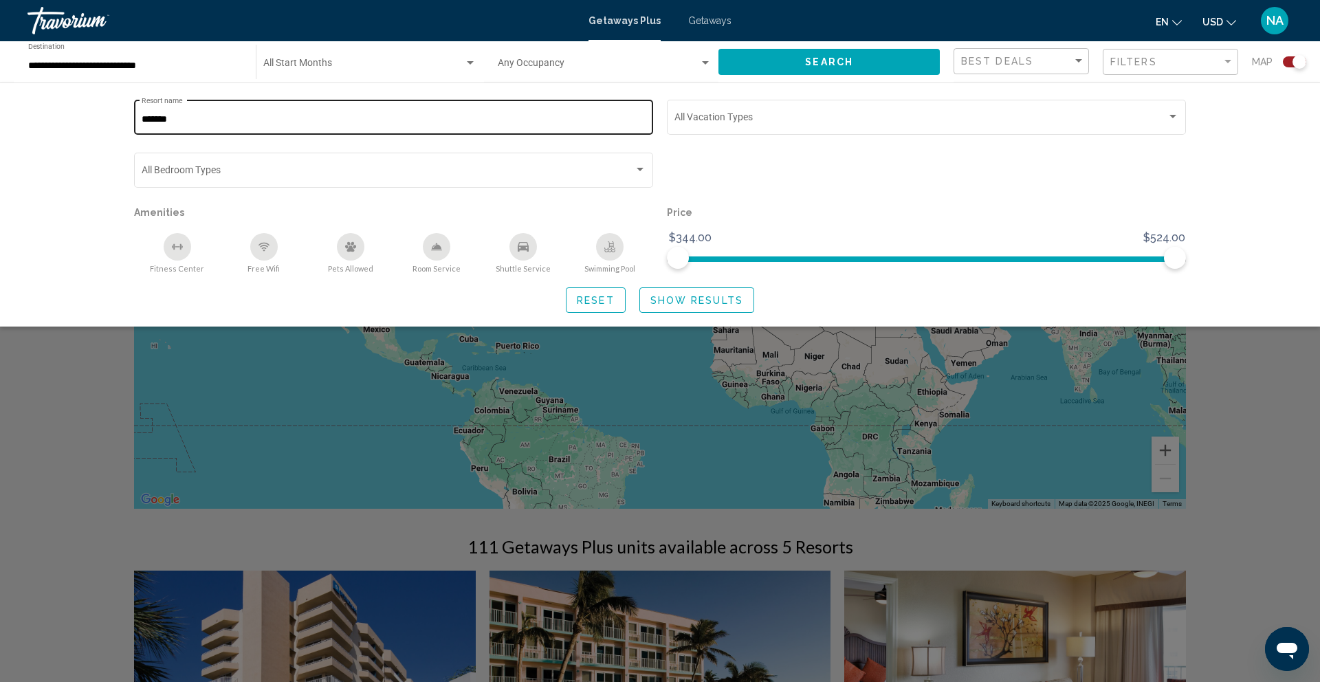
click at [329, 128] on div "******* Resort name" at bounding box center [394, 116] width 505 height 38
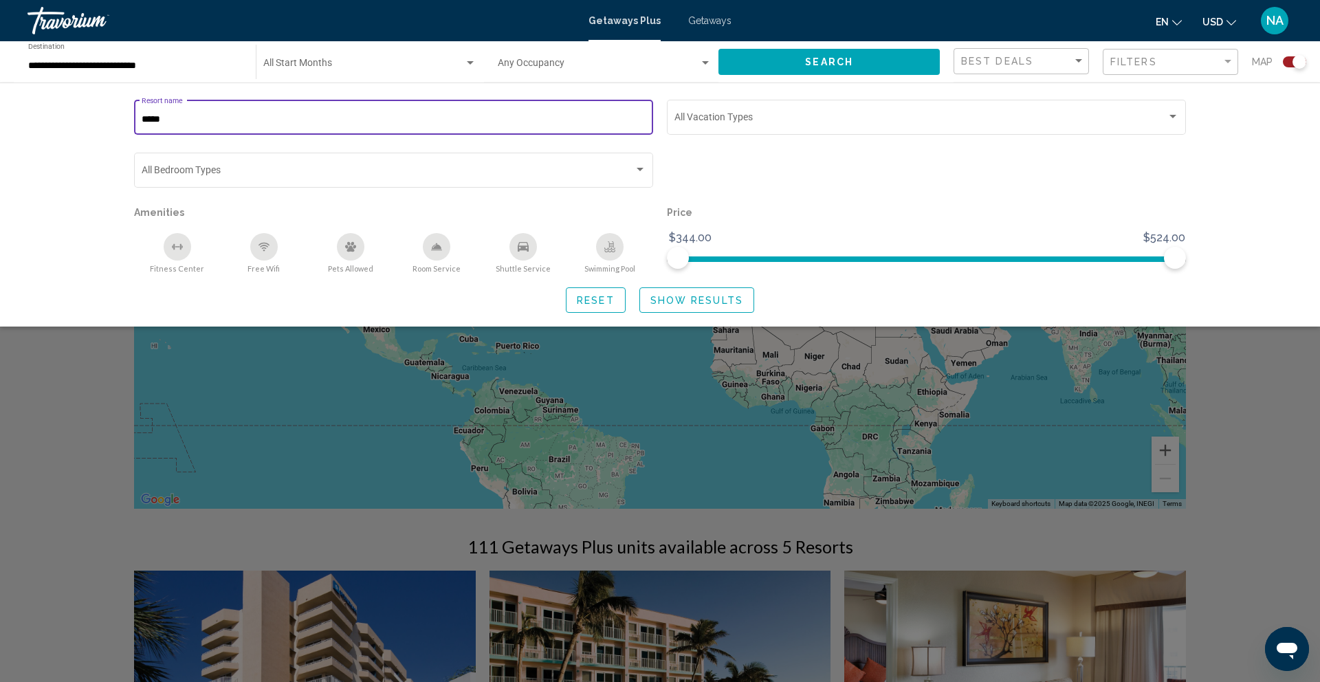
type input "*****"
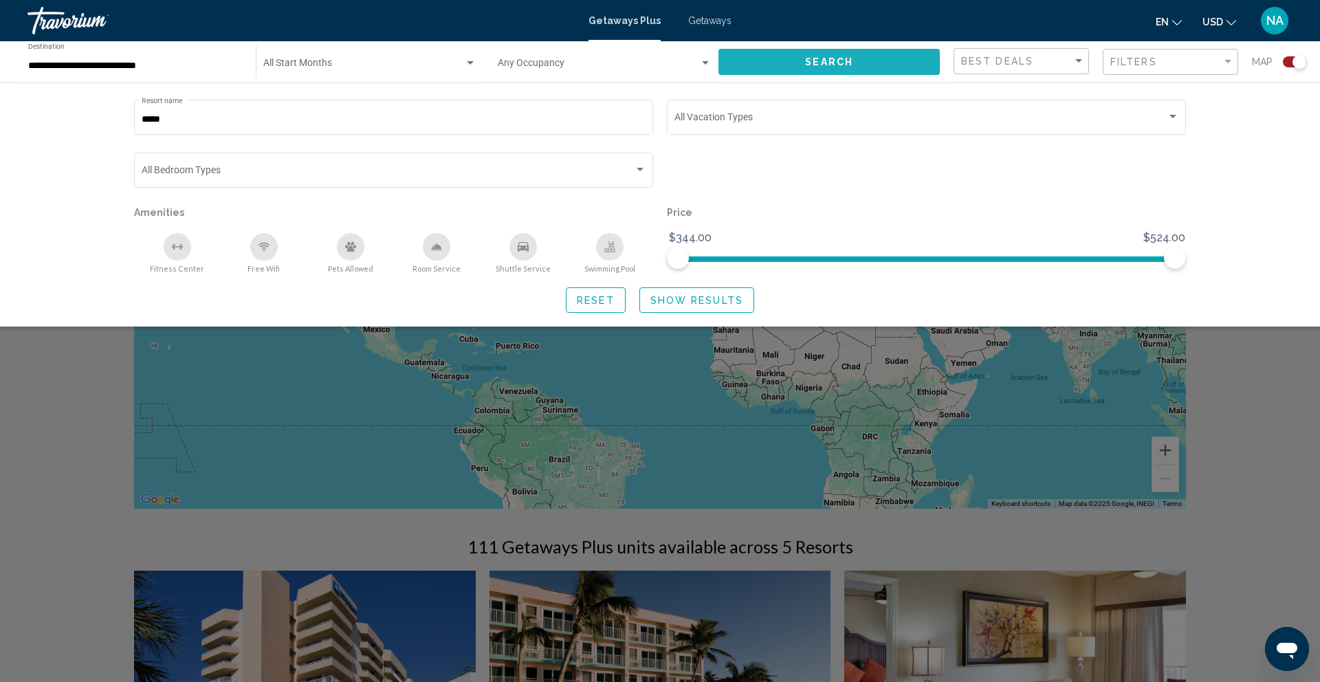
click at [882, 64] on button "Search" at bounding box center [829, 61] width 221 height 25
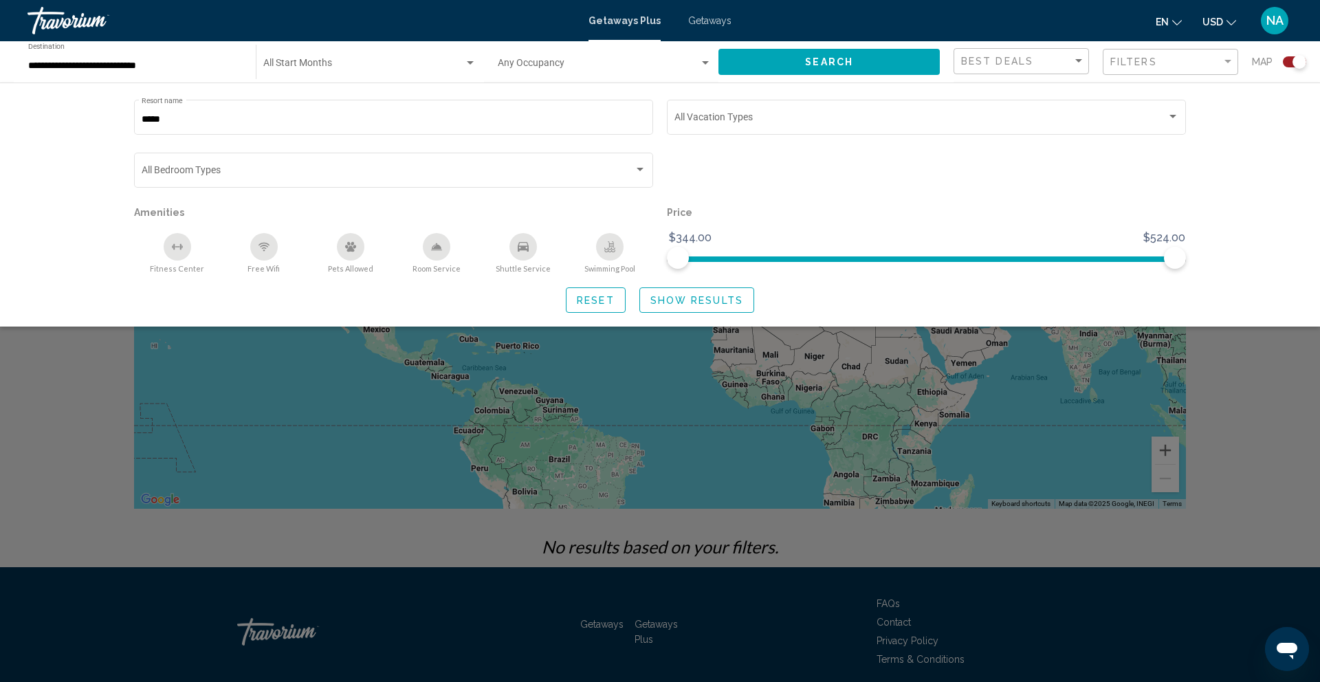
click at [47, 452] on div "Search widget" at bounding box center [660, 444] width 1320 height 476
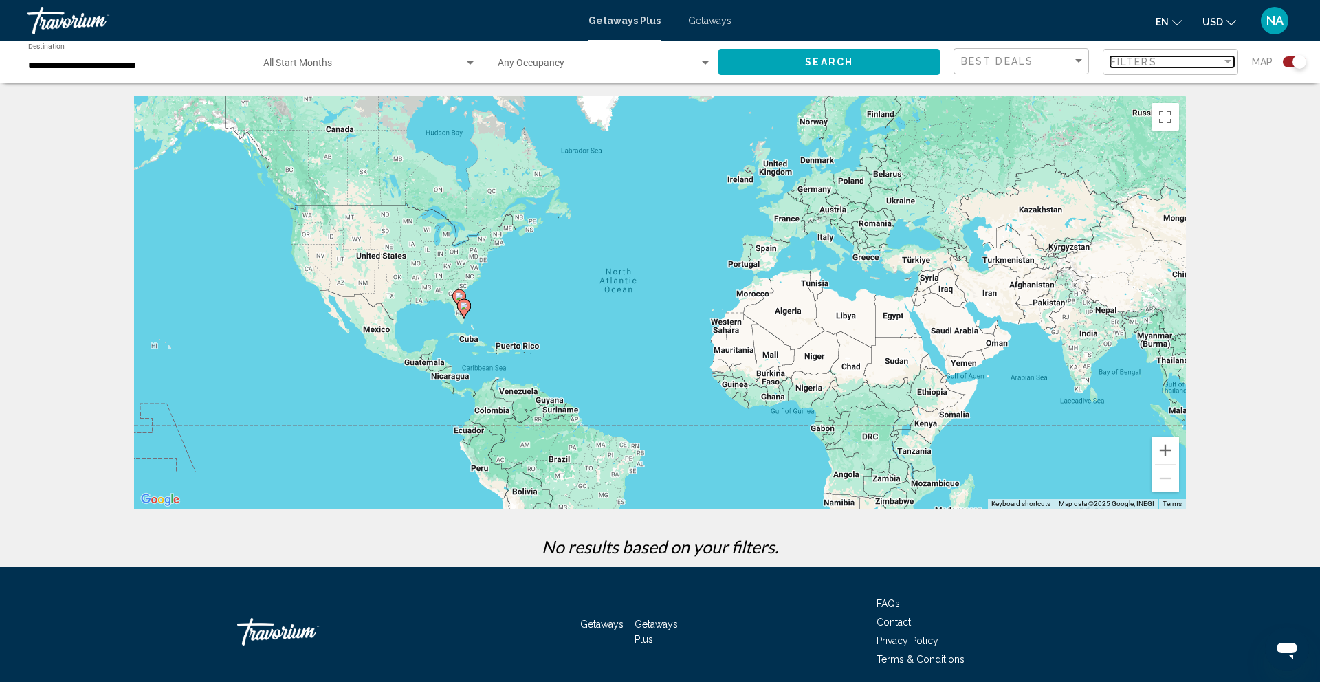
click at [1174, 61] on div "Filters" at bounding box center [1166, 61] width 111 height 11
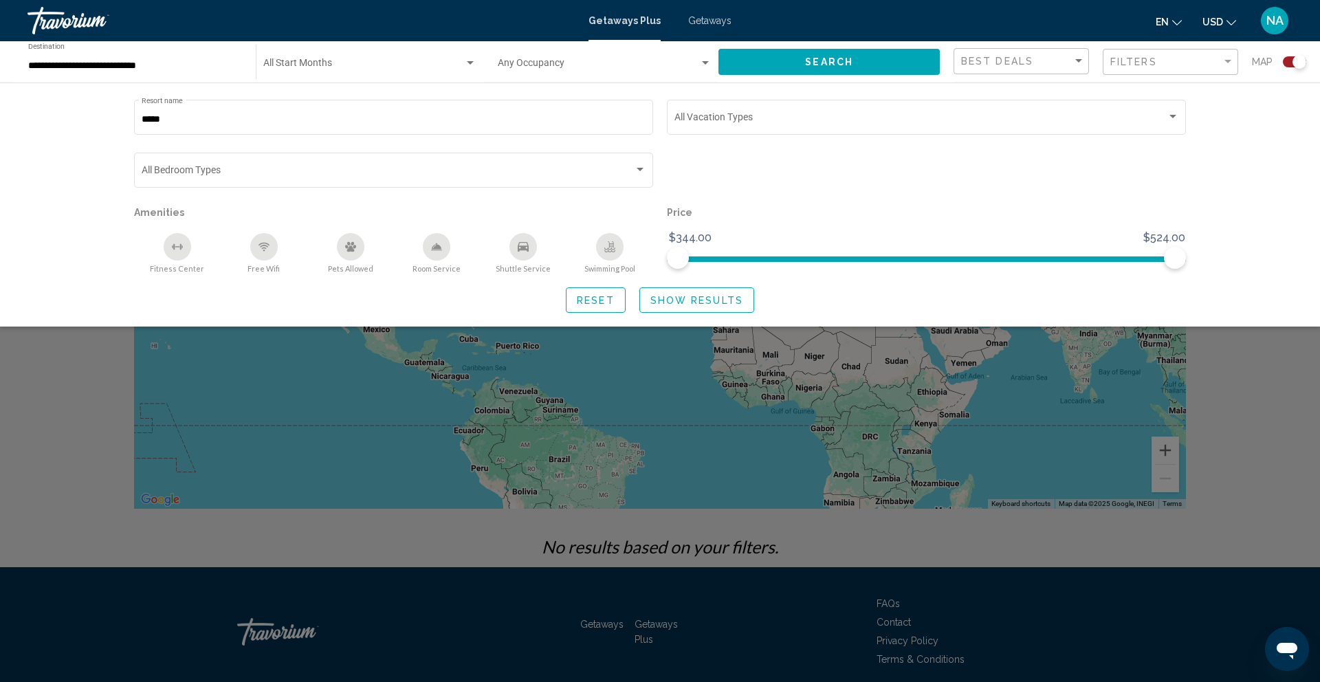
click at [246, 135] on div "***** Resort name" at bounding box center [393, 124] width 519 height 48
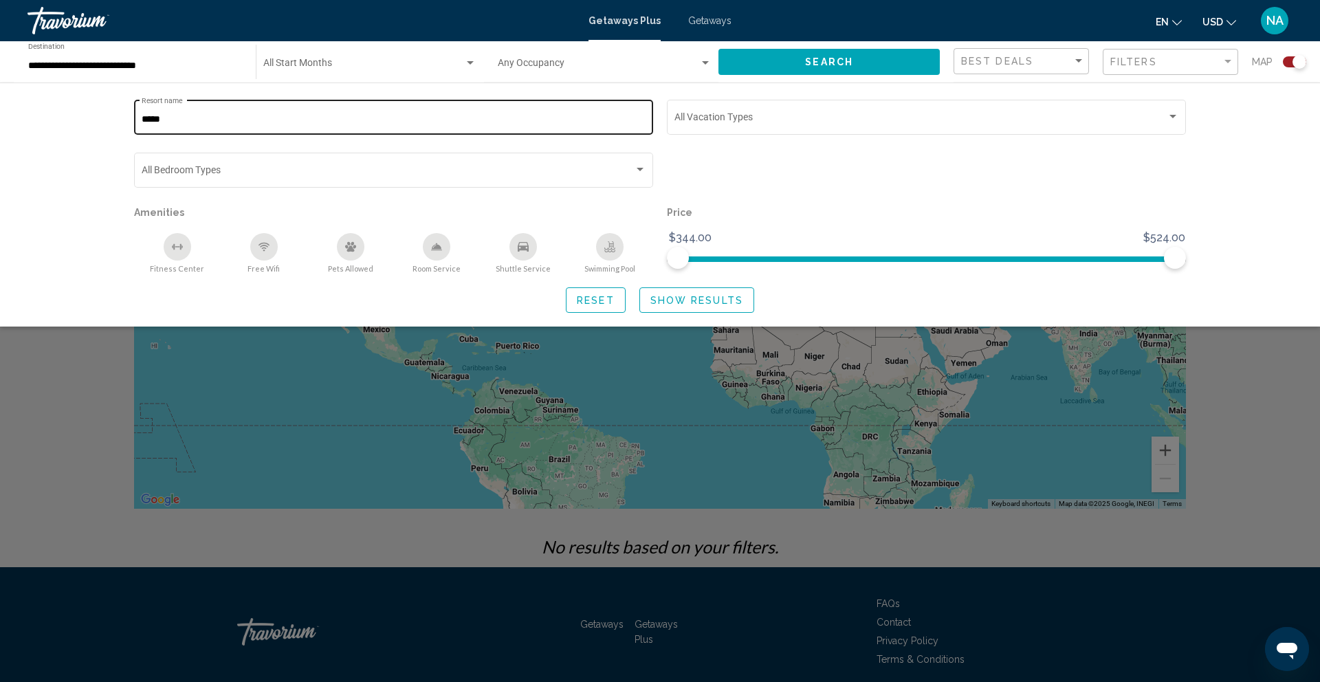
click at [246, 124] on input "*****" at bounding box center [394, 119] width 505 height 11
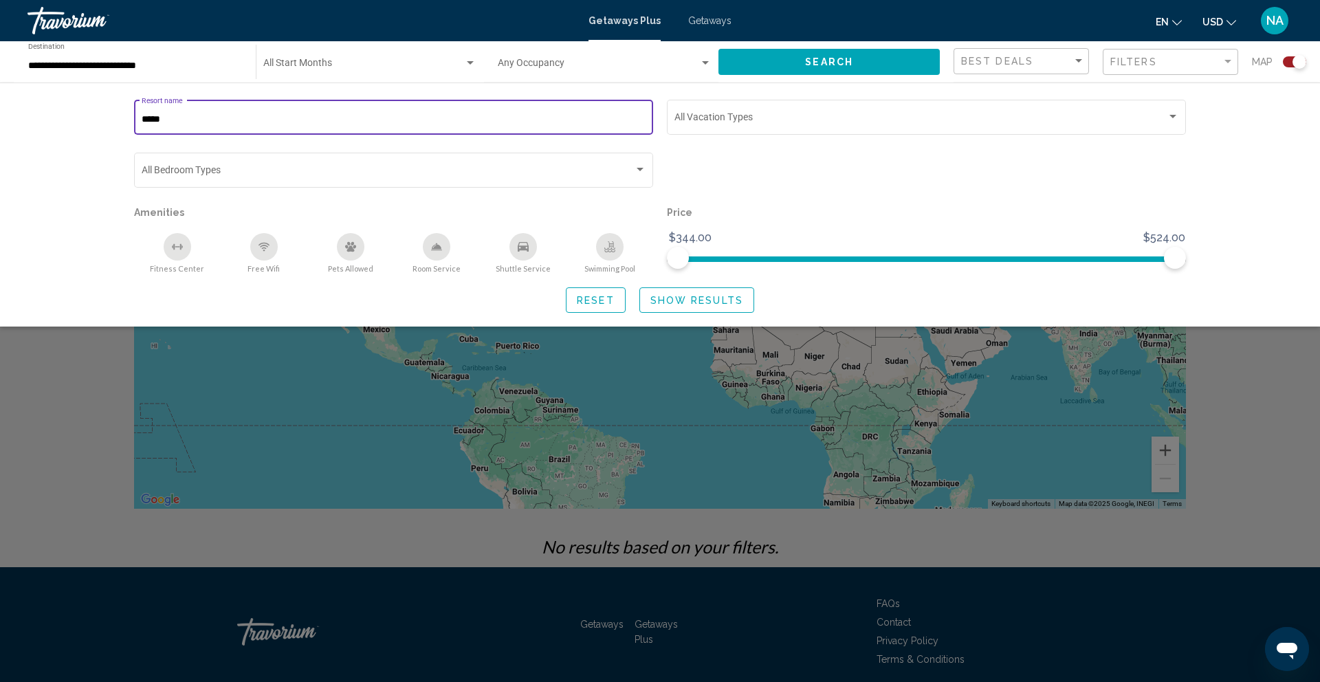
click at [246, 124] on input "*****" at bounding box center [394, 119] width 505 height 11
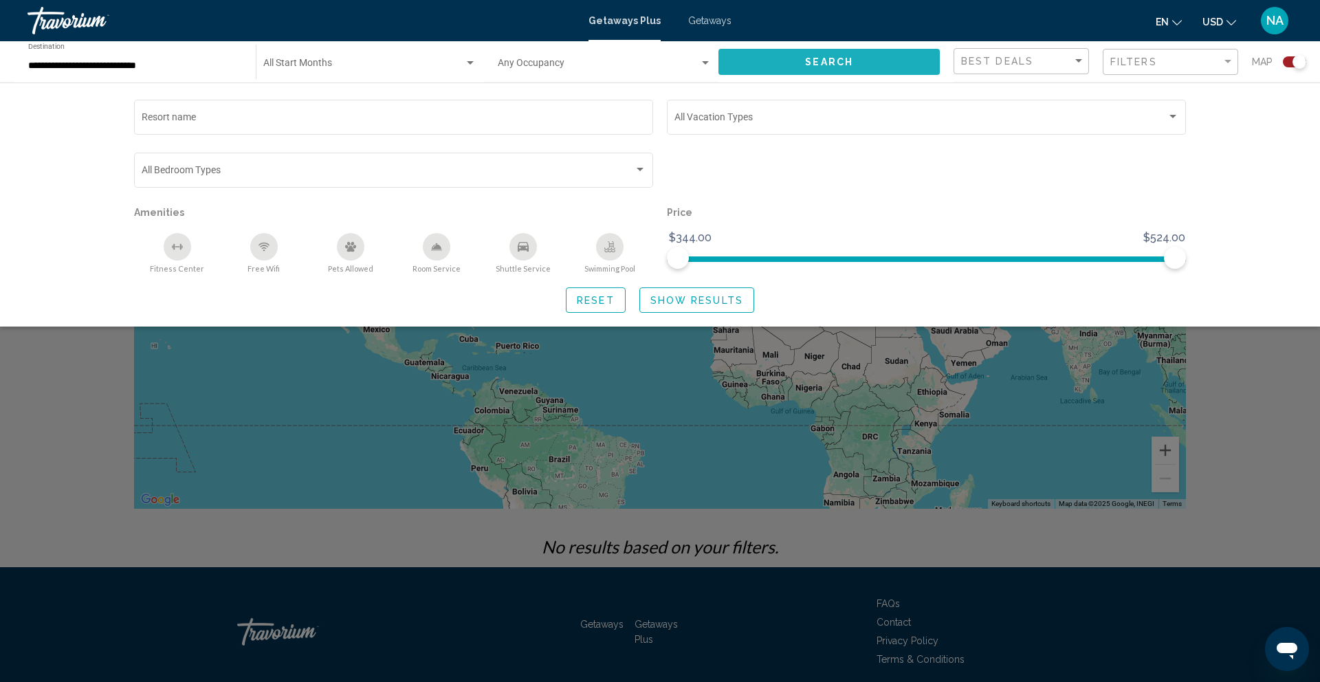
click at [765, 65] on button "Search" at bounding box center [829, 61] width 221 height 25
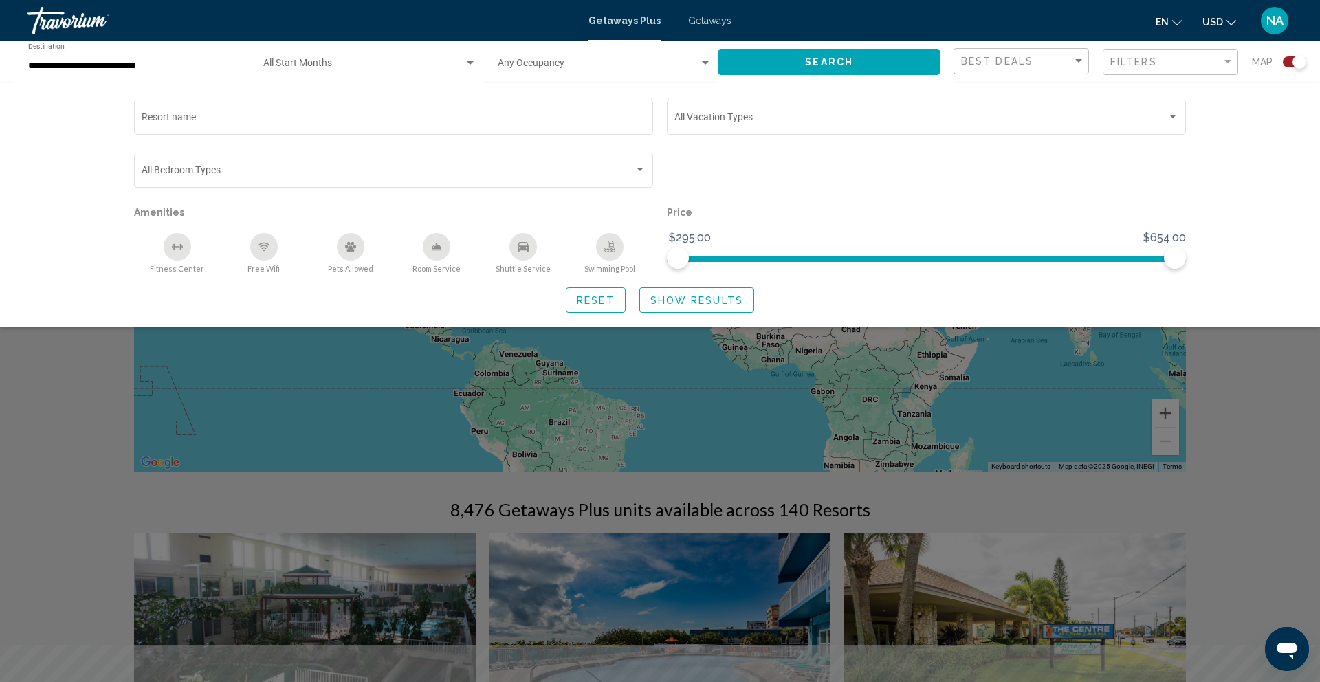
click at [107, 500] on div "Search widget" at bounding box center [660, 444] width 1320 height 476
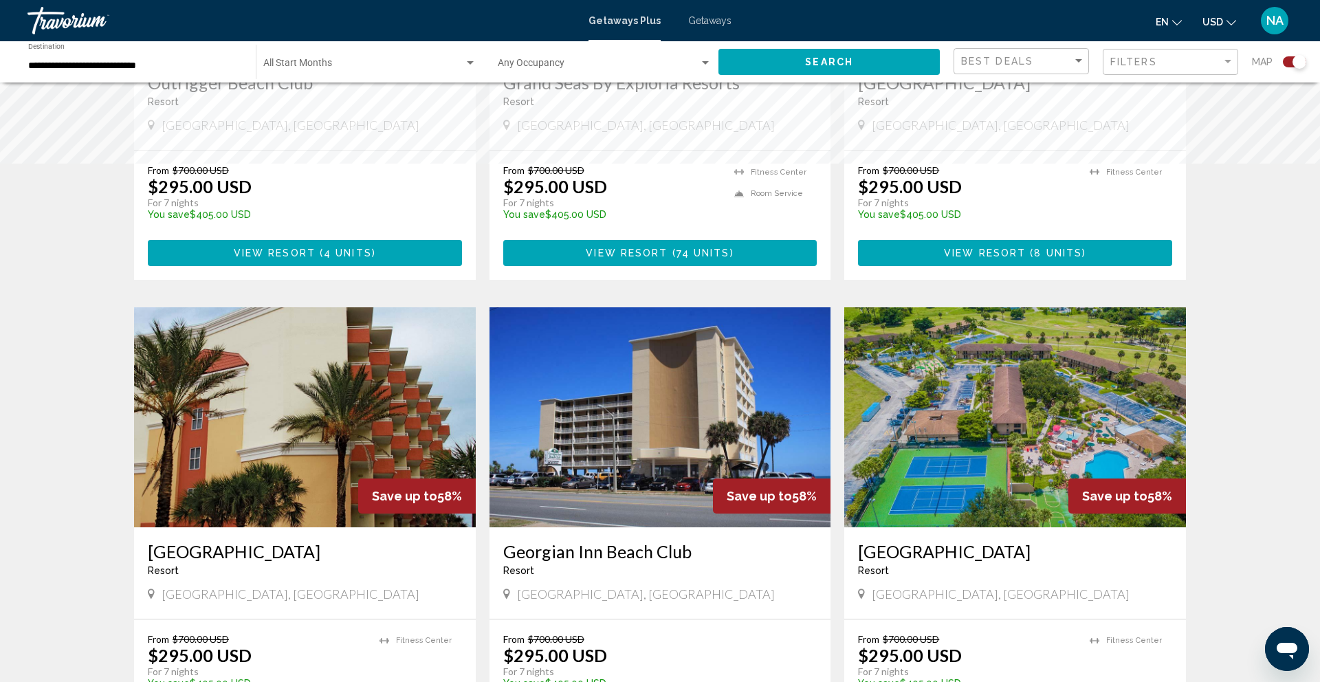
scroll to position [1204, 0]
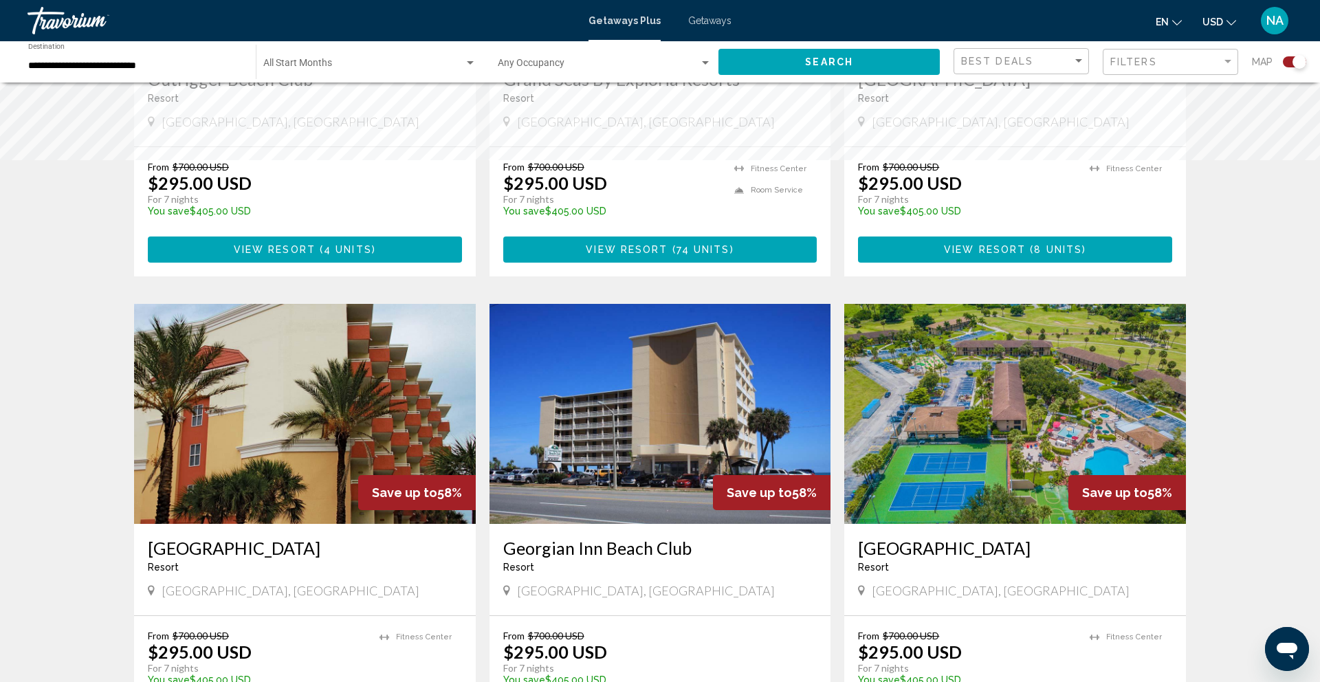
click at [1097, 375] on img "Main content" at bounding box center [1015, 414] width 342 height 220
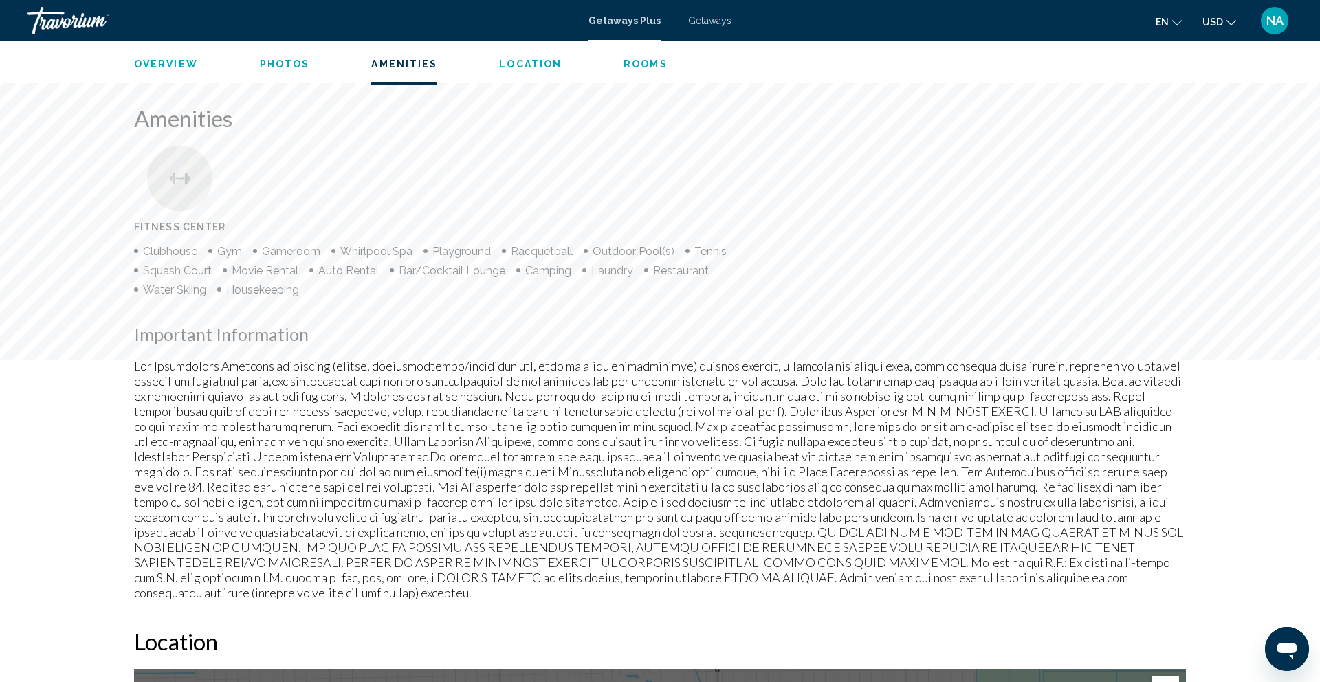
scroll to position [549, 0]
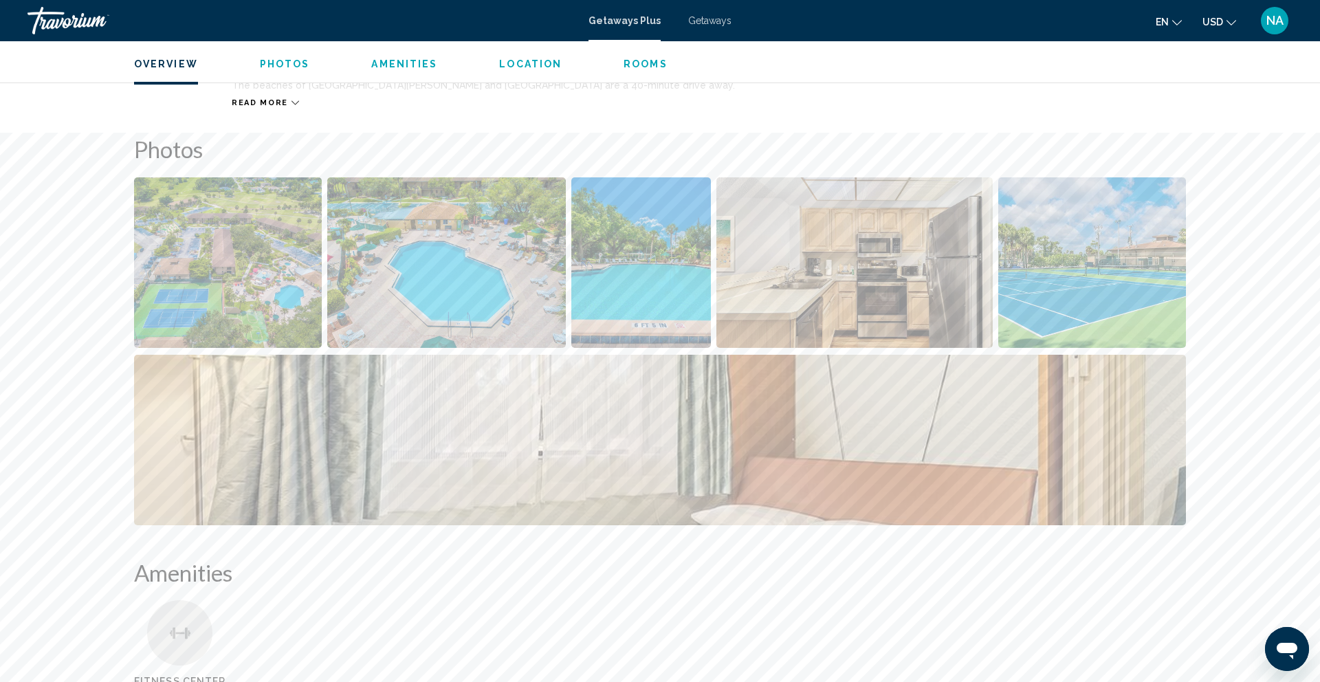
click at [193, 254] on img "Open full-screen image slider" at bounding box center [228, 262] width 188 height 171
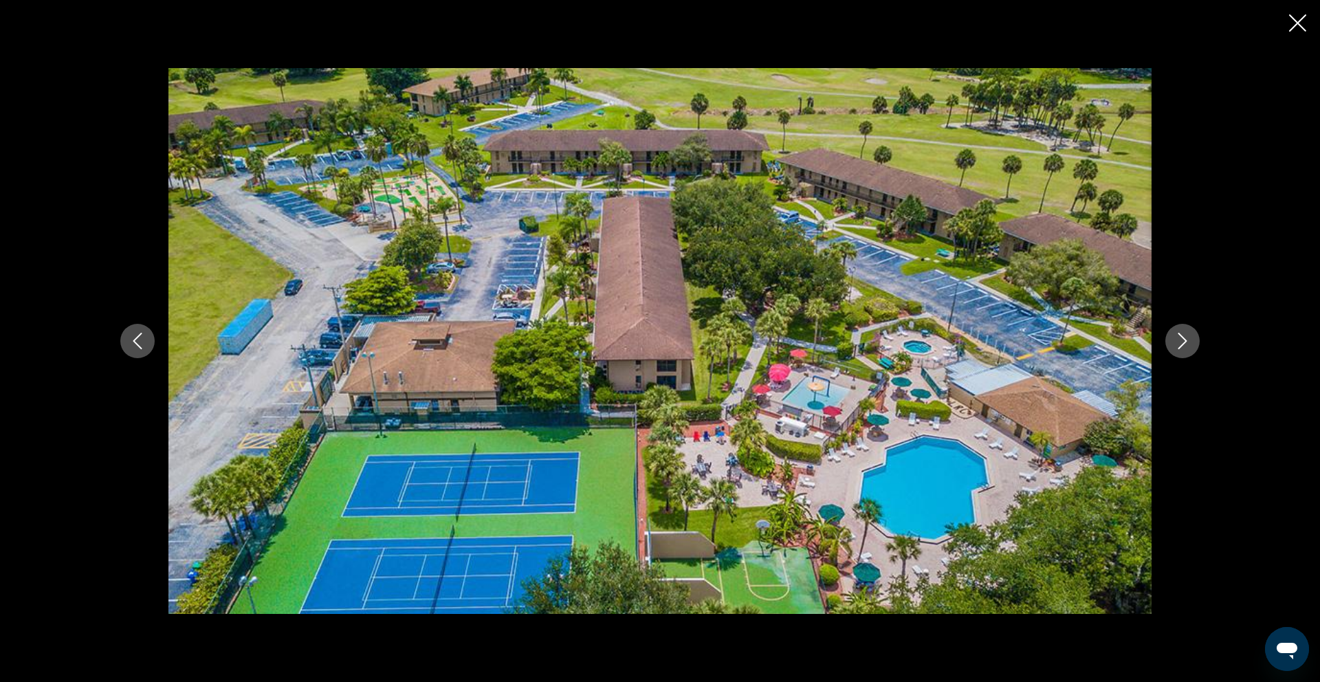
click at [1184, 333] on icon "Next image" at bounding box center [1182, 341] width 17 height 17
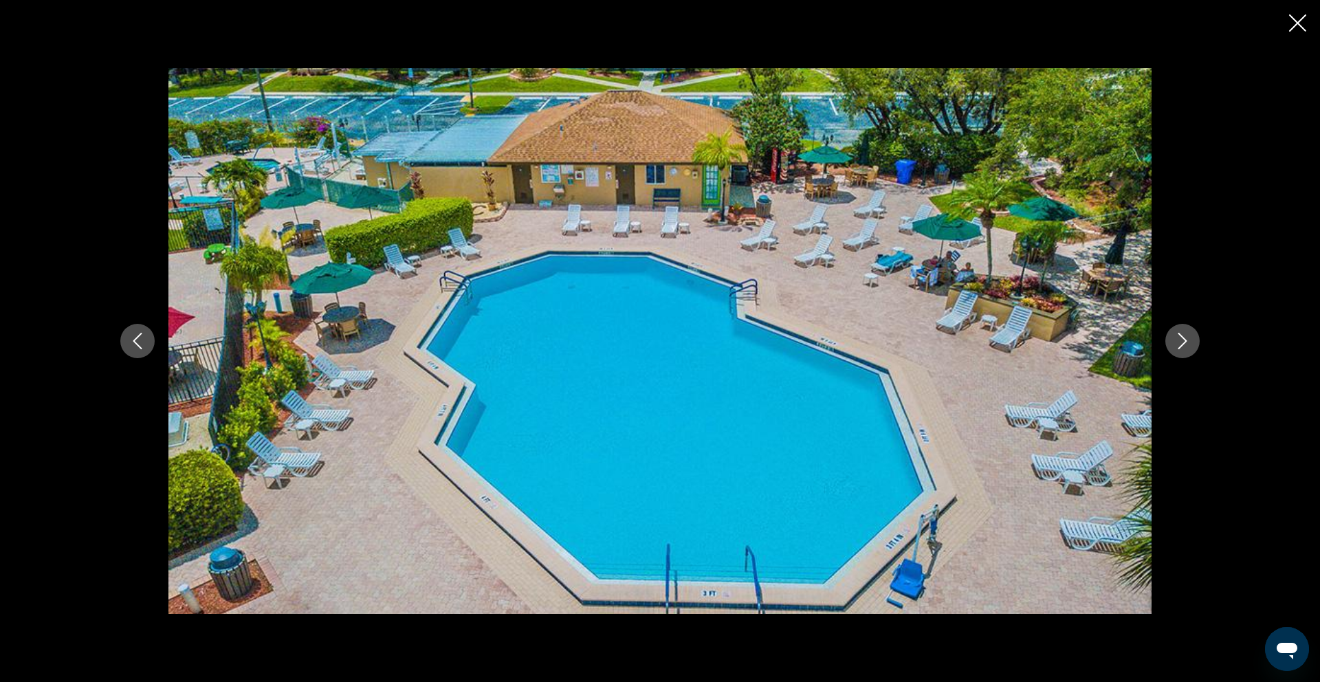
click at [1184, 333] on icon "Next image" at bounding box center [1182, 341] width 17 height 17
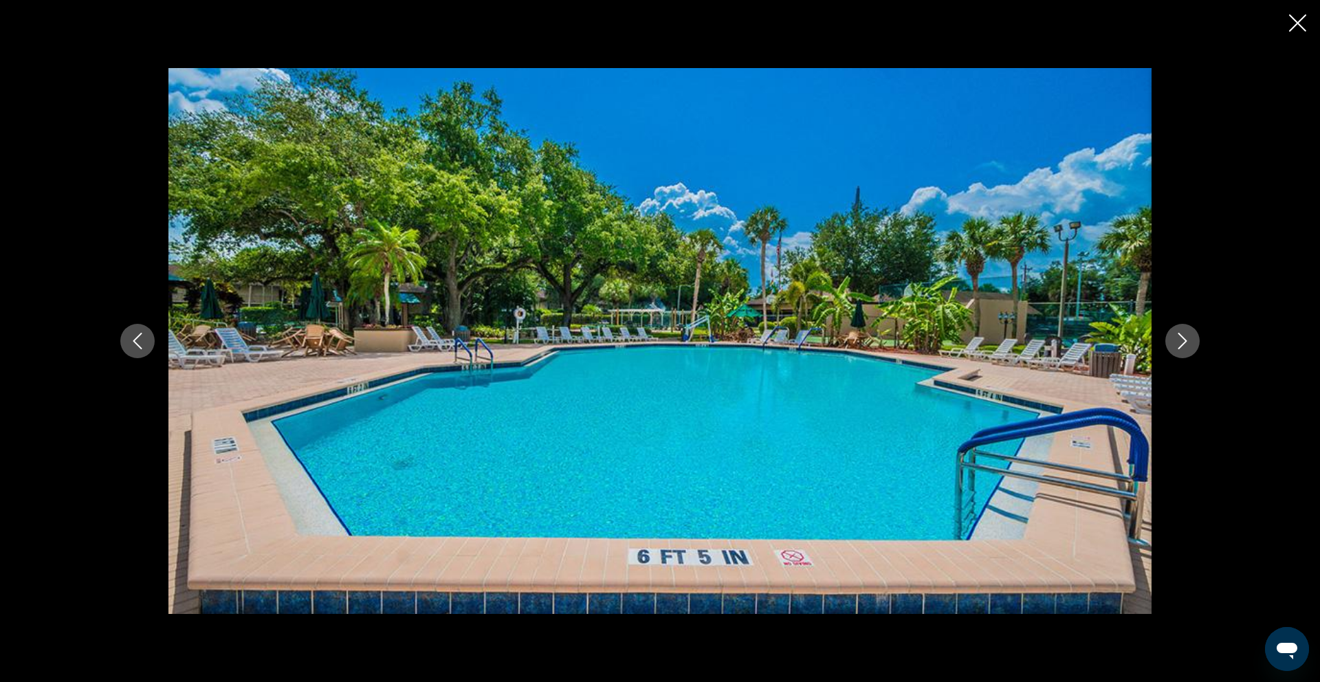
click at [1184, 333] on icon "Next image" at bounding box center [1182, 341] width 17 height 17
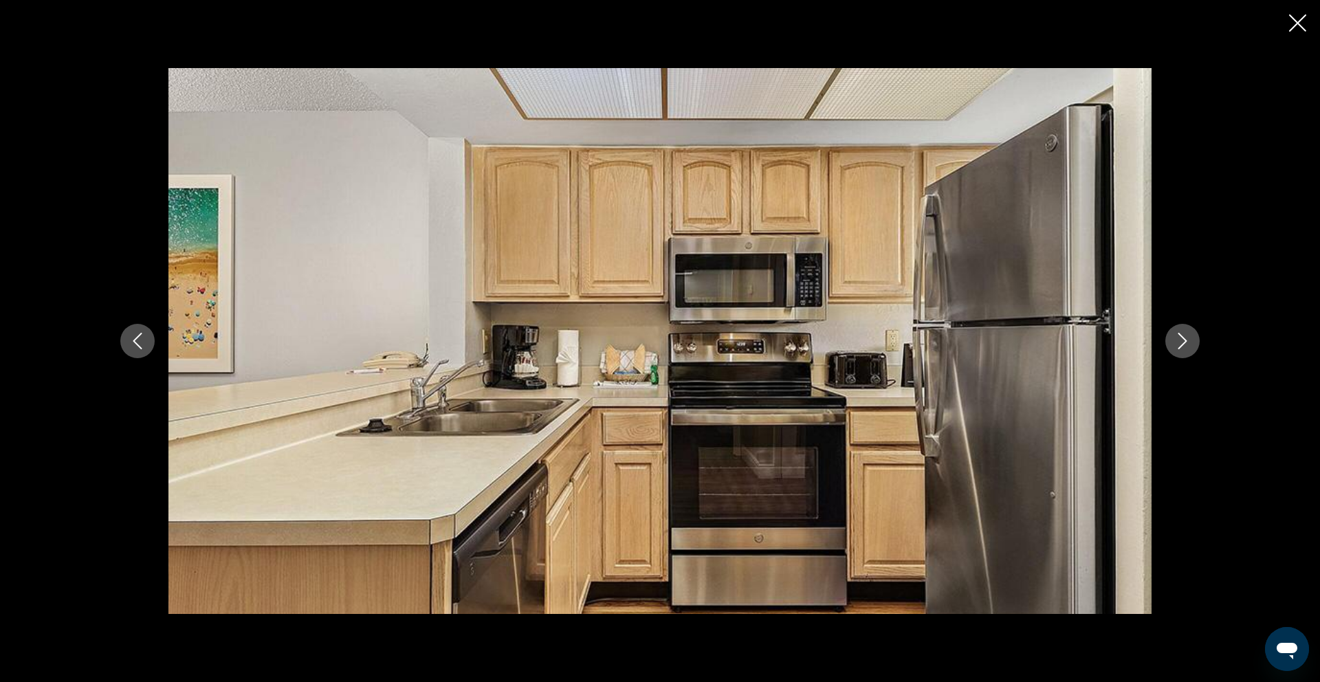
click at [1184, 333] on icon "Next image" at bounding box center [1182, 341] width 17 height 17
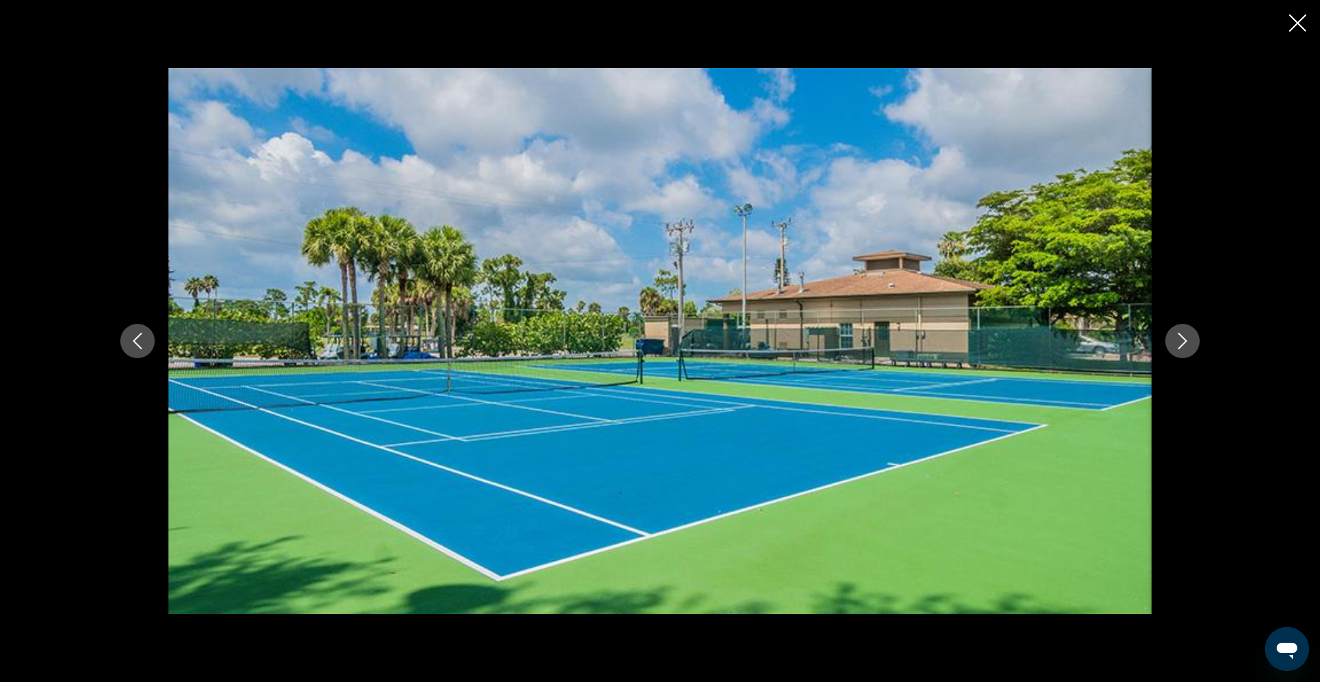
click at [144, 333] on icon "Previous image" at bounding box center [137, 341] width 17 height 17
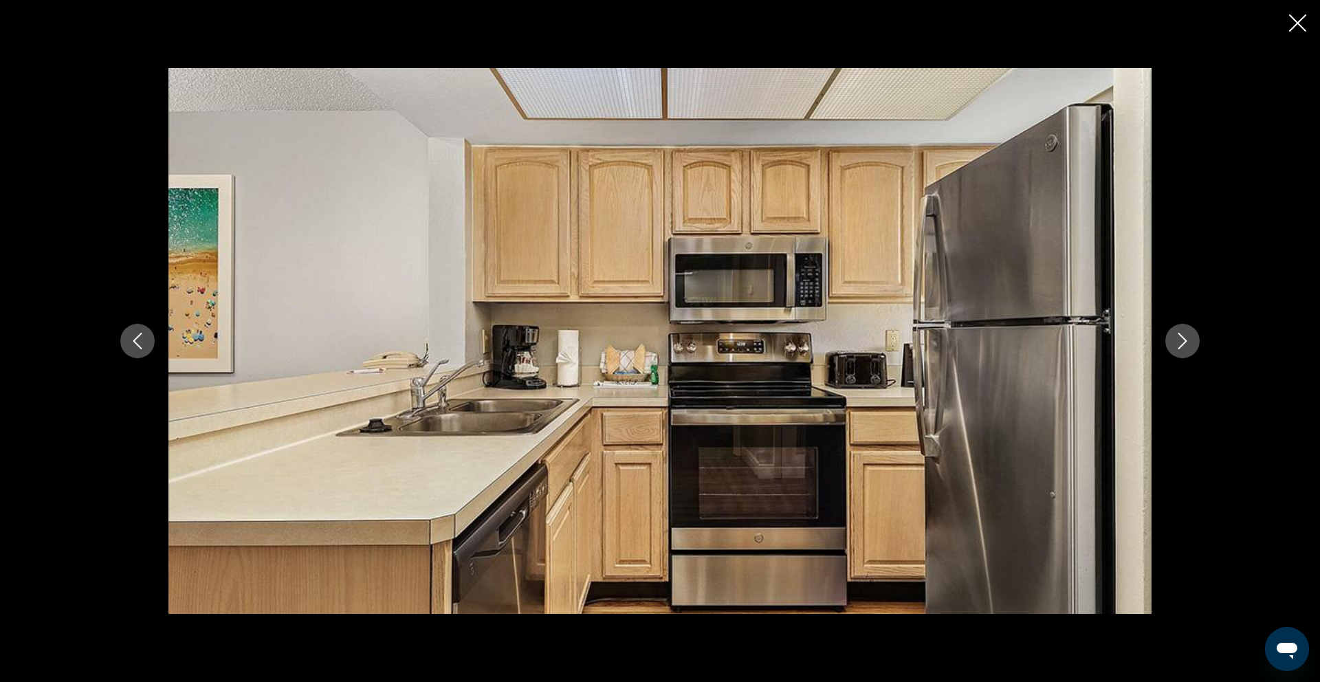
click at [1179, 338] on icon "Next image" at bounding box center [1182, 341] width 17 height 17
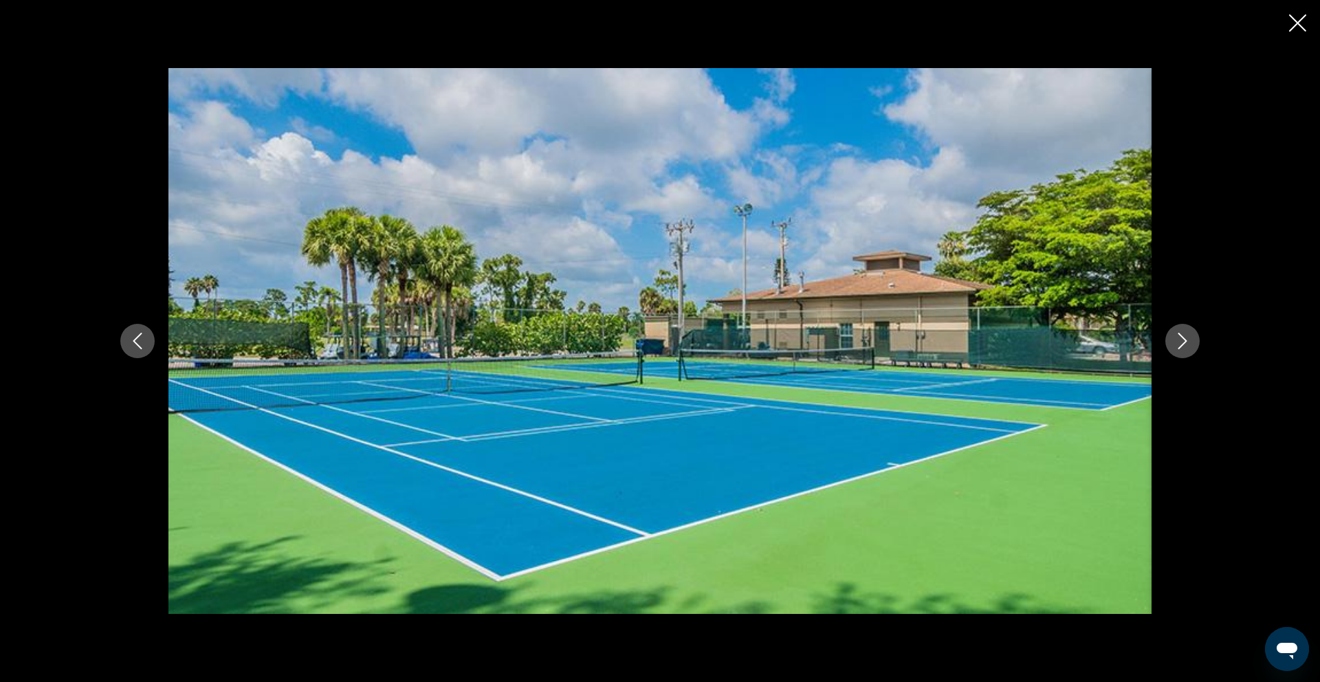
click at [1179, 338] on icon "Next image" at bounding box center [1182, 341] width 17 height 17
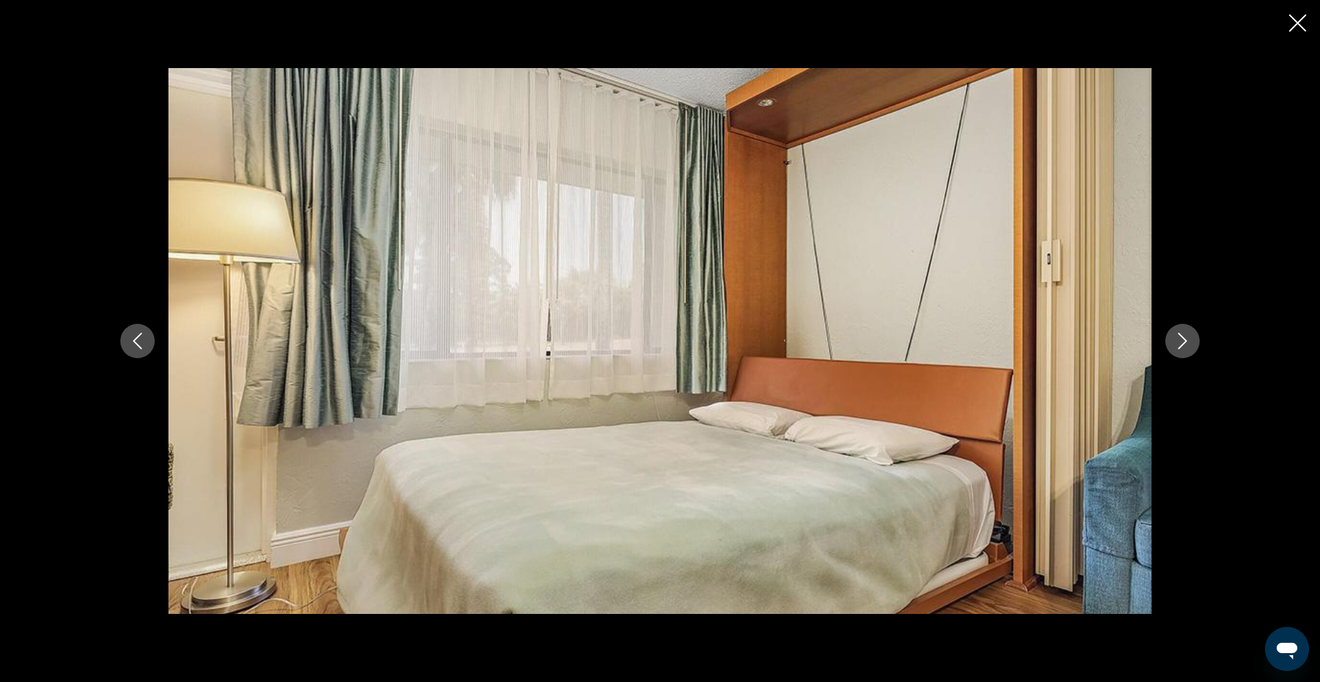
click at [1179, 338] on icon "Next image" at bounding box center [1182, 341] width 17 height 17
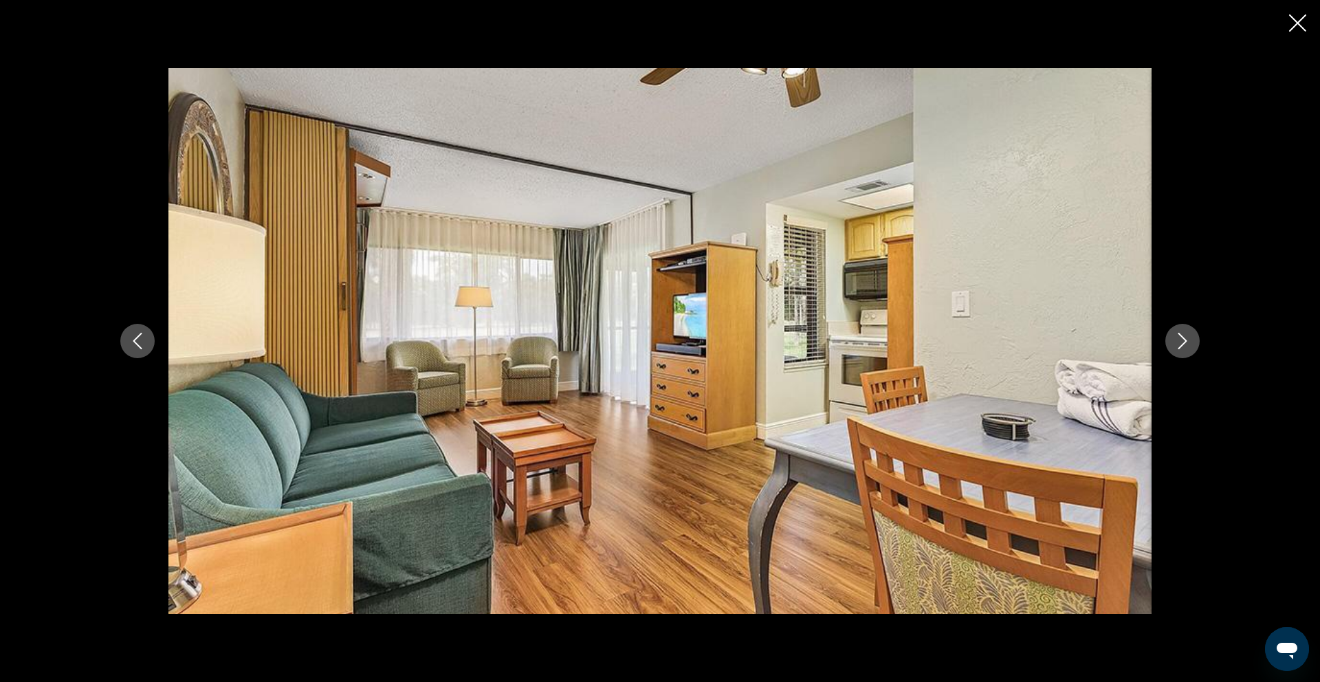
click at [1179, 338] on icon "Next image" at bounding box center [1182, 341] width 17 height 17
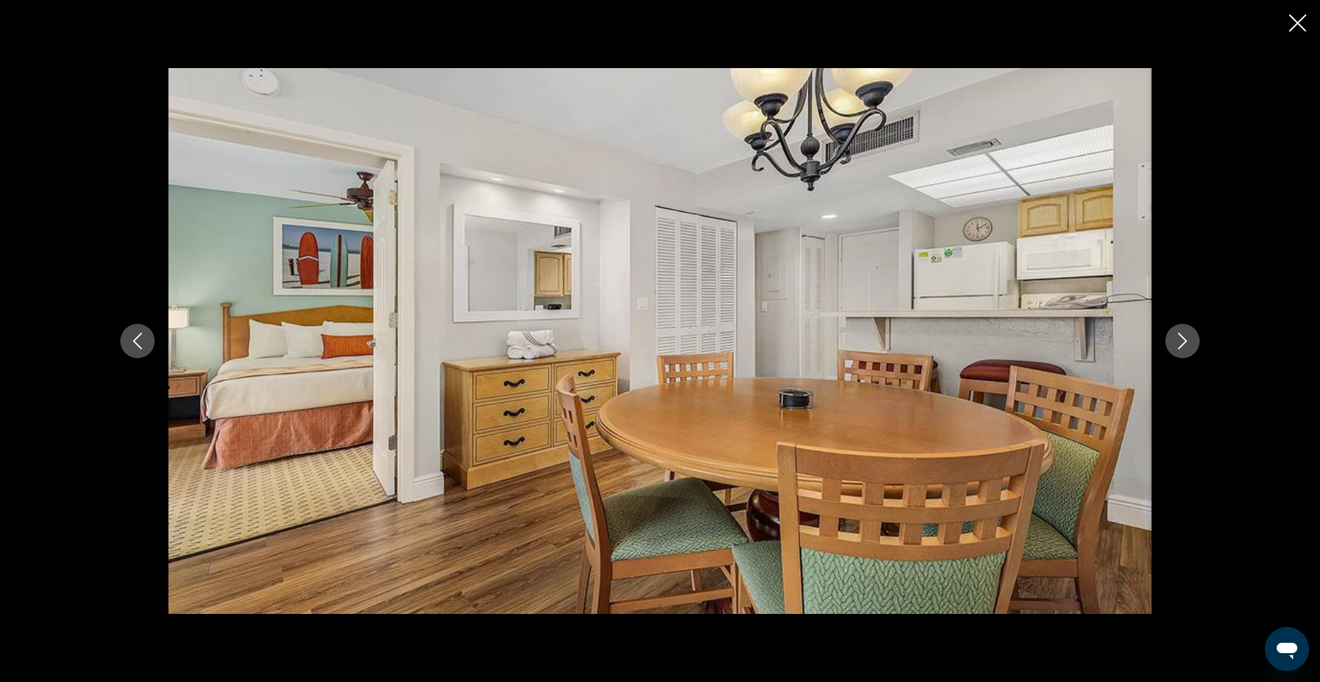
click at [1179, 338] on icon "Next image" at bounding box center [1182, 341] width 17 height 17
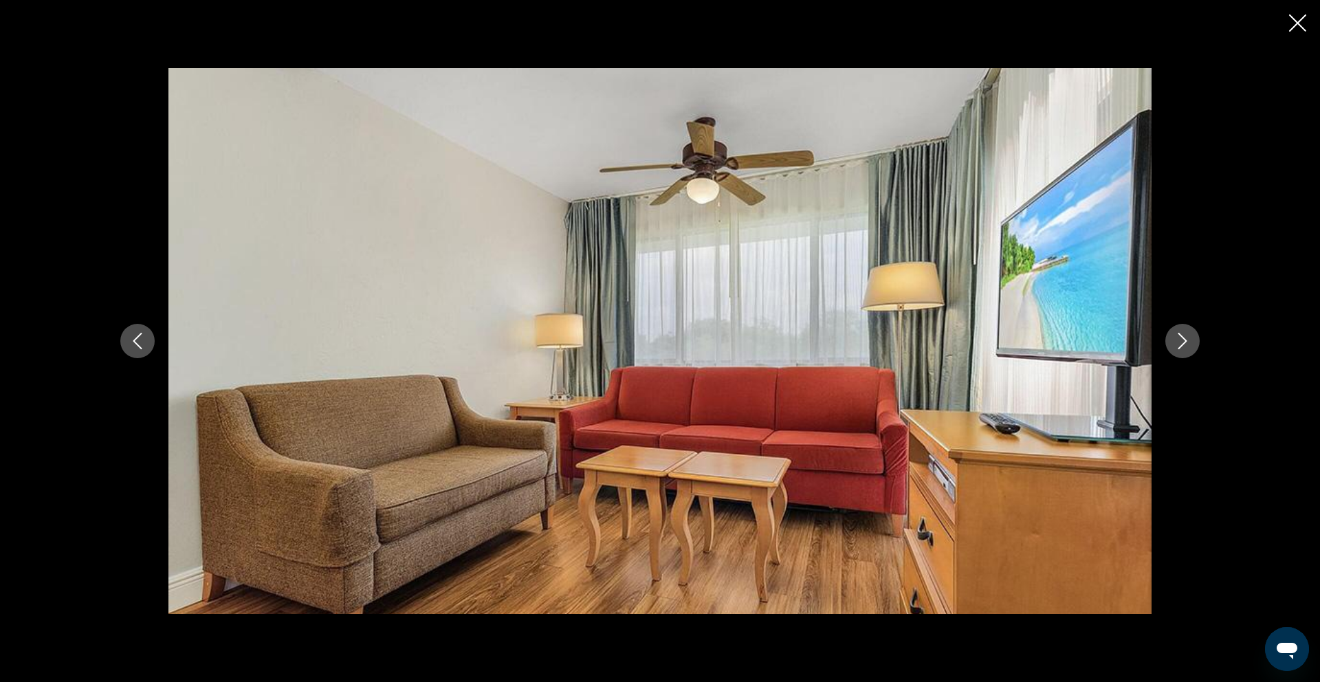
click at [1179, 338] on icon "Next image" at bounding box center [1182, 341] width 17 height 17
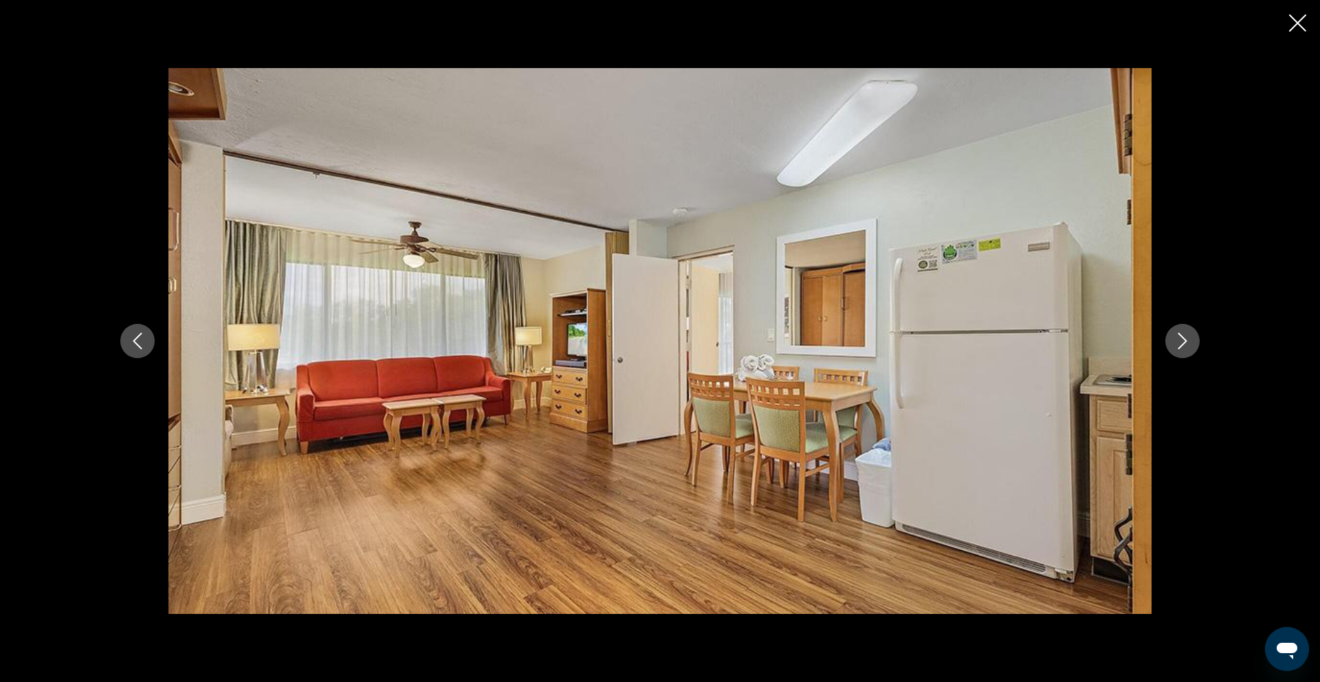
click at [1179, 338] on icon "Next image" at bounding box center [1182, 341] width 17 height 17
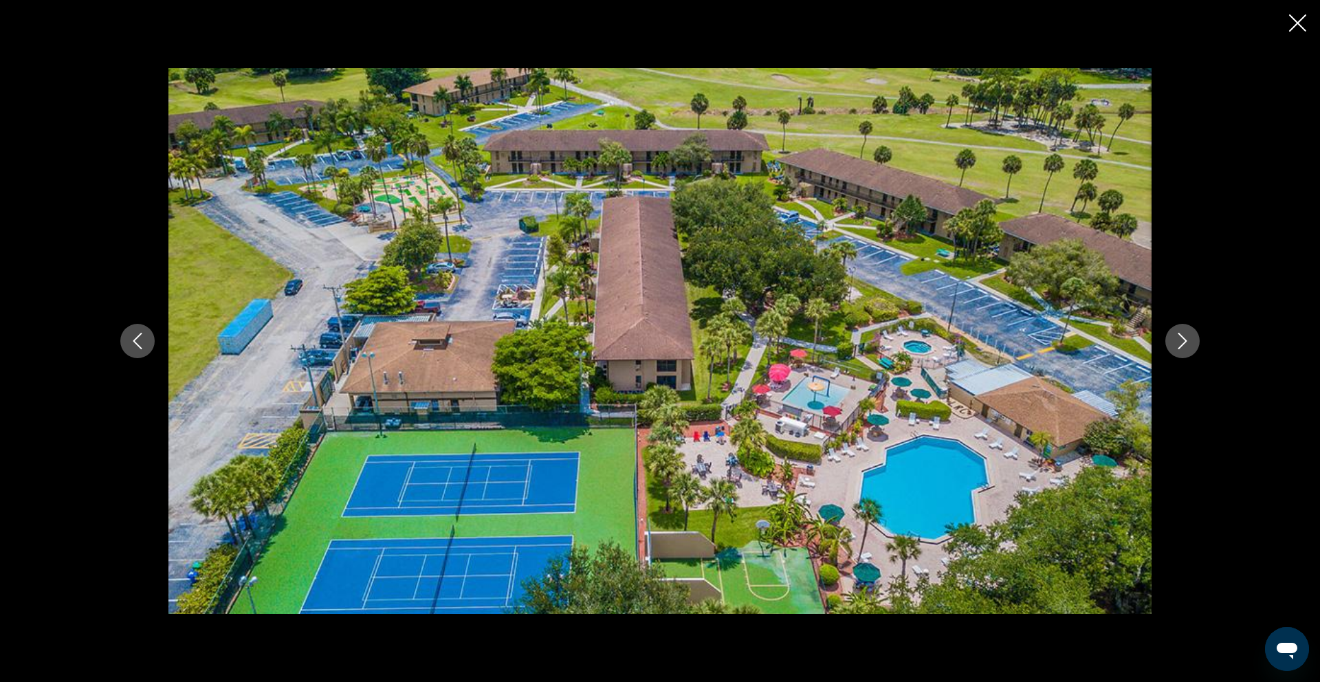
click at [1304, 12] on div "Main content" at bounding box center [660, 341] width 1320 height 682
click at [1302, 17] on icon "Close slideshow" at bounding box center [1297, 22] width 17 height 17
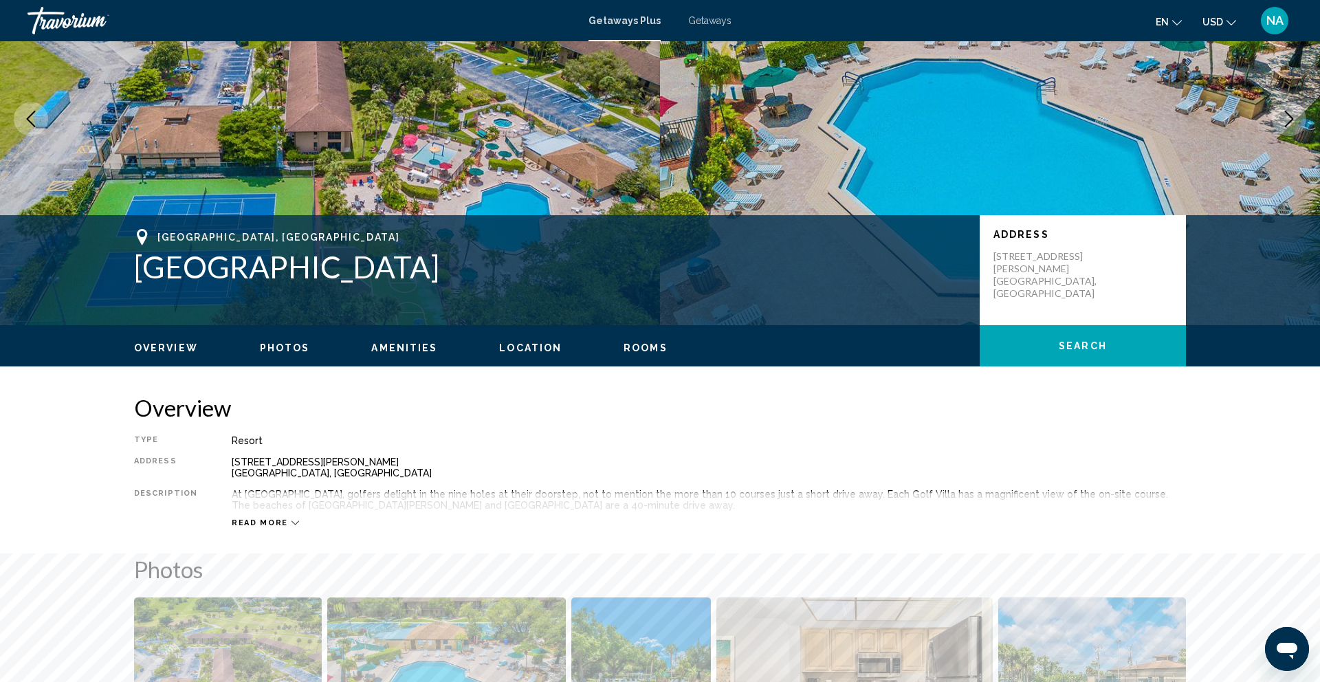
scroll to position [0, 0]
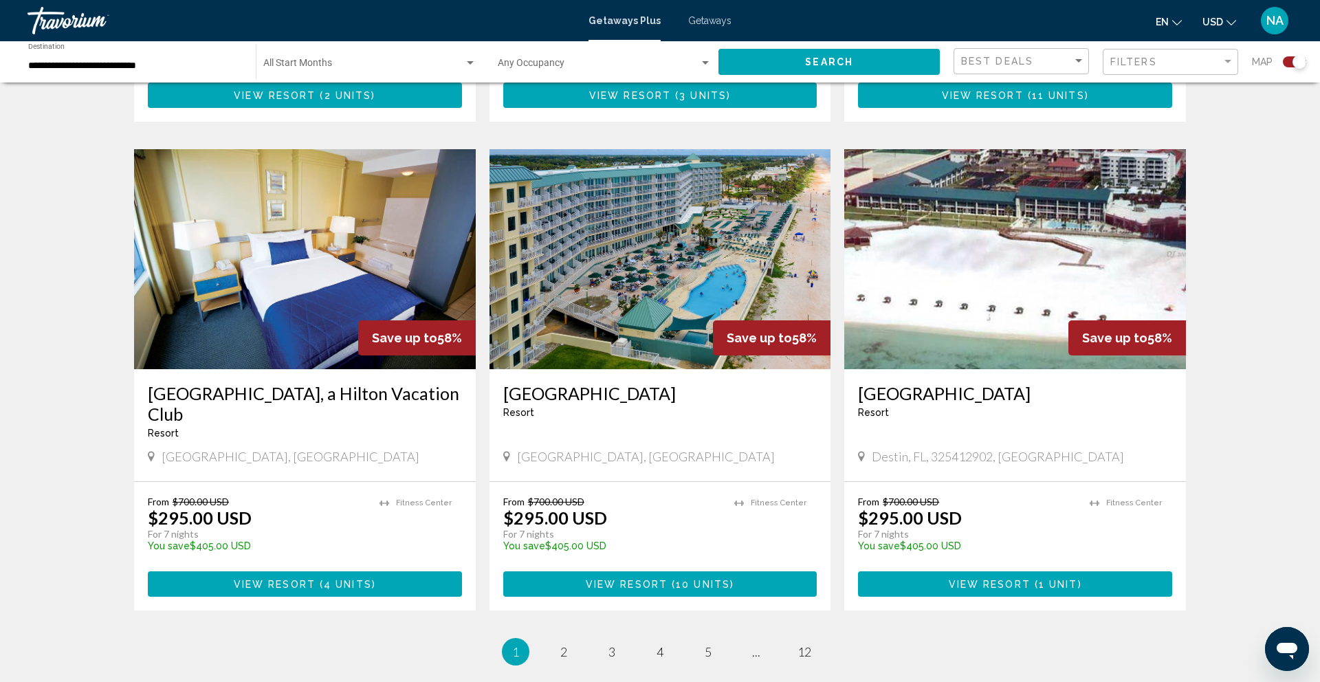
scroll to position [1829, 0]
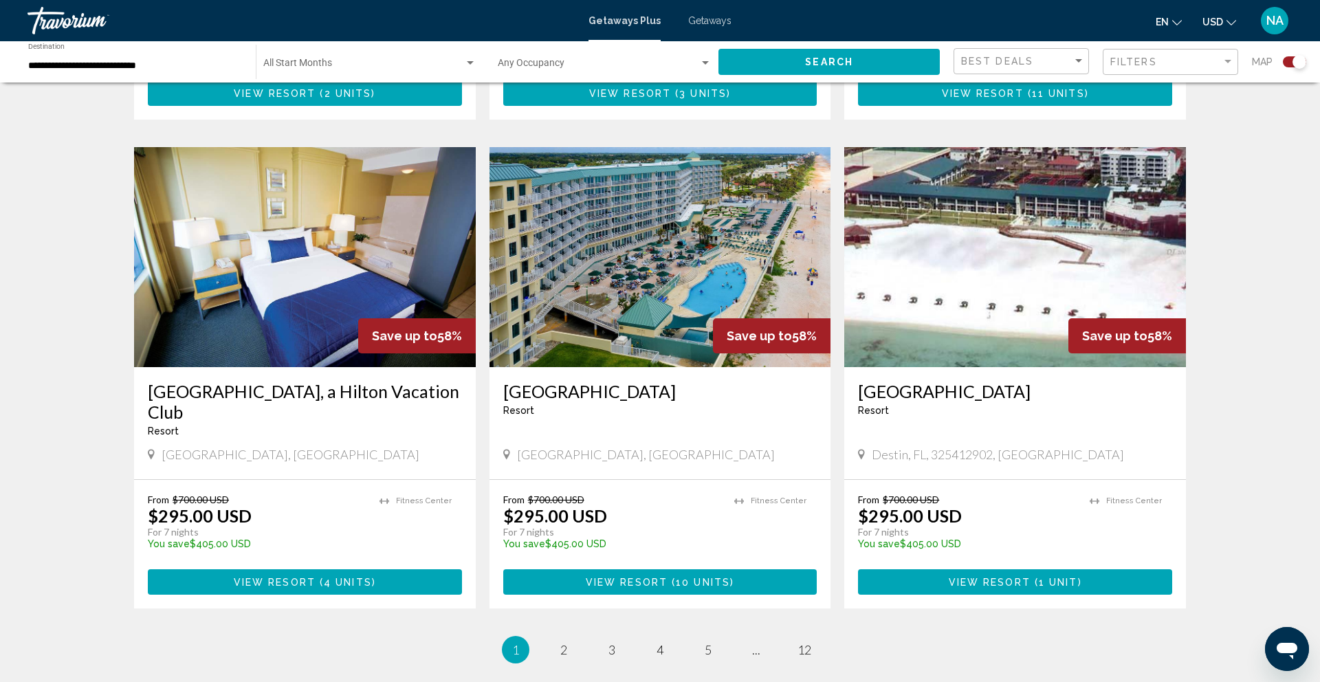
drag, startPoint x: 493, startPoint y: 386, endPoint x: 694, endPoint y: 393, distance: 200.9
click at [694, 393] on div "[GEOGRAPHIC_DATA] - This is an adults only resort [GEOGRAPHIC_DATA], [GEOGRAPHI…" at bounding box center [661, 423] width 342 height 112
drag, startPoint x: 138, startPoint y: 389, endPoint x: 281, endPoint y: 421, distance: 147.3
click at [281, 421] on div "[GEOGRAPHIC_DATA], a Hilton Vacation Club Resort - This is an adults only resor…" at bounding box center [305, 423] width 342 height 112
copy h3 "[GEOGRAPHIC_DATA], a Hilton Vacation Club"
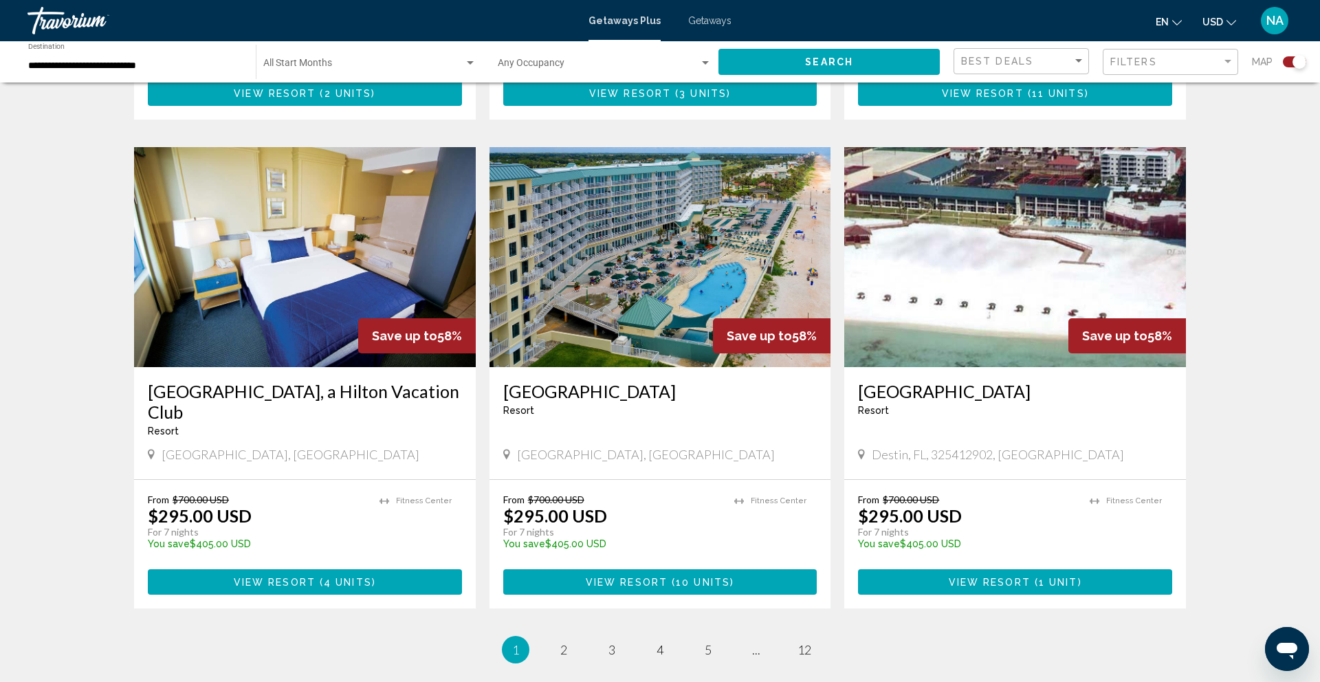
drag, startPoint x: 556, startPoint y: 646, endPoint x: 602, endPoint y: 619, distance: 52.7
copy h3 "[GEOGRAPHIC_DATA]"
drag, startPoint x: 496, startPoint y: 389, endPoint x: 675, endPoint y: 393, distance: 178.1
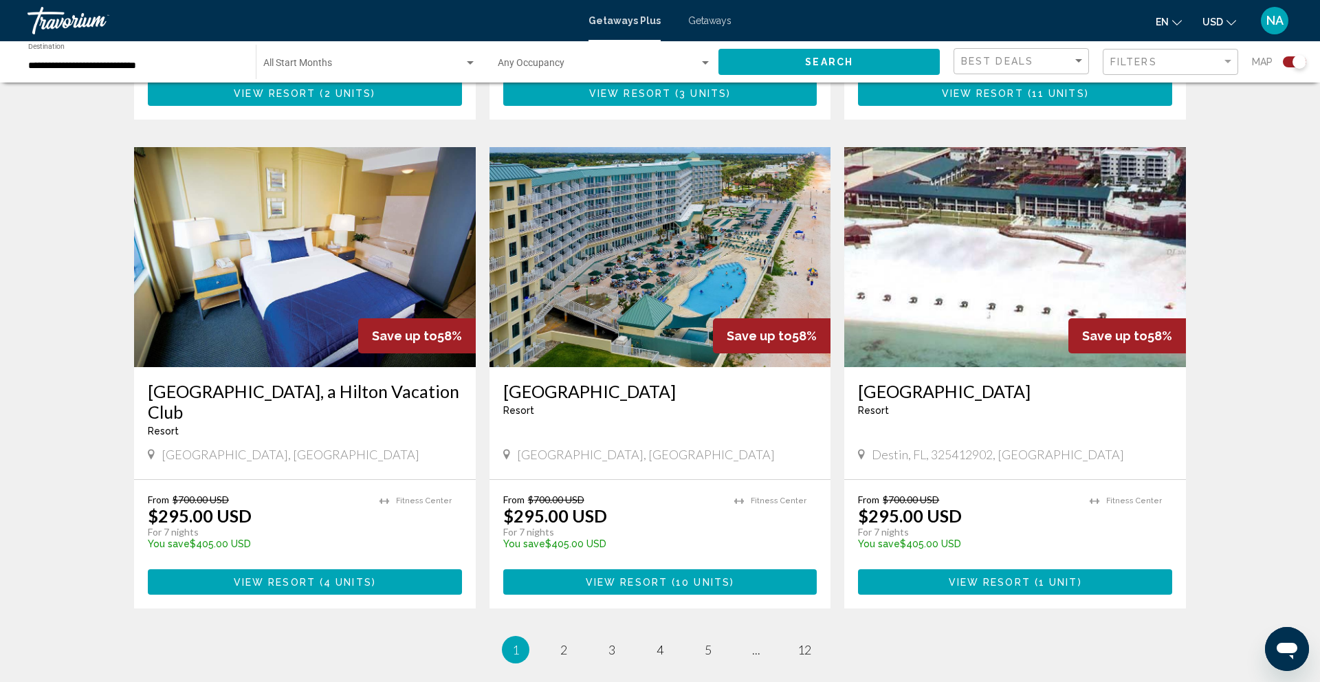
click at [675, 393] on div "[GEOGRAPHIC_DATA] - This is an adults only resort [GEOGRAPHIC_DATA], [GEOGRAPHI…" at bounding box center [661, 423] width 342 height 112
click at [574, 643] on link "page 2" at bounding box center [564, 650] width 24 height 24
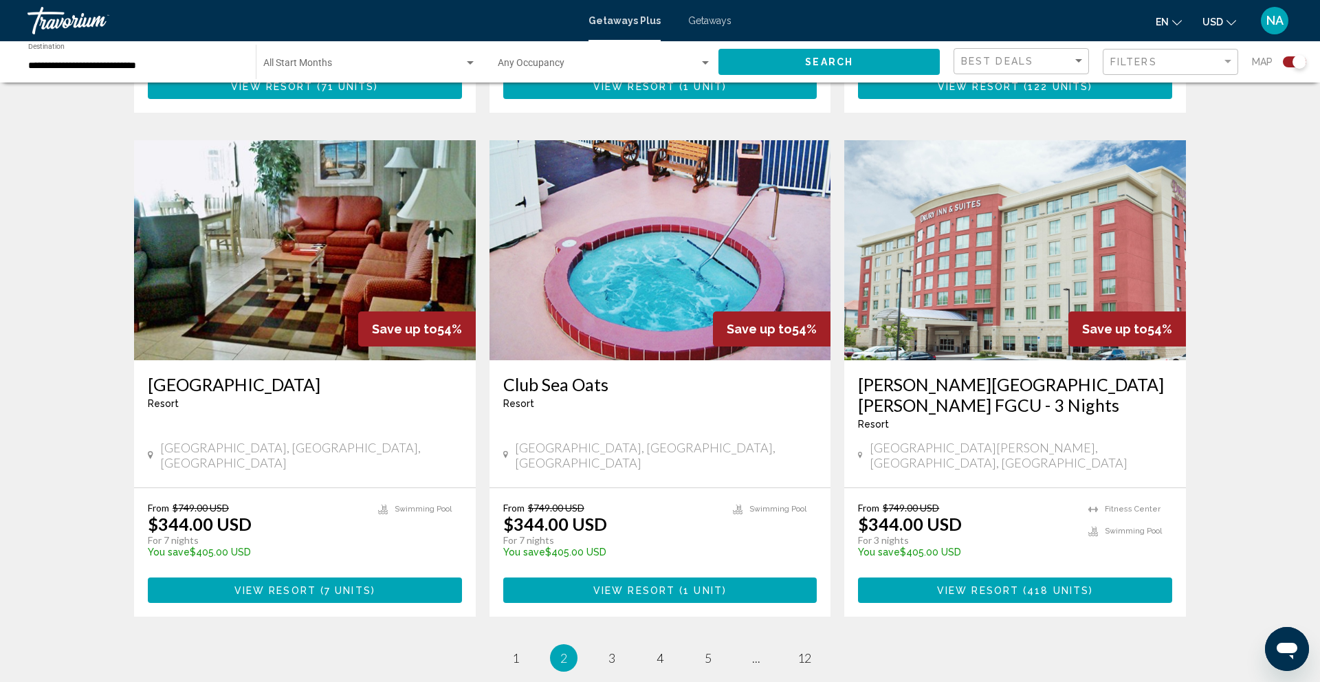
scroll to position [1924, 0]
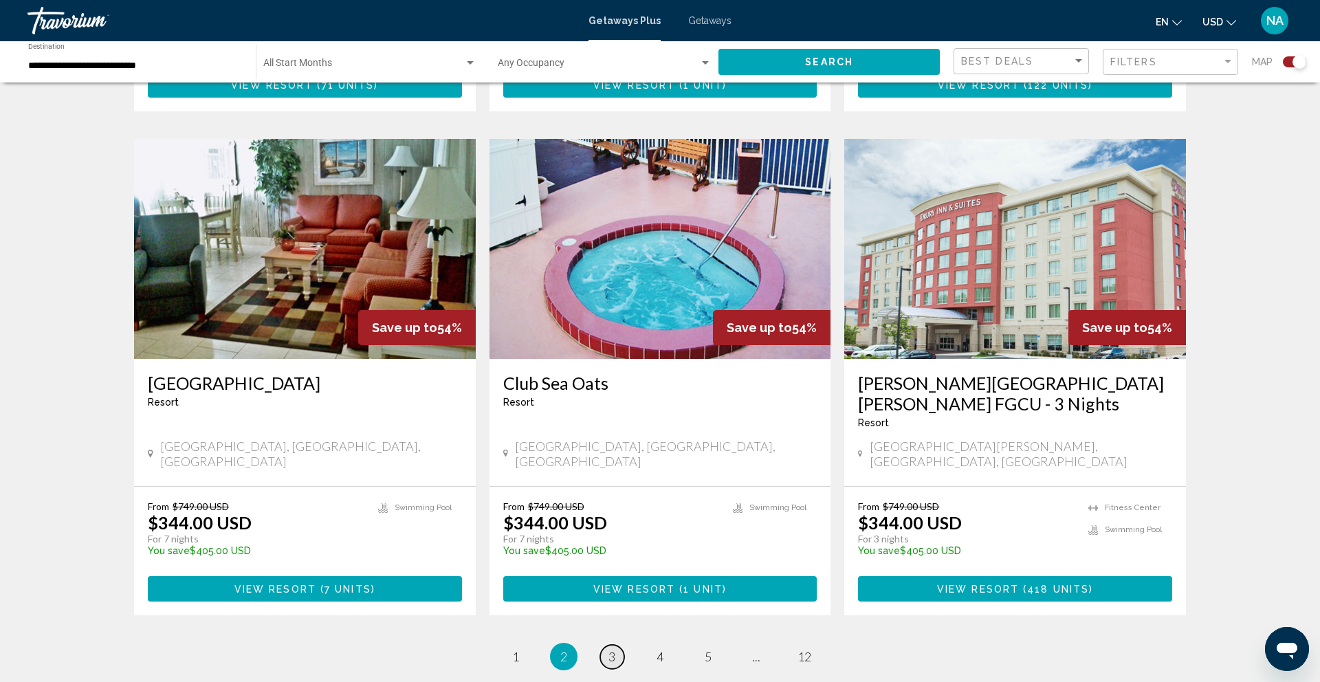
click at [604, 645] on link "page 3" at bounding box center [612, 657] width 24 height 24
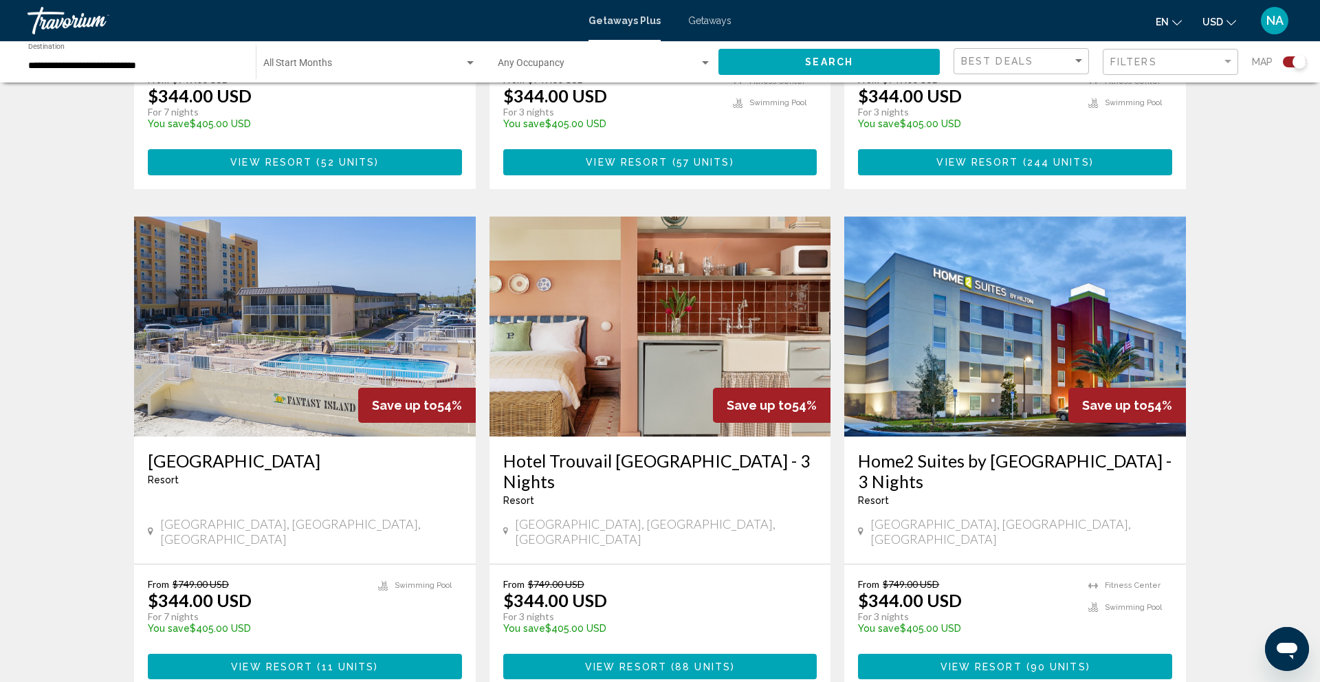
scroll to position [1366, 0]
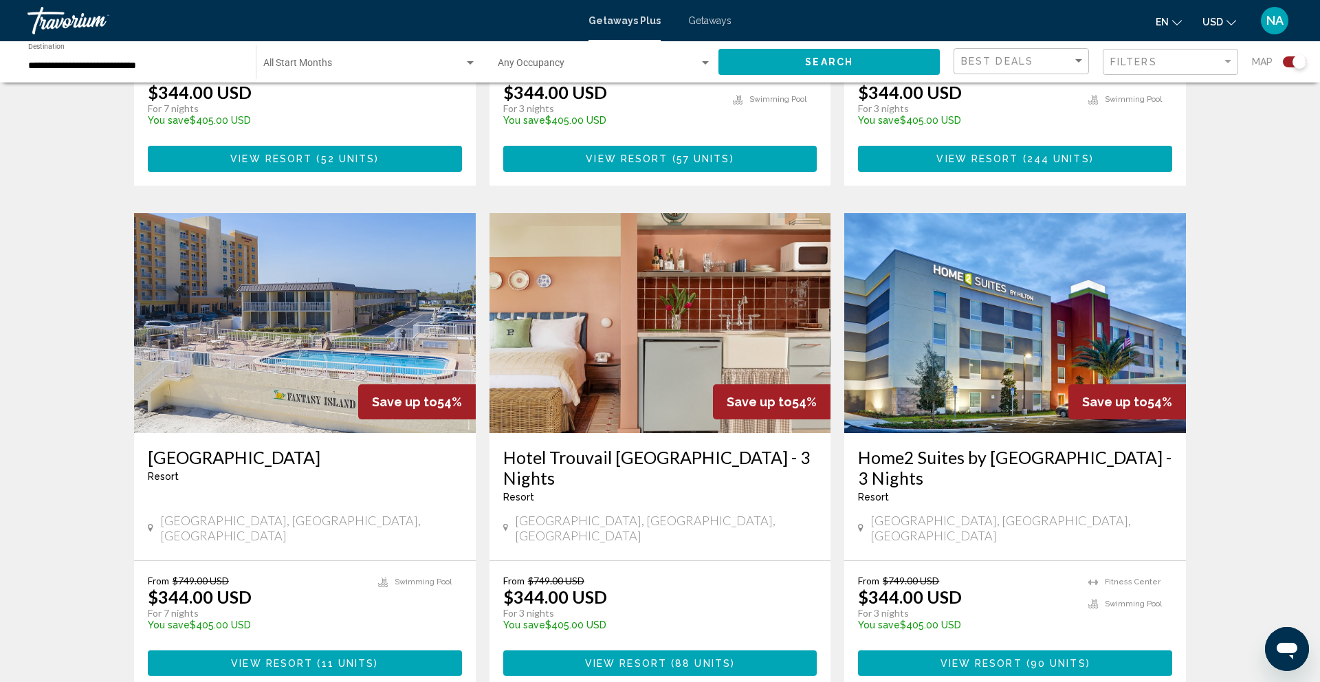
drag, startPoint x: 147, startPoint y: 436, endPoint x: 83, endPoint y: 436, distance: 64.6
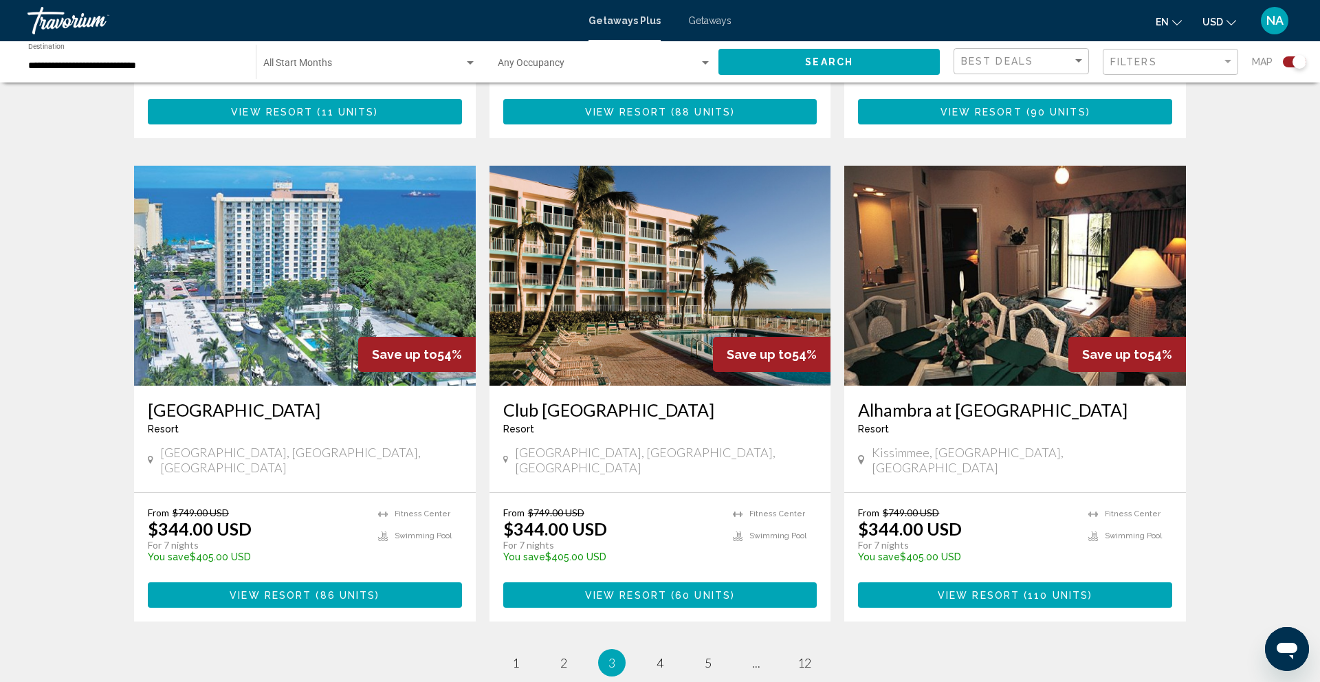
scroll to position [1899, 0]
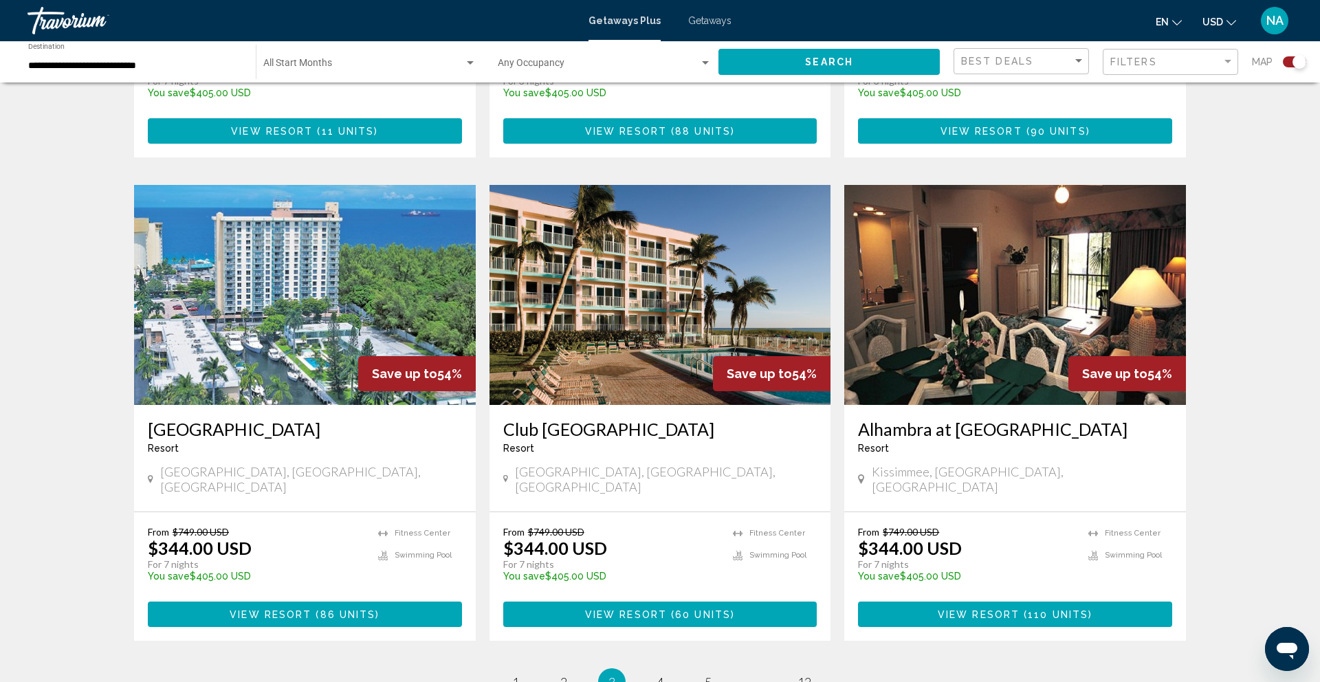
copy h3 "[GEOGRAPHIC_DATA]"
drag, startPoint x: 140, startPoint y: 380, endPoint x: 398, endPoint y: 386, distance: 257.9
click at [398, 405] on div "[GEOGRAPHIC_DATA] - This is an adults only resort [GEOGRAPHIC_DATA], [GEOGRAPHI…" at bounding box center [305, 458] width 342 height 107
click at [967, 281] on img "Main content" at bounding box center [1015, 295] width 342 height 220
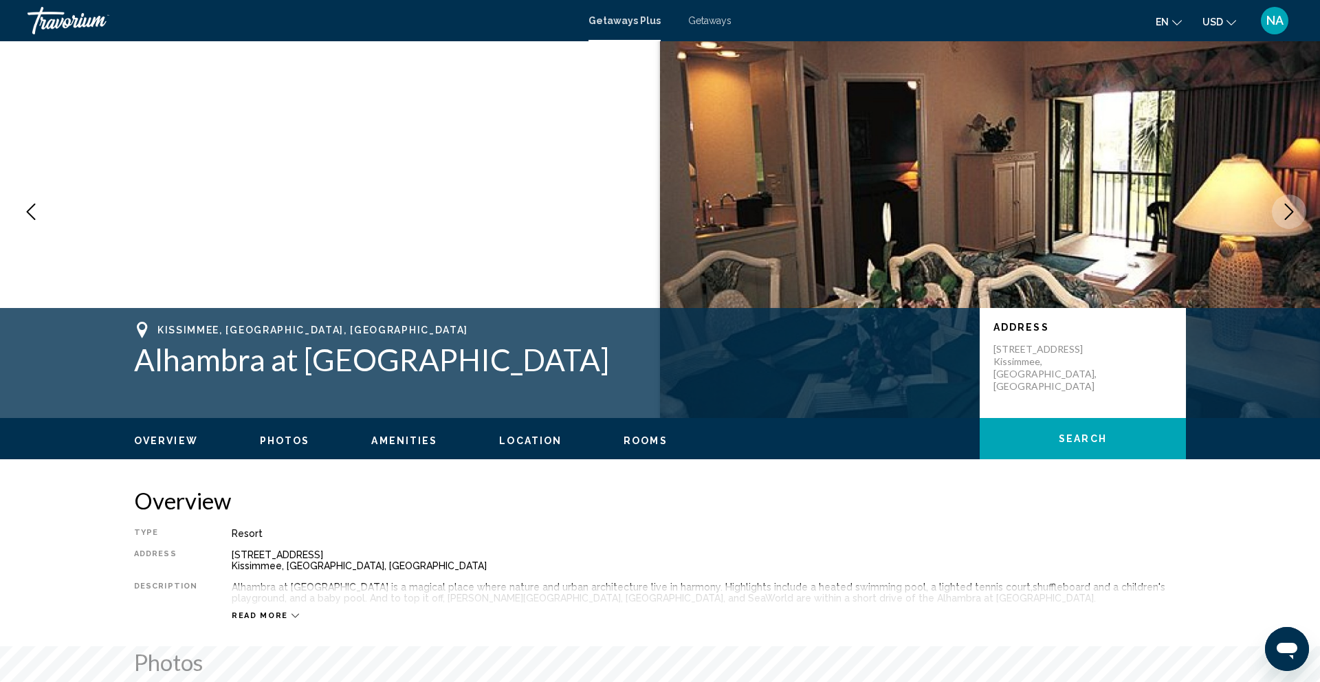
scroll to position [47, 0]
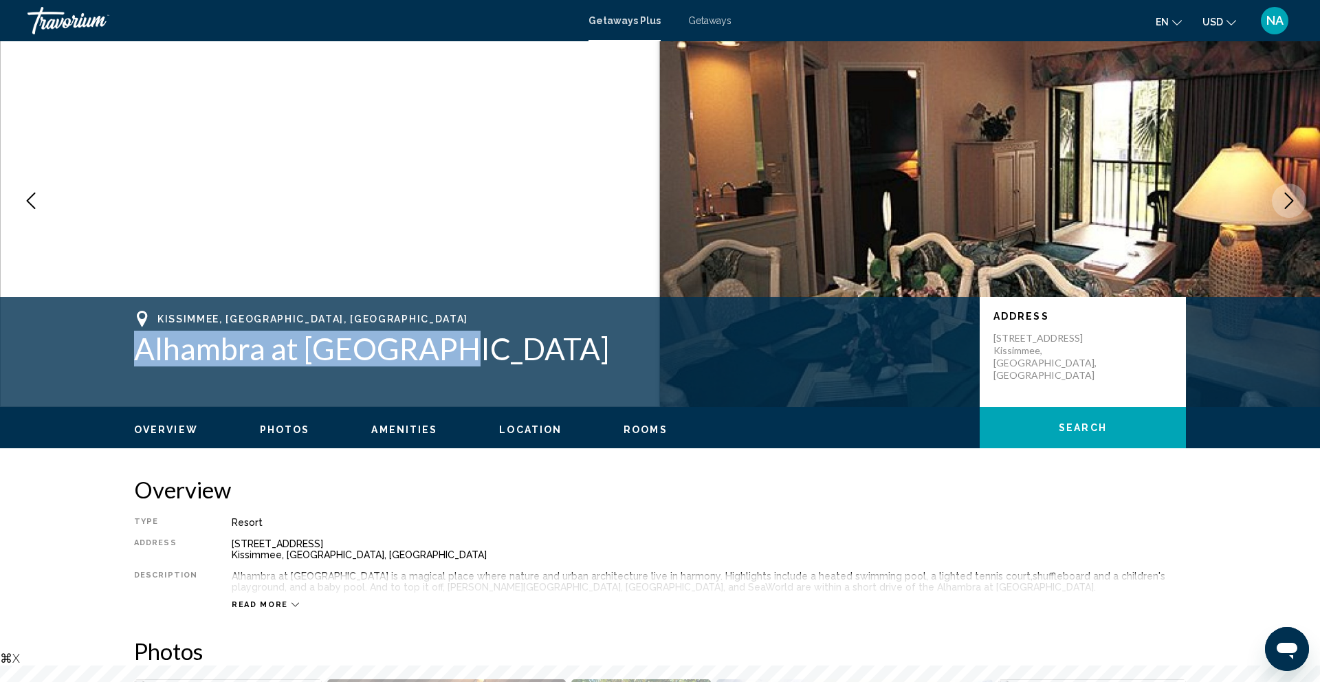
drag, startPoint x: 119, startPoint y: 356, endPoint x: 546, endPoint y: 368, distance: 427.2
click at [546, 368] on div "[GEOGRAPHIC_DATA], [GEOGRAPHIC_DATA], [GEOGRAPHIC_DATA] Alhambra at [GEOGRAPHIC…" at bounding box center [660, 352] width 1107 height 83
copy h1 "Alhambra at [GEOGRAPHIC_DATA]"
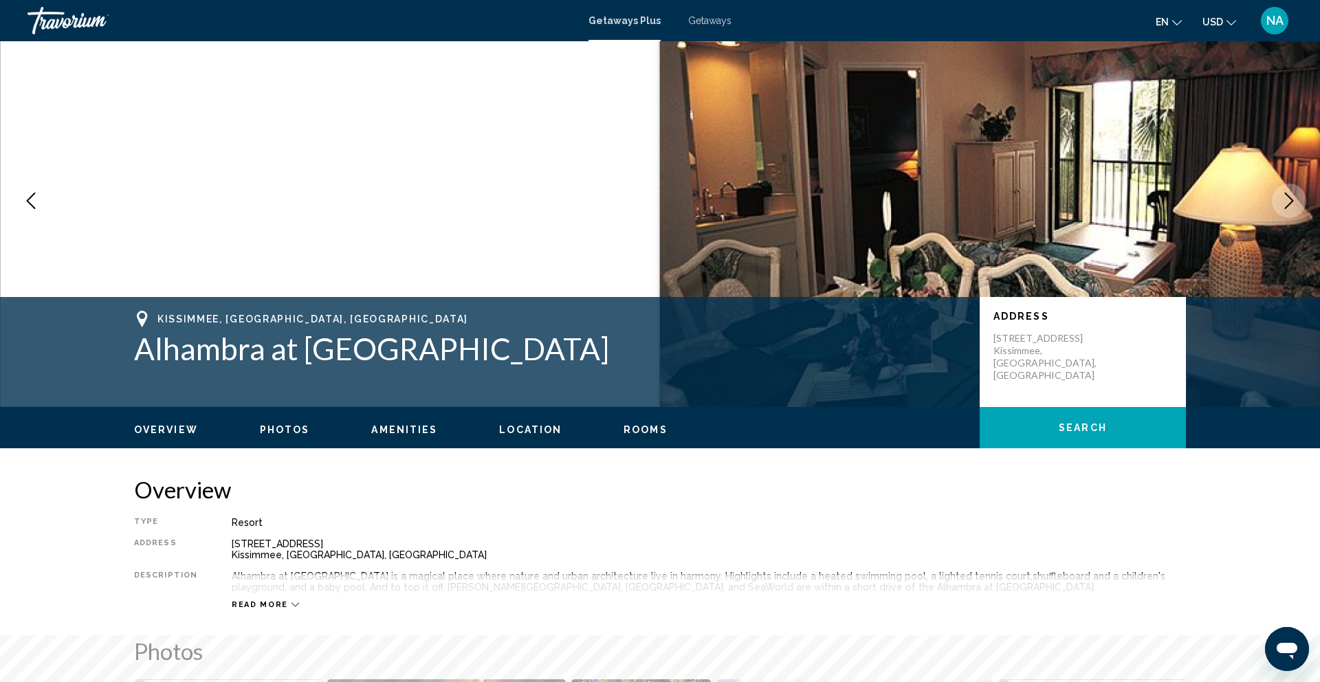
click at [529, 516] on div "Overview Type Resort All-Inclusive No All-Inclusive Address [STREET_ADDRESS] De…" at bounding box center [660, 543] width 1052 height 134
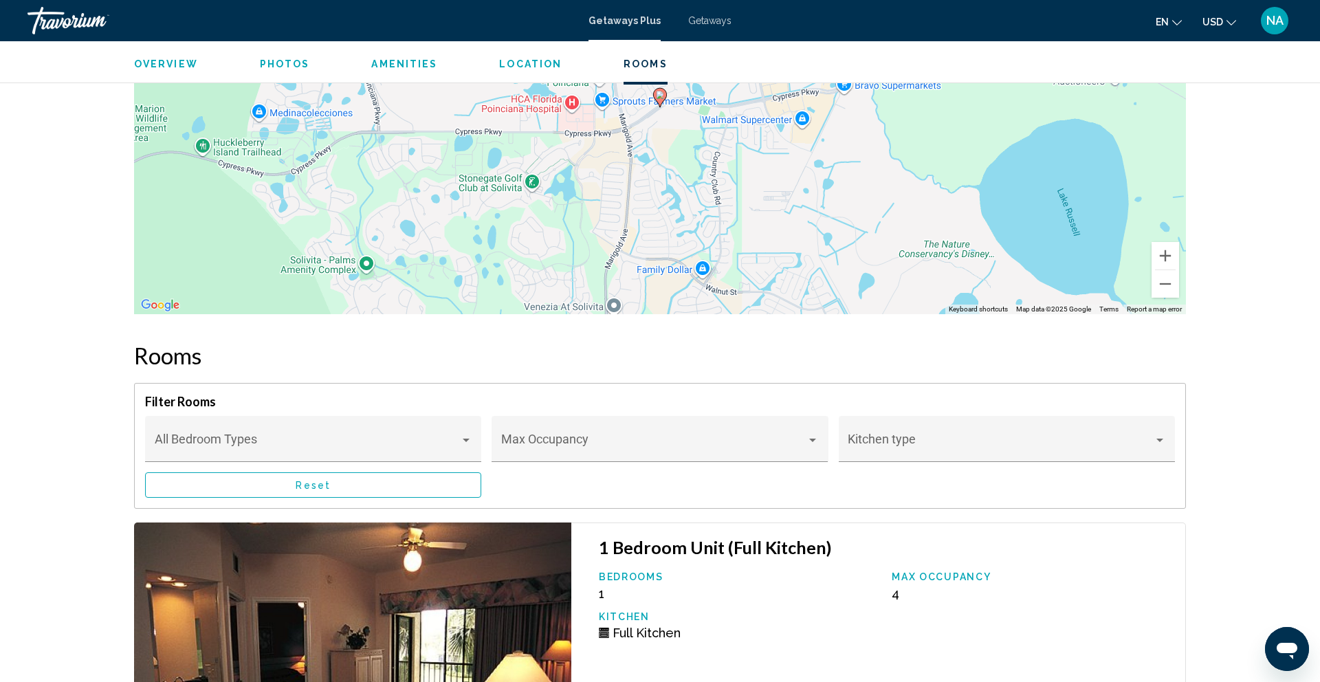
scroll to position [2137, 0]
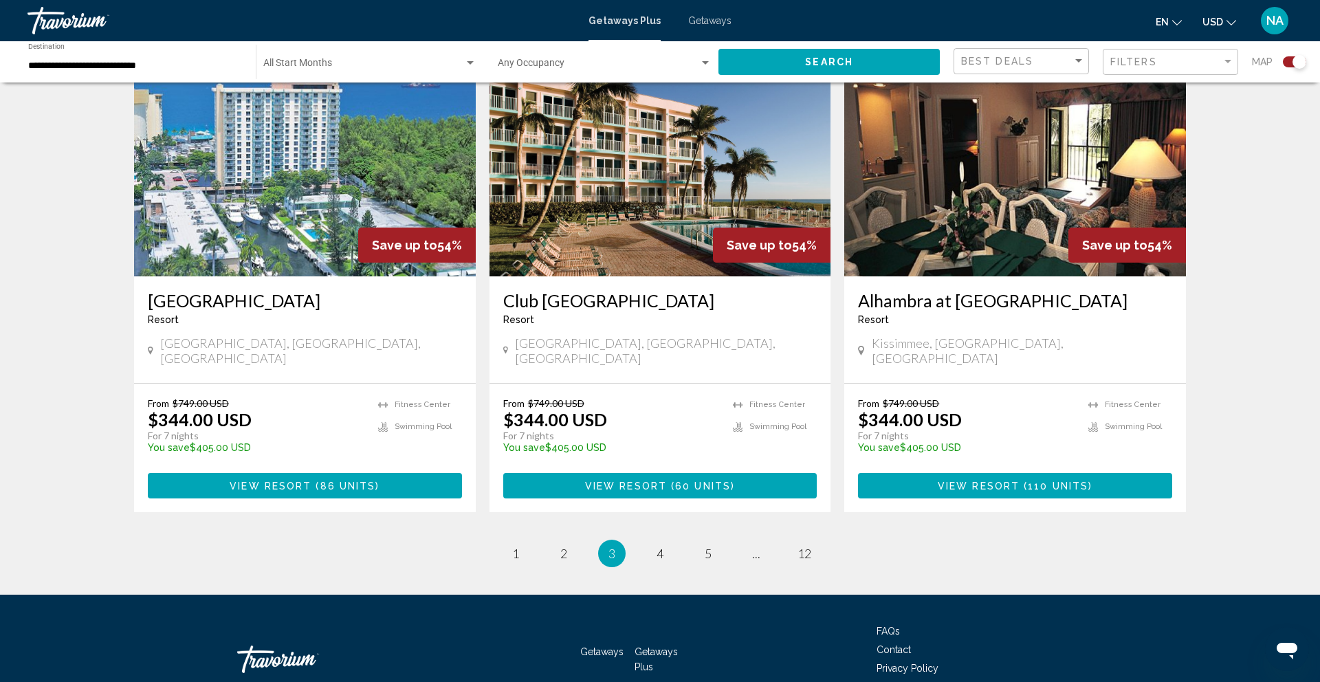
scroll to position [2052, 0]
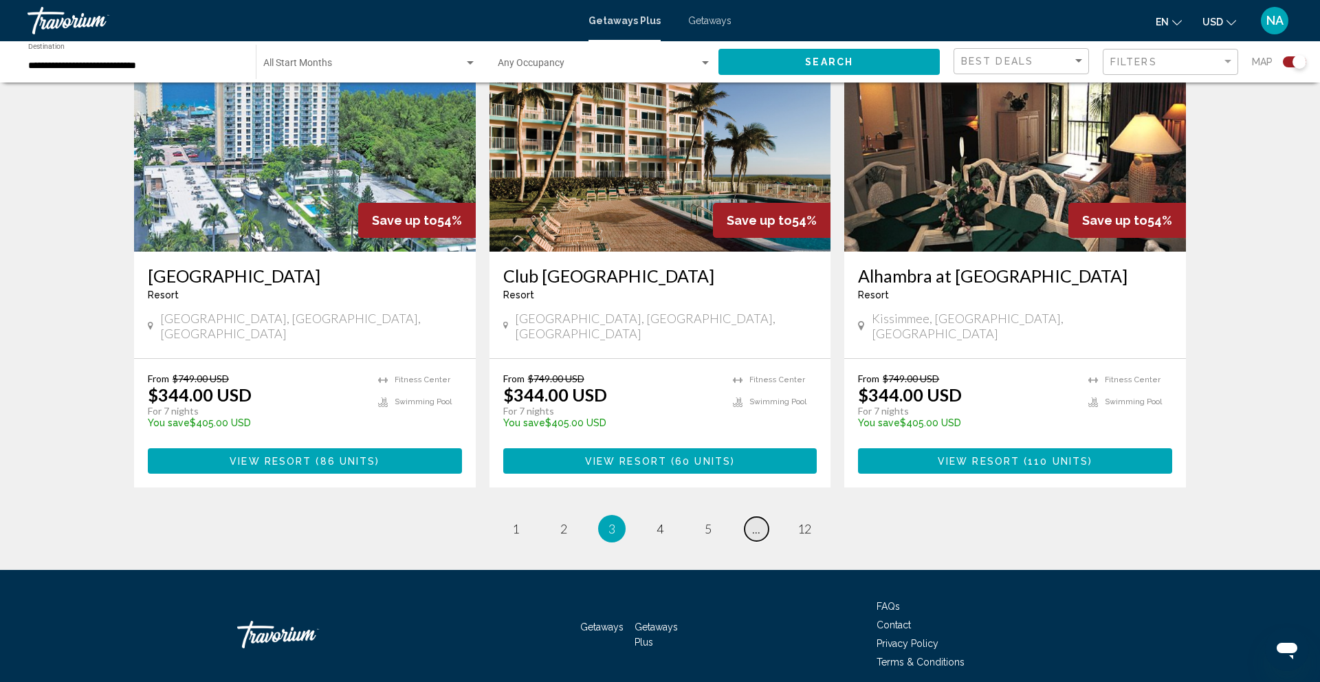
click at [753, 521] on span "..." at bounding box center [756, 528] width 8 height 15
click at [512, 517] on link "page 1" at bounding box center [516, 529] width 24 height 24
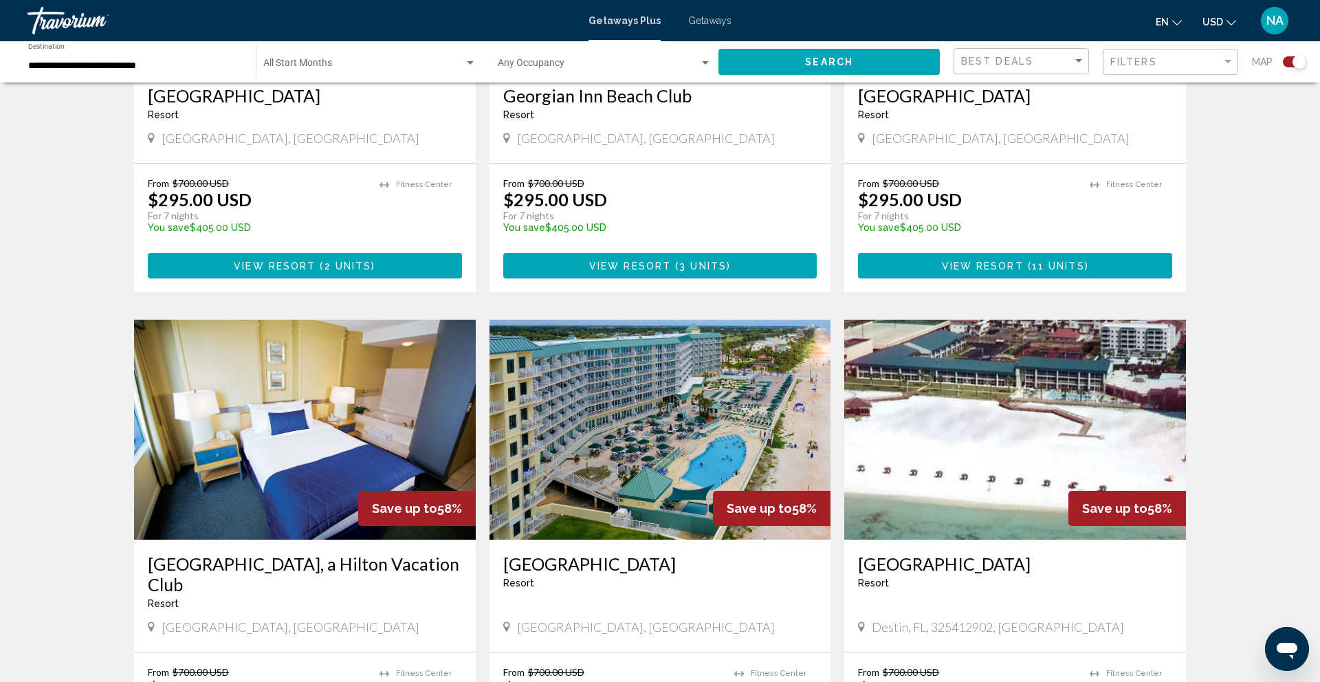
scroll to position [2006, 0]
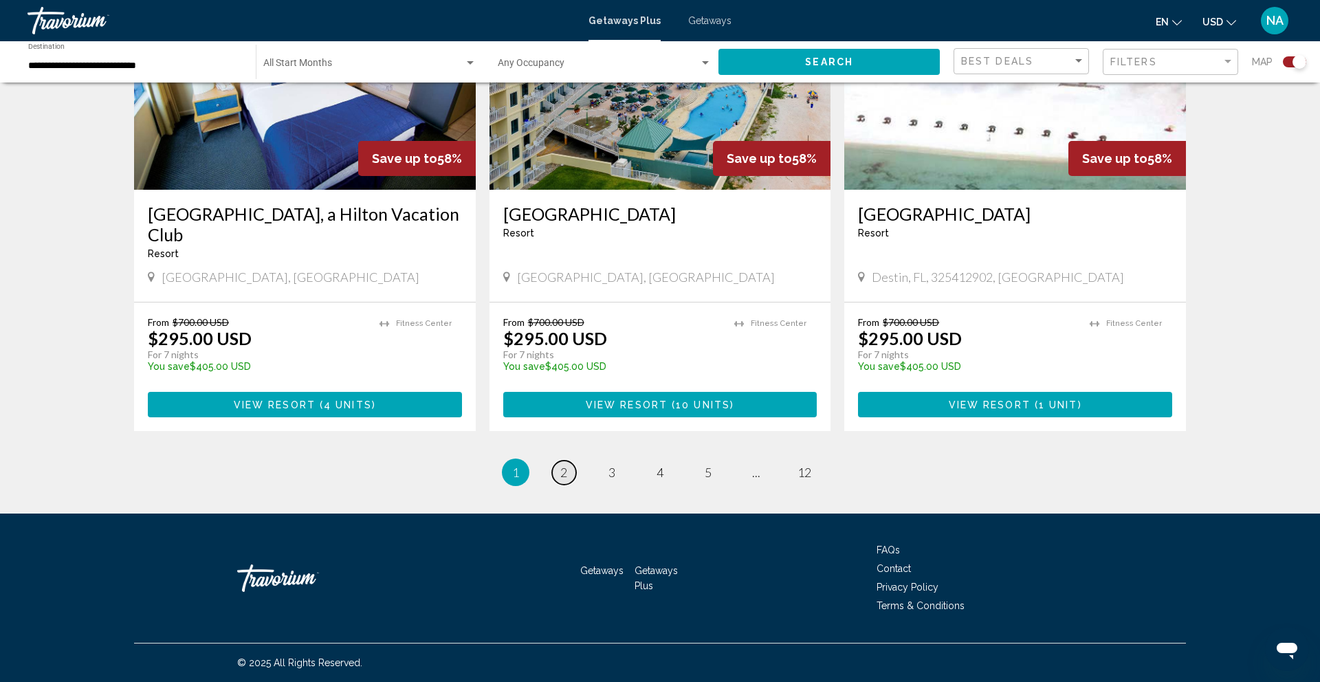
click at [567, 474] on span "2" at bounding box center [563, 472] width 7 height 15
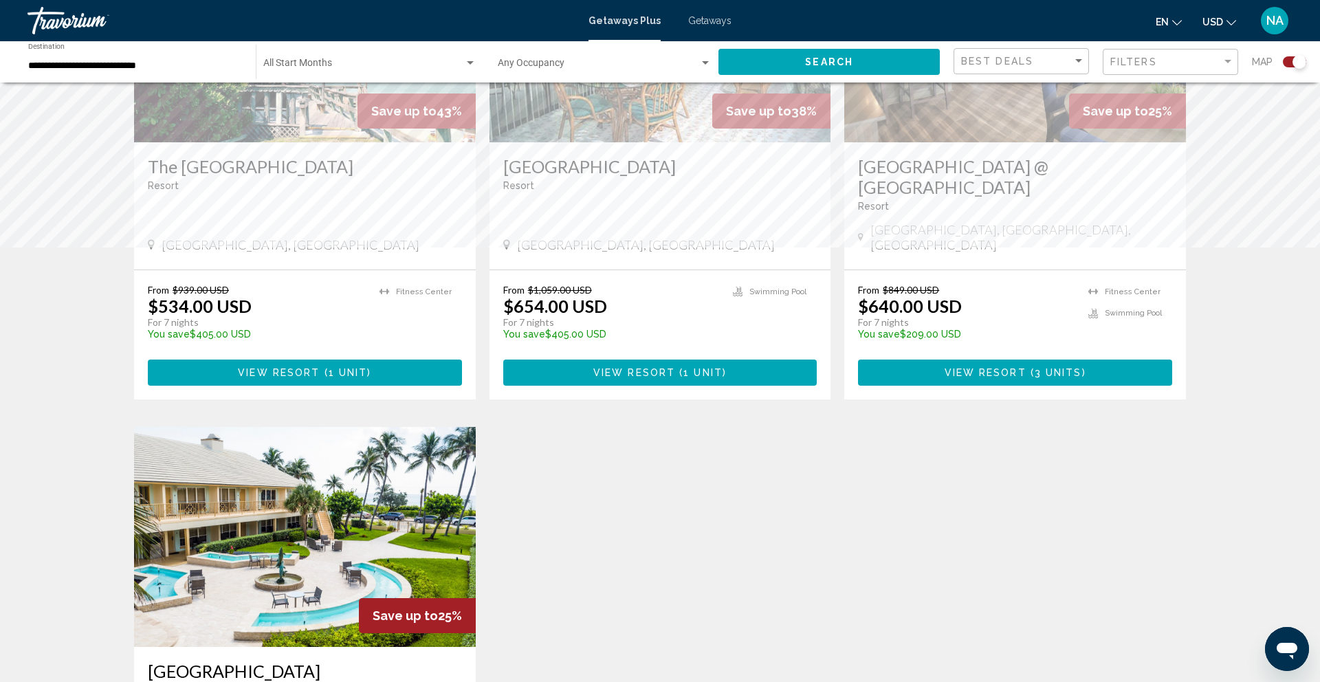
scroll to position [1113, 0]
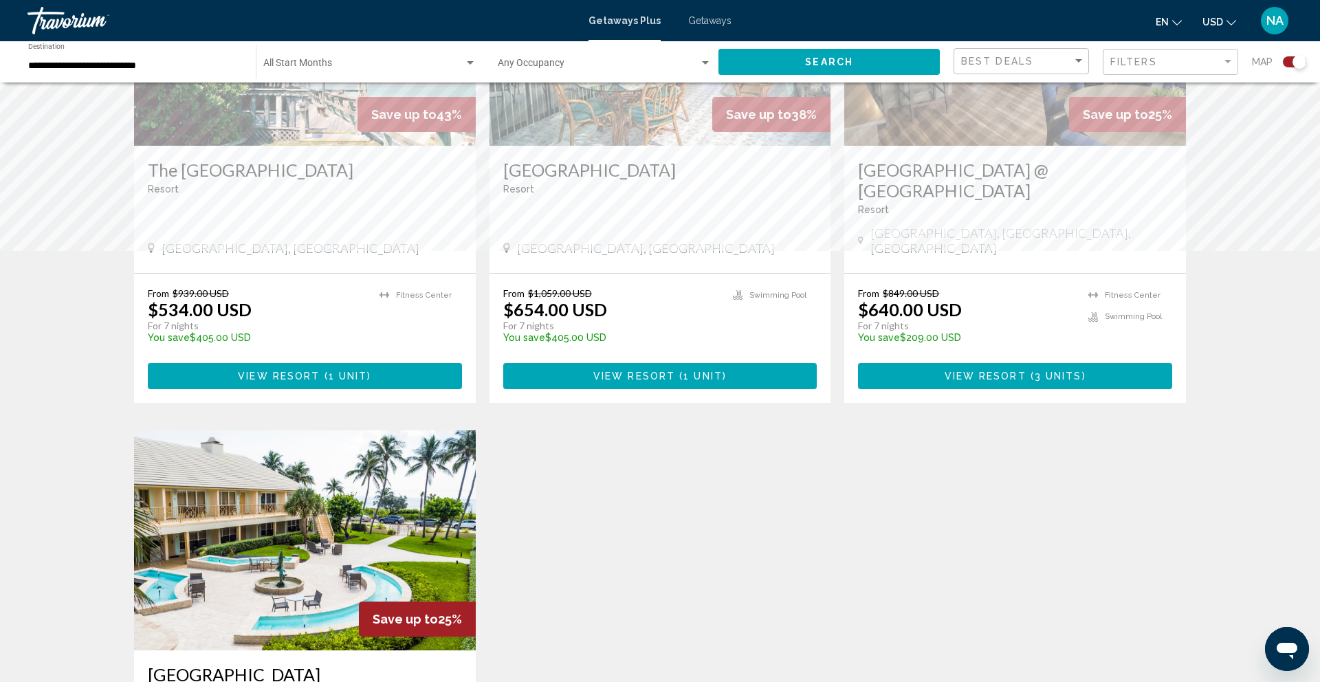
drag, startPoint x: 857, startPoint y: 172, endPoint x: 1086, endPoint y: 183, distance: 228.6
click at [1086, 183] on div "[GEOGRAPHIC_DATA] @ [GEOGRAPHIC_DATA] - This is an adults only resort" at bounding box center [1015, 193] width 314 height 66
copy h3 "[GEOGRAPHIC_DATA] @ [GEOGRAPHIC_DATA]"
drag, startPoint x: 857, startPoint y: 166, endPoint x: 1105, endPoint y: 169, distance: 247.6
click at [1105, 169] on div "[GEOGRAPHIC_DATA] @ [GEOGRAPHIC_DATA] - This is an adults only resort [GEOGRAPH…" at bounding box center [1015, 209] width 342 height 127
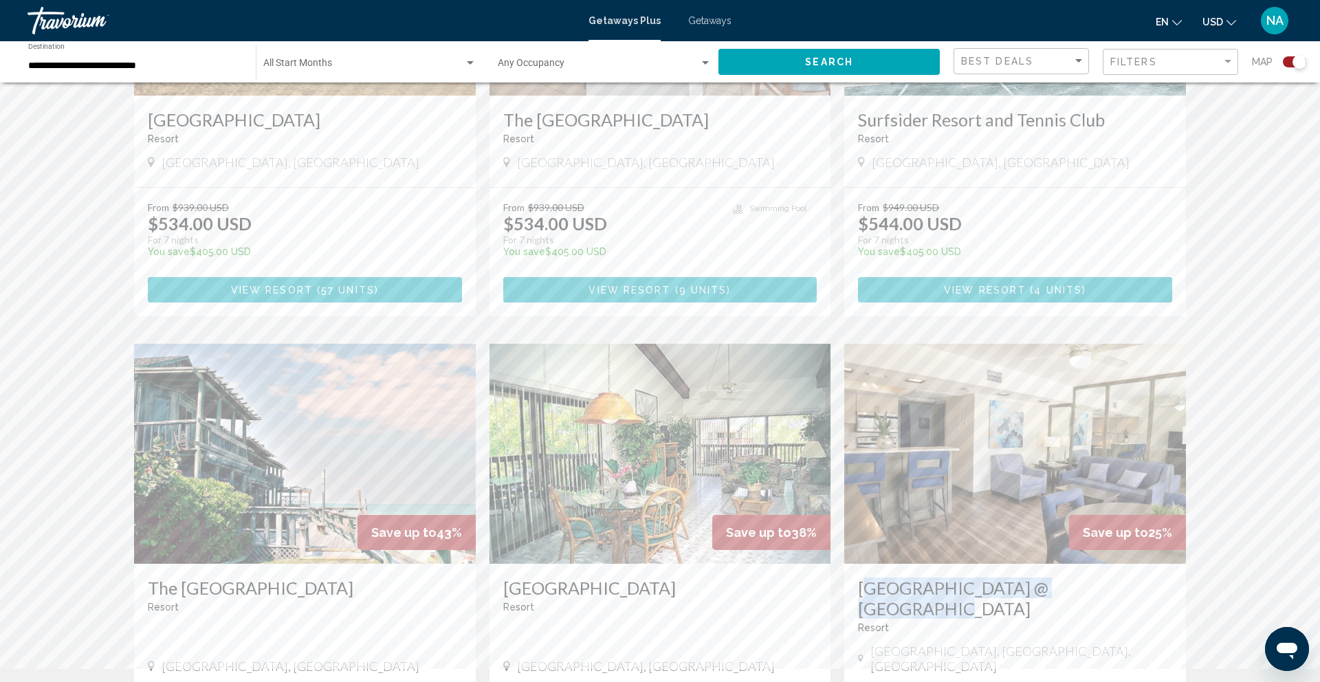
scroll to position [1108, 0]
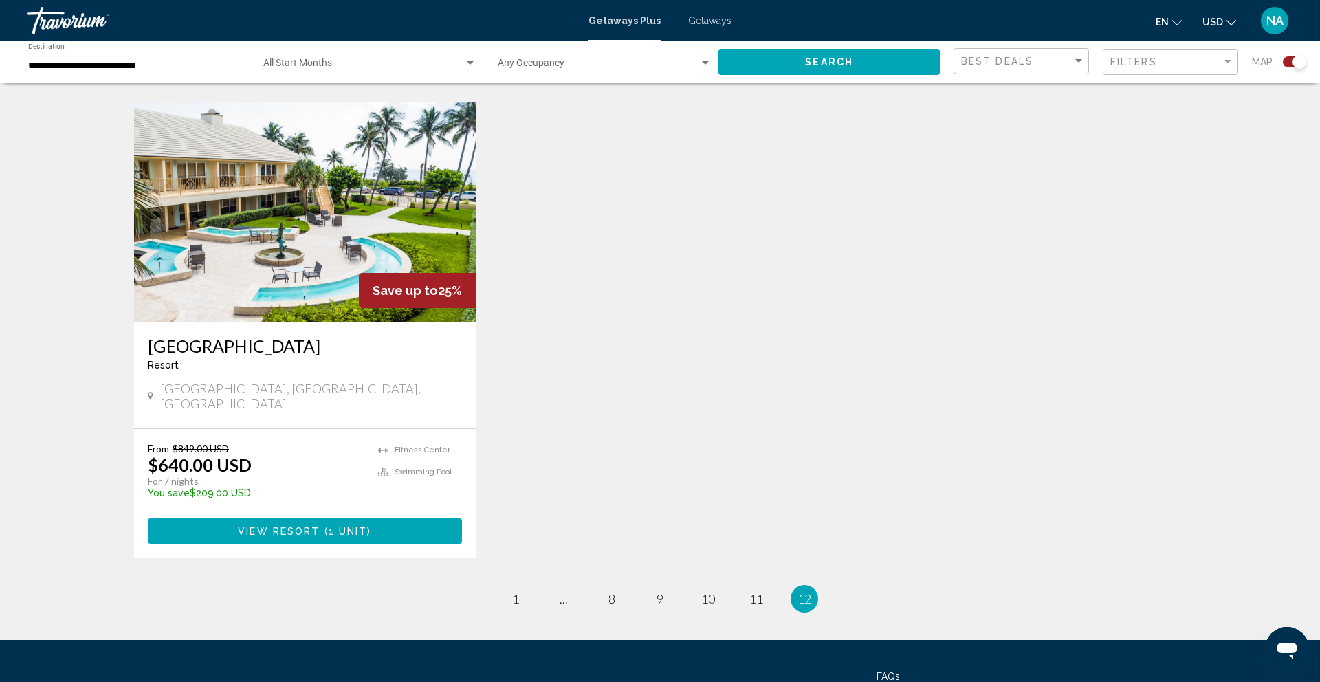
scroll to position [1518, 0]
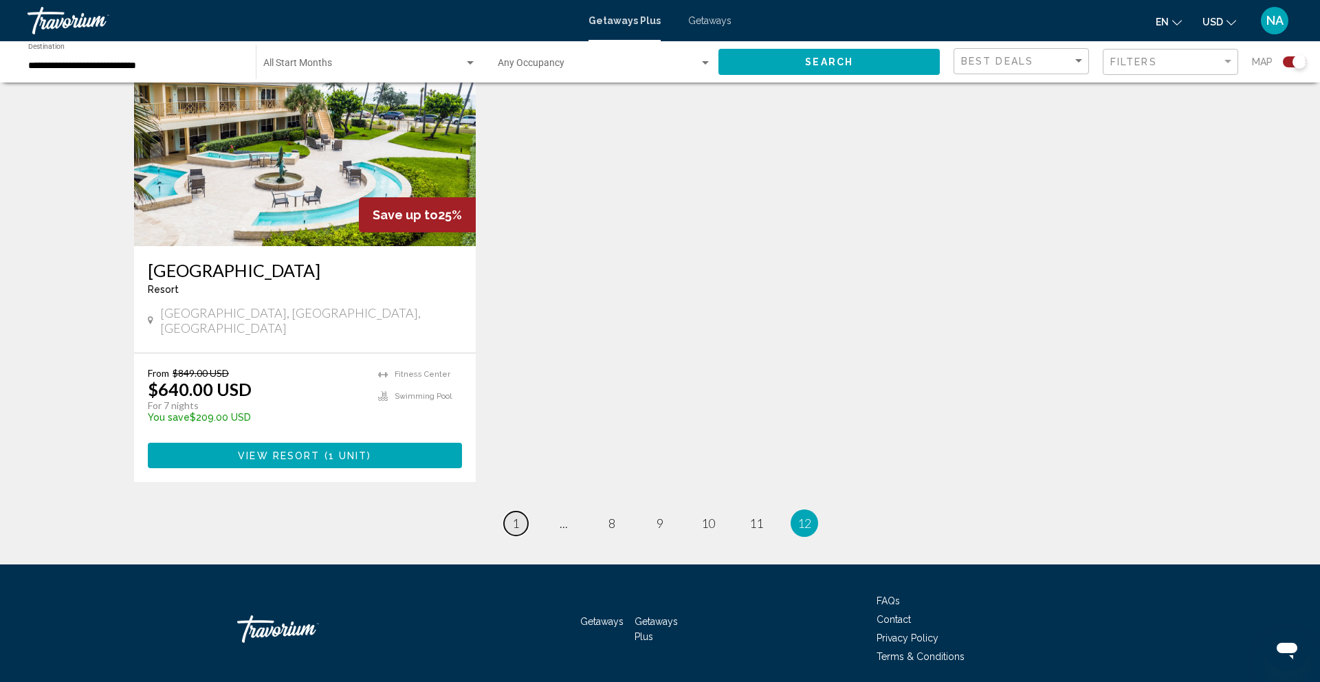
click at [515, 516] on span "1" at bounding box center [515, 523] width 7 height 15
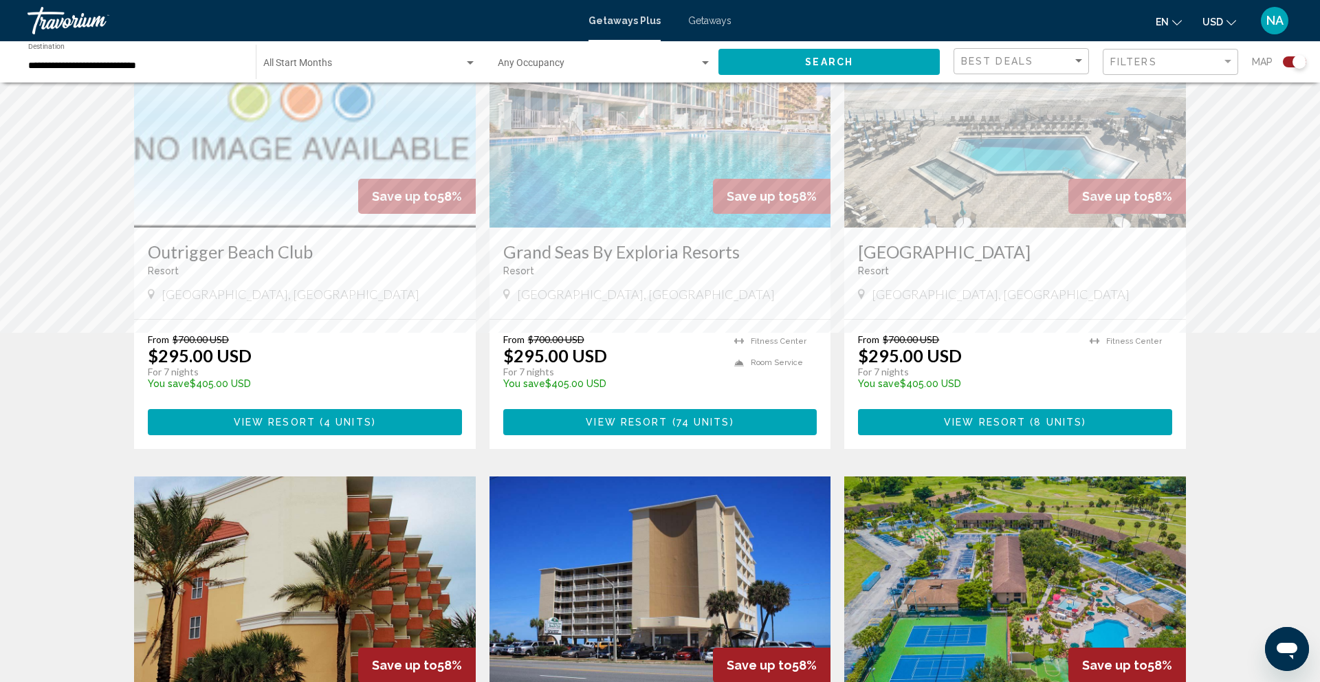
scroll to position [1120, 0]
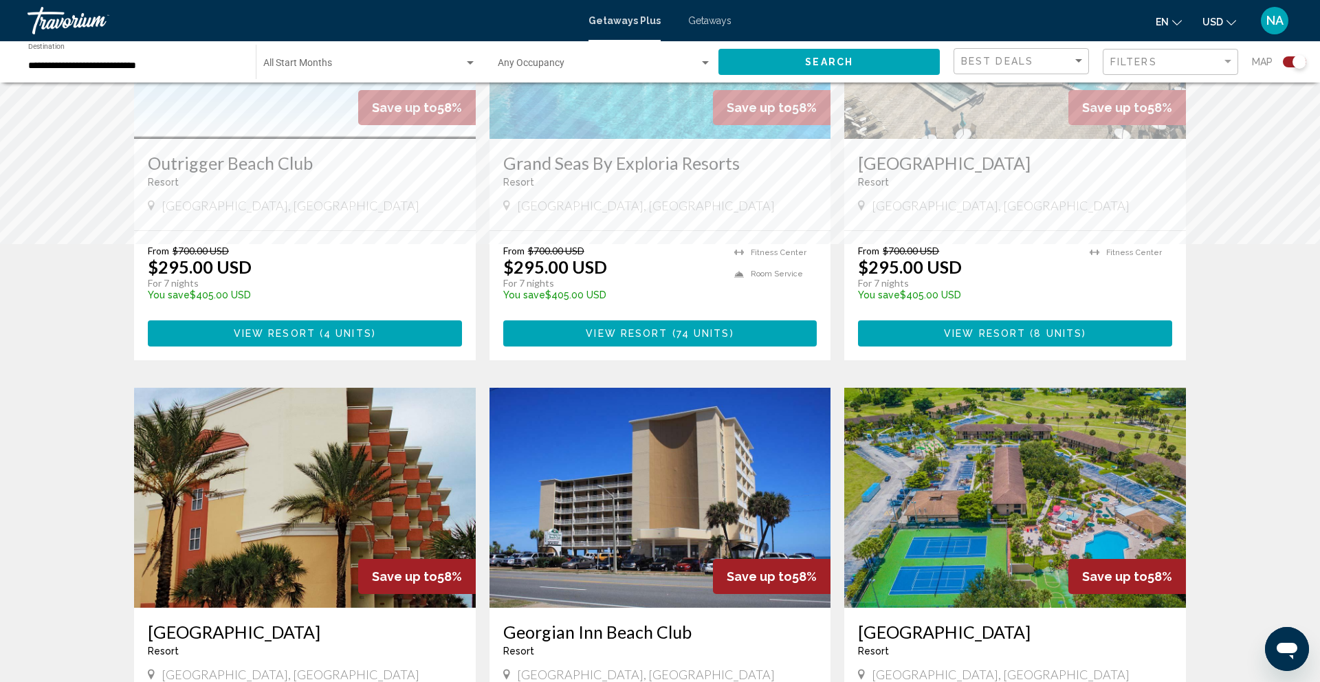
click at [0, 472] on div "← Move left → Move right ↑ Move up ↓ Move down + Zoom in - Zoom out Home Jump l…" at bounding box center [660, 174] width 1320 height 2396
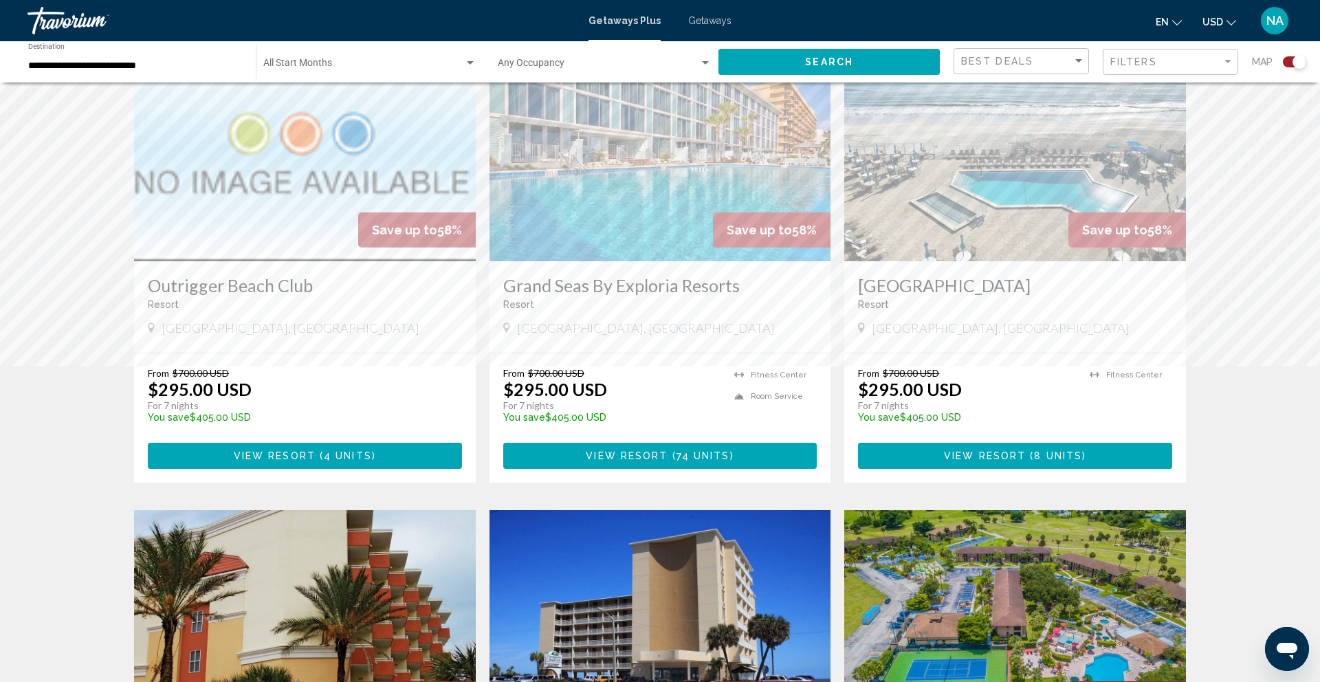
scroll to position [996, 0]
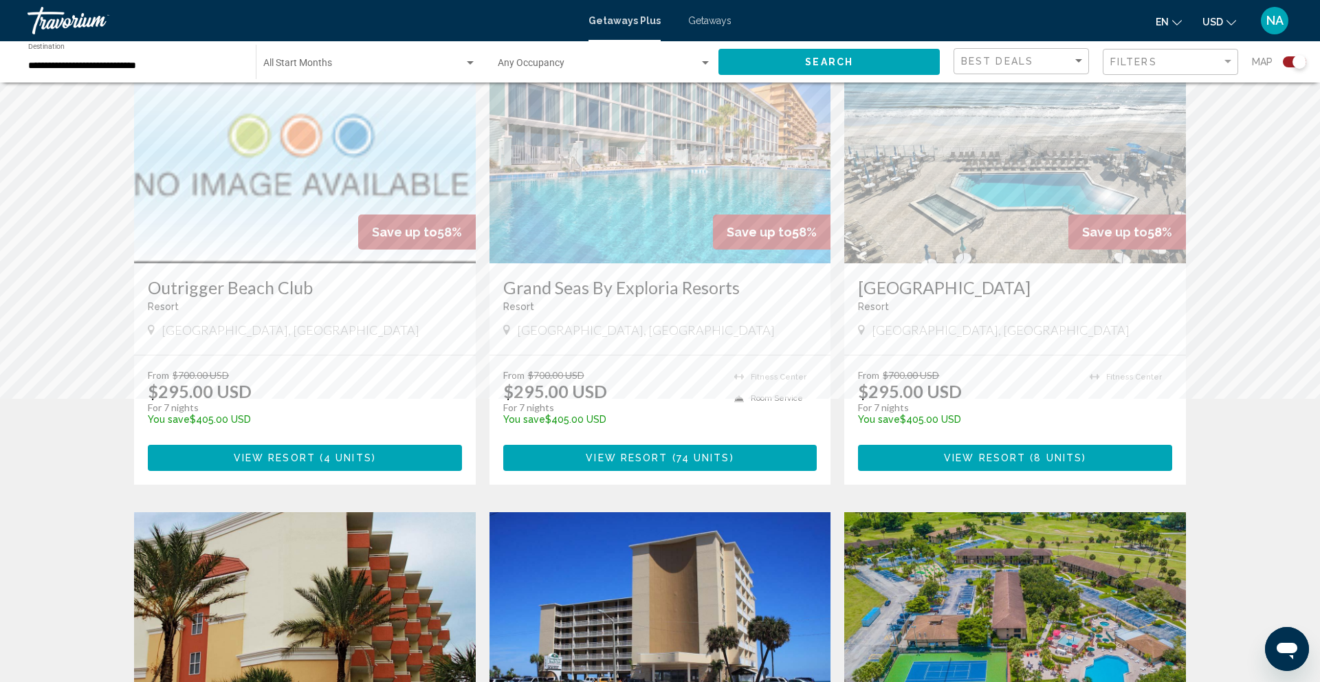
copy h3 "Grand Seas By Exploria Resorts"
drag, startPoint x: 485, startPoint y: 289, endPoint x: 743, endPoint y: 286, distance: 257.9
click at [743, 286] on app-exchanges-search-item "Save up to 58% Grand Seas By Exploria Resorts Resort - This is an adults only r…" at bounding box center [660, 263] width 355 height 441
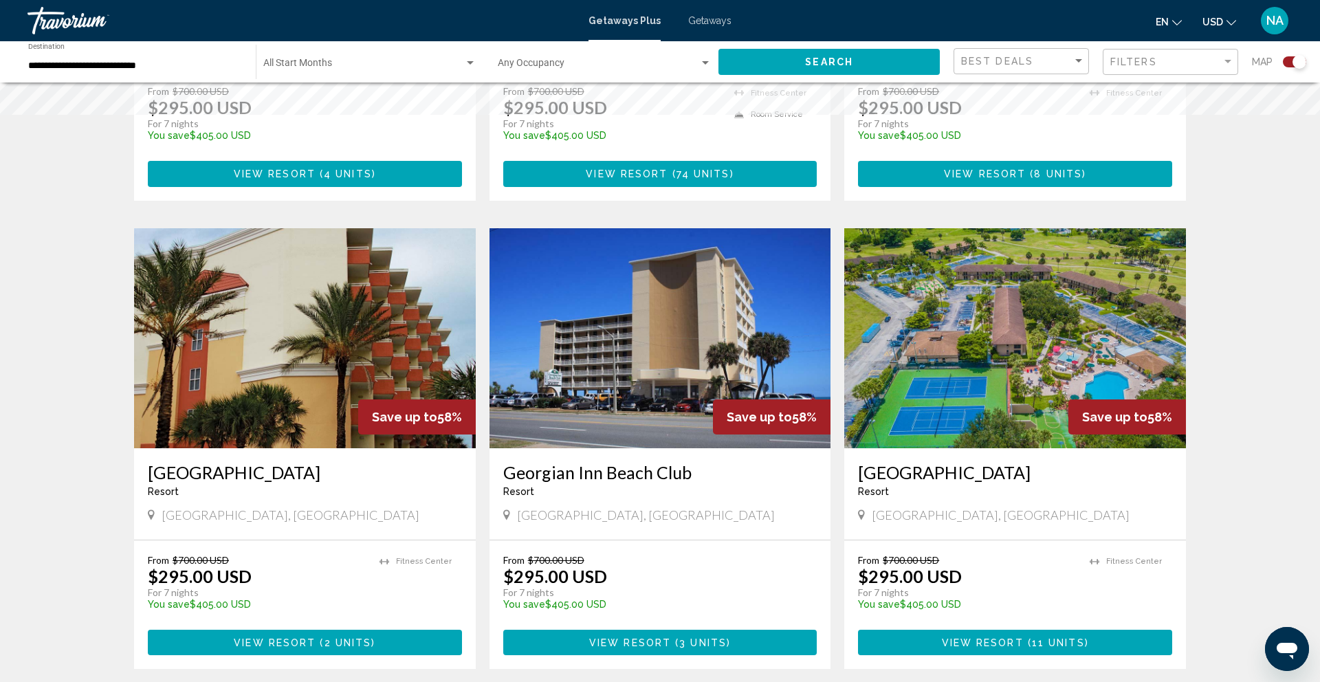
scroll to position [1096, 0]
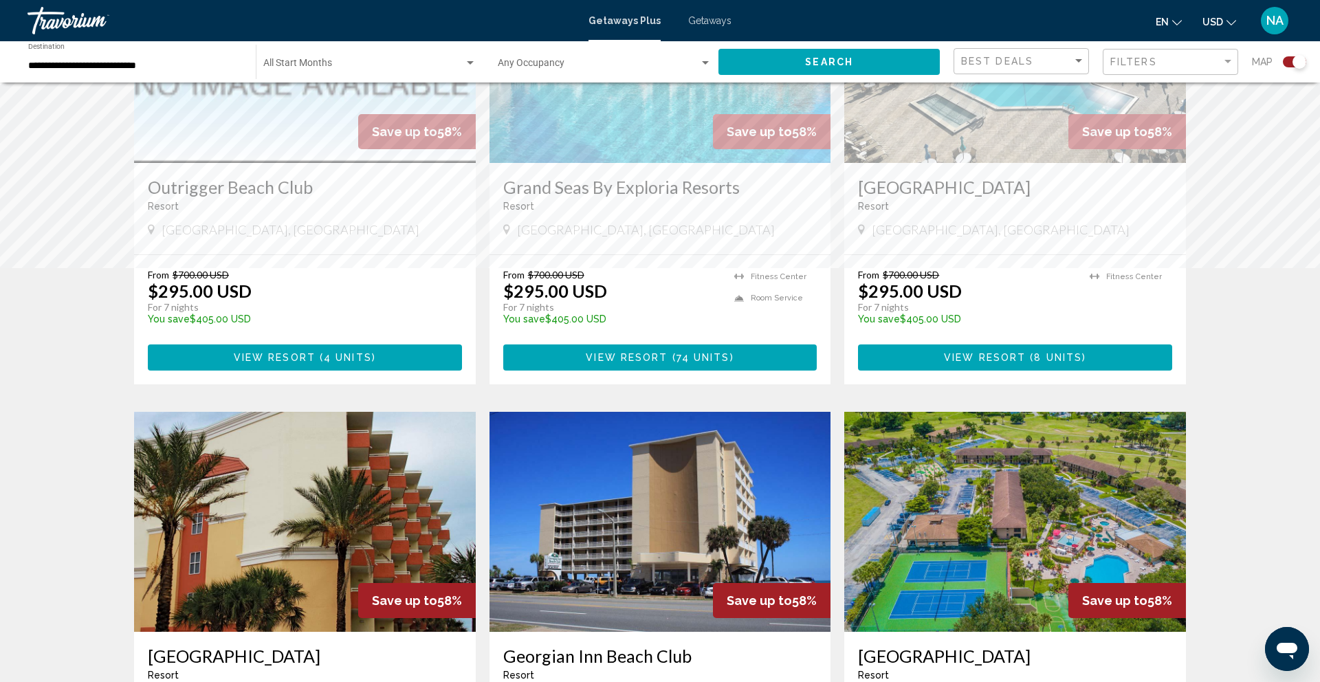
click at [595, 353] on span "View Resort" at bounding box center [627, 358] width 82 height 11
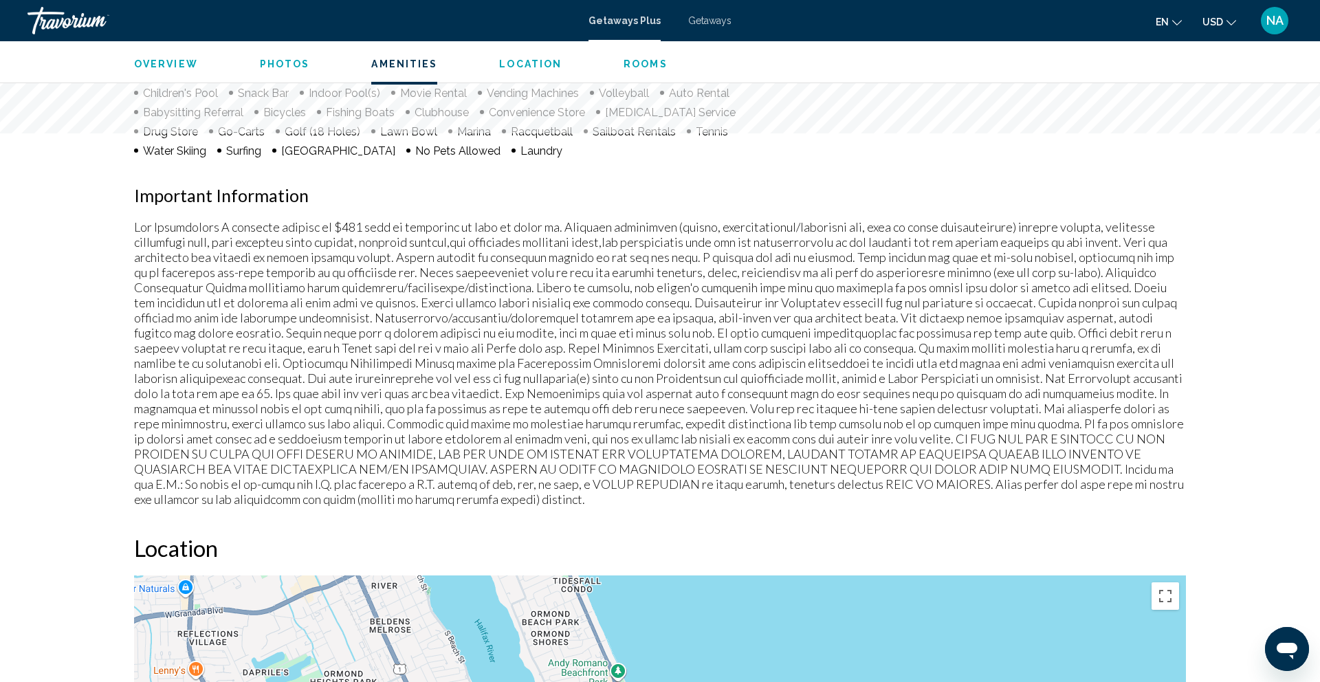
scroll to position [1232, 0]
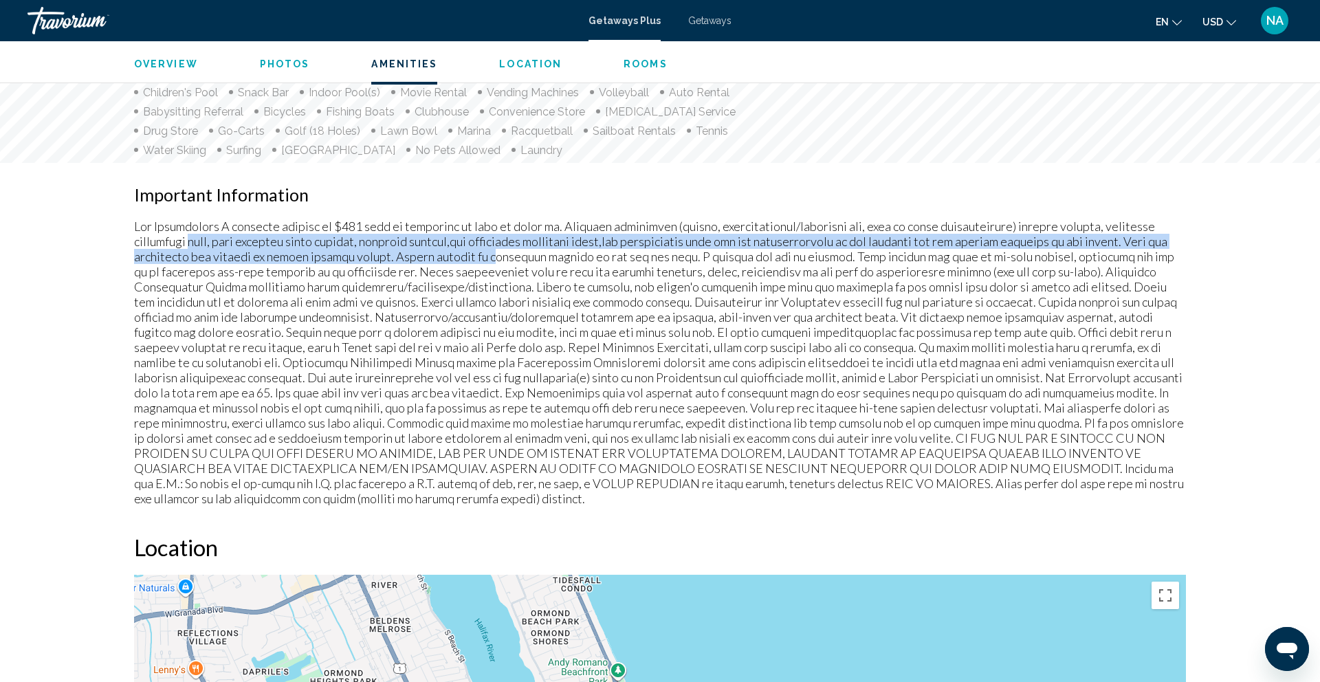
drag, startPoint x: 195, startPoint y: 237, endPoint x: 504, endPoint y: 254, distance: 309.9
click at [504, 254] on p "Main content" at bounding box center [660, 362] width 1052 height 287
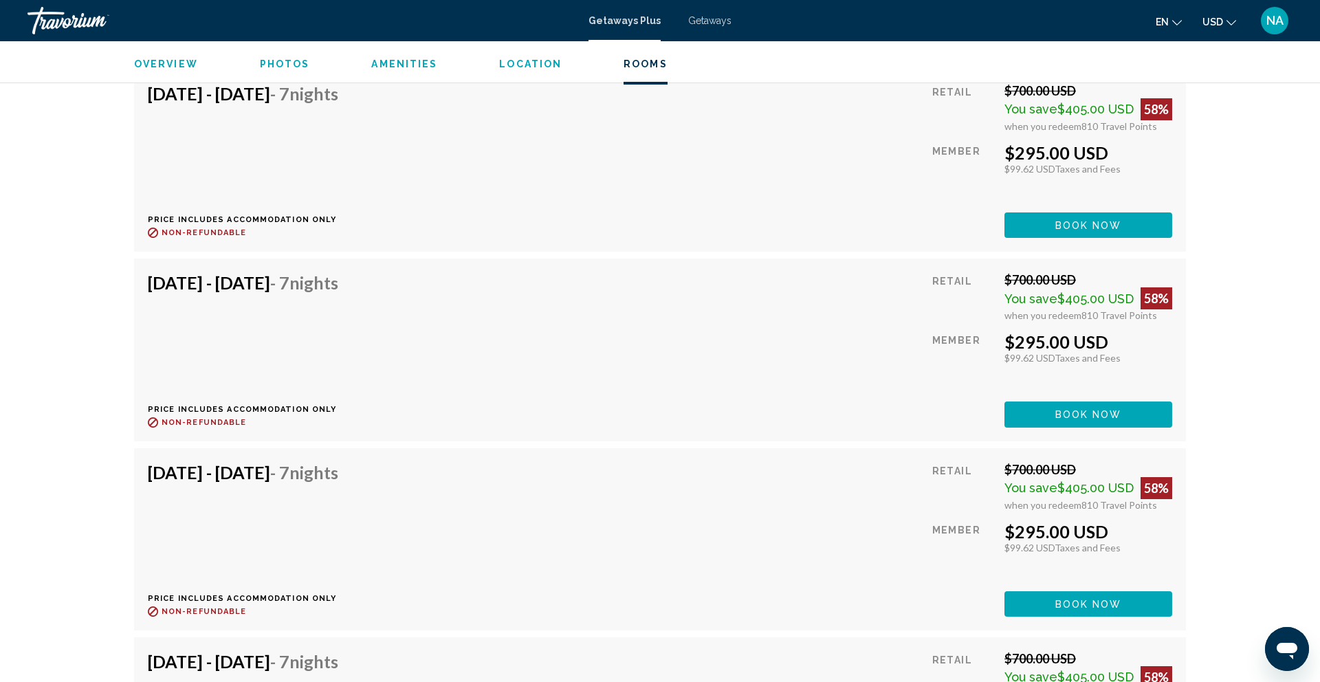
scroll to position [4306, 0]
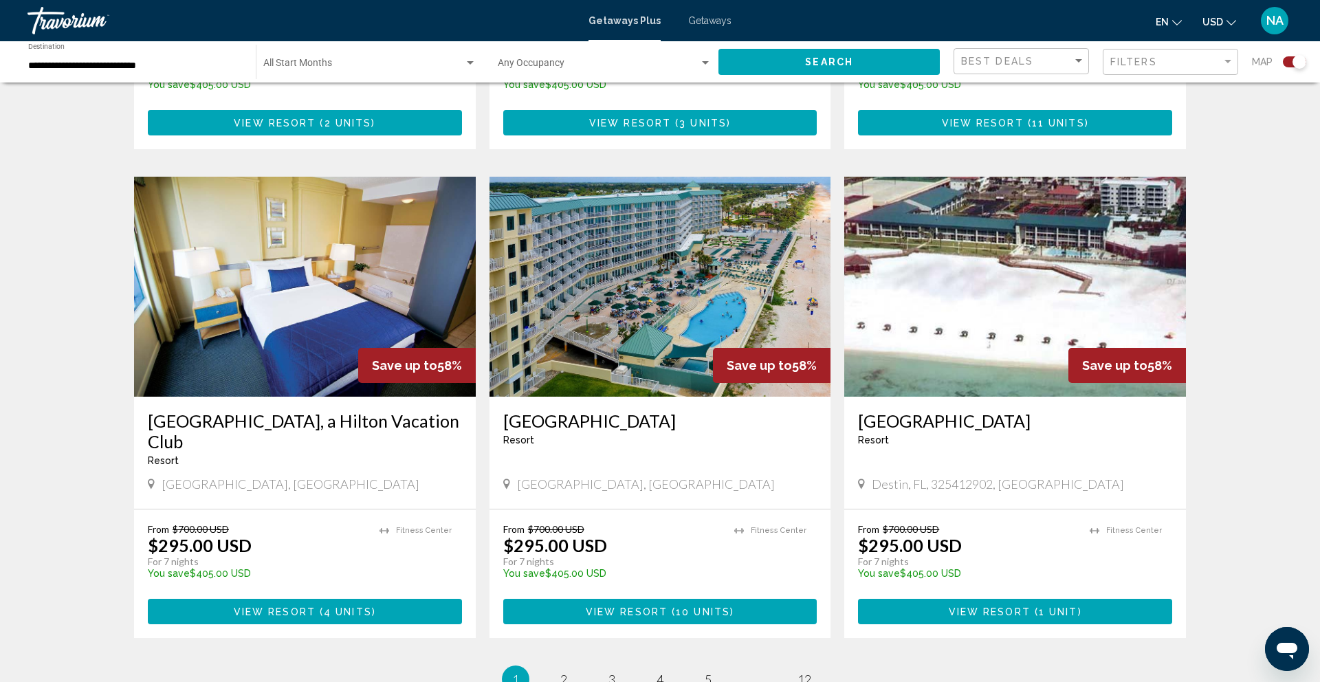
scroll to position [1803, 0]
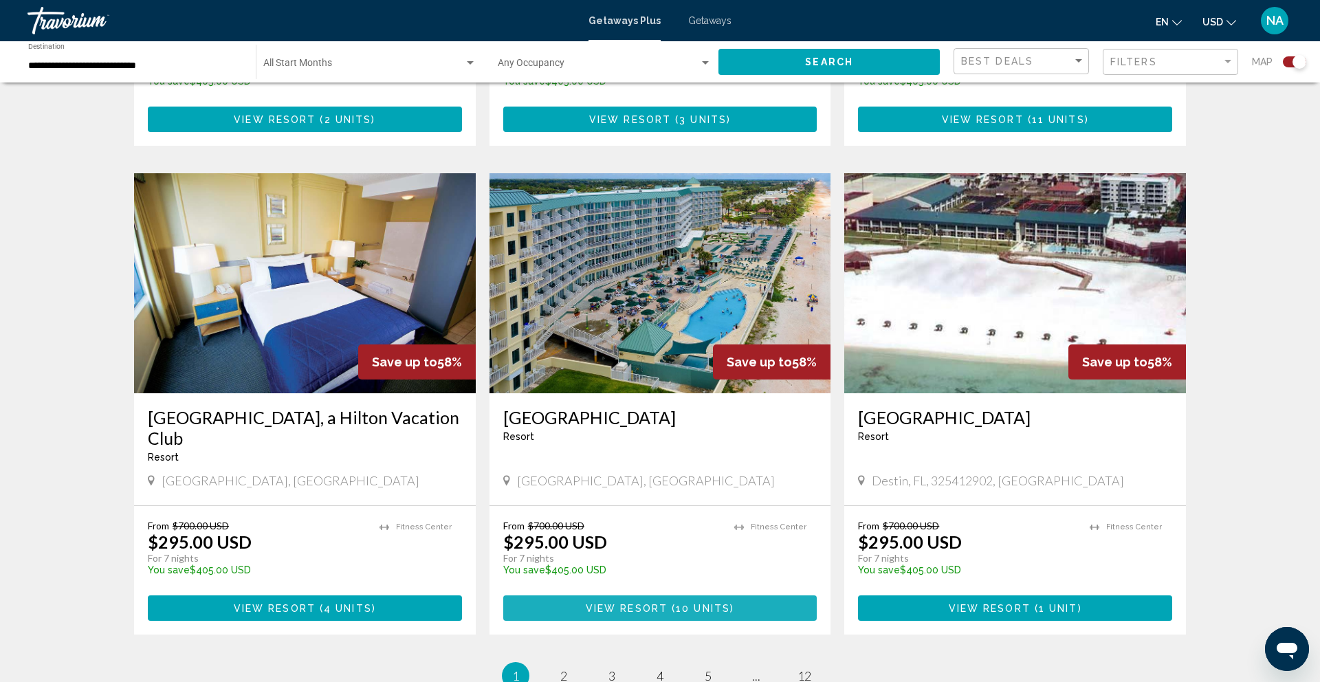
click at [631, 610] on span "View Resort" at bounding box center [627, 608] width 82 height 11
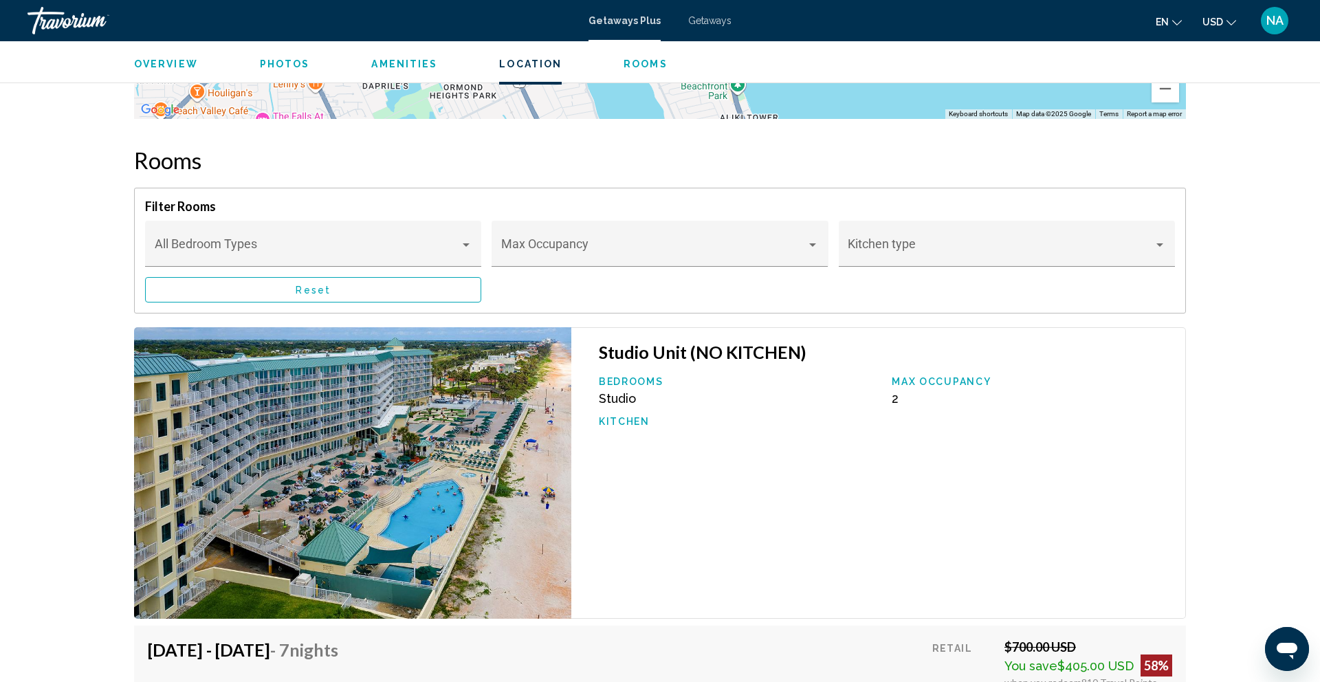
scroll to position [2031, 0]
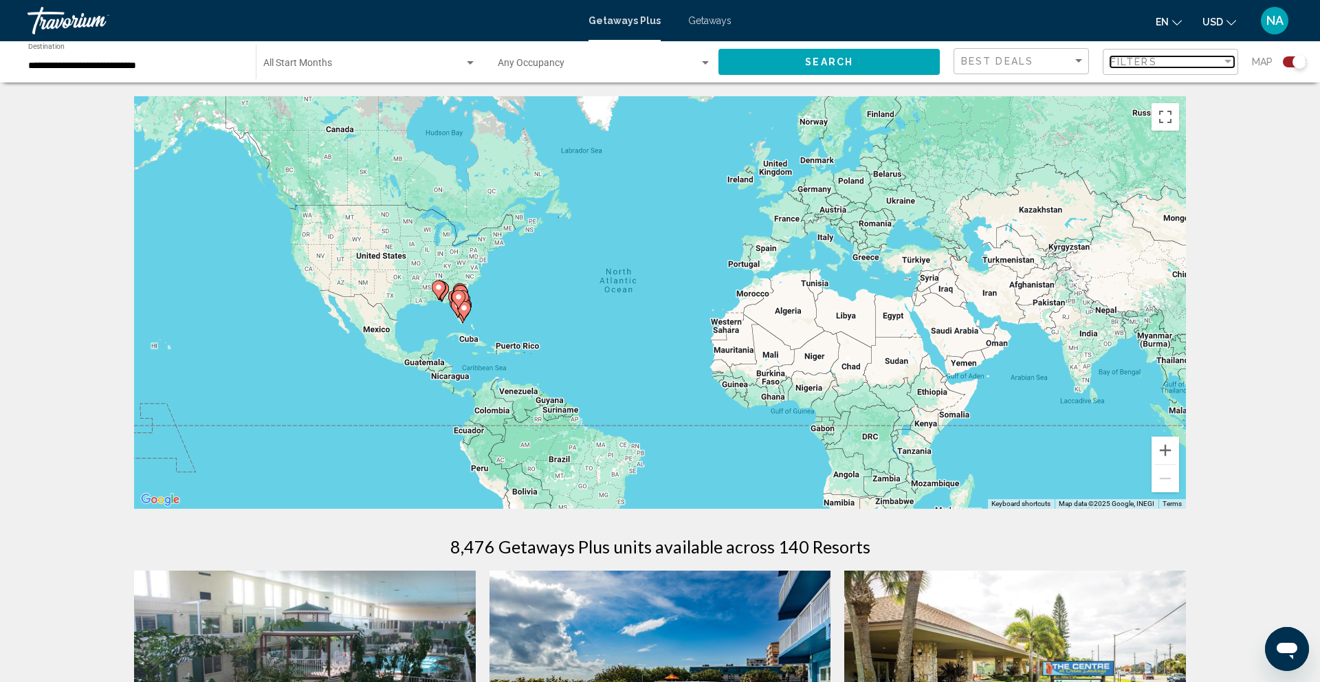
click at [1126, 65] on span "Filters" at bounding box center [1134, 61] width 47 height 11
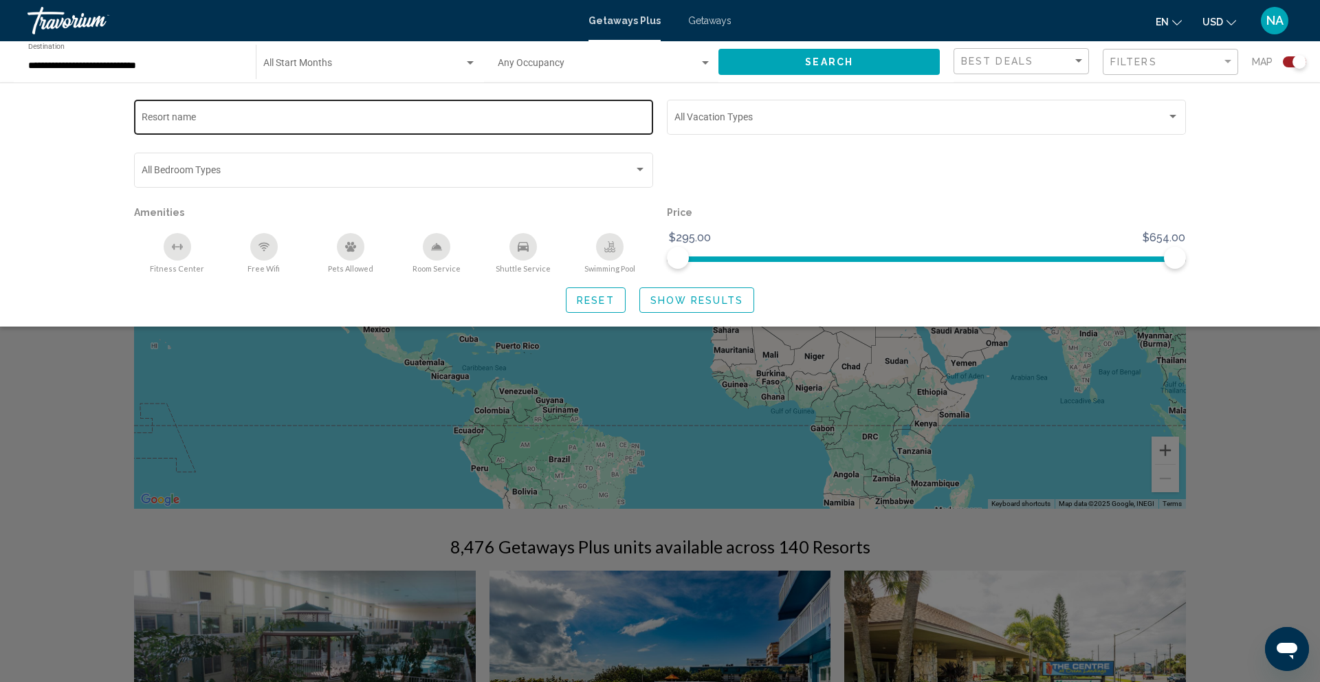
click at [622, 106] on div "Resort name" at bounding box center [394, 116] width 505 height 38
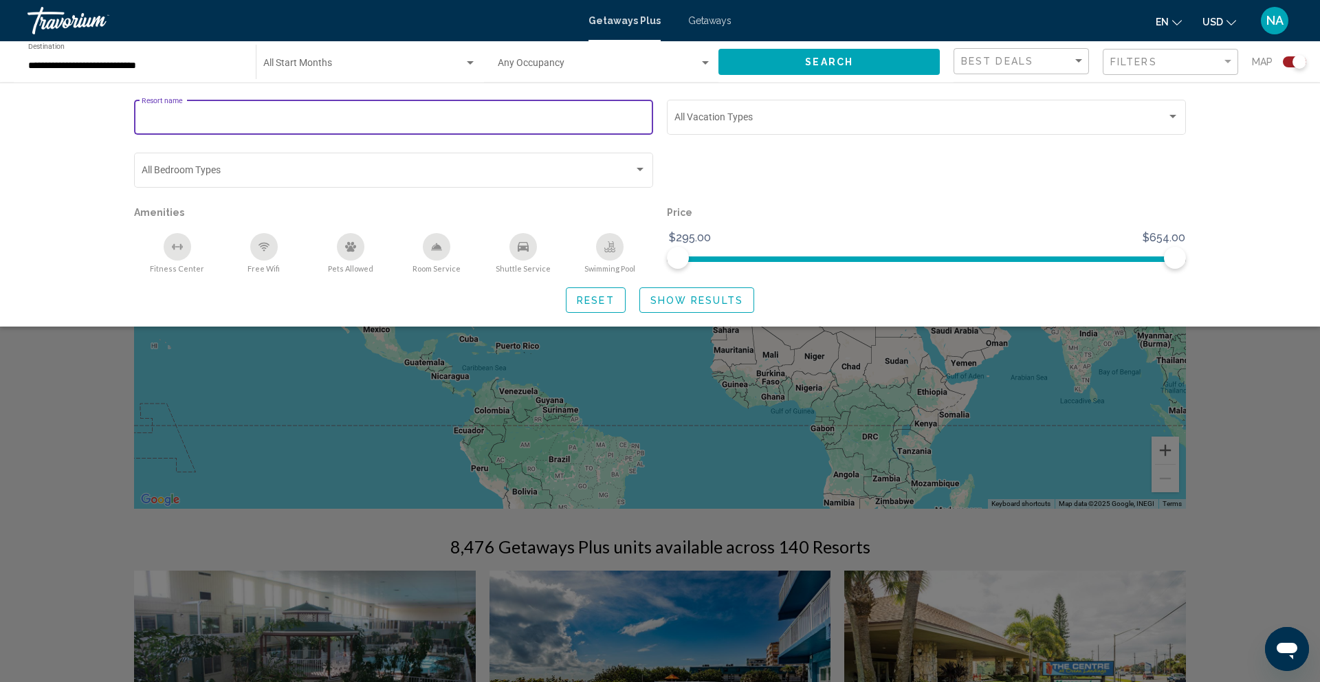
paste input "**********"
type input "**********"
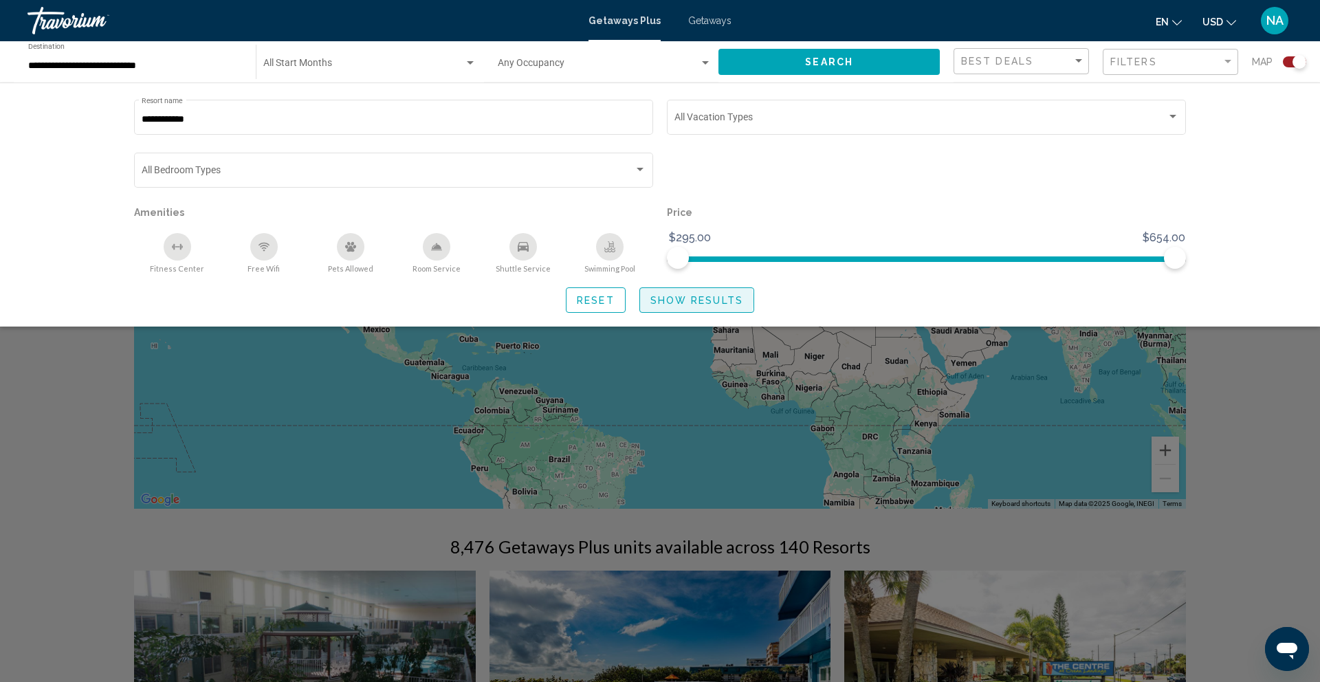
click at [690, 300] on span "Show Results" at bounding box center [696, 300] width 93 height 11
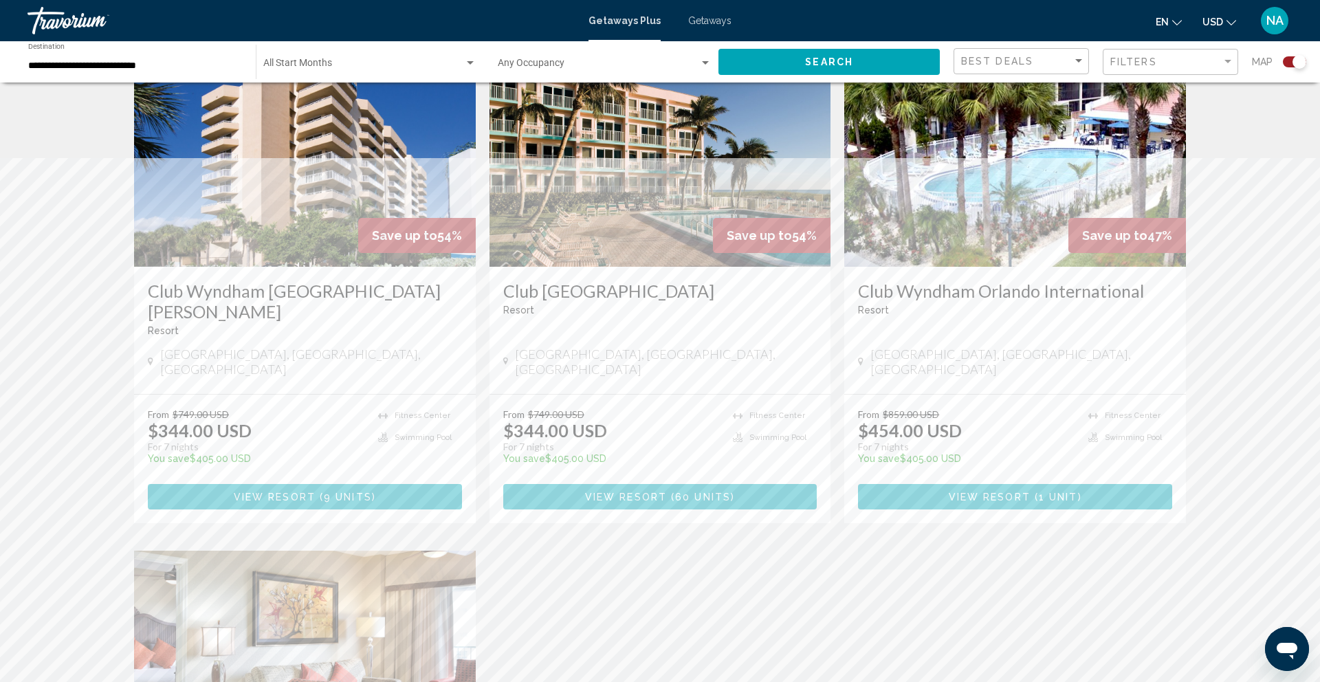
scroll to position [510, 0]
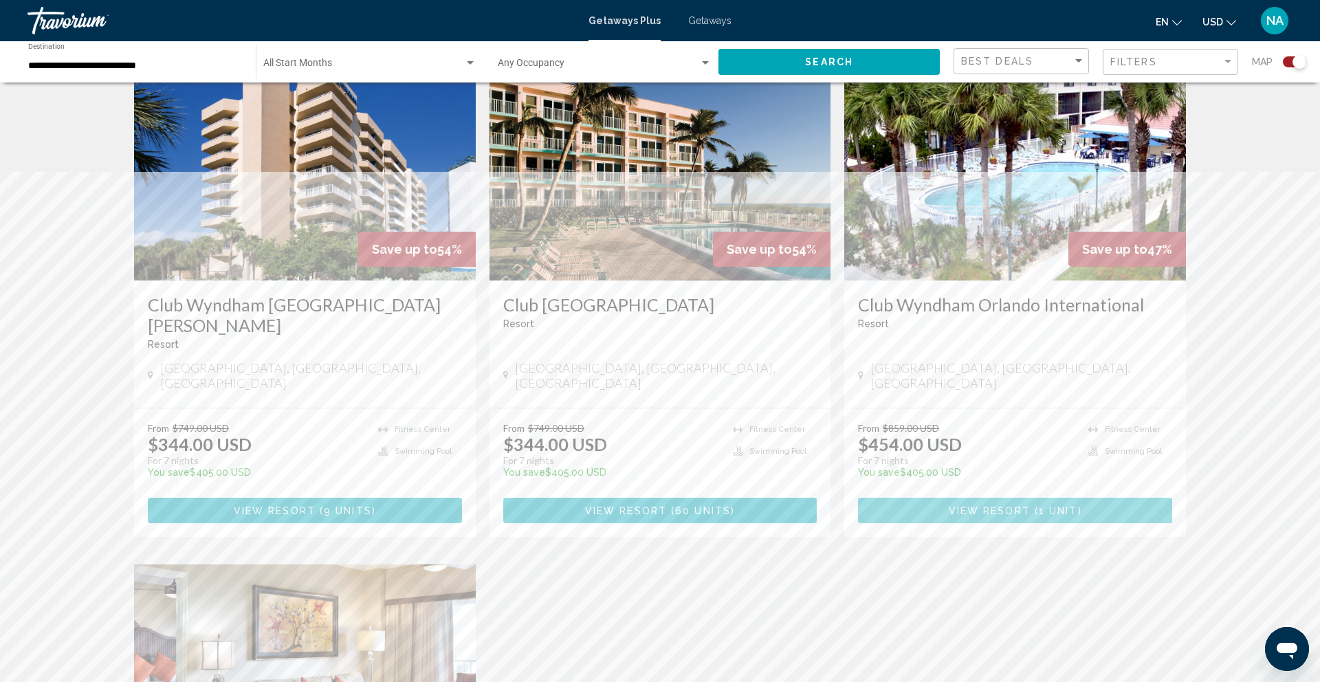
click at [968, 505] on span "View Resort" at bounding box center [990, 510] width 82 height 11
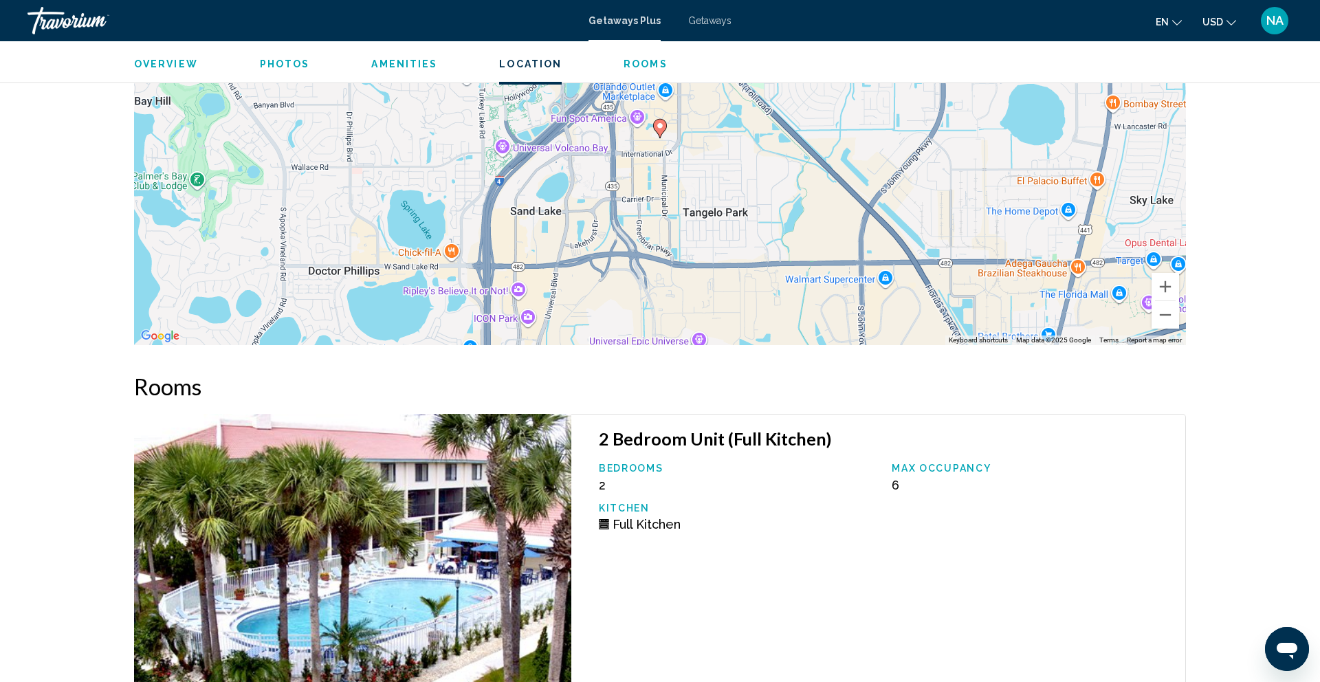
scroll to position [2205, 0]
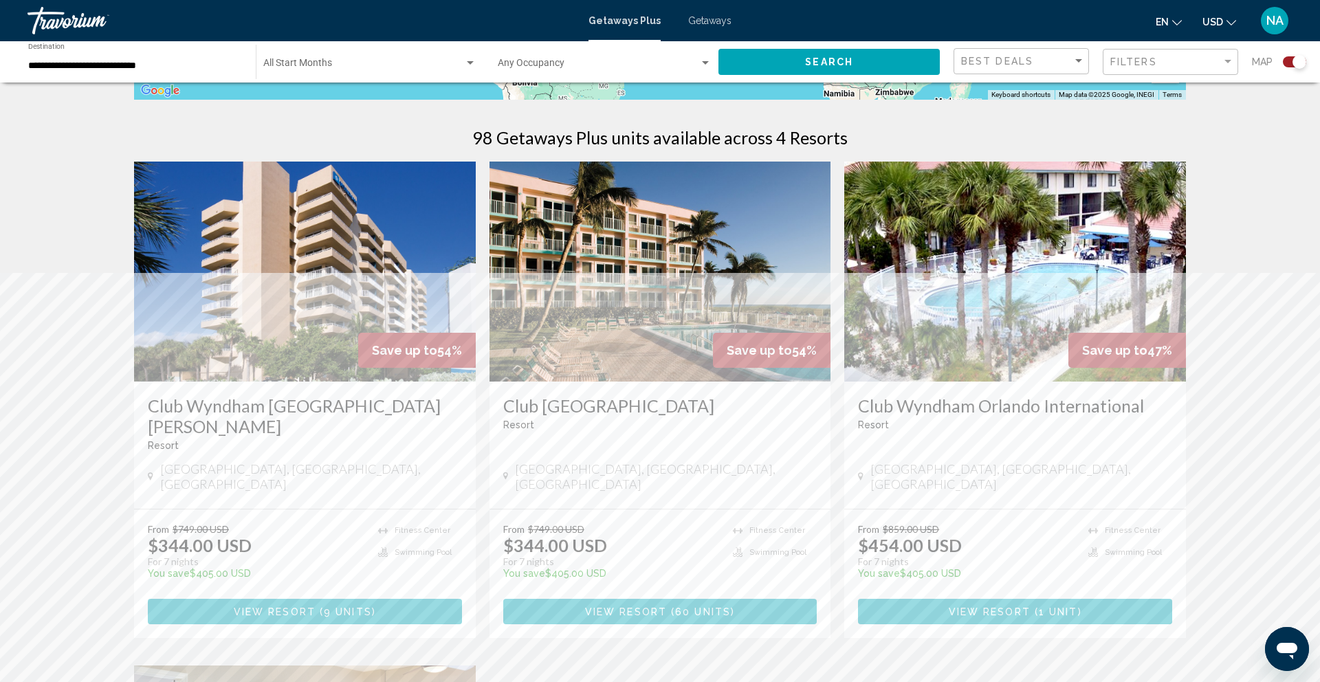
scroll to position [413, 0]
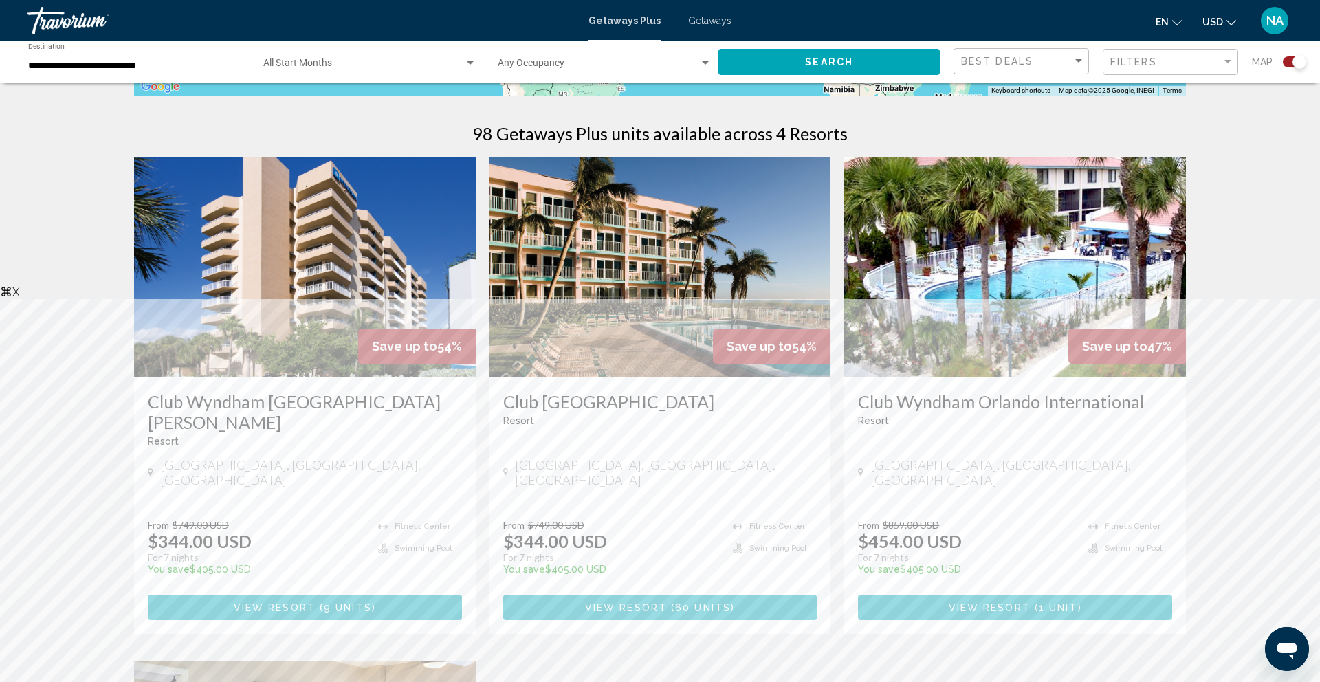
copy h3 "Club Wyndham Orlando International"
drag, startPoint x: 850, startPoint y: 397, endPoint x: 1170, endPoint y: 396, distance: 319.7
click at [1170, 396] on div "Club Wyndham Orlando International Resort - This is an adults only resort Orlan…" at bounding box center [1015, 441] width 342 height 127
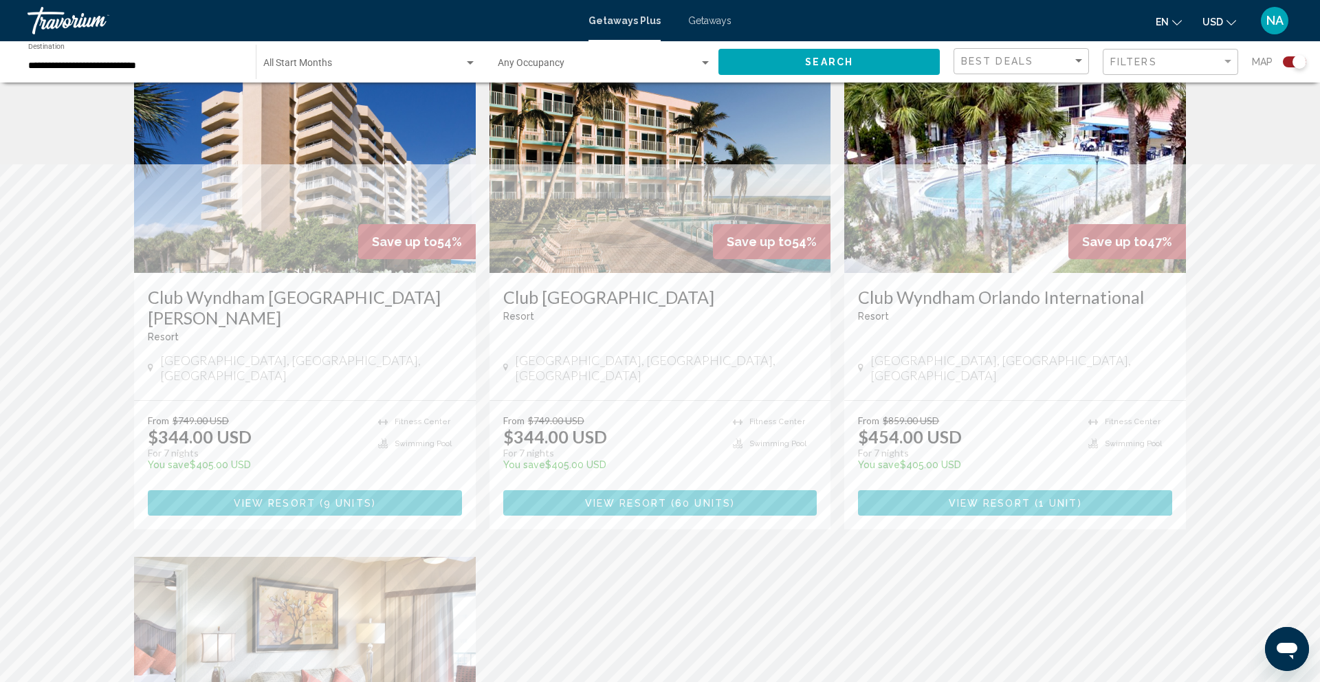
scroll to position [500, 0]
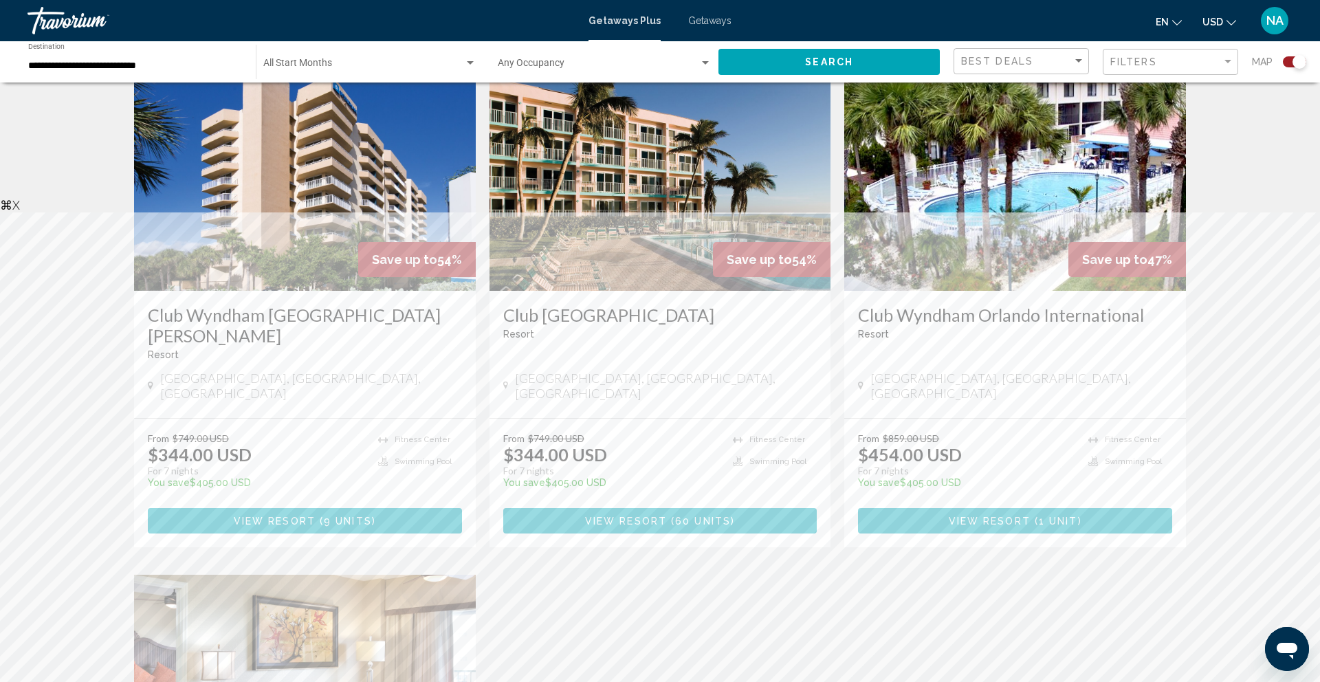
copy h3 "Club [GEOGRAPHIC_DATA]"
drag, startPoint x: 497, startPoint y: 312, endPoint x: 763, endPoint y: 317, distance: 266.2
click at [763, 317] on div "Club Wyndham Sea Gardens Resort - This is an adults only resort Pompano Beach, …" at bounding box center [661, 354] width 342 height 127
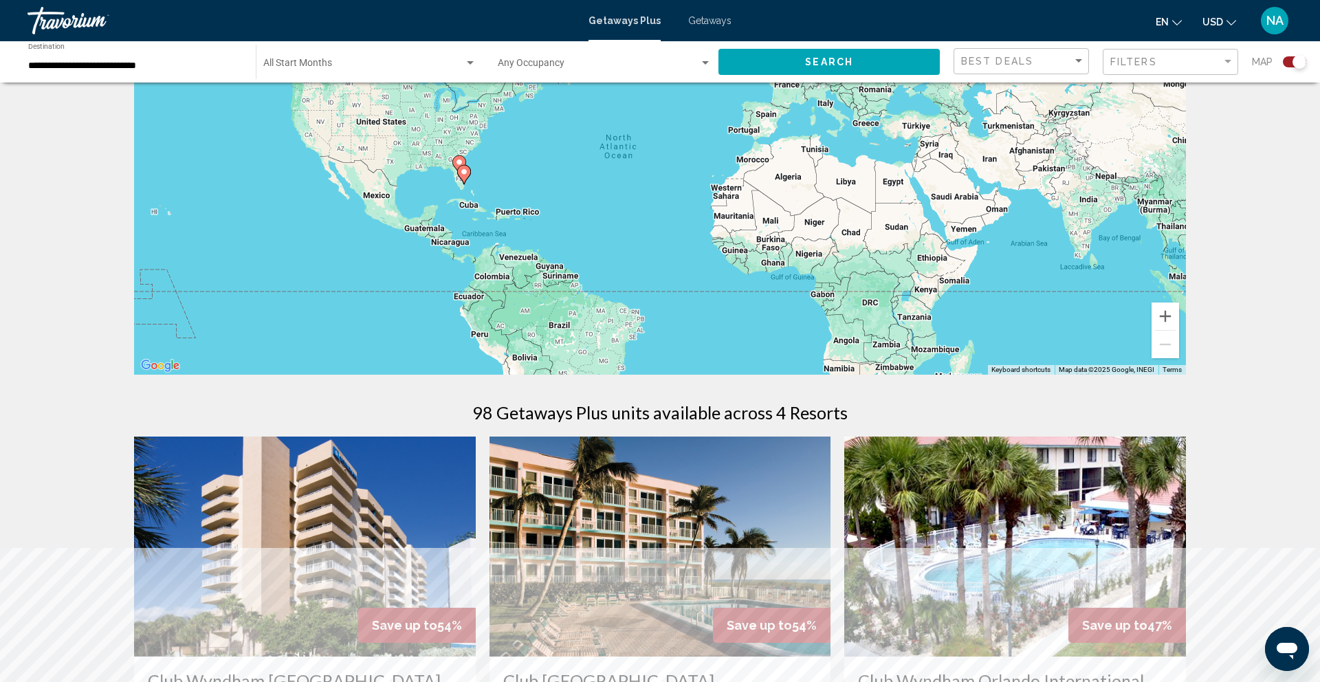
scroll to position [127, 0]
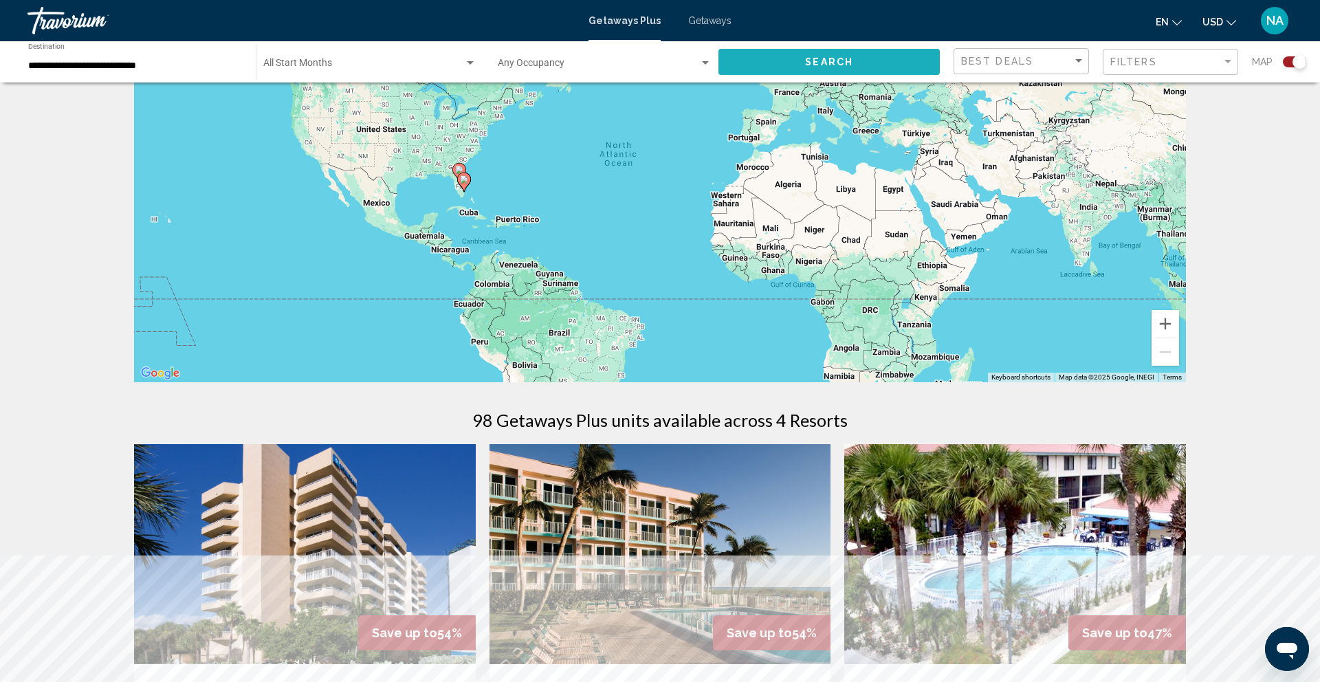
click at [799, 63] on button "Search" at bounding box center [829, 61] width 221 height 25
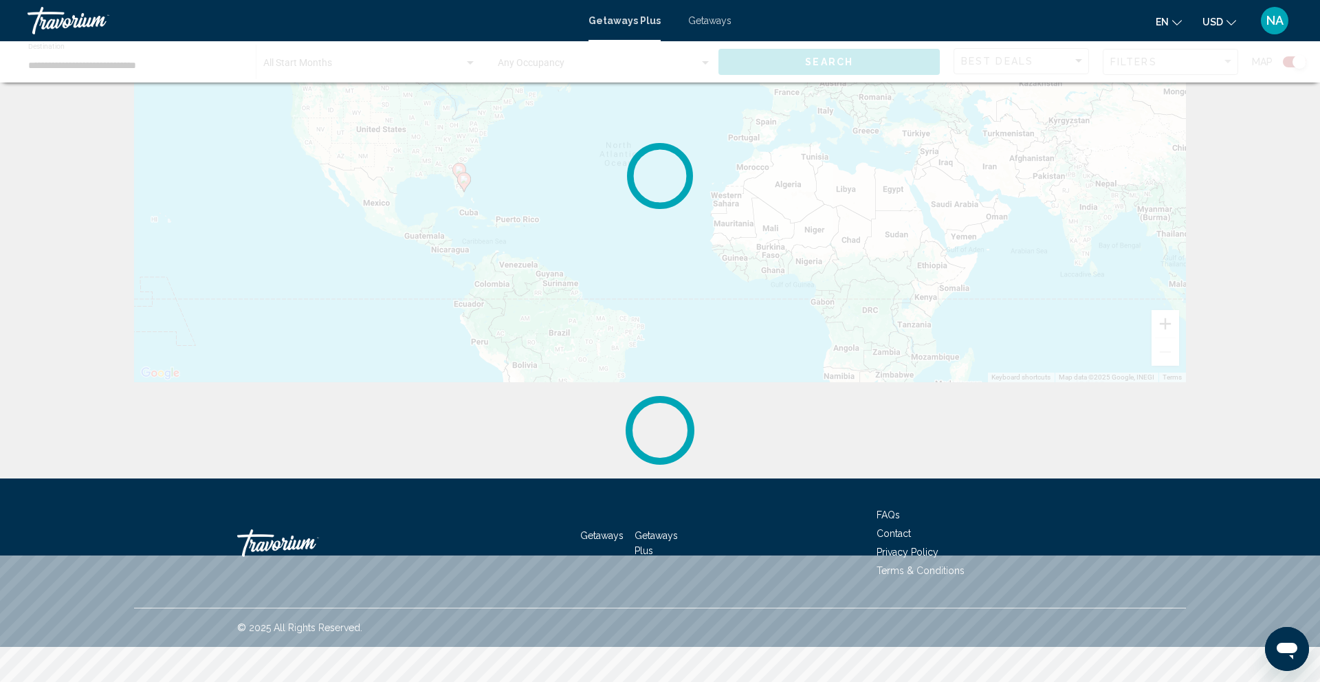
scroll to position [0, 0]
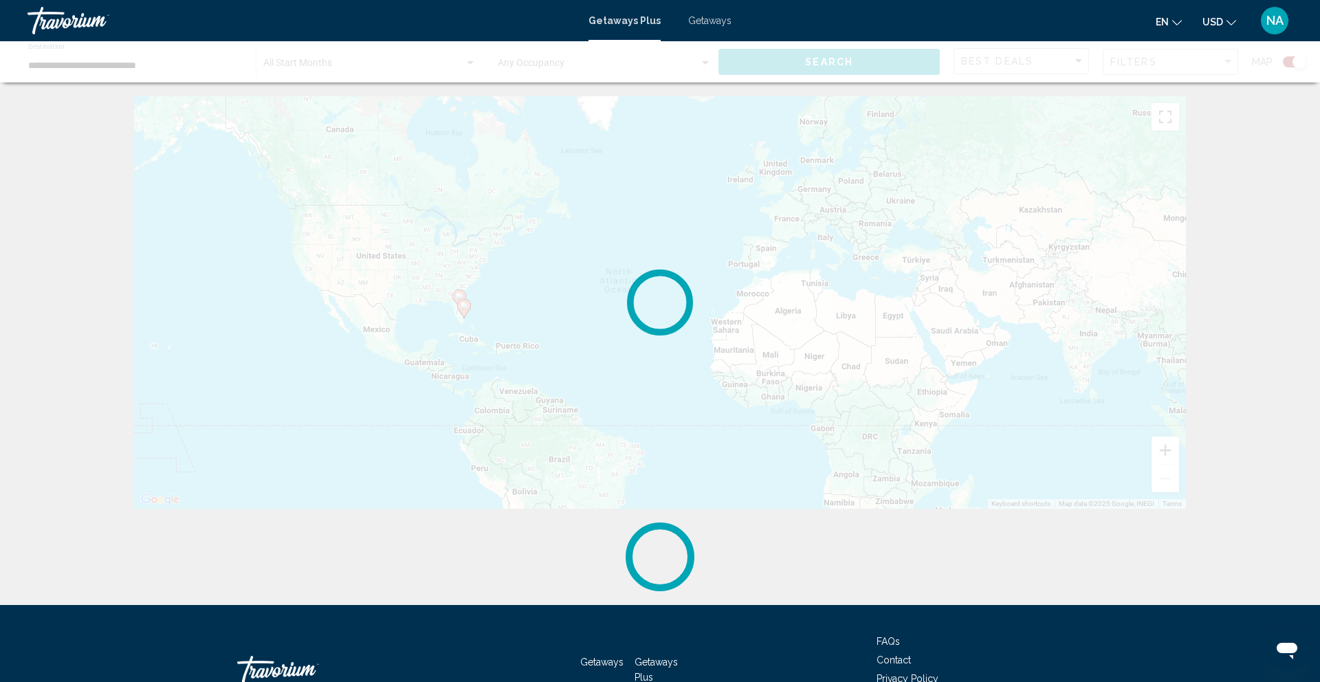
click at [1125, 69] on div "Main content" at bounding box center [660, 61] width 1320 height 41
click at [1140, 62] on div "Main content" at bounding box center [660, 61] width 1320 height 41
